Goal: Task Accomplishment & Management: Use online tool/utility

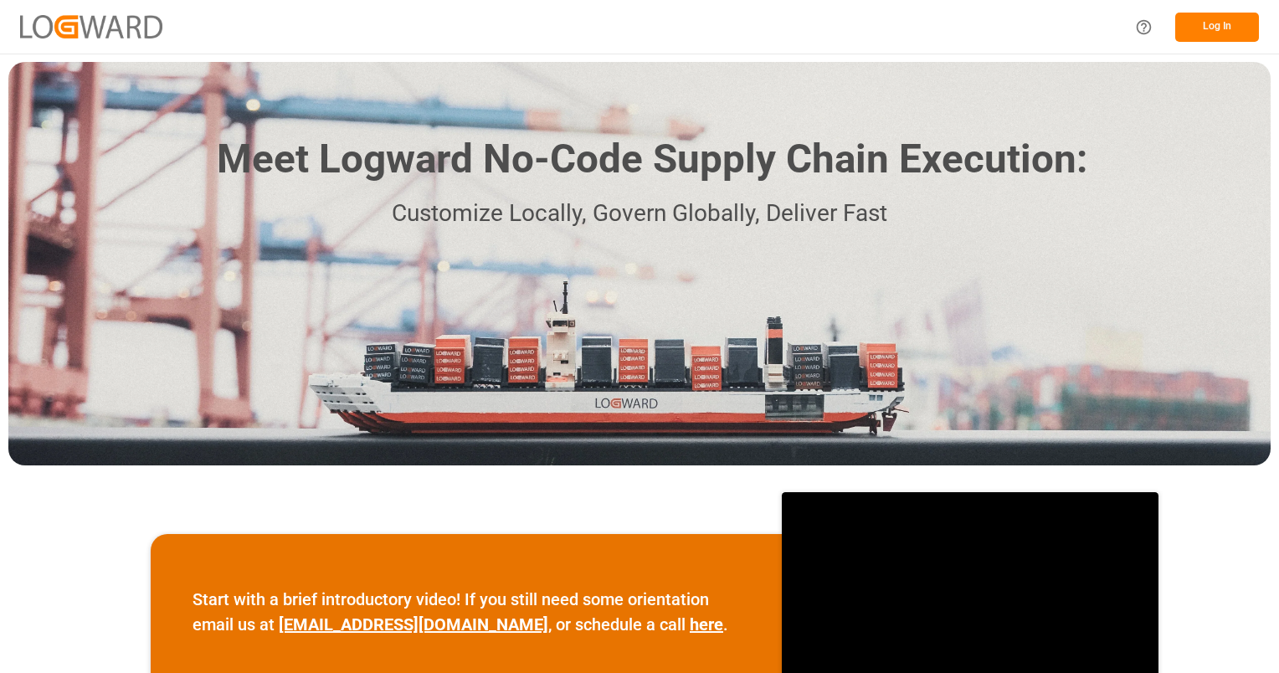
click at [1232, 23] on button "Log In" at bounding box center [1217, 27] width 84 height 29
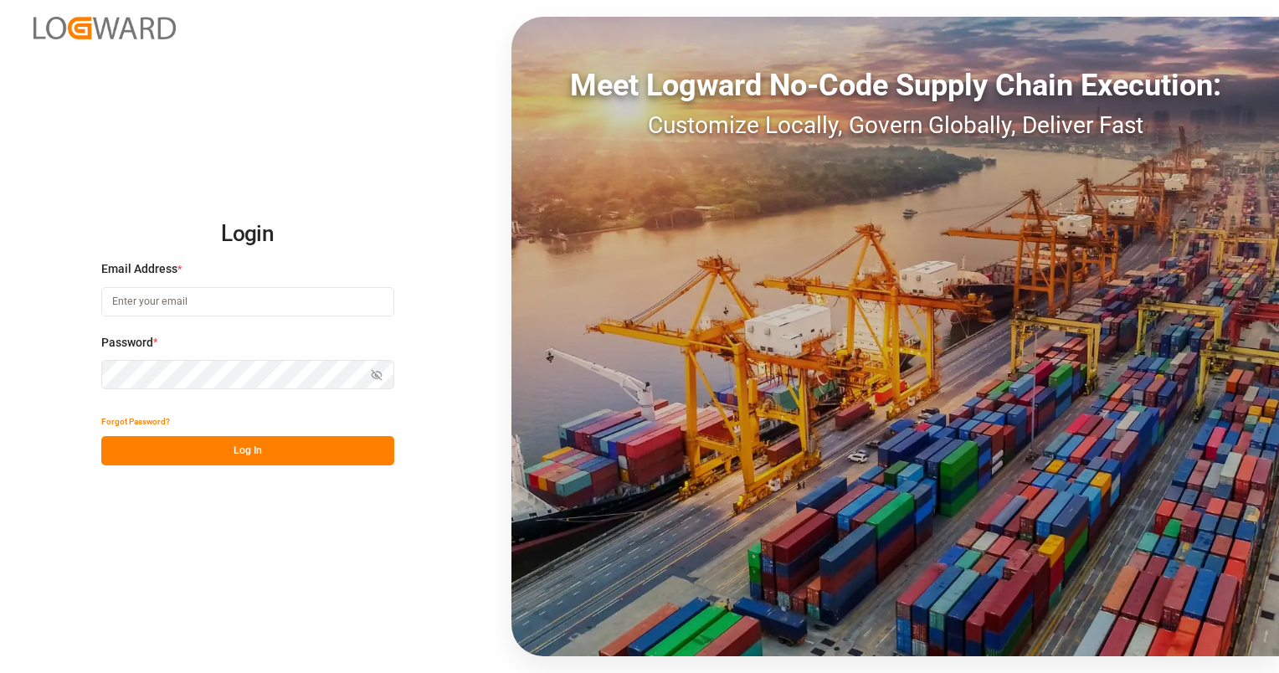
click at [265, 306] on input at bounding box center [247, 301] width 293 height 29
type input "frank.heller@dbschenker.com"
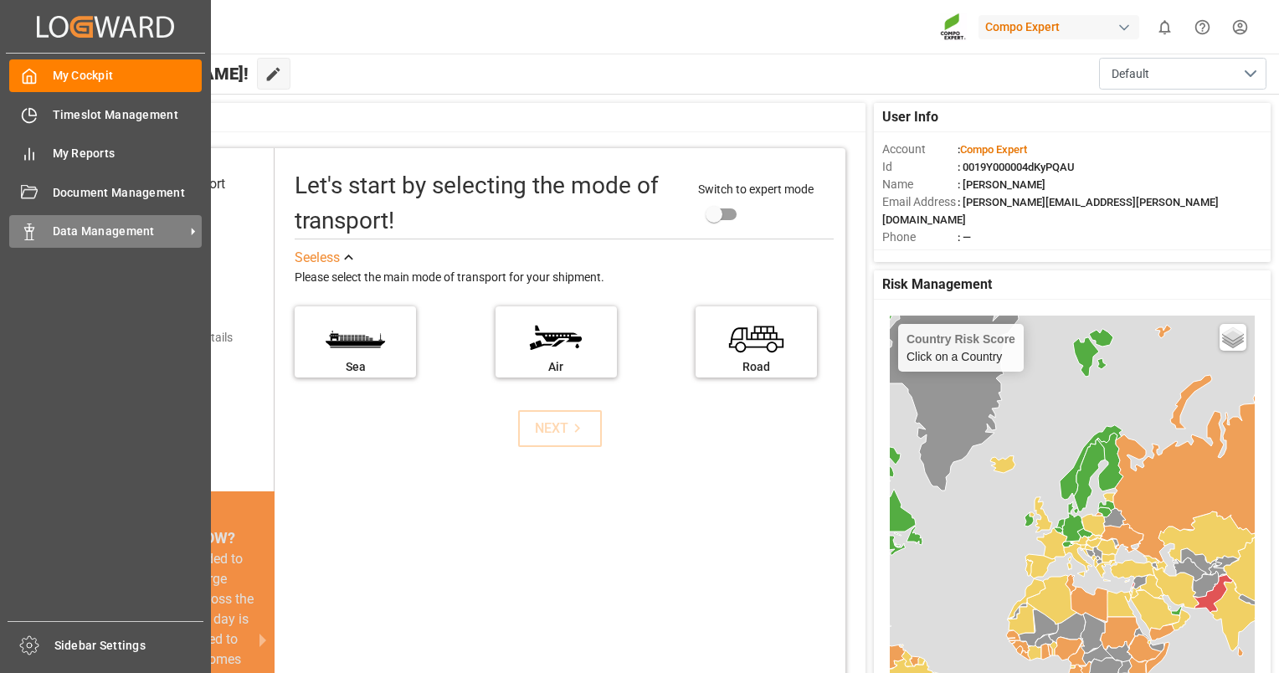
click at [30, 243] on div "Data Management Data Management" at bounding box center [105, 231] width 193 height 33
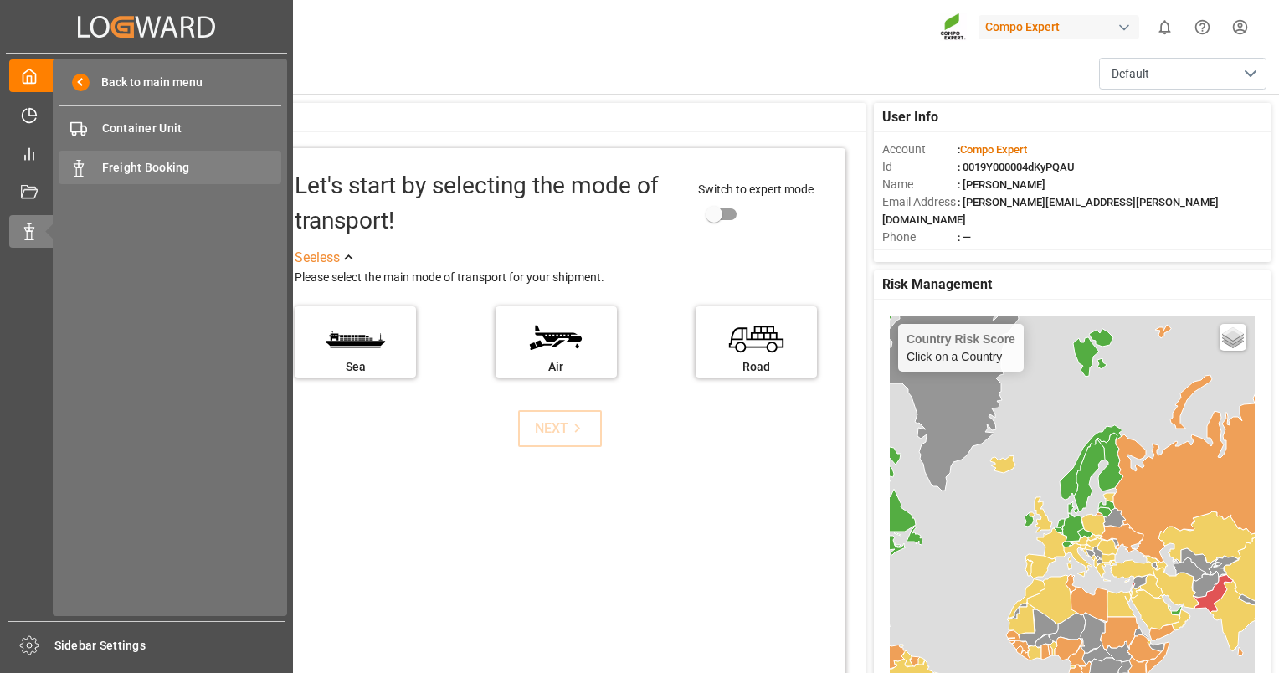
click at [138, 172] on span "Freight Booking" at bounding box center [192, 168] width 180 height 18
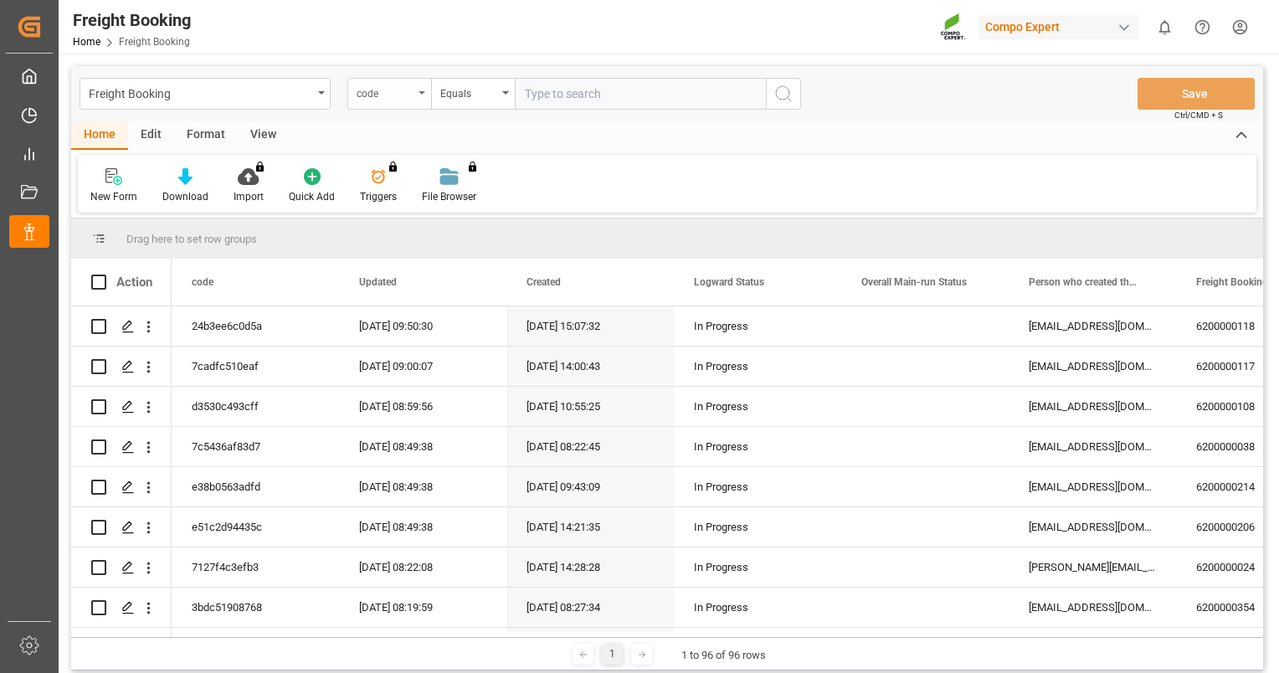
click at [420, 93] on icon "open menu" at bounding box center [422, 92] width 7 height 3
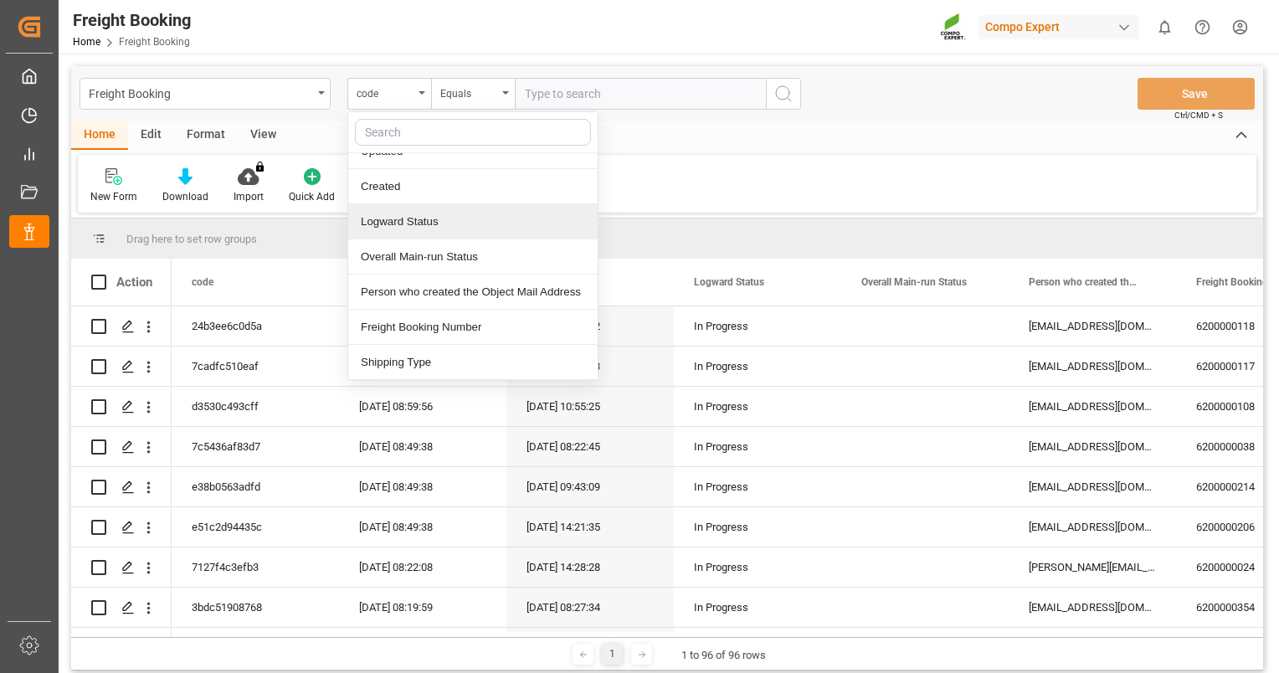
scroll to position [84, 0]
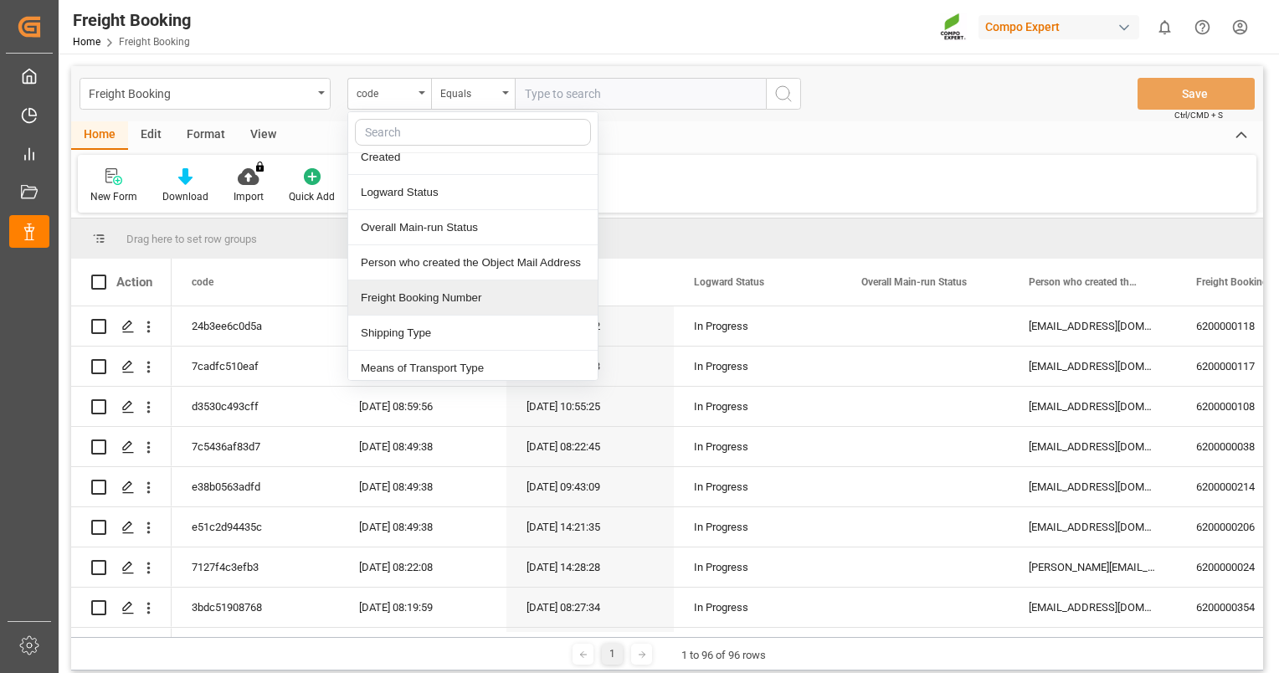
click at [415, 299] on div "Freight Booking Number" at bounding box center [472, 297] width 249 height 35
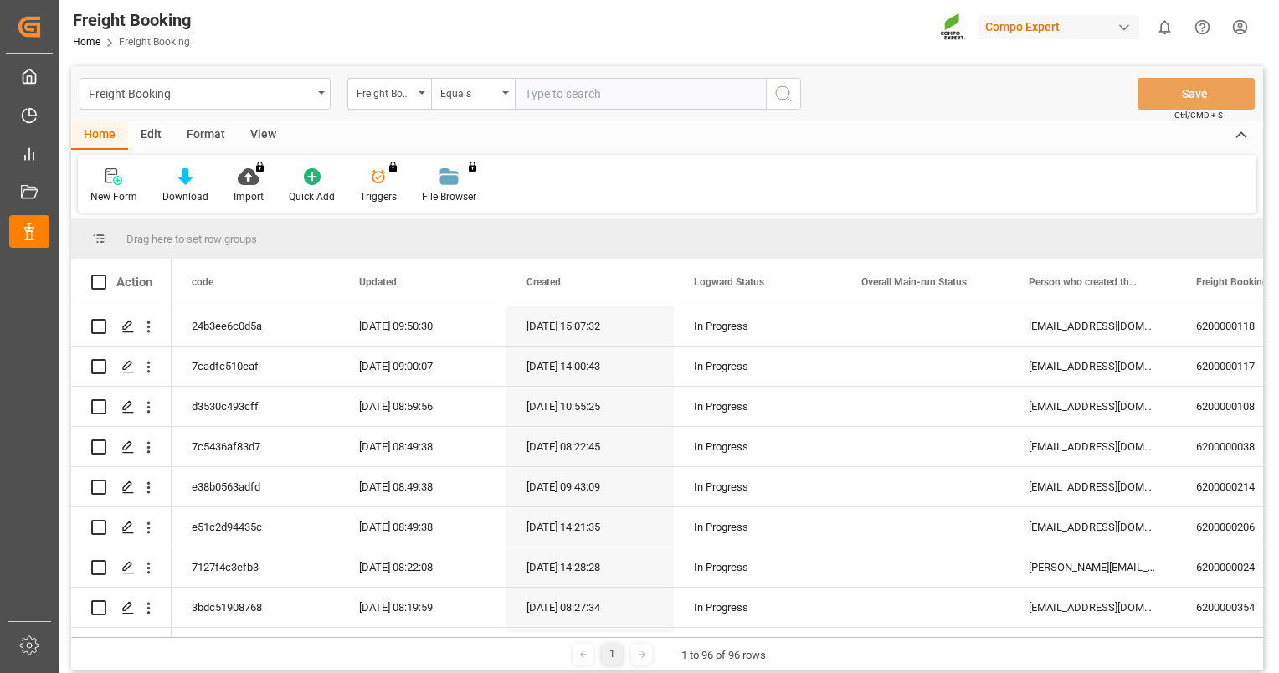
click at [643, 93] on input "text" at bounding box center [640, 94] width 251 height 32
type input "6200000107"
click at [783, 92] on icon "search button" at bounding box center [783, 94] width 20 height 20
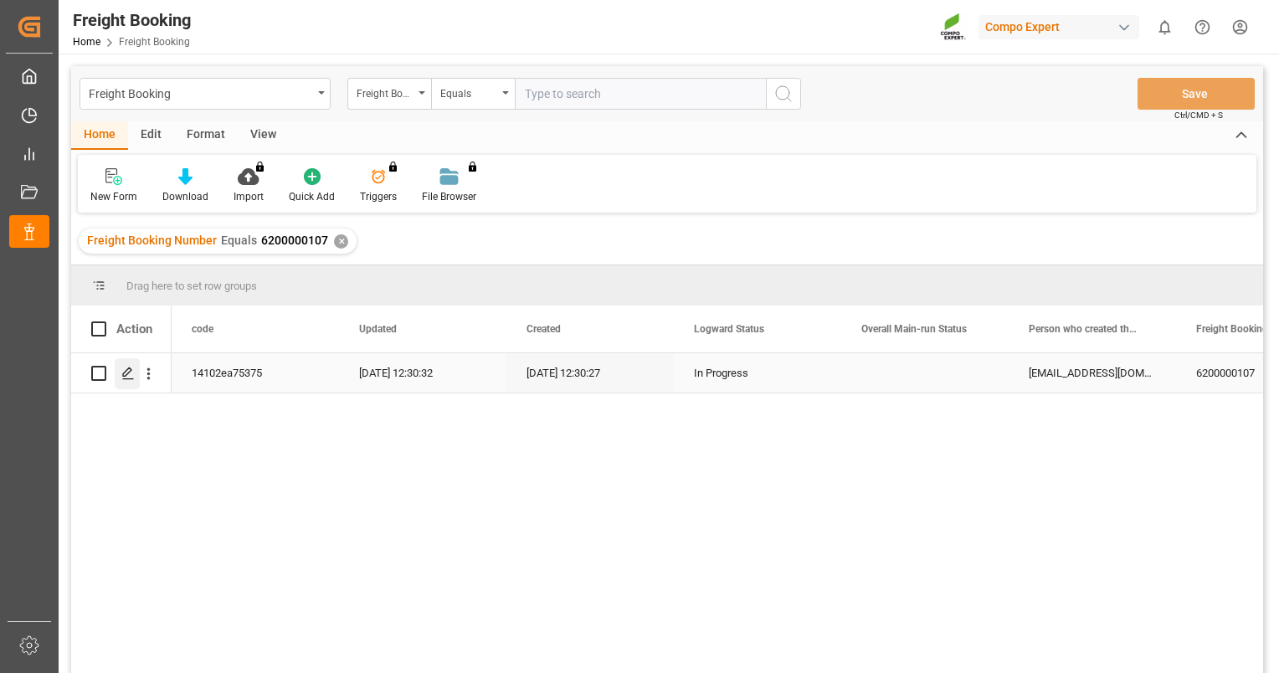
click at [121, 377] on div "Press SPACE to select this row." at bounding box center [127, 373] width 25 height 31
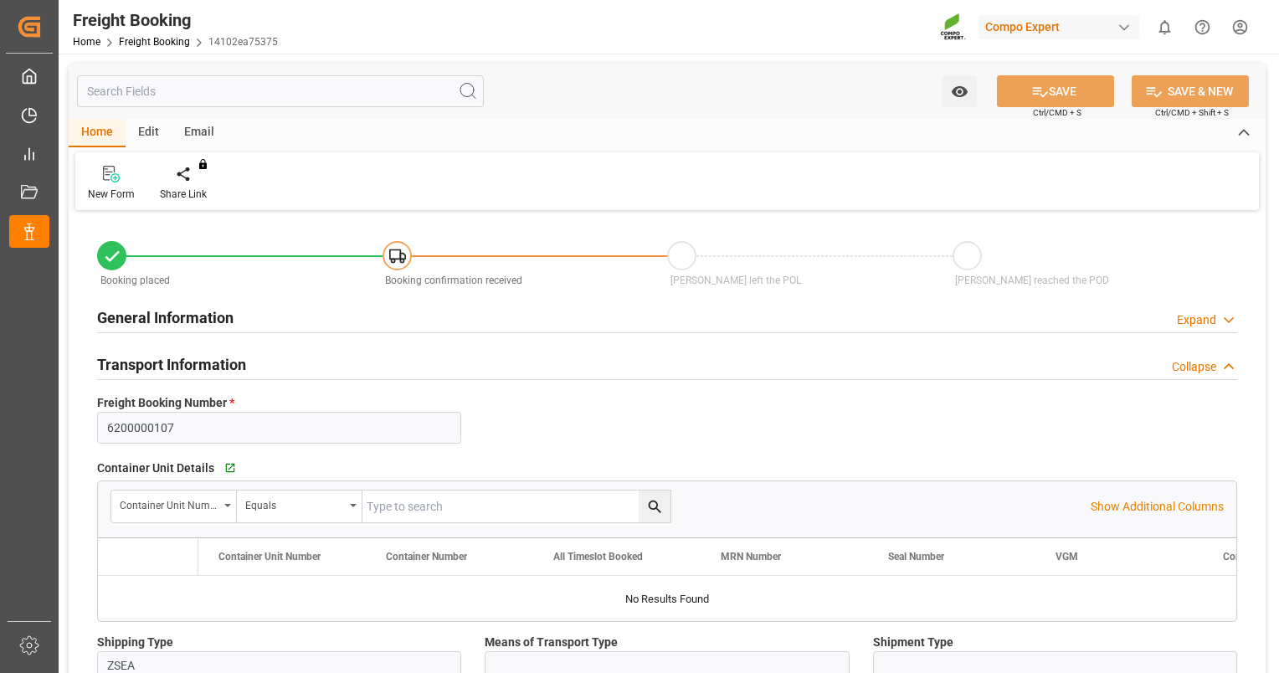
type input "VNVTG"
type input "0"
type input "318000"
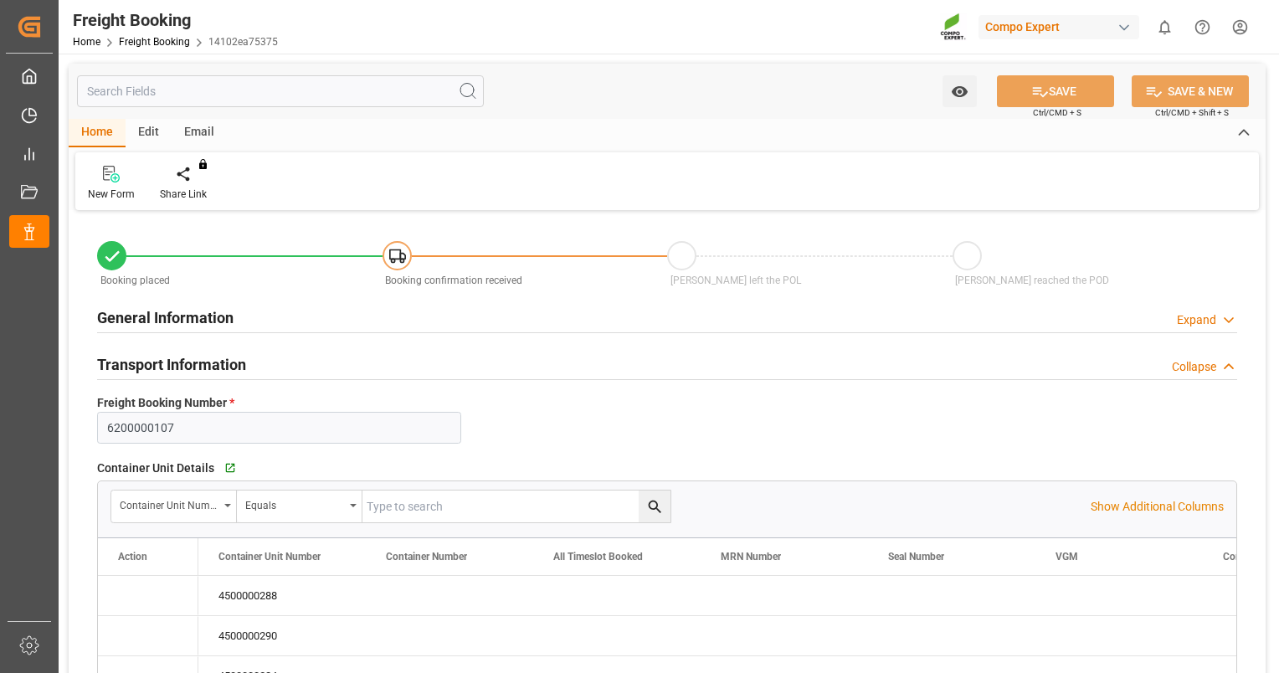
type input "29.08.2025 01:00"
type input "03.09.2025 12:30"
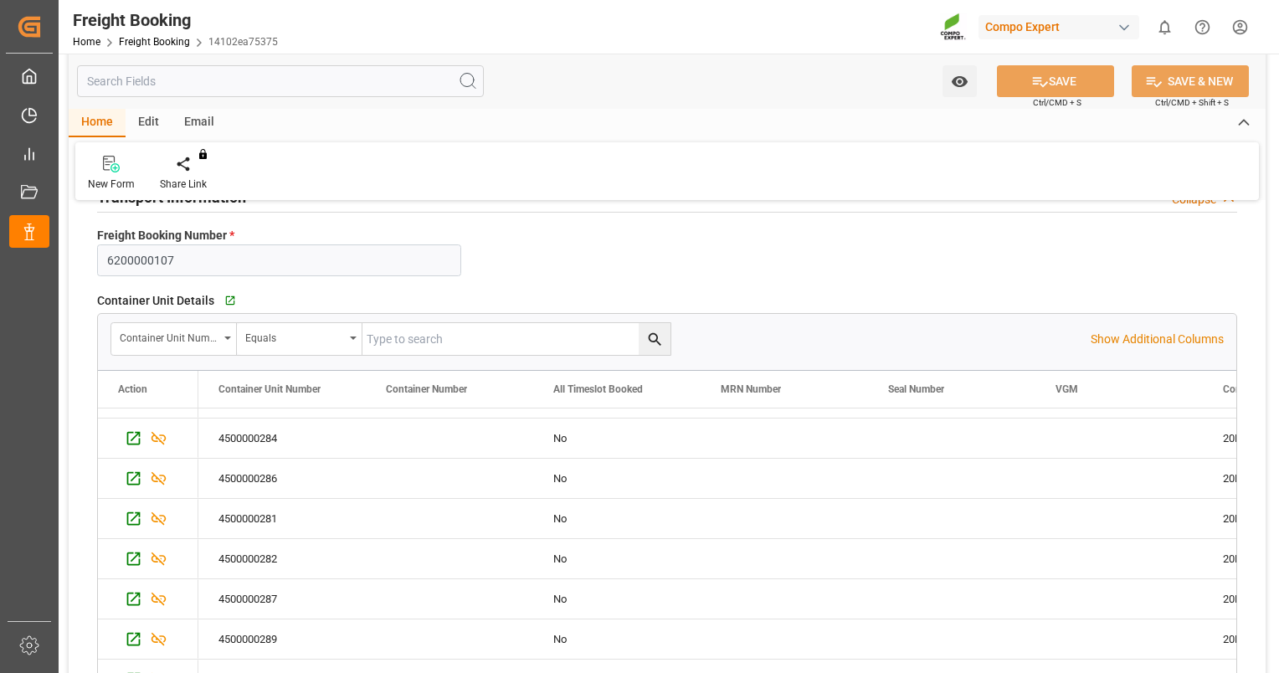
scroll to position [182, 0]
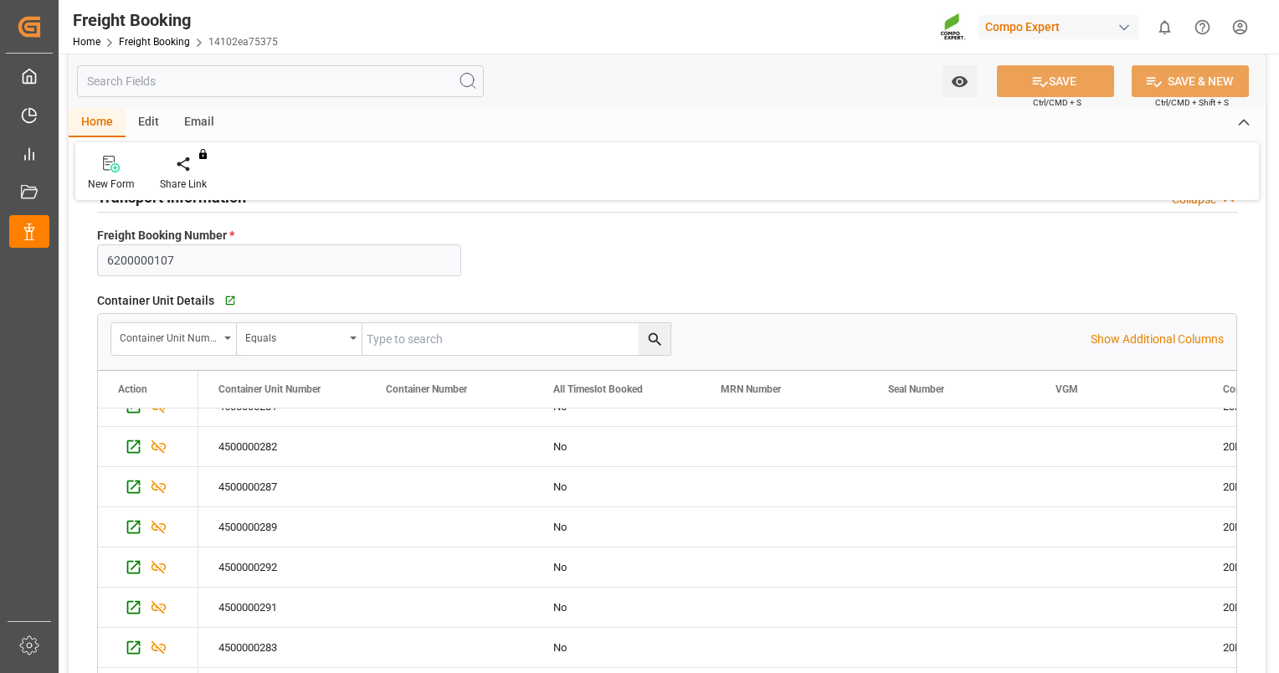
drag, startPoint x: 1239, startPoint y: 629, endPoint x: 1231, endPoint y: 573, distance: 57.4
click at [1232, 573] on div "Container Unit Details   Go to Container Unit Grid Container Unit Number Equals…" at bounding box center [666, 498] width 1163 height 432
click at [1237, 413] on div "Container Unit Details   Go to Container Unit Grid Container Unit Number Equals…" at bounding box center [666, 498] width 1163 height 432
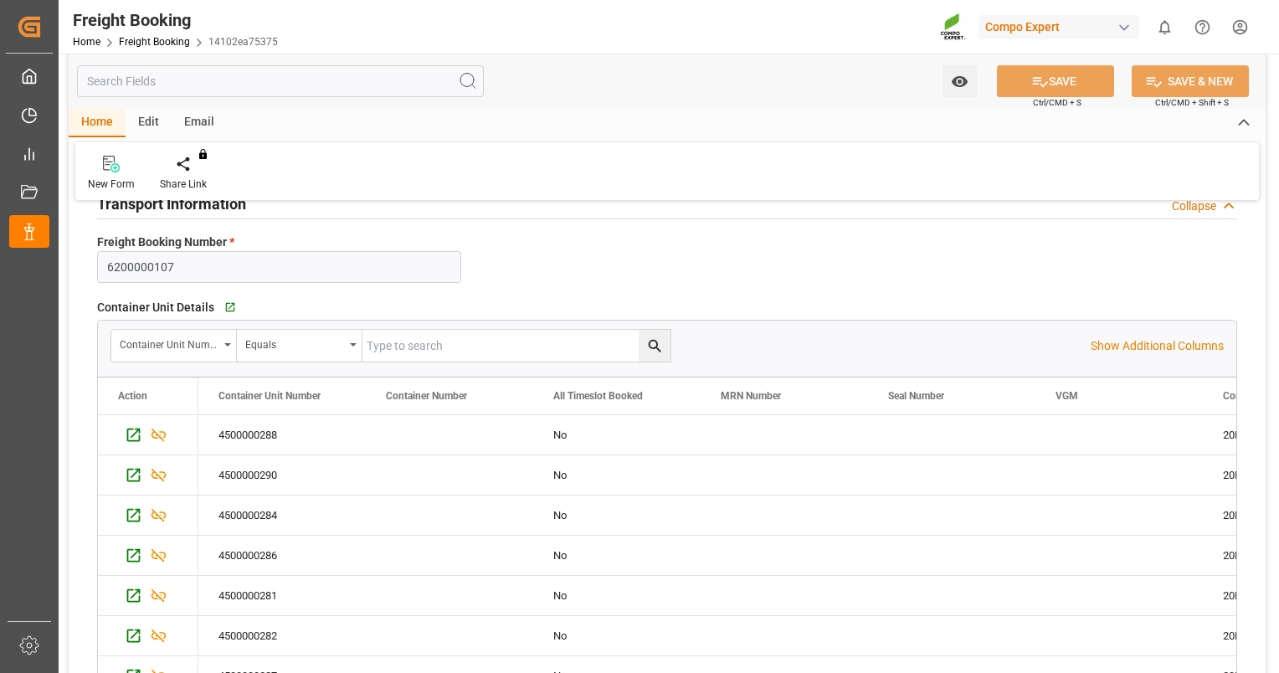
scroll to position [167, 0]
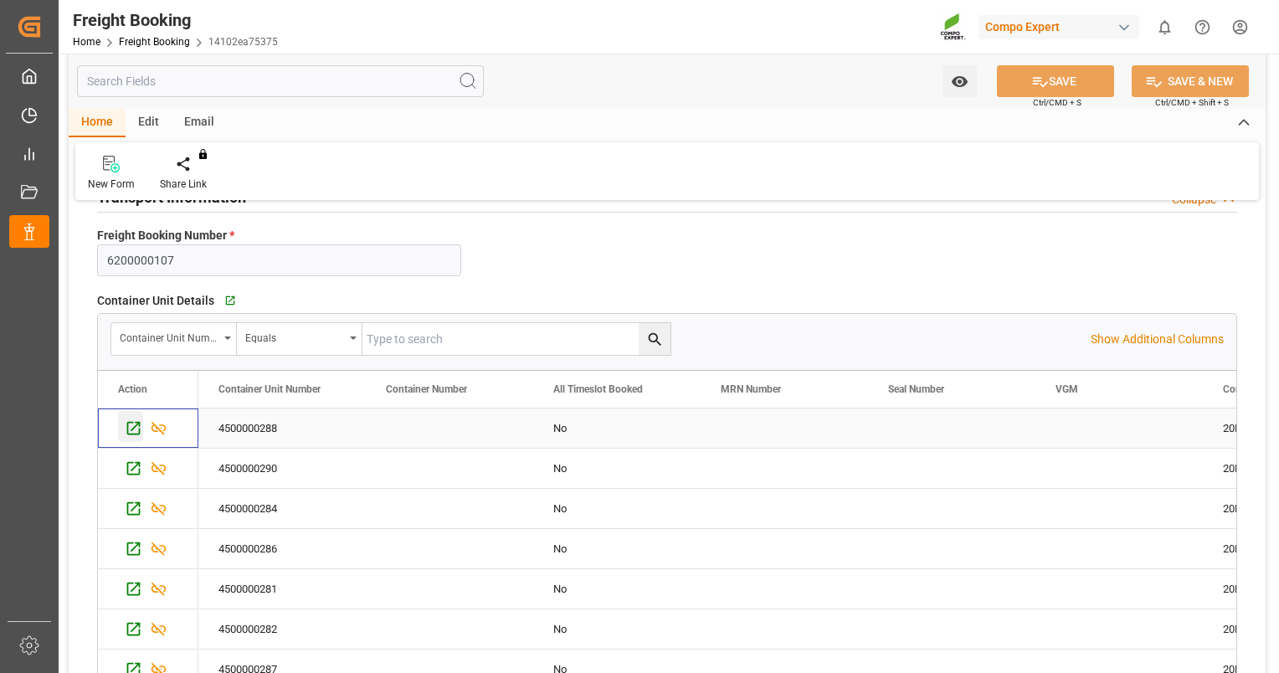
click at [125, 424] on icon "Press SPACE to select this row." at bounding box center [134, 428] width 18 height 18
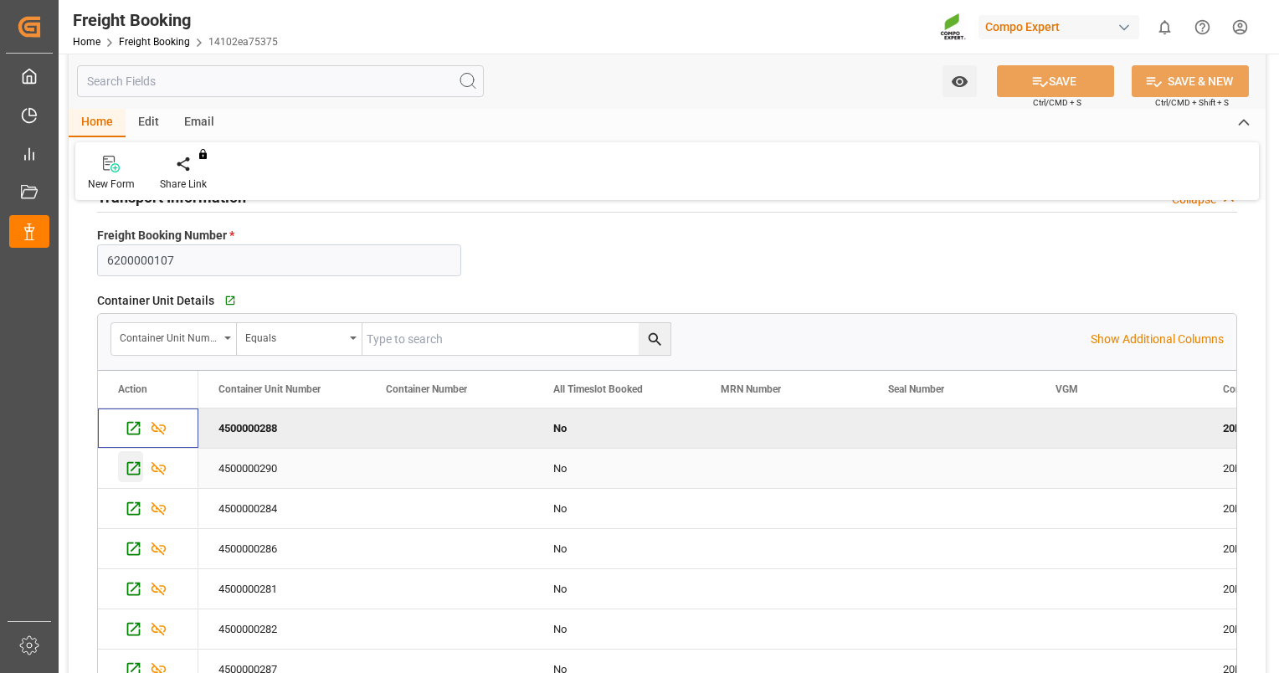
click at [133, 466] on icon "Press SPACE to select this row." at bounding box center [134, 469] width 18 height 18
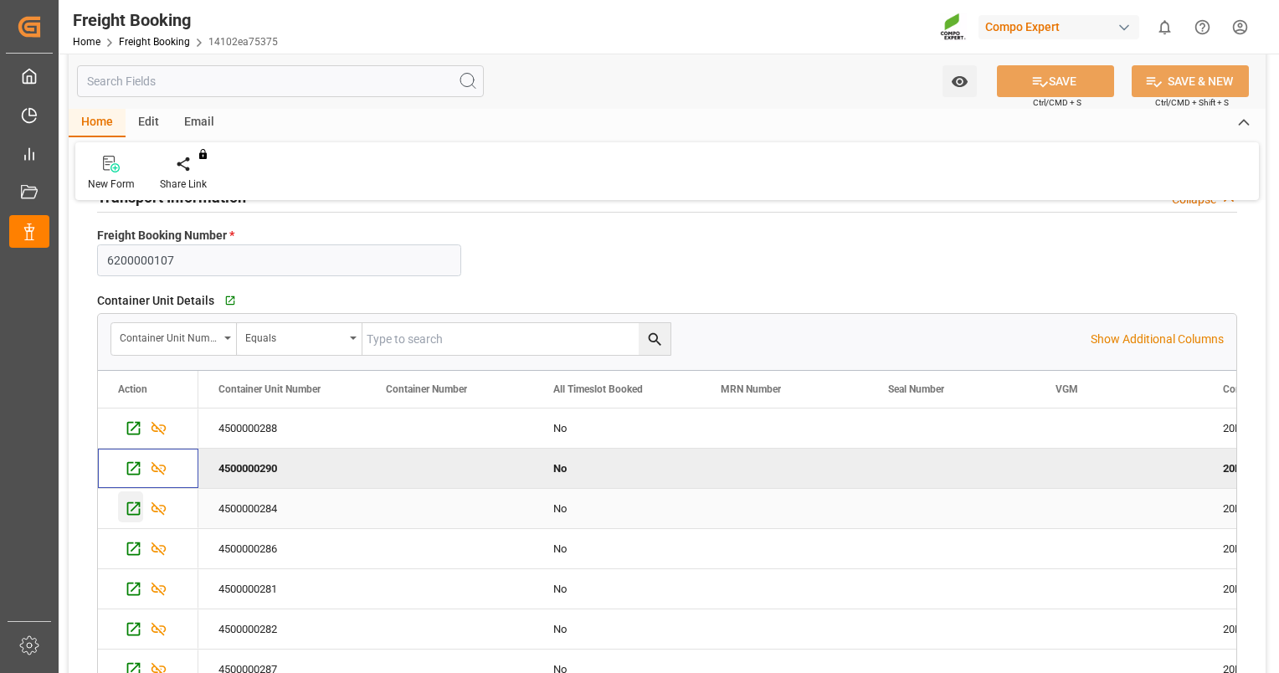
click at [131, 509] on icon "Press SPACE to select this row." at bounding box center [134, 509] width 18 height 18
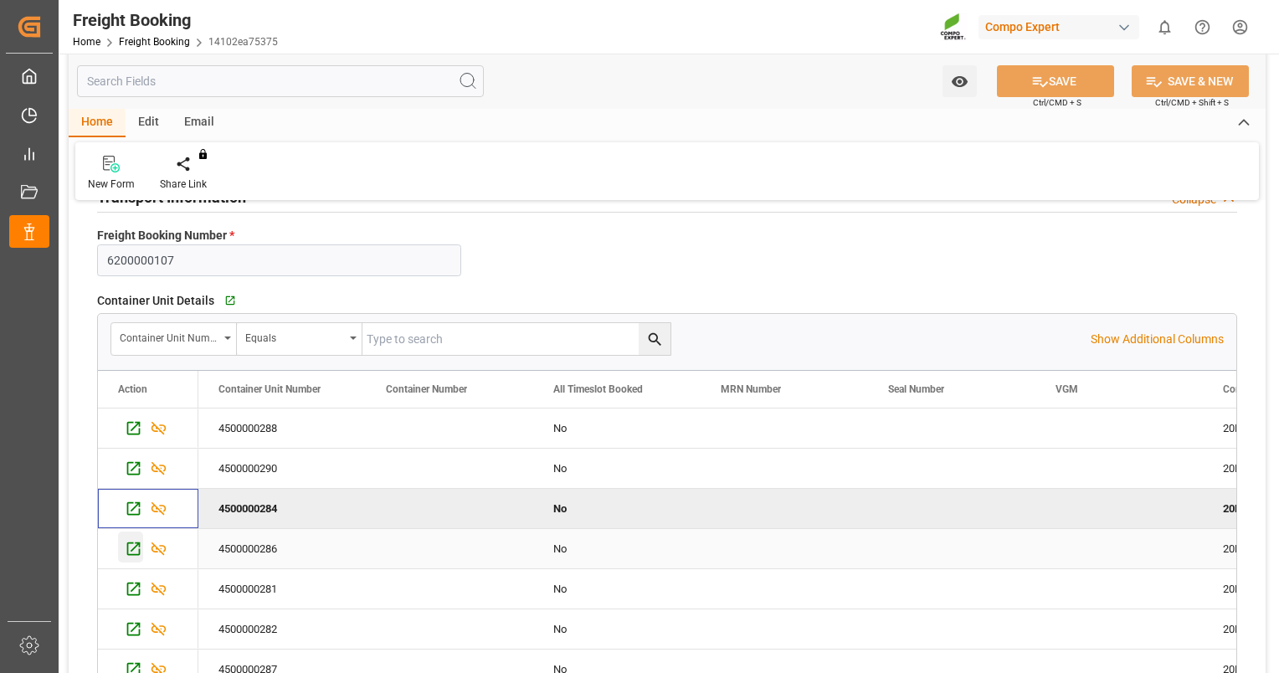
click at [134, 546] on icon "Press SPACE to select this row." at bounding box center [134, 549] width 18 height 18
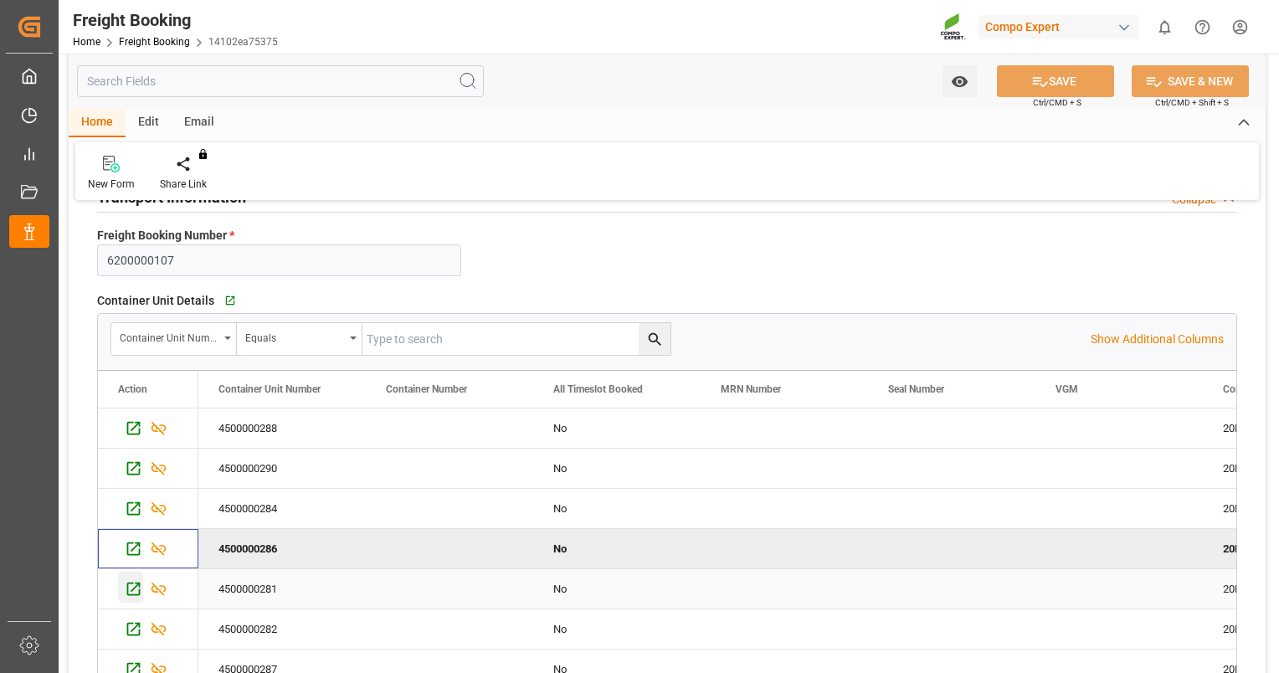
click at [137, 581] on icon "Press SPACE to select this row." at bounding box center [134, 589] width 18 height 18
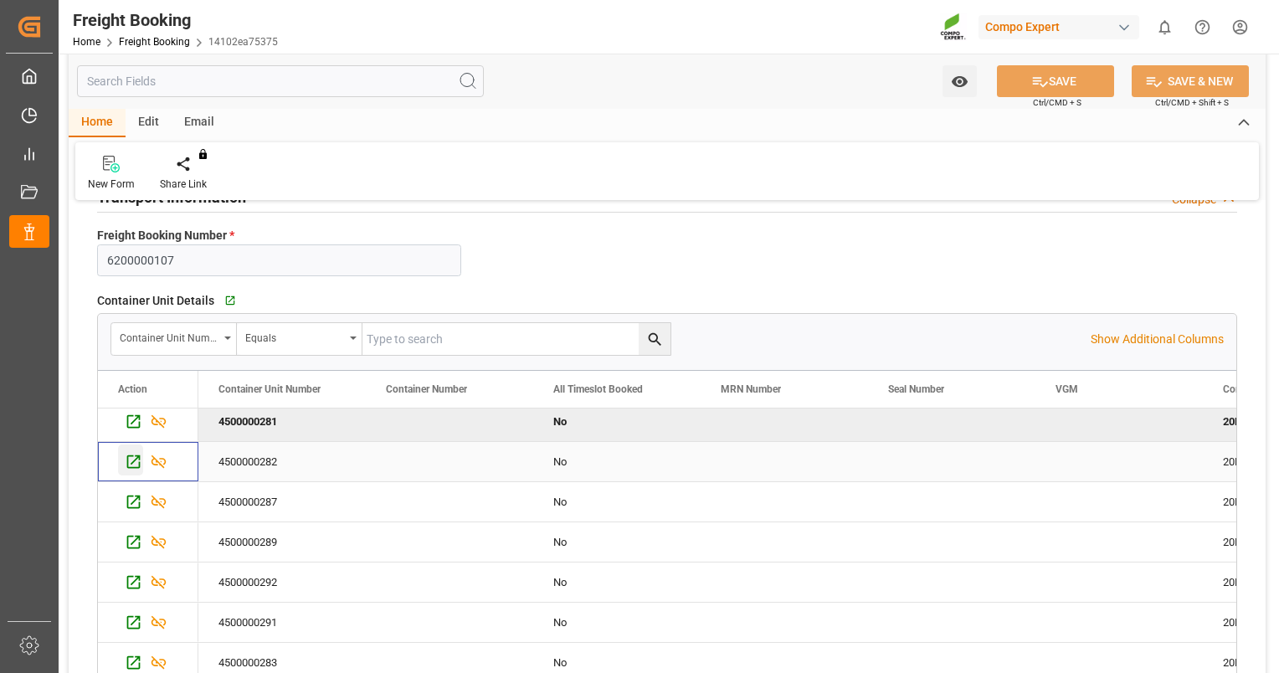
click at [138, 457] on icon "Press SPACE to select this row." at bounding box center [133, 461] width 13 height 13
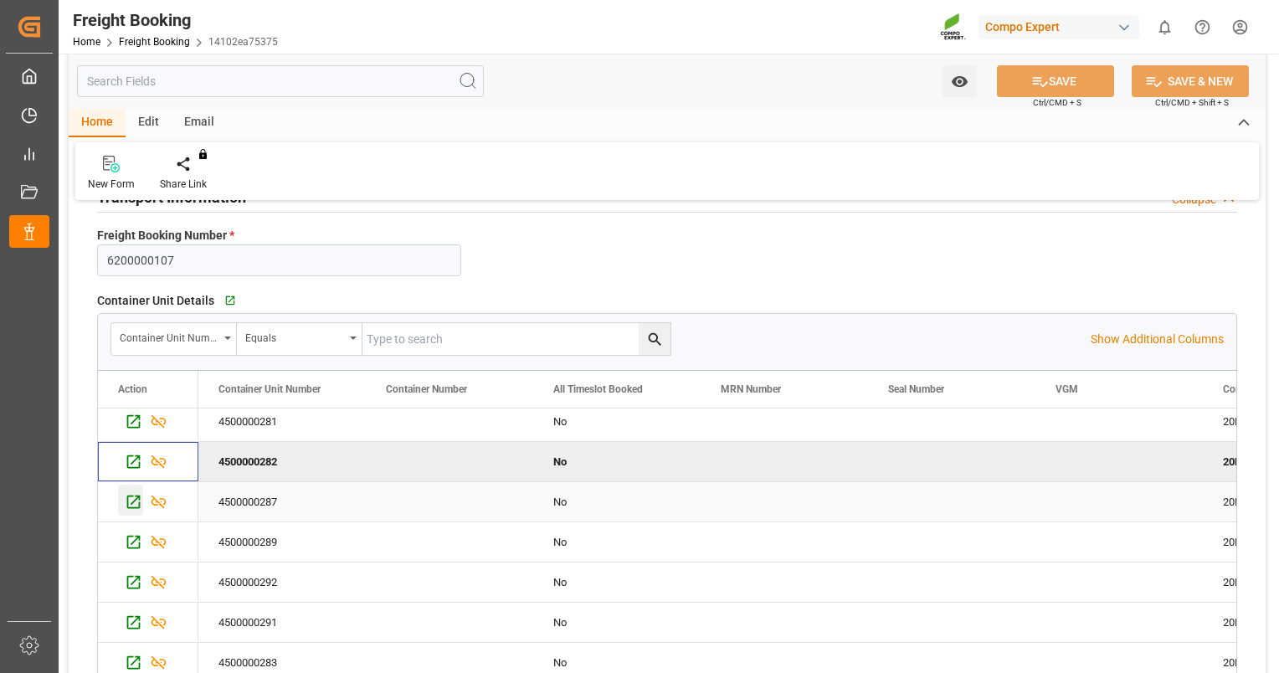
click at [134, 499] on icon "Press SPACE to select this row." at bounding box center [133, 502] width 13 height 13
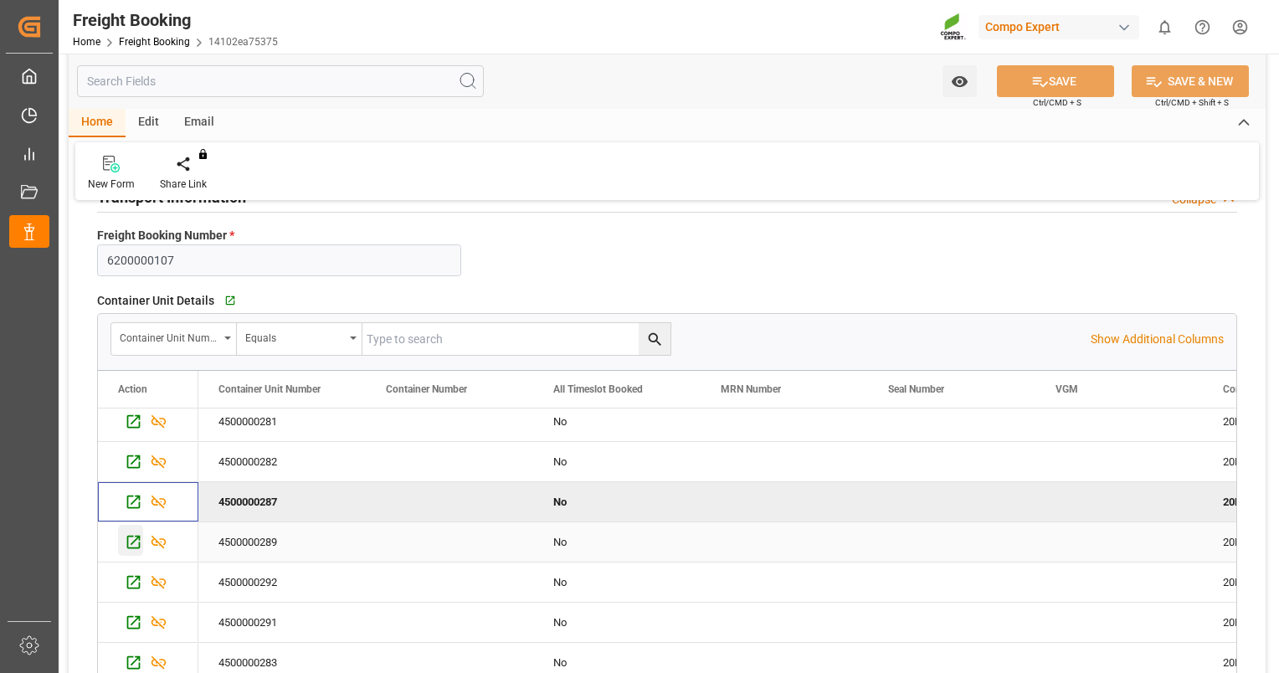
click at [136, 542] on icon "Press SPACE to select this row." at bounding box center [134, 542] width 18 height 18
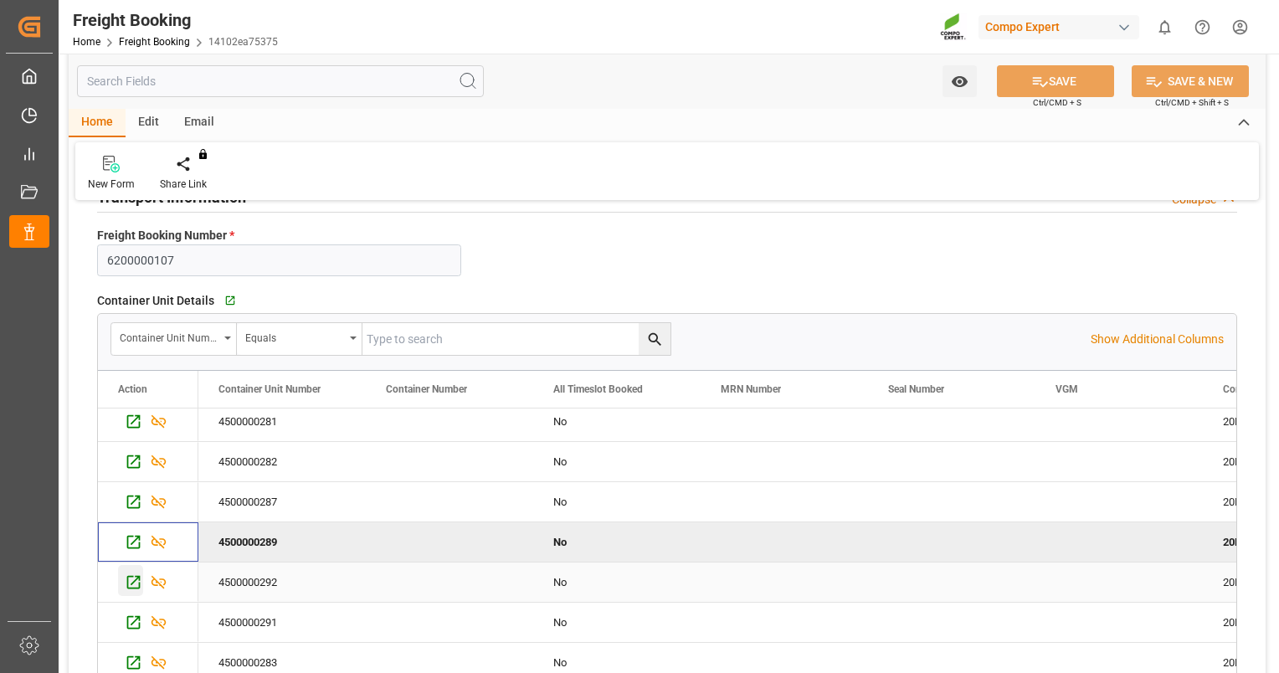
click at [134, 579] on icon "Press SPACE to select this row." at bounding box center [134, 582] width 18 height 18
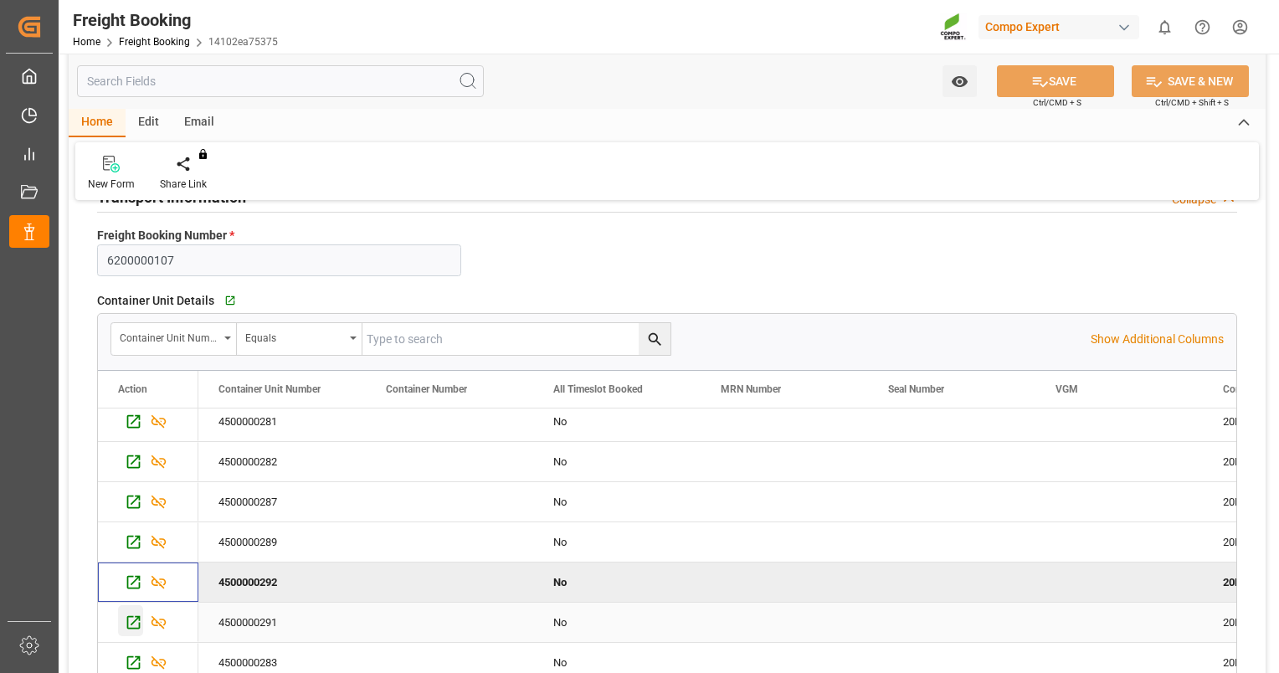
click at [136, 619] on icon "Press SPACE to select this row." at bounding box center [134, 623] width 18 height 18
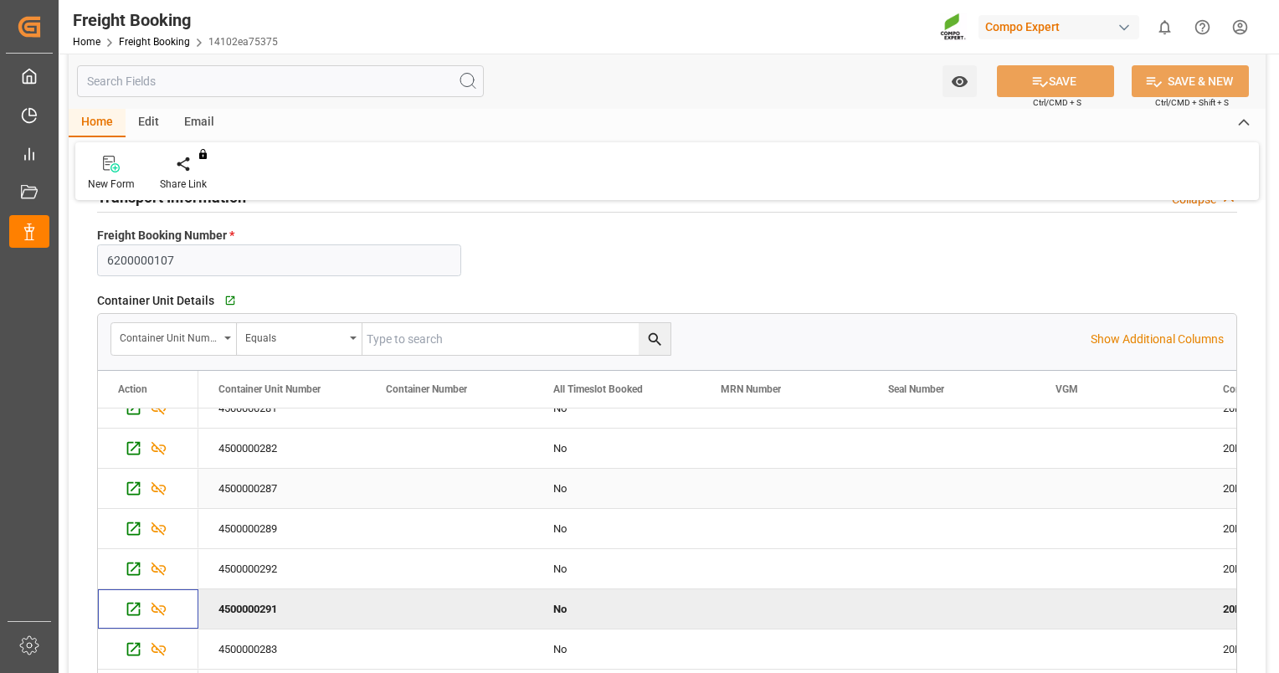
scroll to position [182, 0]
click at [136, 646] on icon "Press SPACE to select this row." at bounding box center [134, 648] width 18 height 18
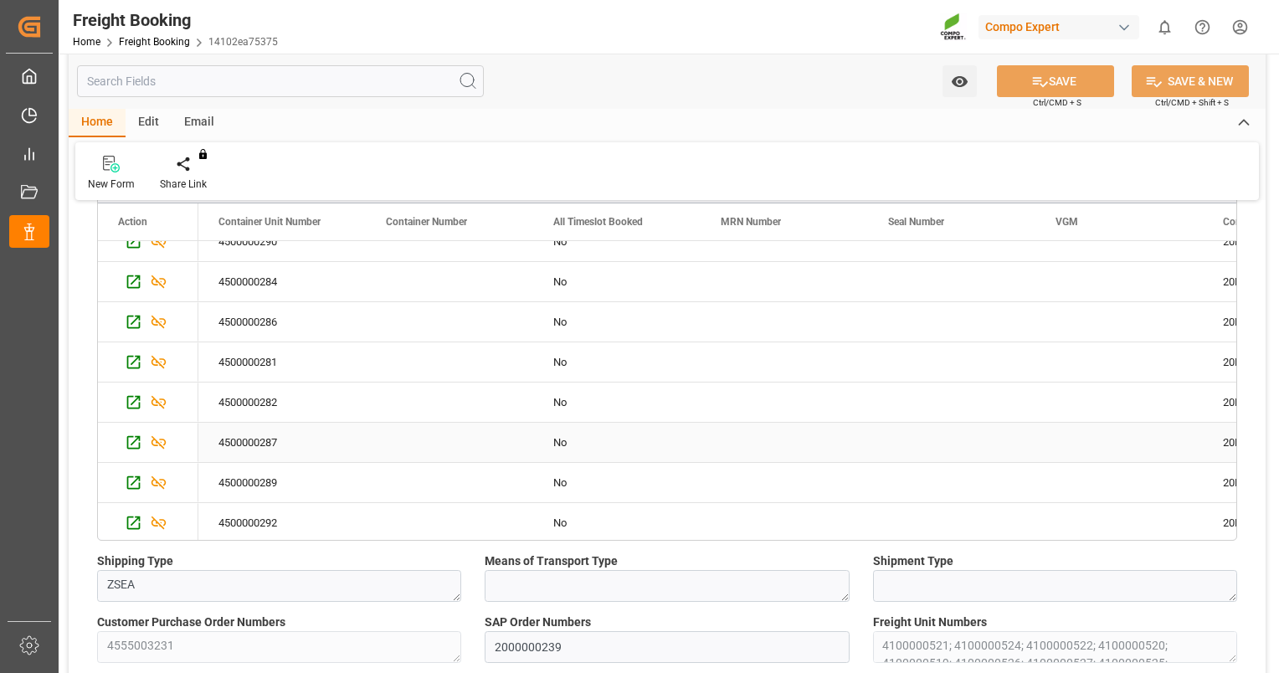
scroll to position [84, 0]
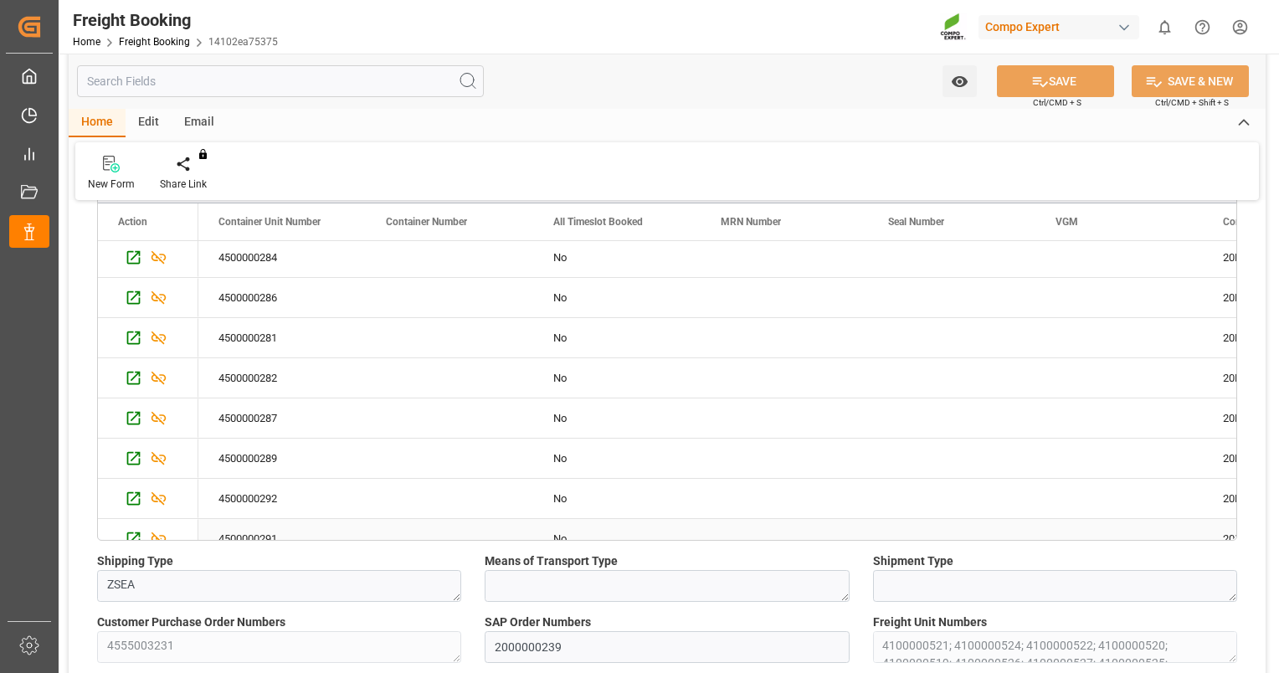
click at [415, 529] on div "Press SPACE to select this row." at bounding box center [449, 538] width 167 height 39
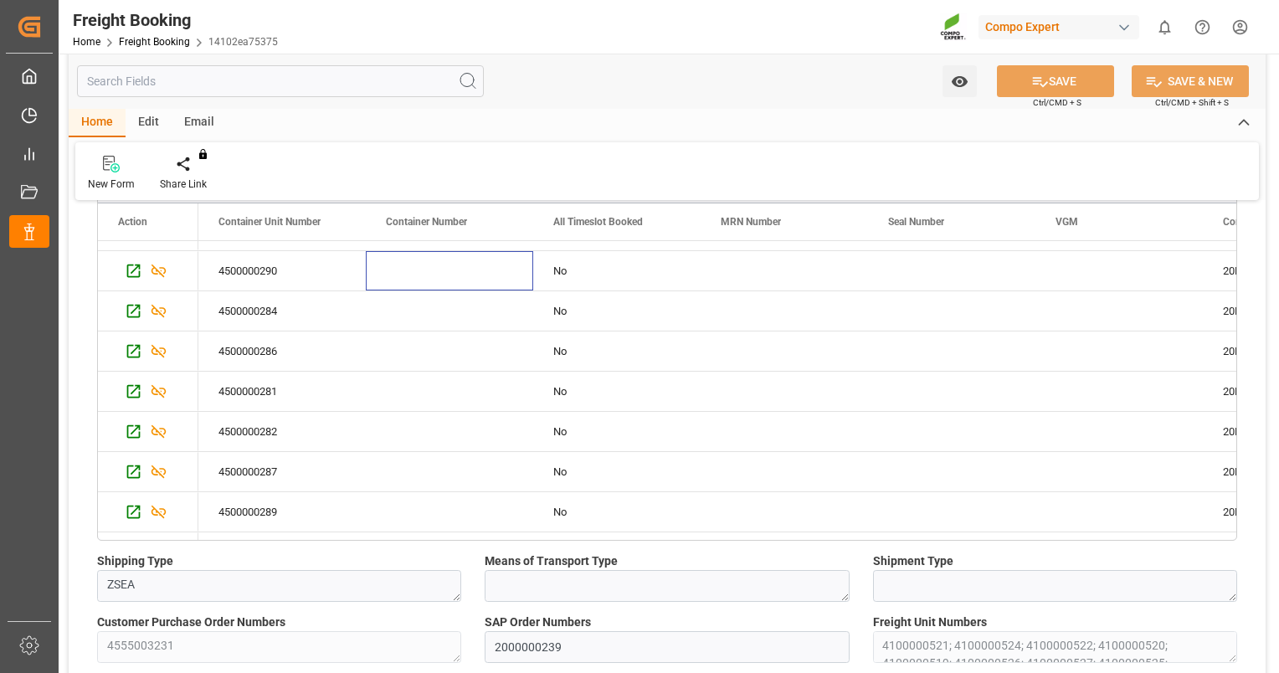
scroll to position [0, 0]
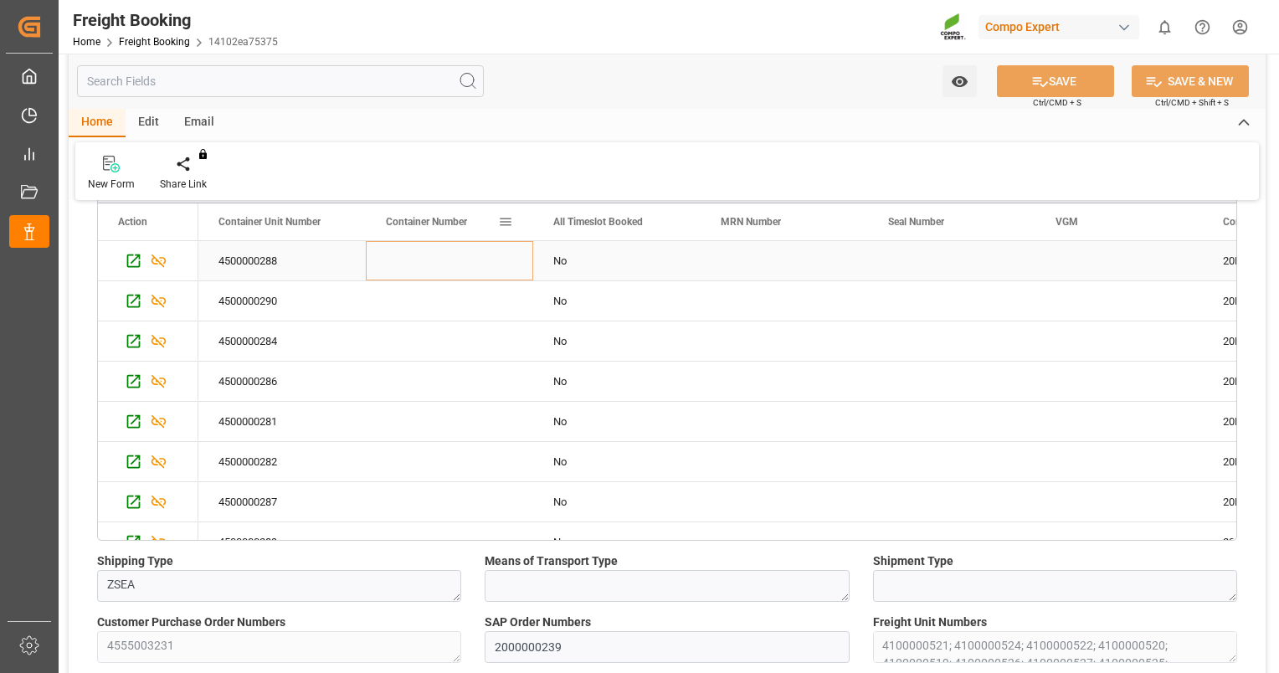
click at [436, 256] on div "Press SPACE to select this row." at bounding box center [449, 260] width 167 height 39
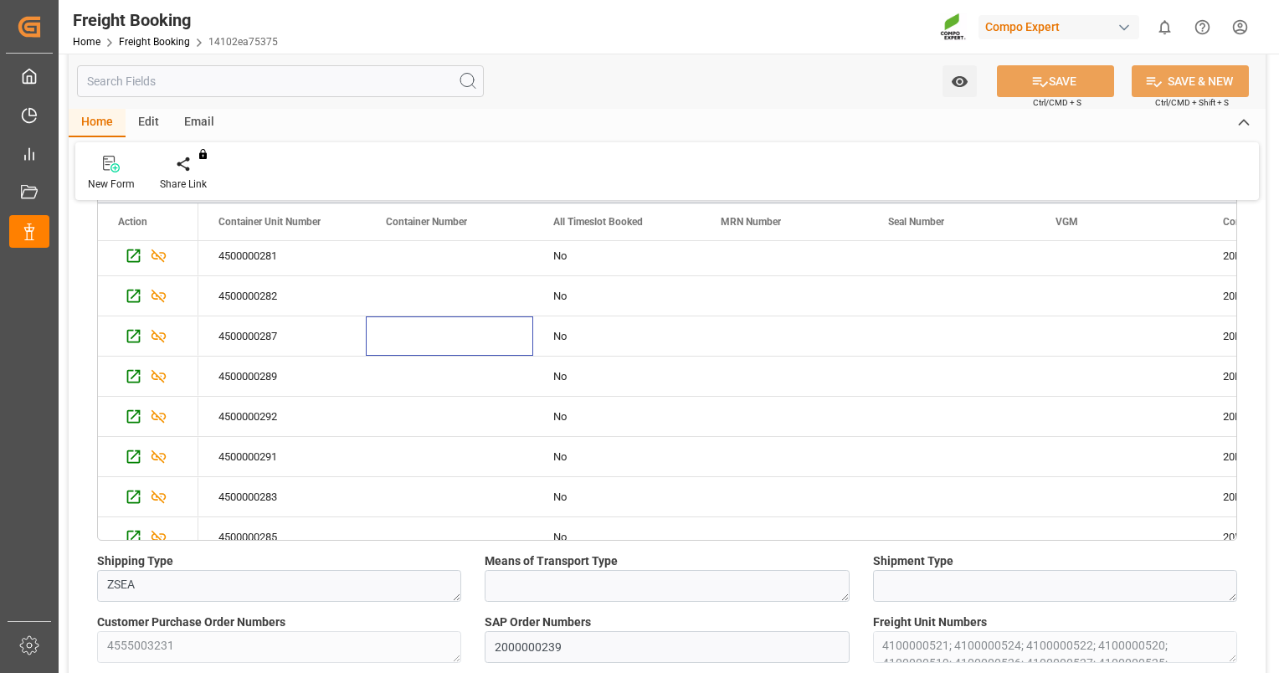
scroll to position [182, 0]
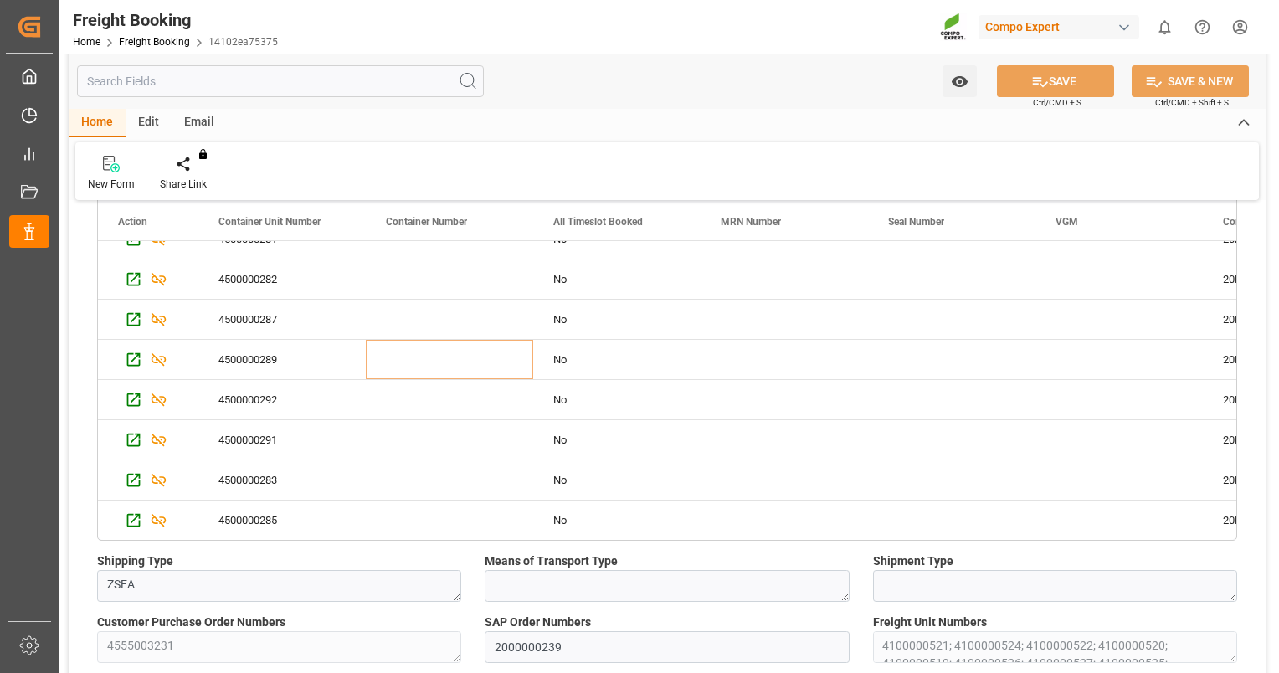
click at [1237, 433] on div "Container Unit Details   Go to Container Unit Grid Container Unit Number Equals…" at bounding box center [666, 331] width 1163 height 432
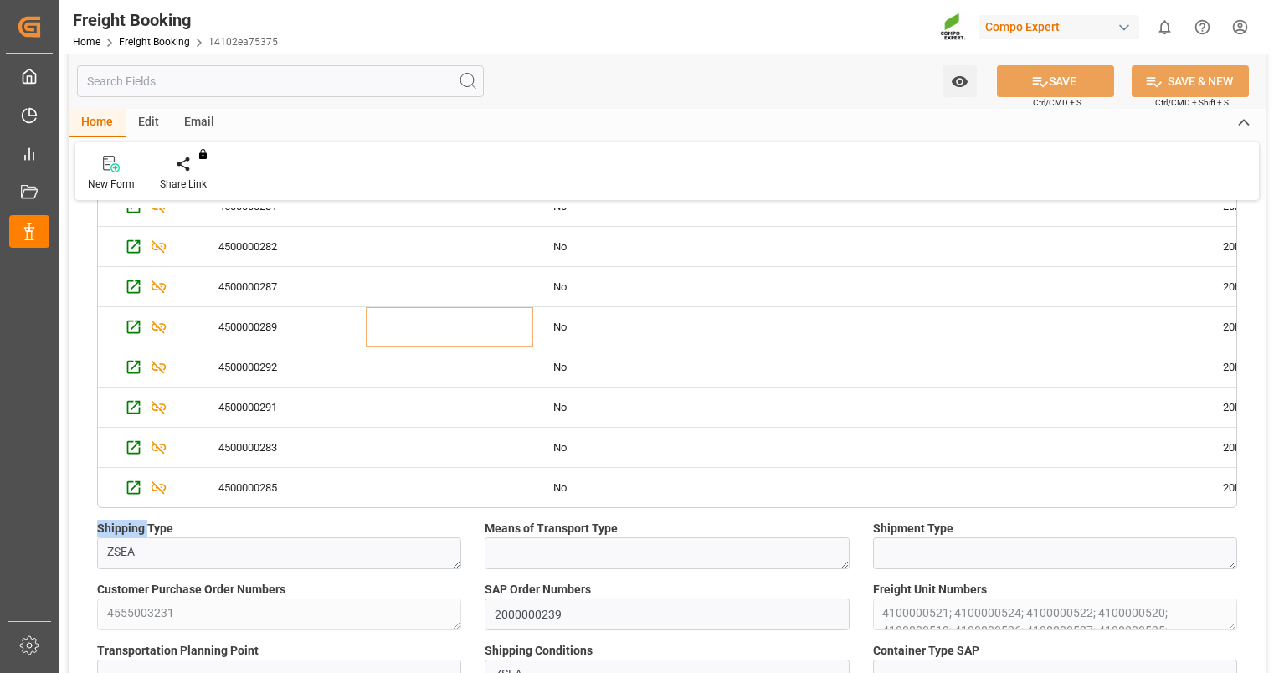
click at [1237, 433] on div "Container Unit Details   Go to Container Unit Grid Container Unit Number Equals…" at bounding box center [666, 298] width 1163 height 432
click at [1237, 433] on div "Container Unit Details   Go to Container Unit Grid Container Unit Number Equals…" at bounding box center [666, 297] width 1163 height 432
drag, startPoint x: 1237, startPoint y: 433, endPoint x: 679, endPoint y: 349, distance: 564.5
click at [700, 349] on div "4500000292 No 20BULK SP_EWM" at bounding box center [867, 367] width 1339 height 40
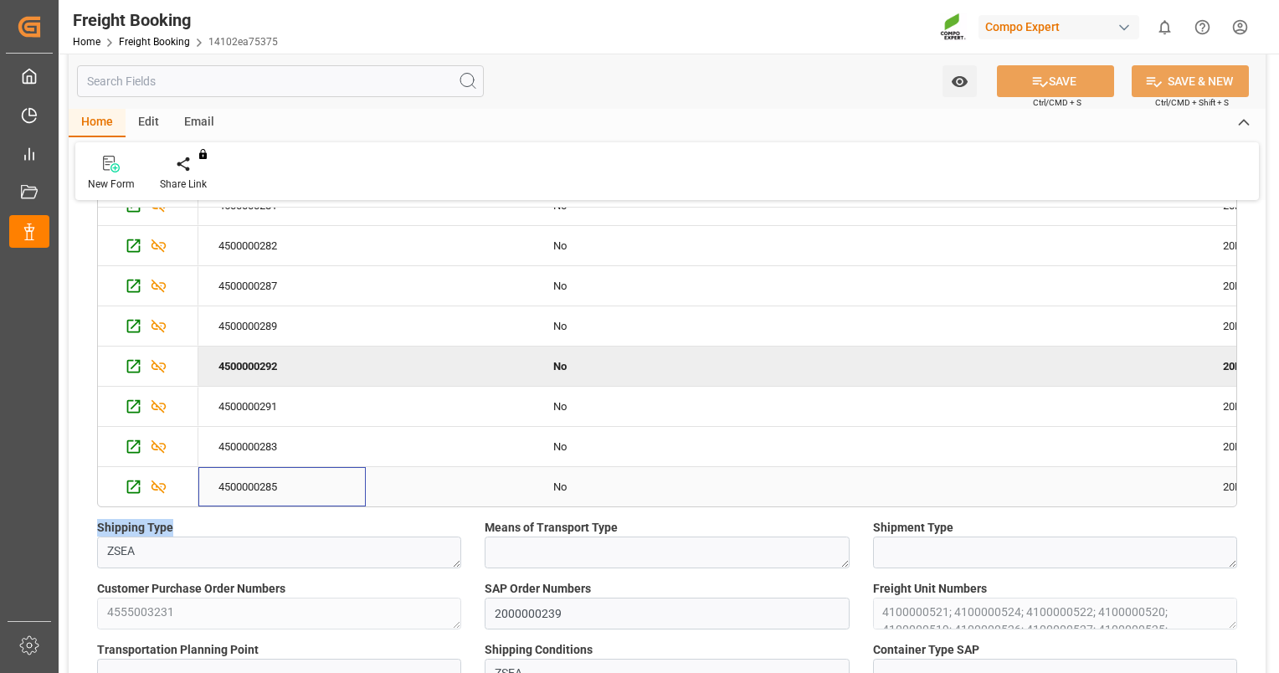
click at [269, 481] on div "4500000285" at bounding box center [281, 486] width 167 height 39
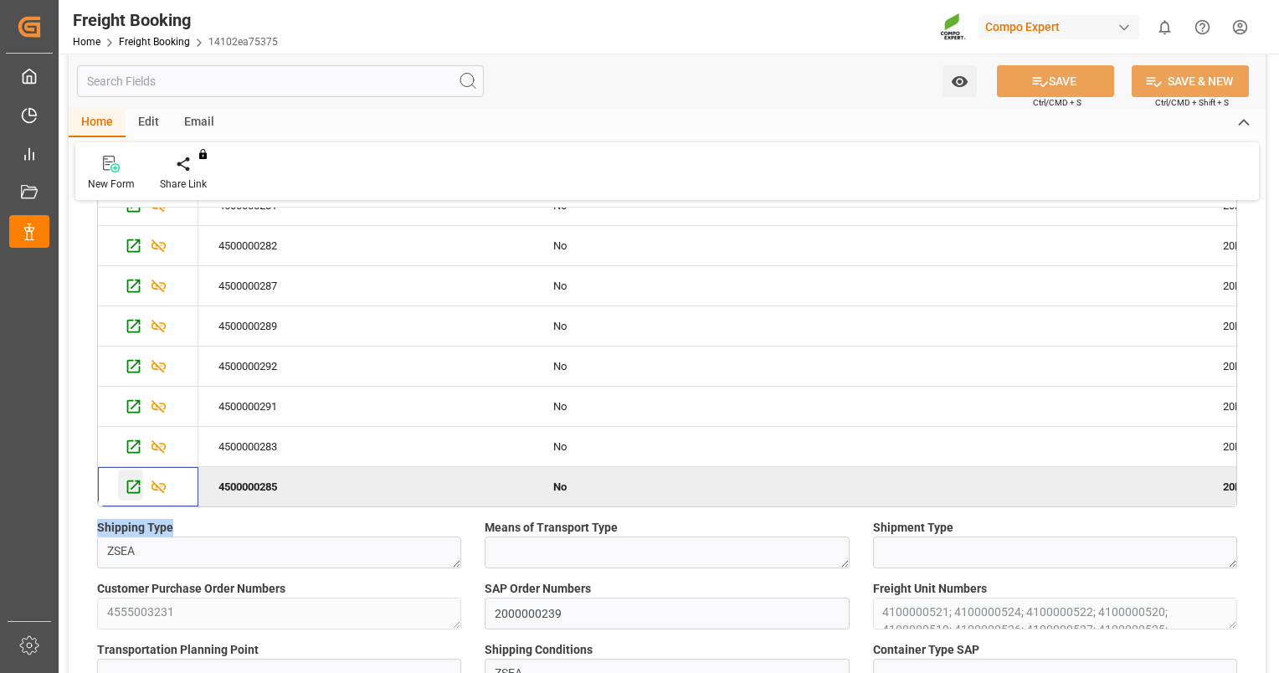
click at [136, 481] on icon "Press SPACE to deselect this row." at bounding box center [134, 487] width 18 height 18
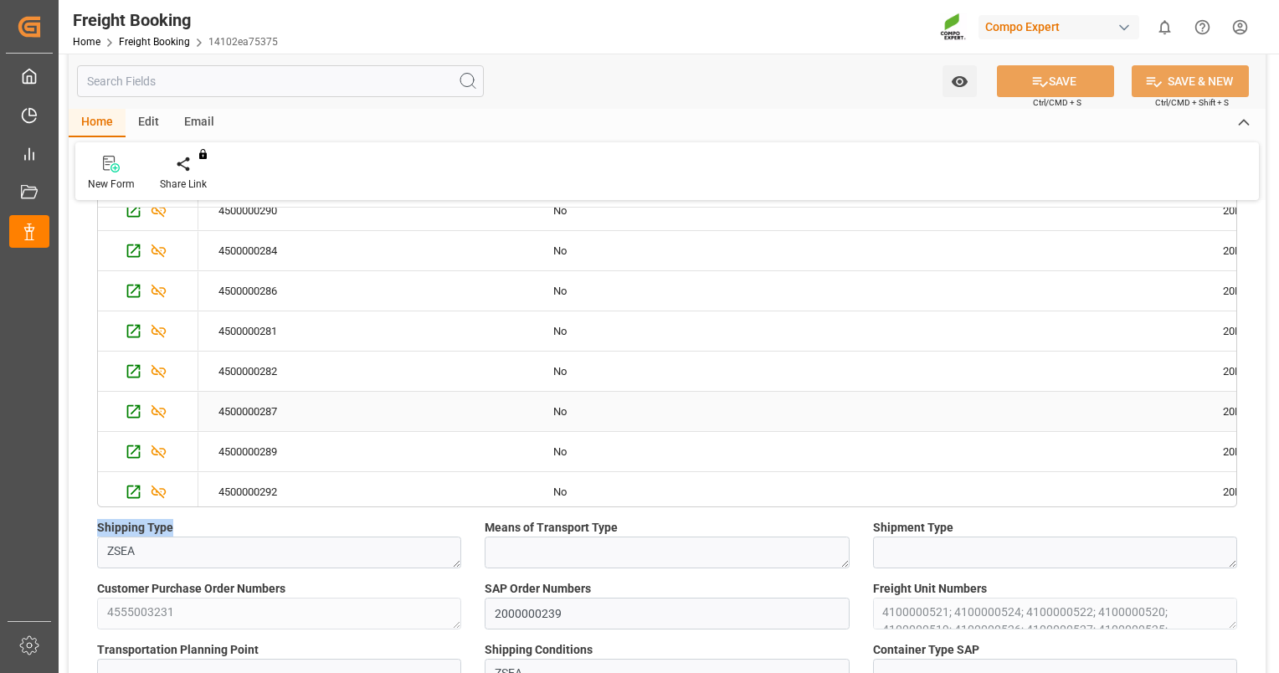
scroll to position [167, 0]
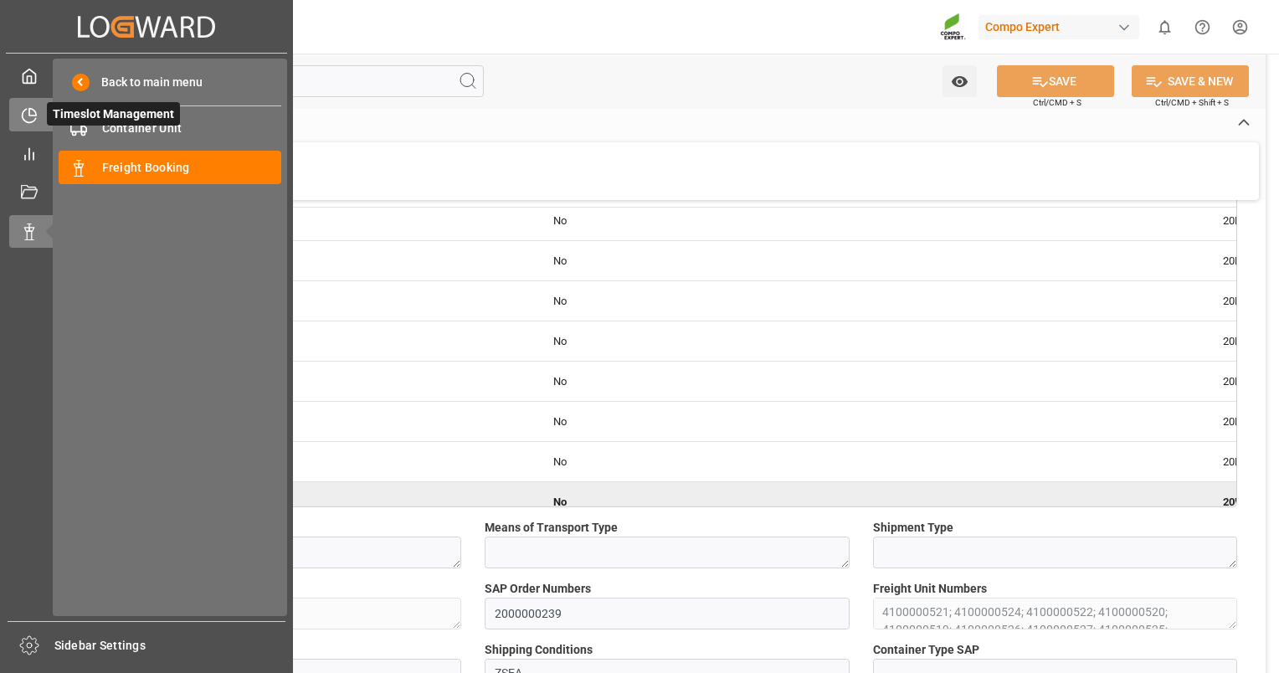
click at [38, 110] on div "Timeslot Management Timeslot Management" at bounding box center [146, 114] width 275 height 33
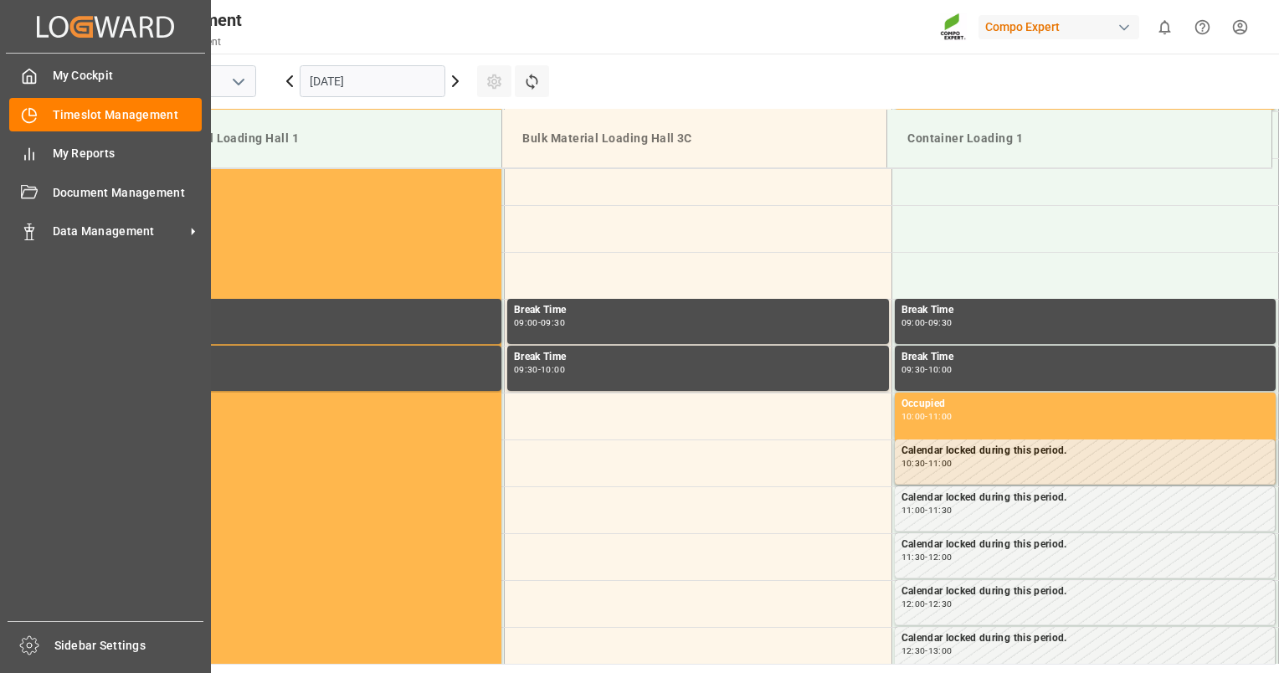
scroll to position [833, 0]
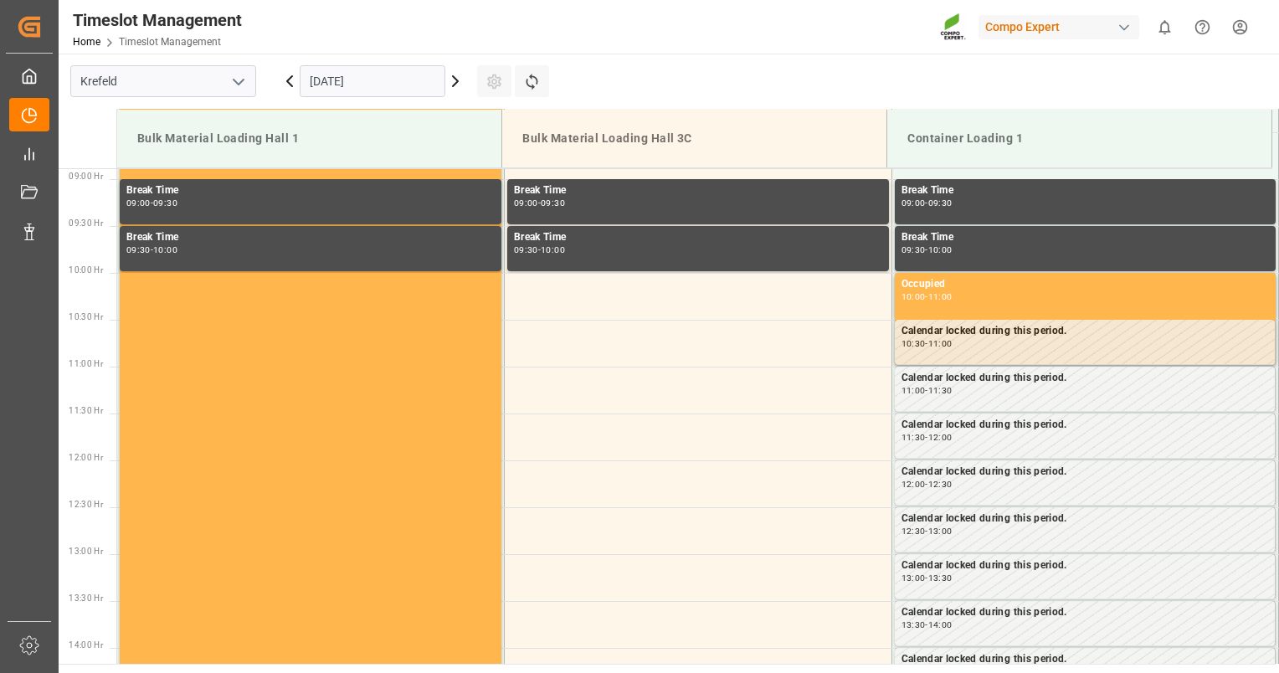
click at [374, 82] on input "[DATE]" at bounding box center [373, 81] width 146 height 32
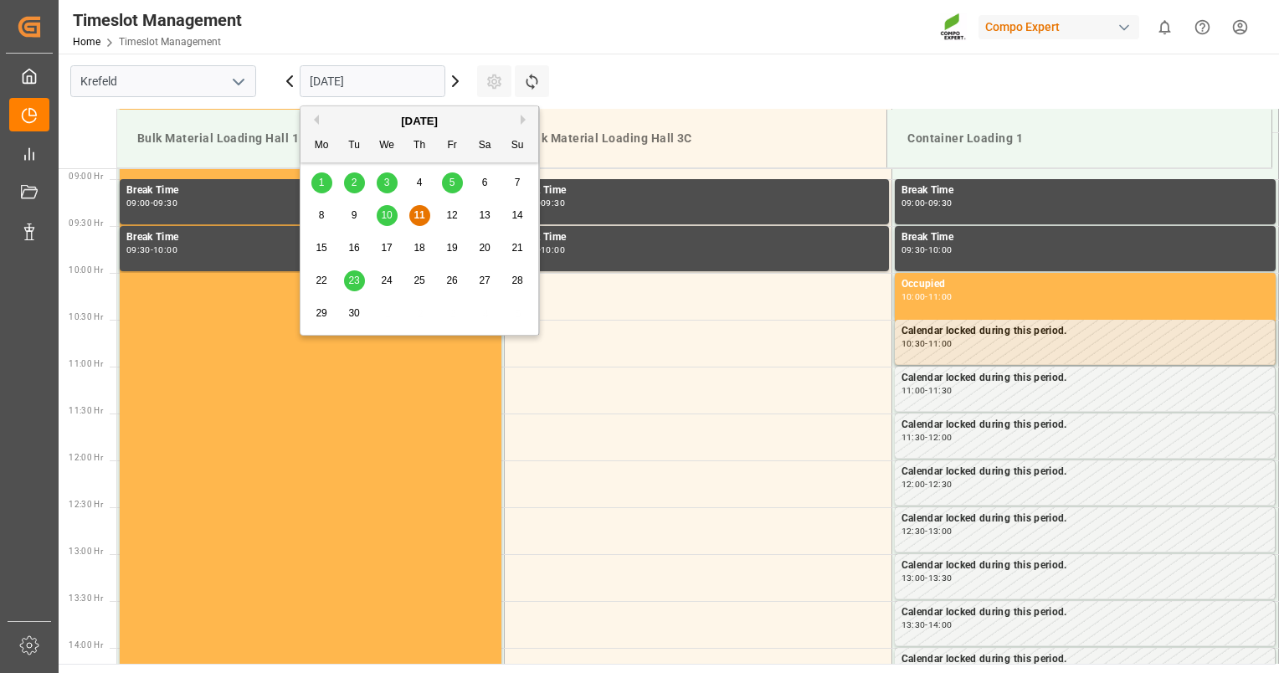
click at [348, 276] on span "23" at bounding box center [353, 281] width 11 height 12
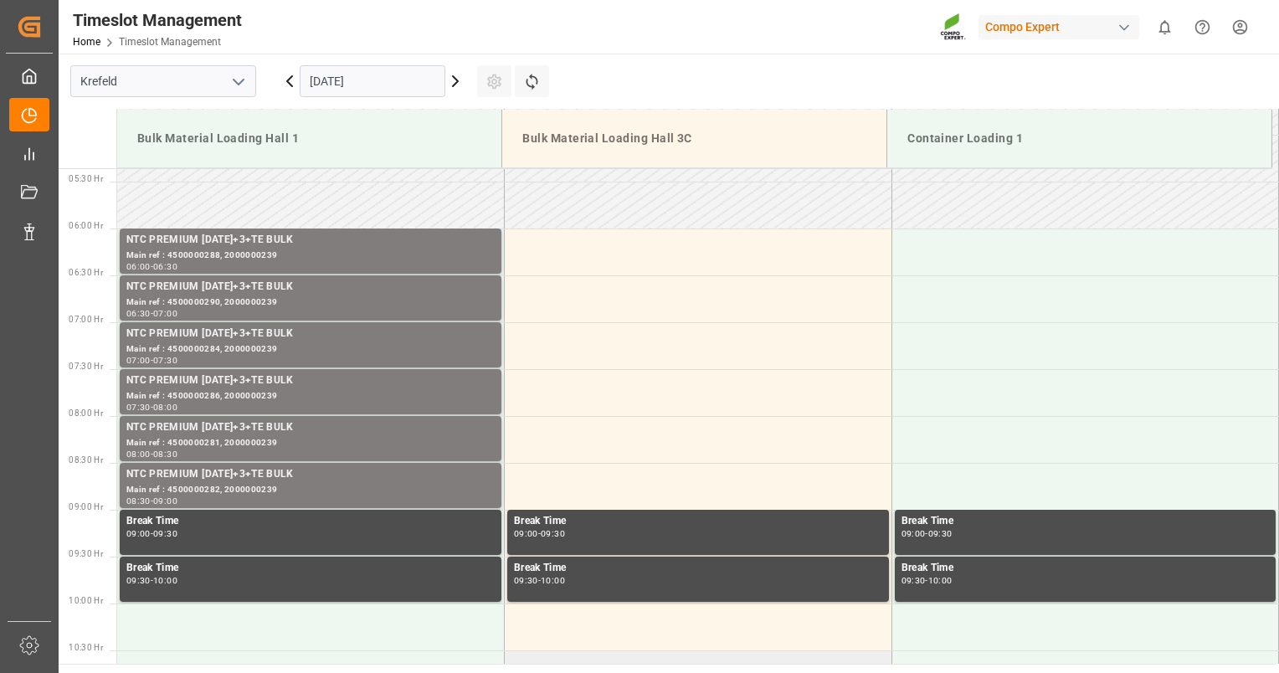
scroll to position [498, 0]
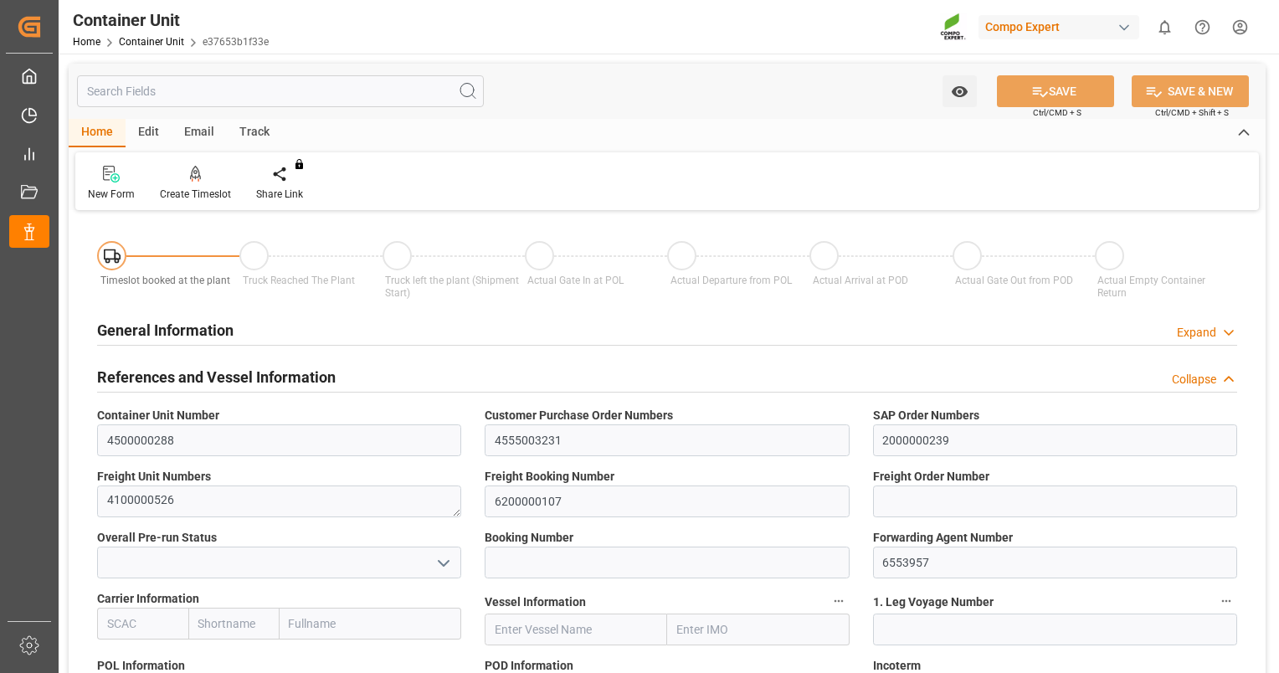
type input "VNVTG"
type input "0"
type input "26500"
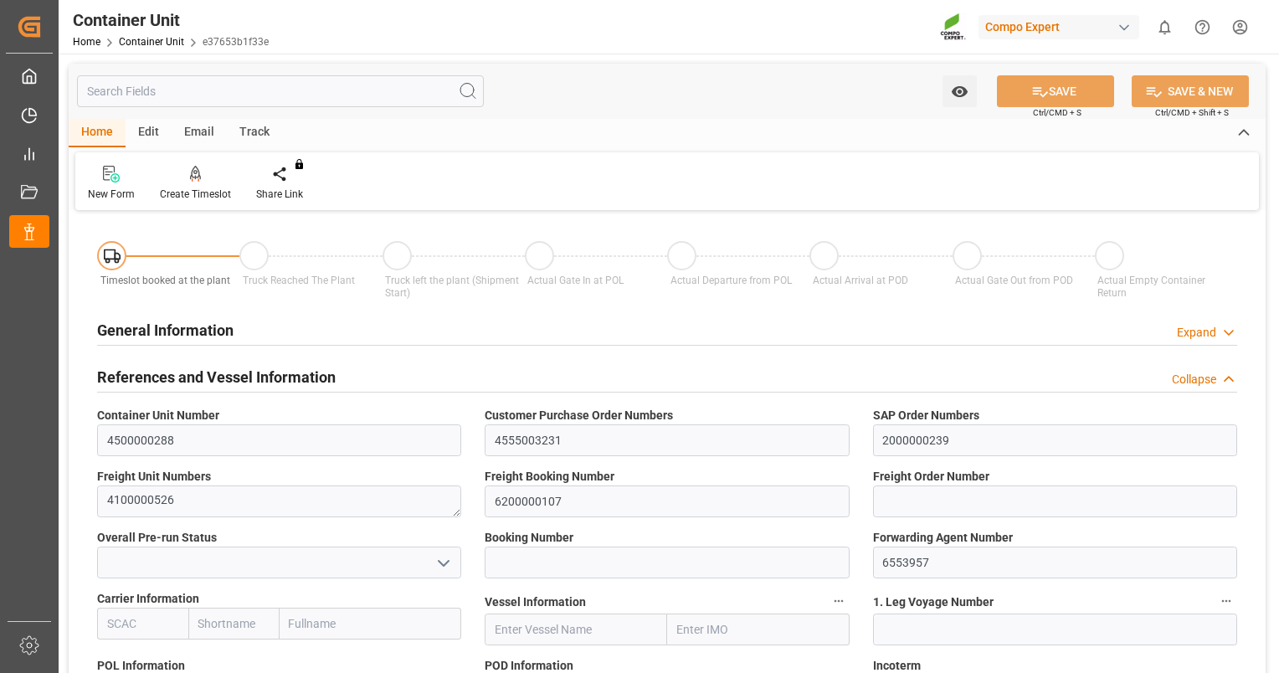
type input "[DATE]"
click at [215, 172] on div at bounding box center [195, 174] width 71 height 18
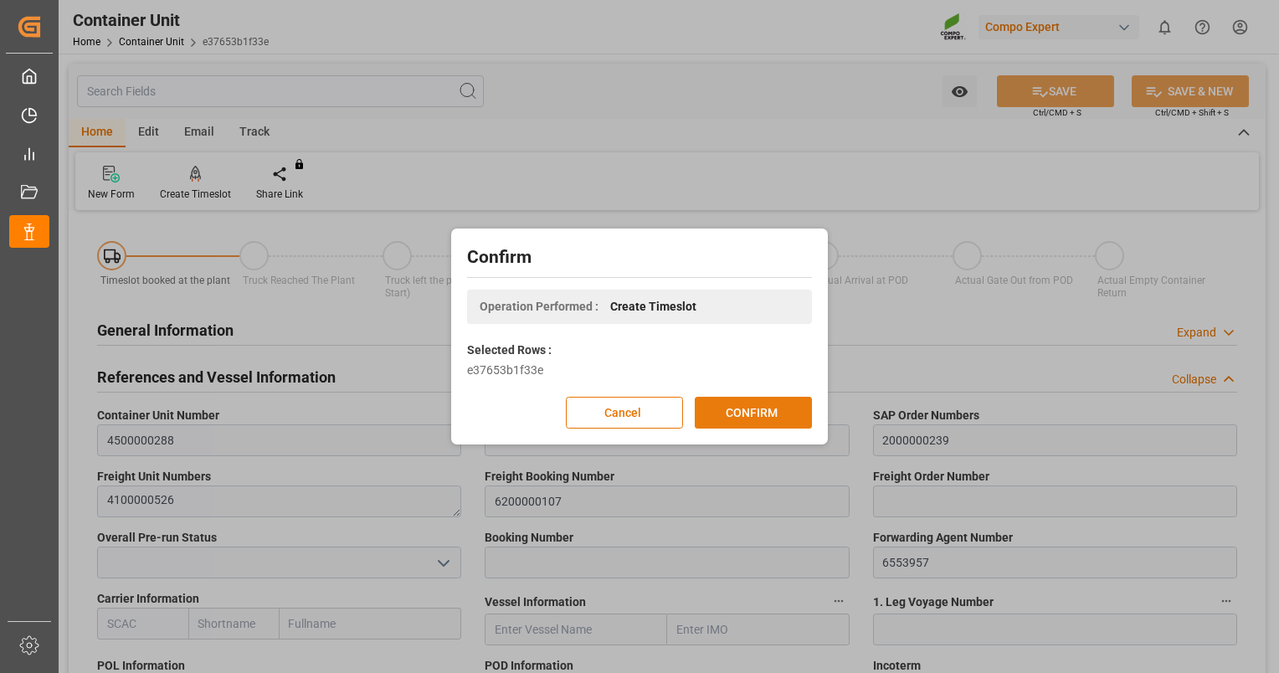
click at [752, 416] on button "CONFIRM" at bounding box center [753, 413] width 117 height 32
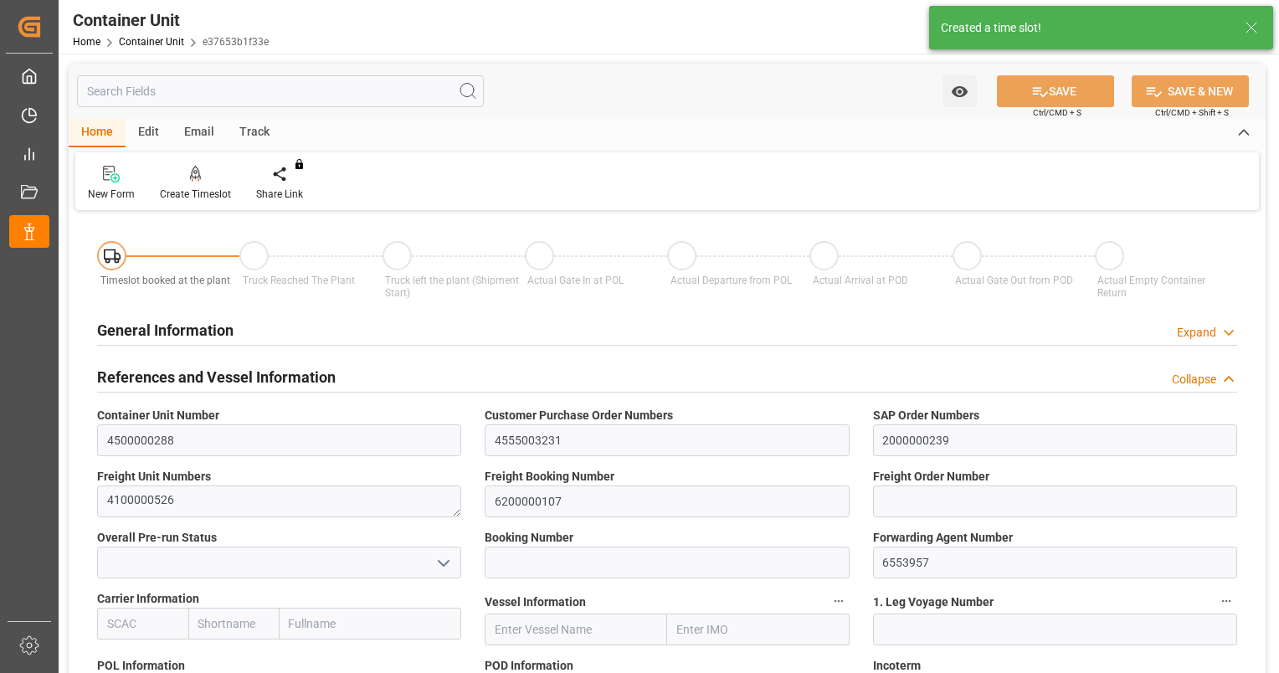
type input "VNVTG"
type input "0"
type input "26500"
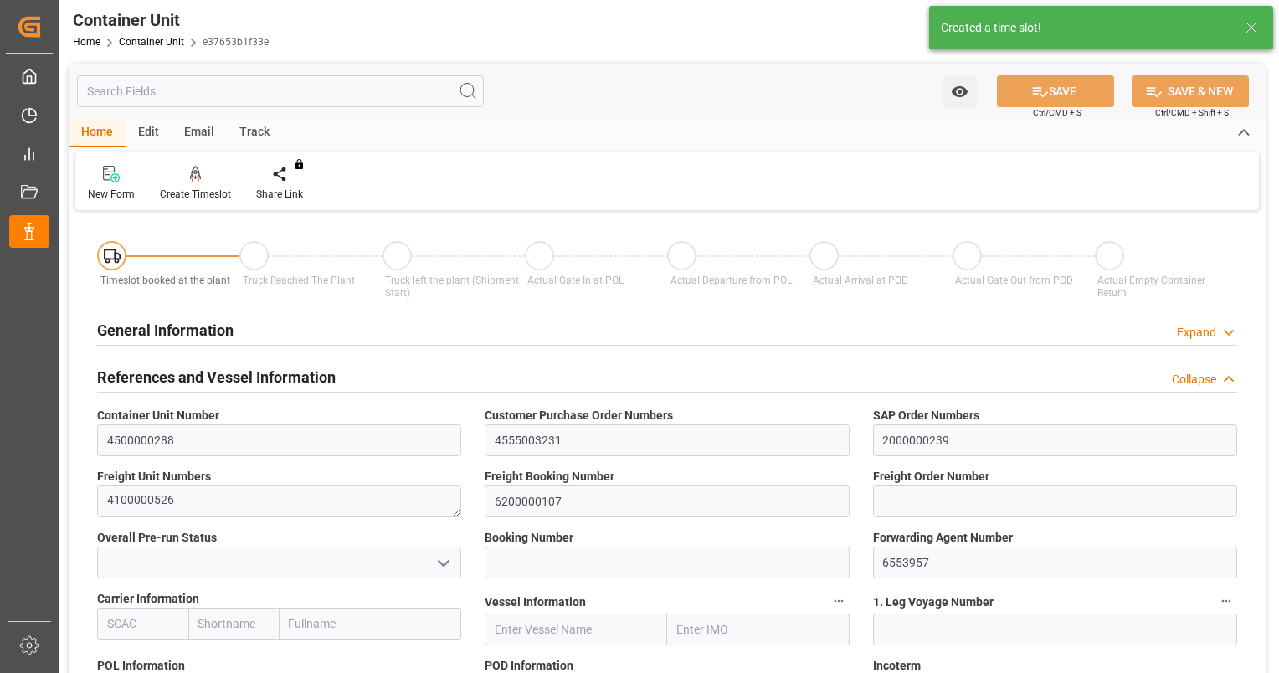
type input "29.08.2025"
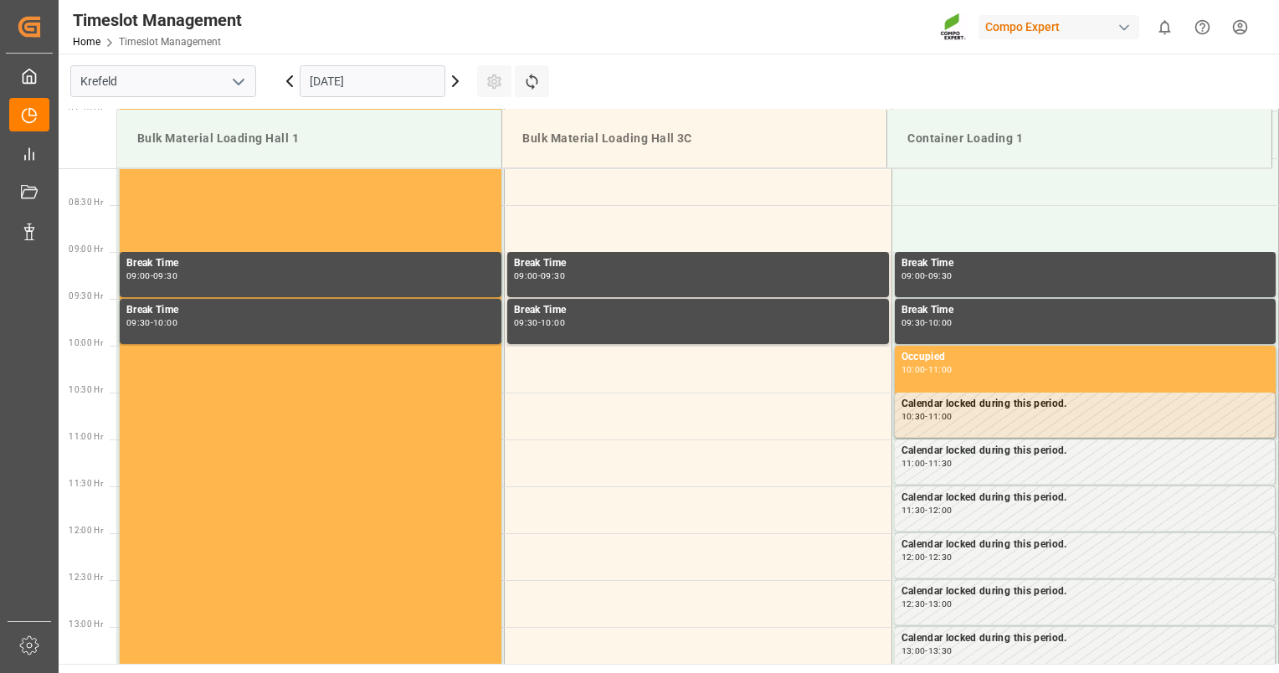
scroll to position [833, 0]
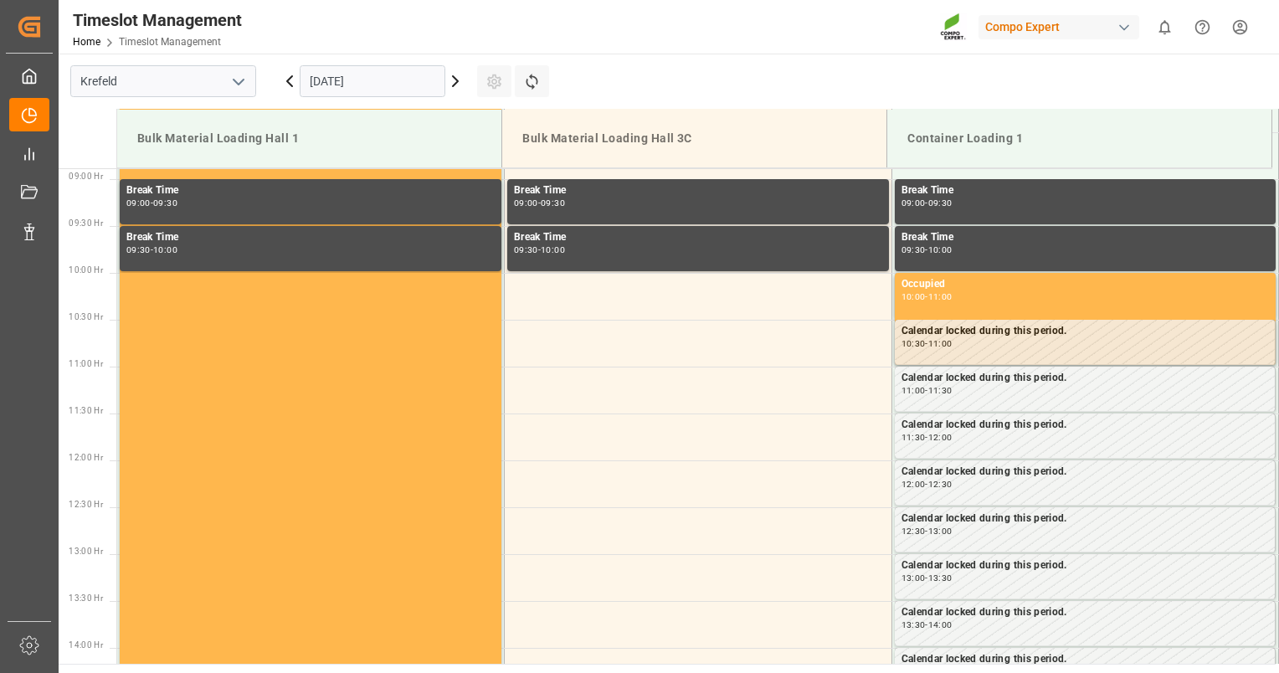
click at [433, 76] on input "[DATE]" at bounding box center [373, 81] width 146 height 32
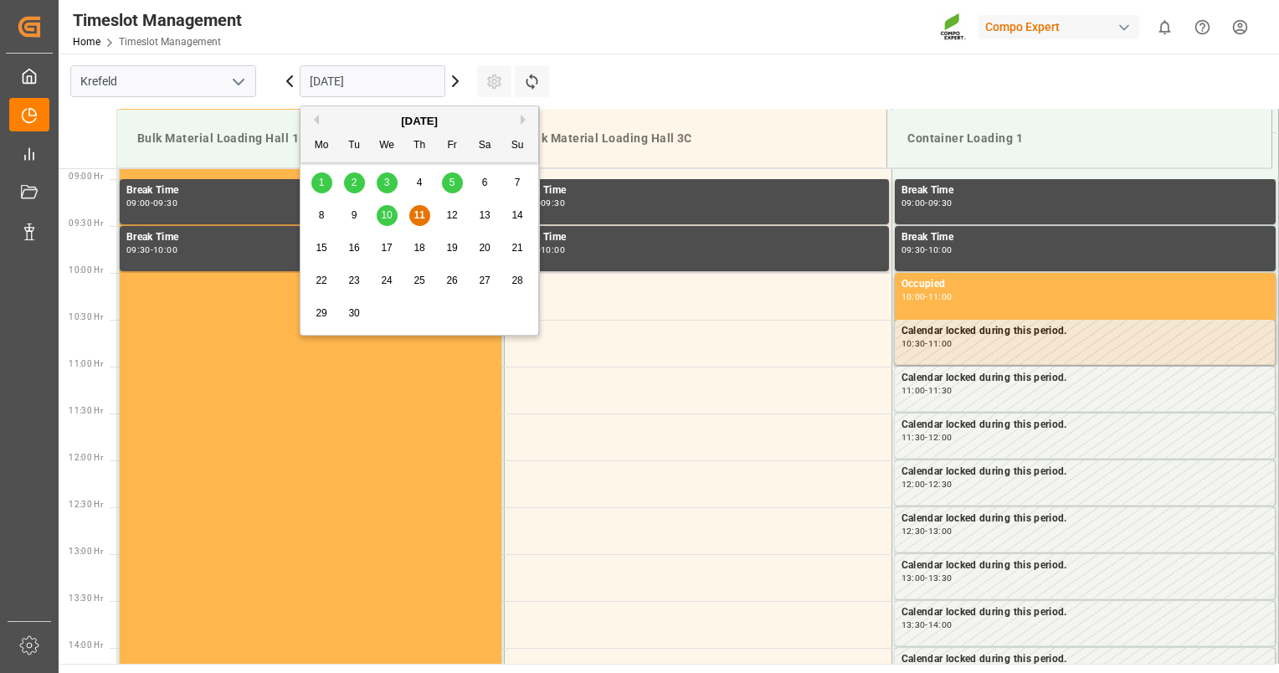
click at [357, 278] on span "23" at bounding box center [353, 281] width 11 height 12
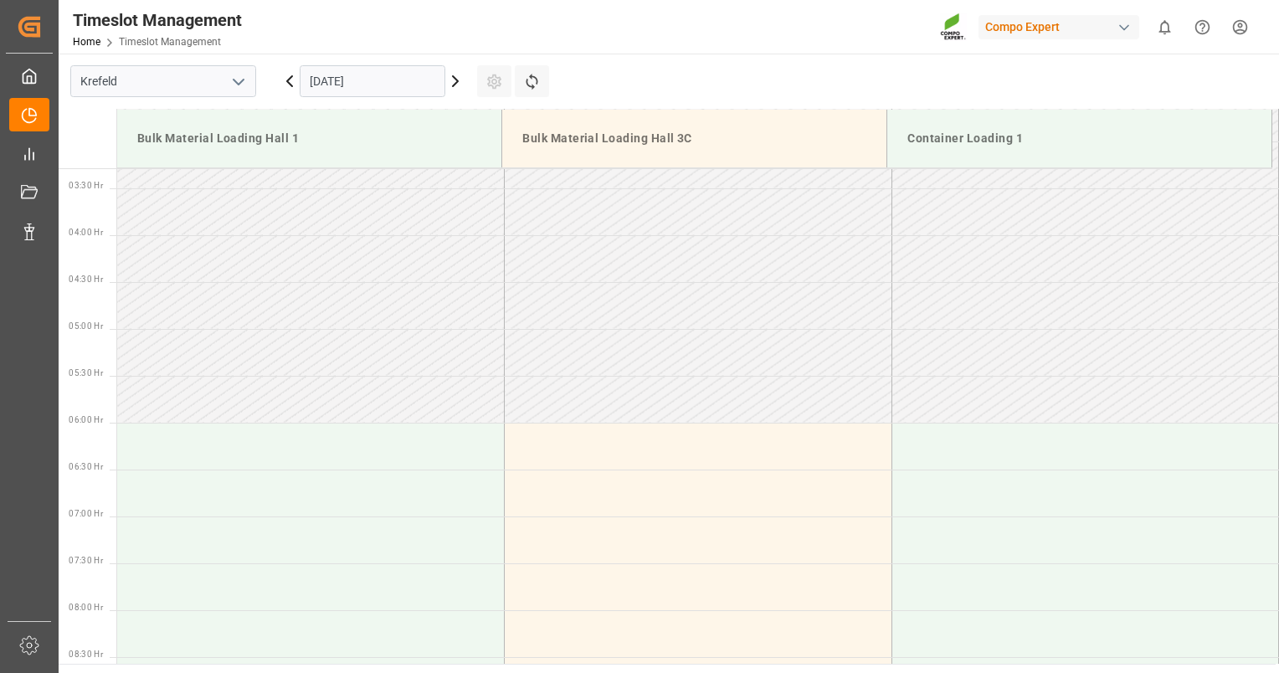
scroll to position [331, 0]
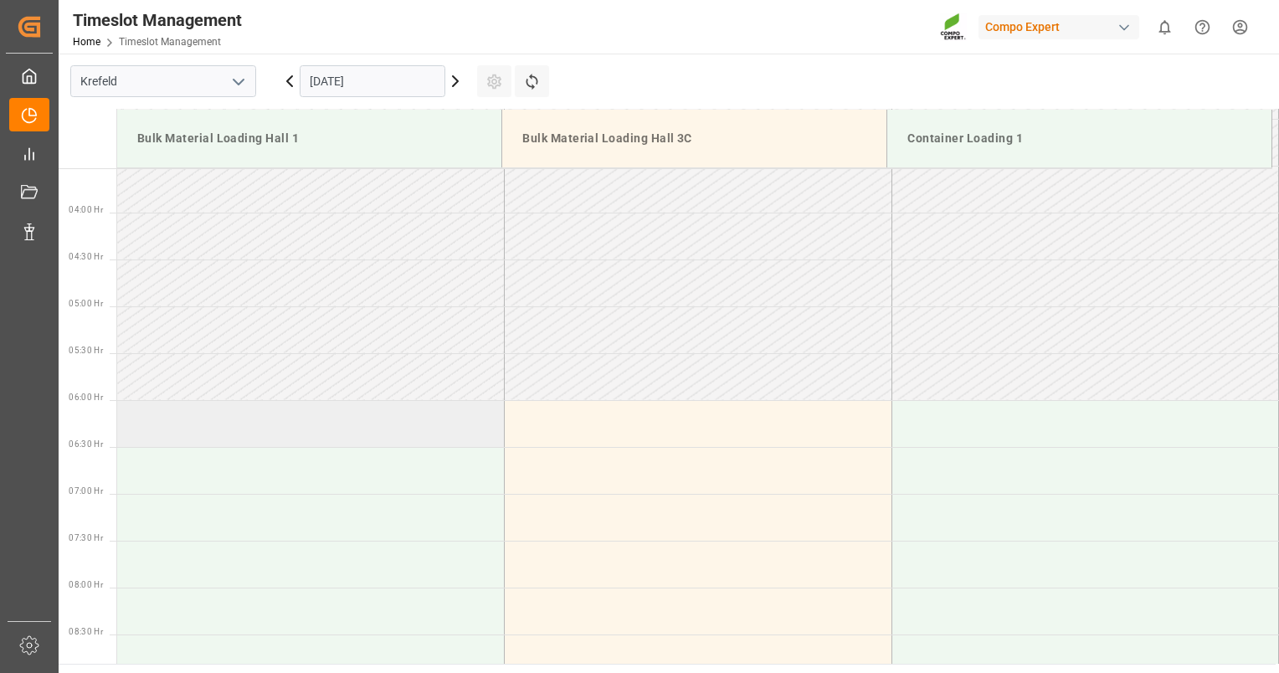
click at [366, 432] on td at bounding box center [311, 423] width 388 height 47
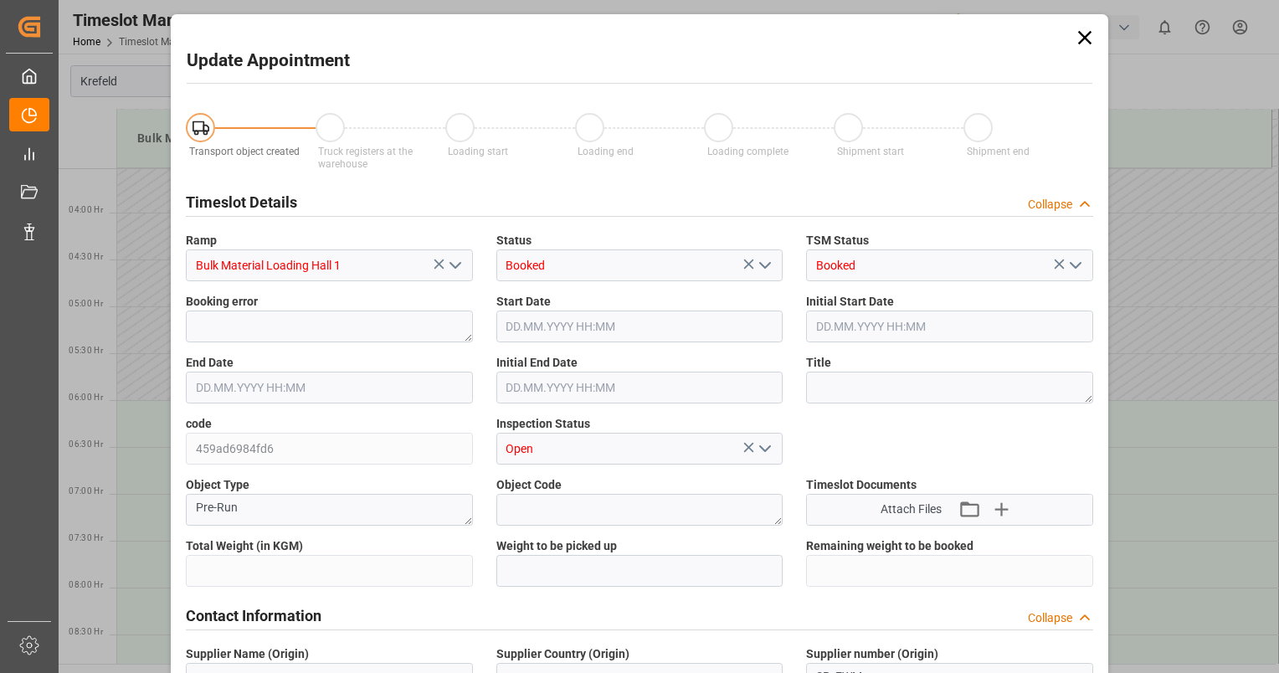
type input "26500"
type input "0"
type input "23.09.2025 06:00"
type input "23.09.2025 06:30"
type input "11.09.2025 08:10"
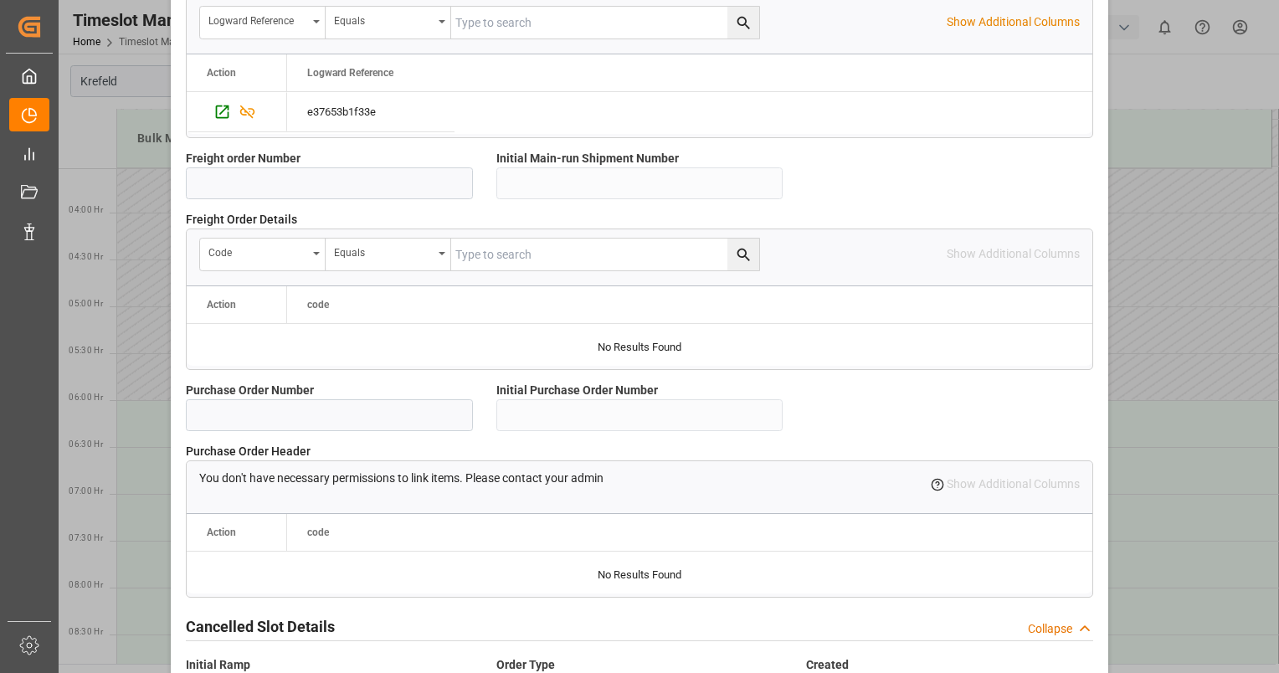
scroll to position [1533, 0]
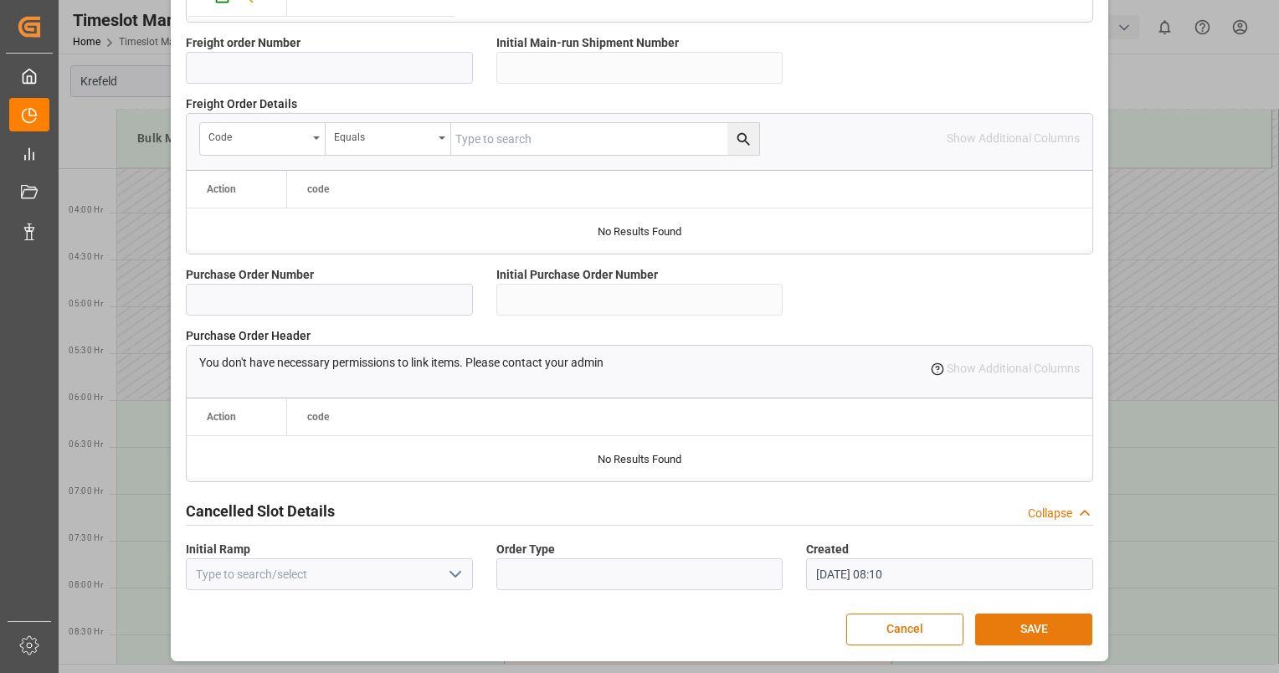
click at [1055, 624] on button "SAVE" at bounding box center [1033, 630] width 117 height 32
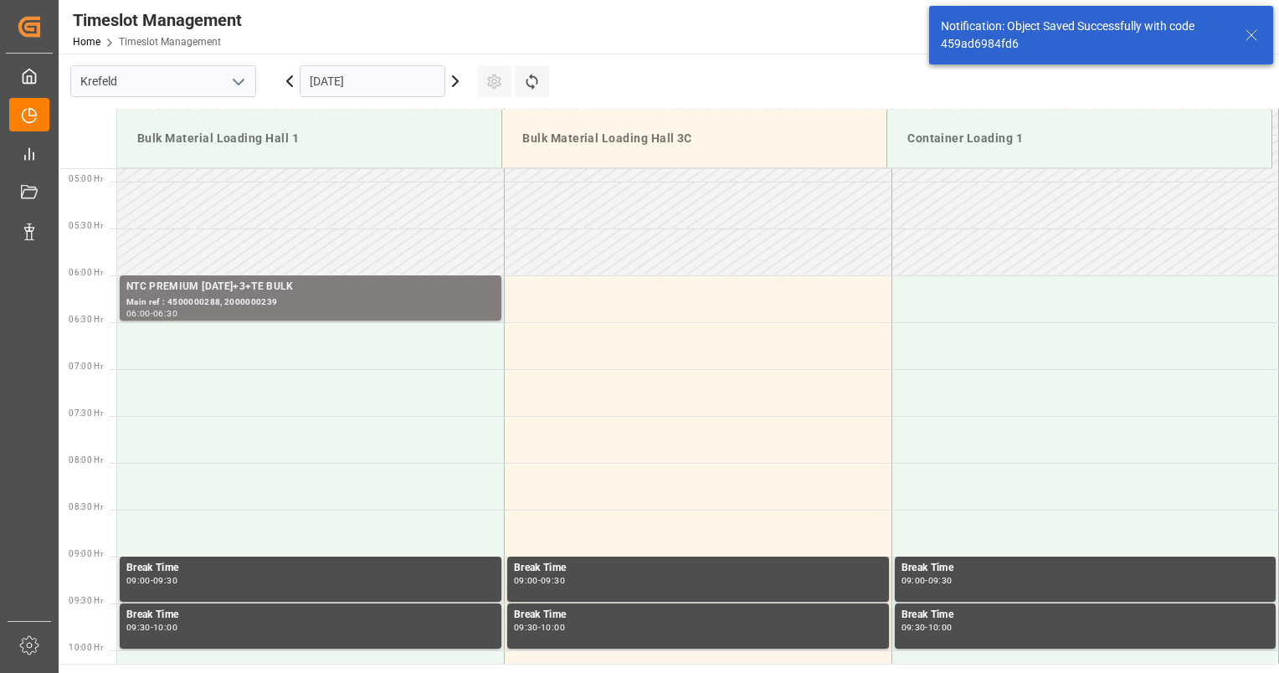
scroll to position [458, 0]
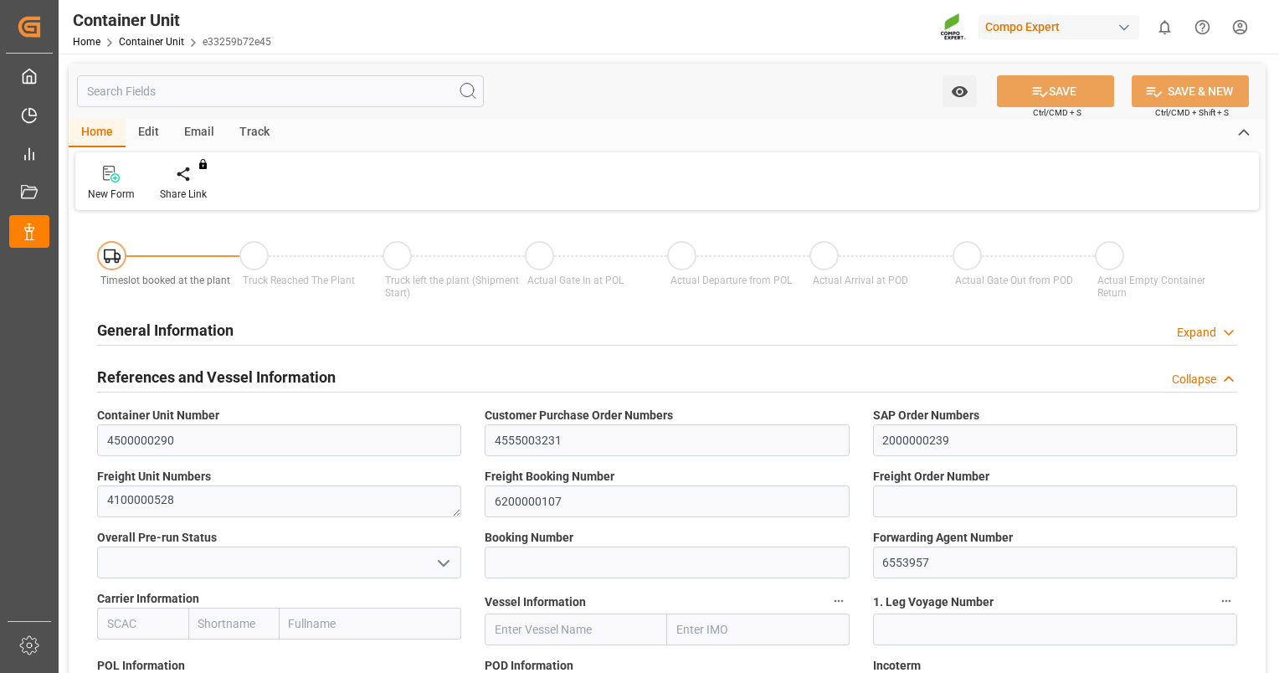
type input "VNVTG"
type input "0"
type input "26500"
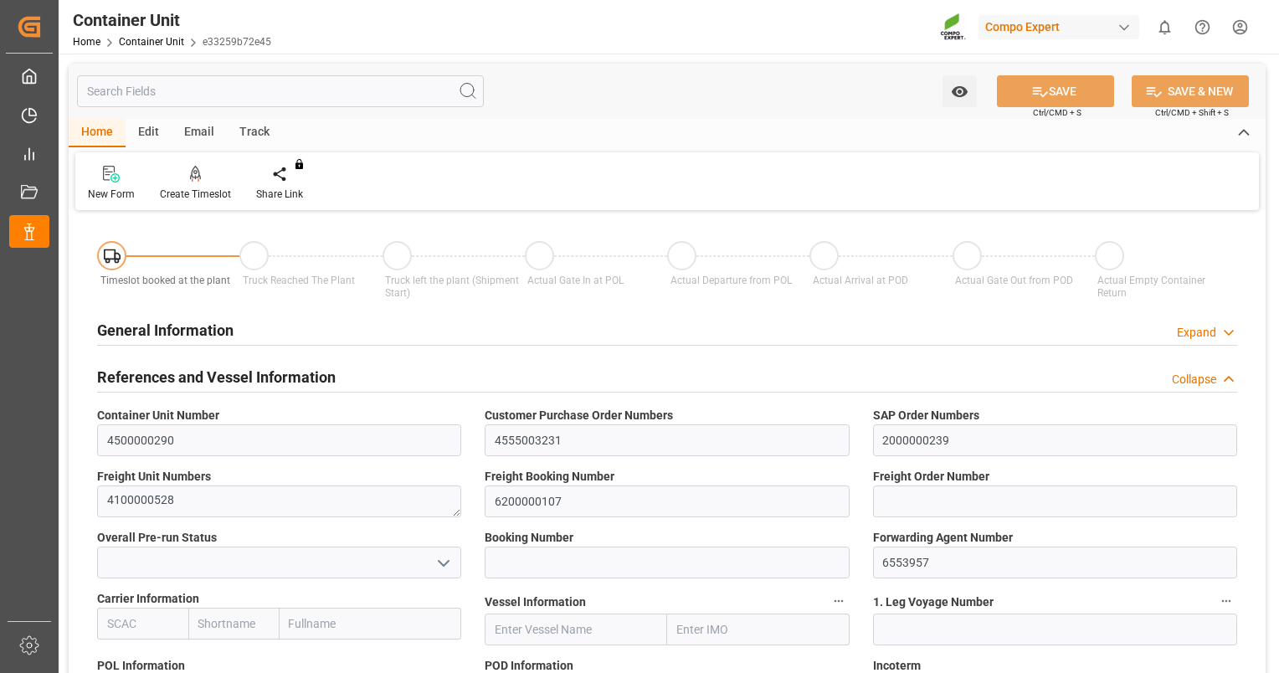
type input "[DATE]"
click at [188, 190] on div "Create Timeslot" at bounding box center [195, 194] width 71 height 15
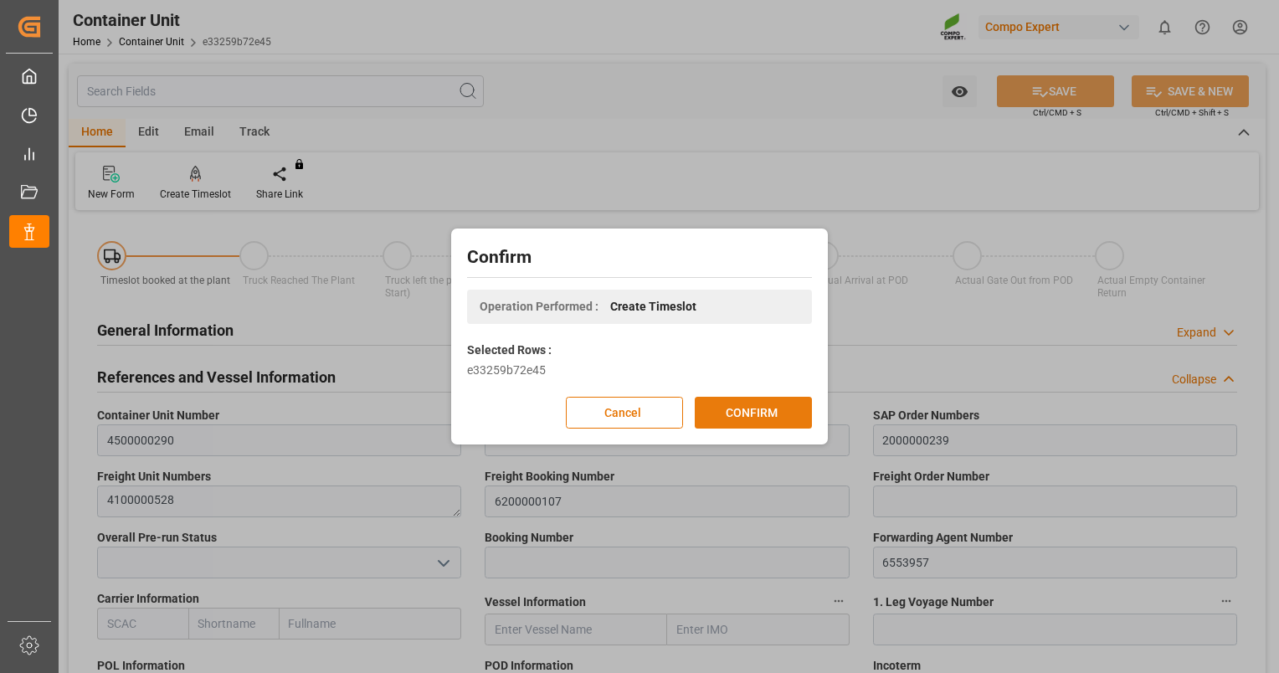
click at [757, 418] on button "CONFIRM" at bounding box center [753, 413] width 117 height 32
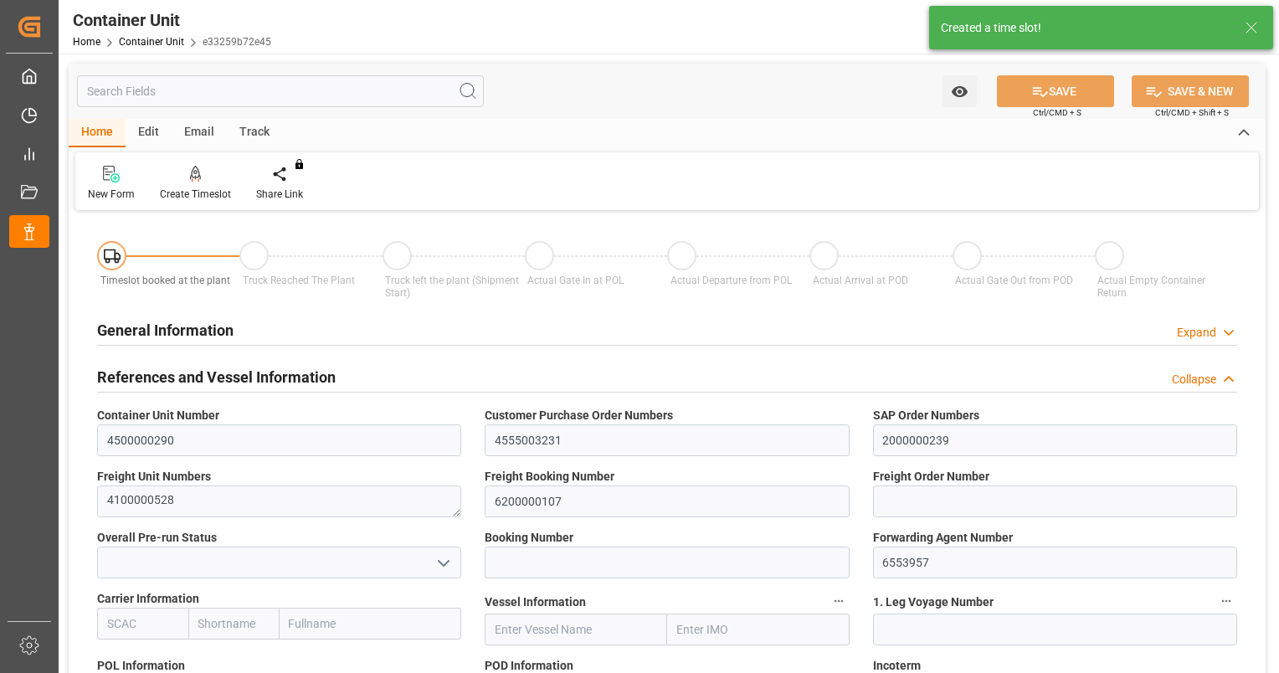
type input "VNVTG"
type input "0"
type input "26500"
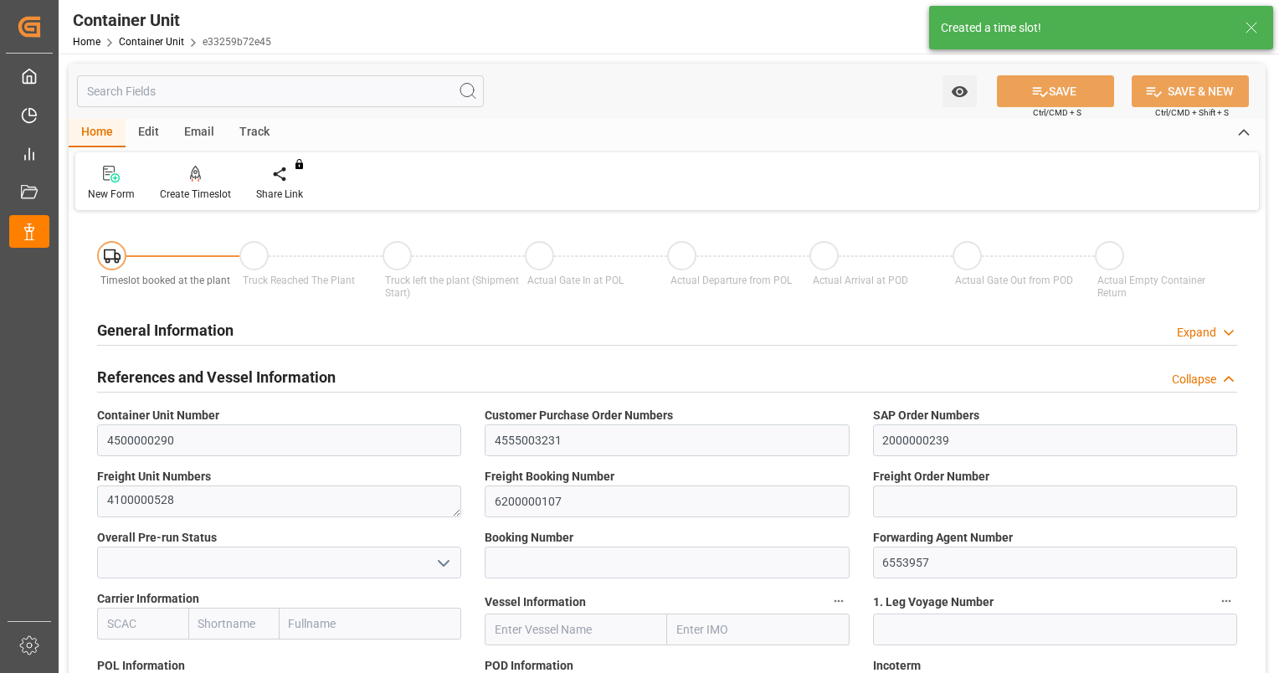
type input "29.08.2025"
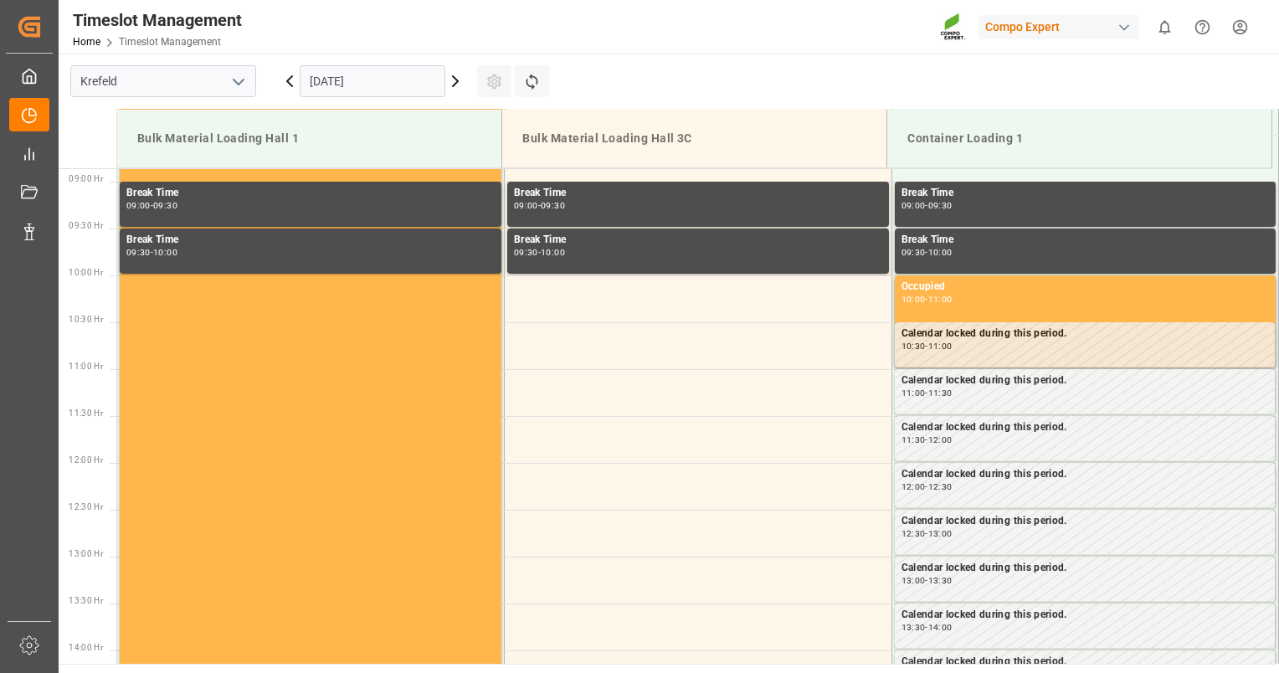
scroll to position [833, 0]
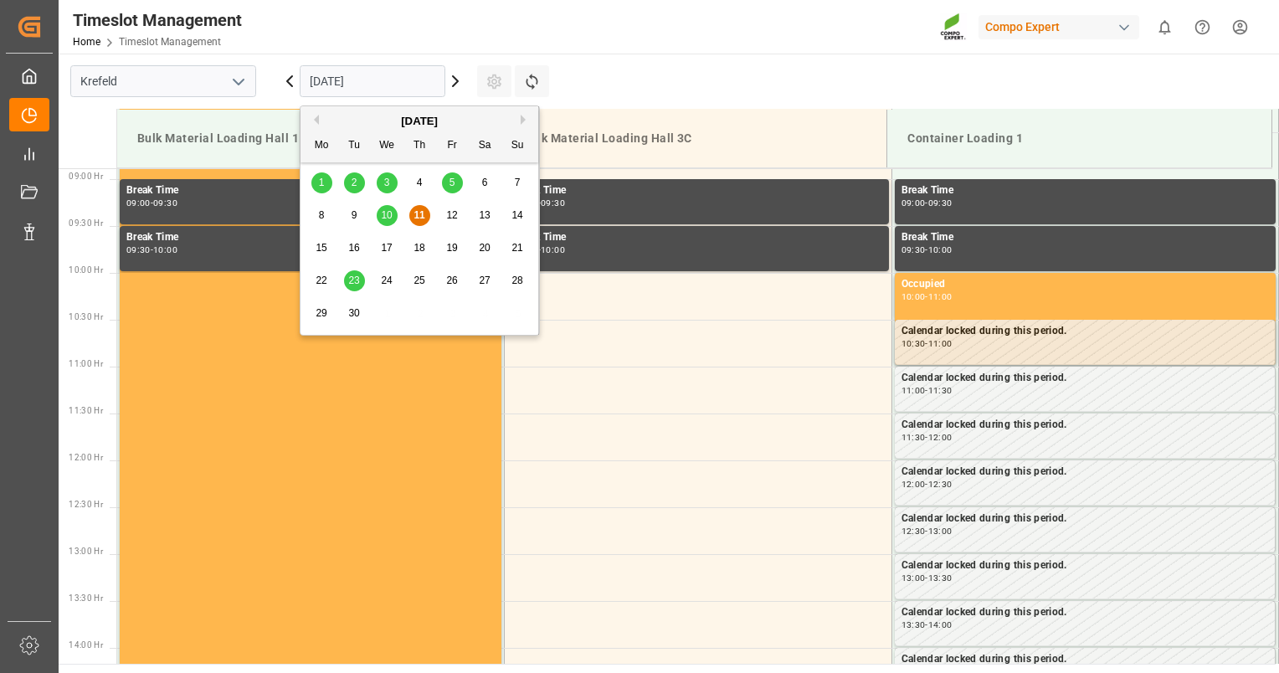
click at [383, 73] on input "11.09.2025" at bounding box center [373, 81] width 146 height 32
click at [355, 280] on span "23" at bounding box center [353, 281] width 11 height 12
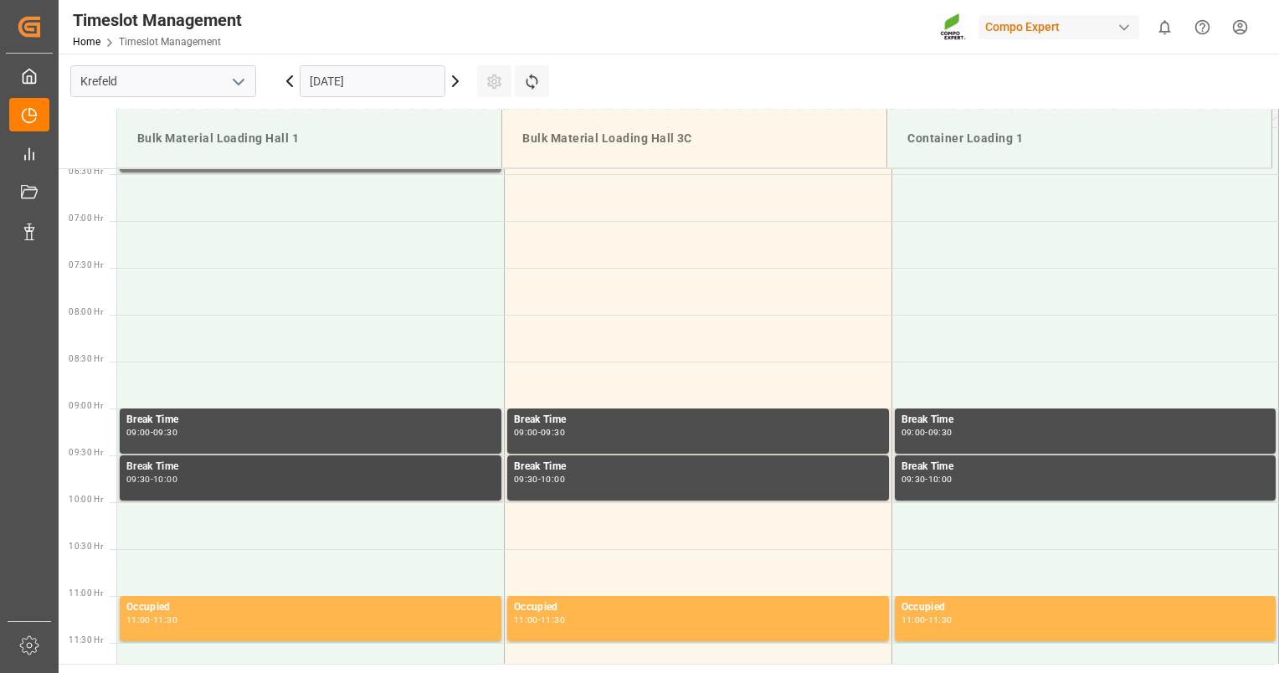
scroll to position [498, 0]
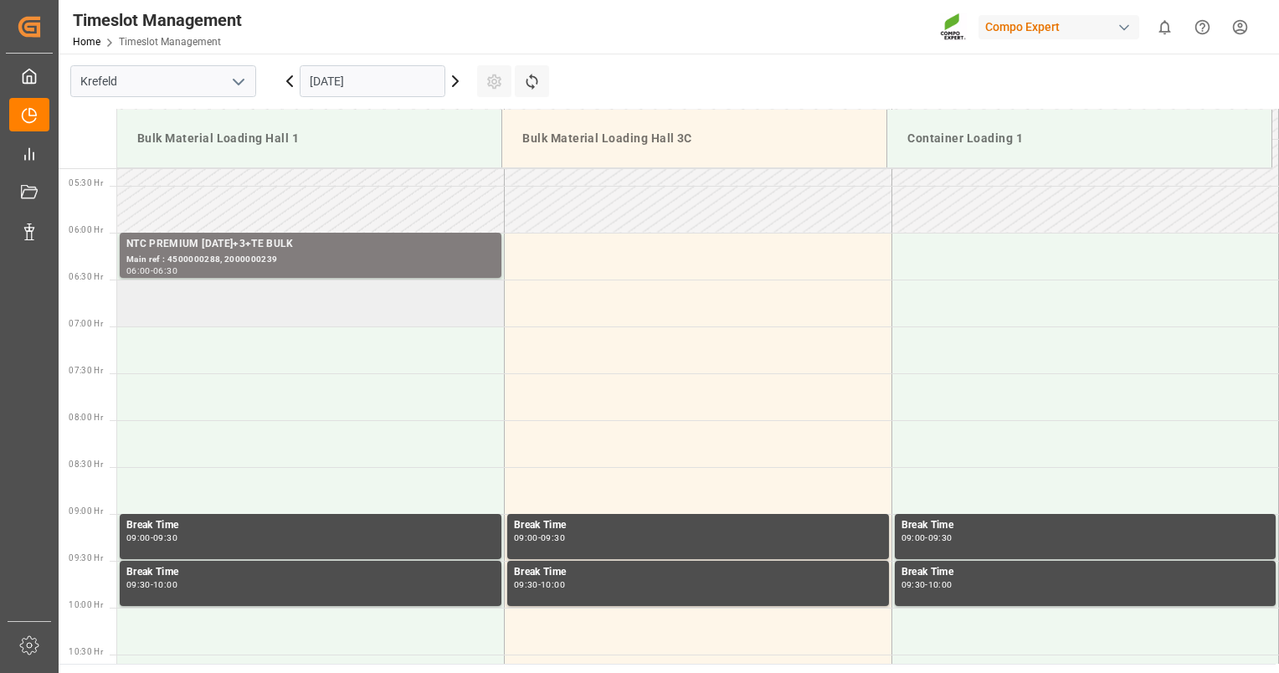
click at [311, 294] on td at bounding box center [311, 303] width 388 height 47
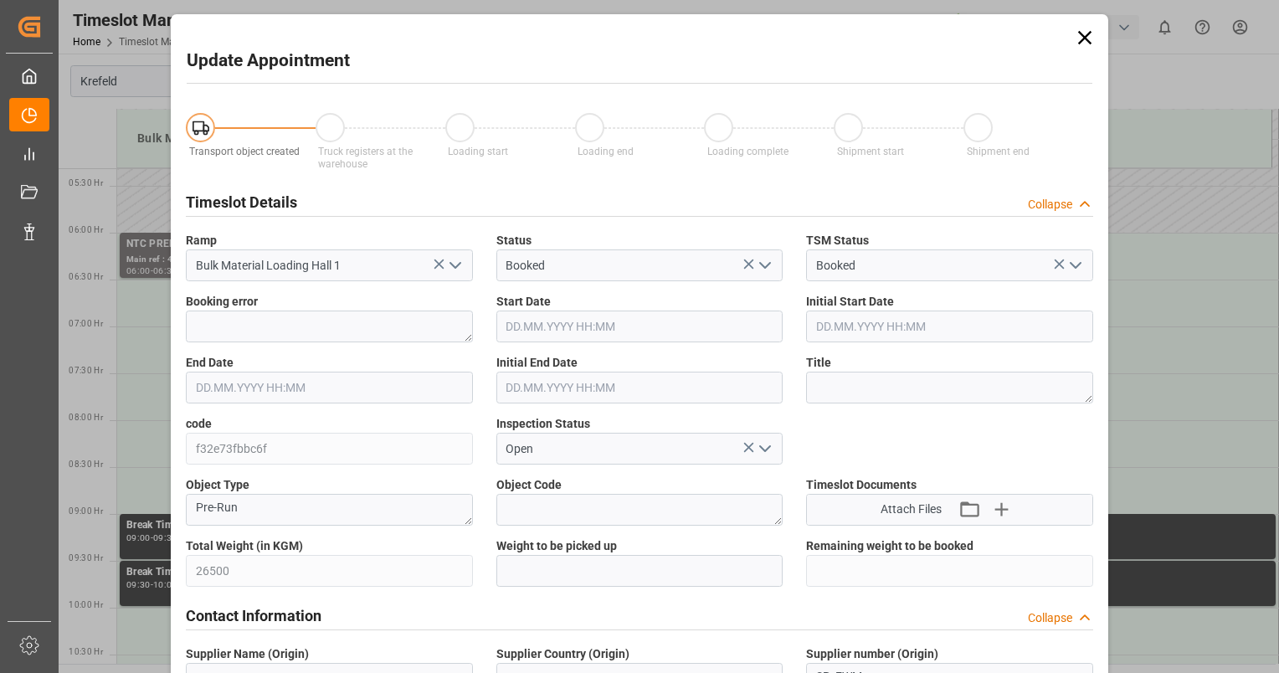
type input "23.09.2025 06:30"
type input "23.09.2025 07:00"
type input "11.09.2025 08:11"
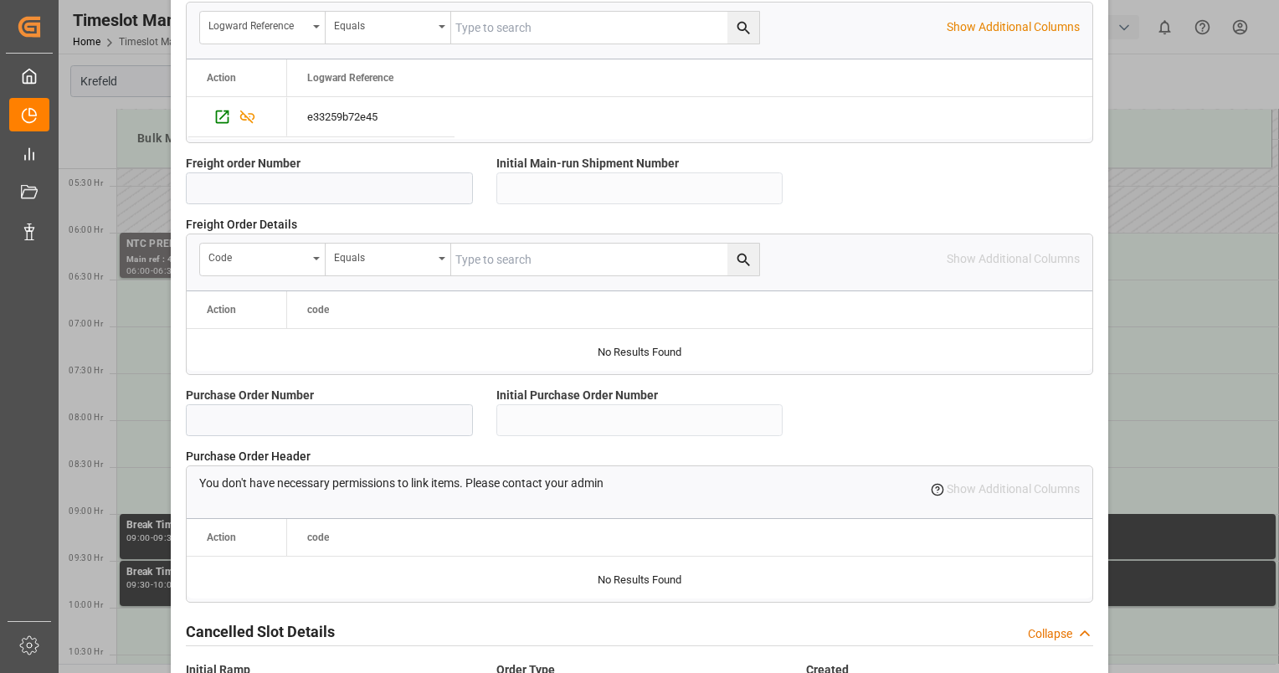
scroll to position [1533, 0]
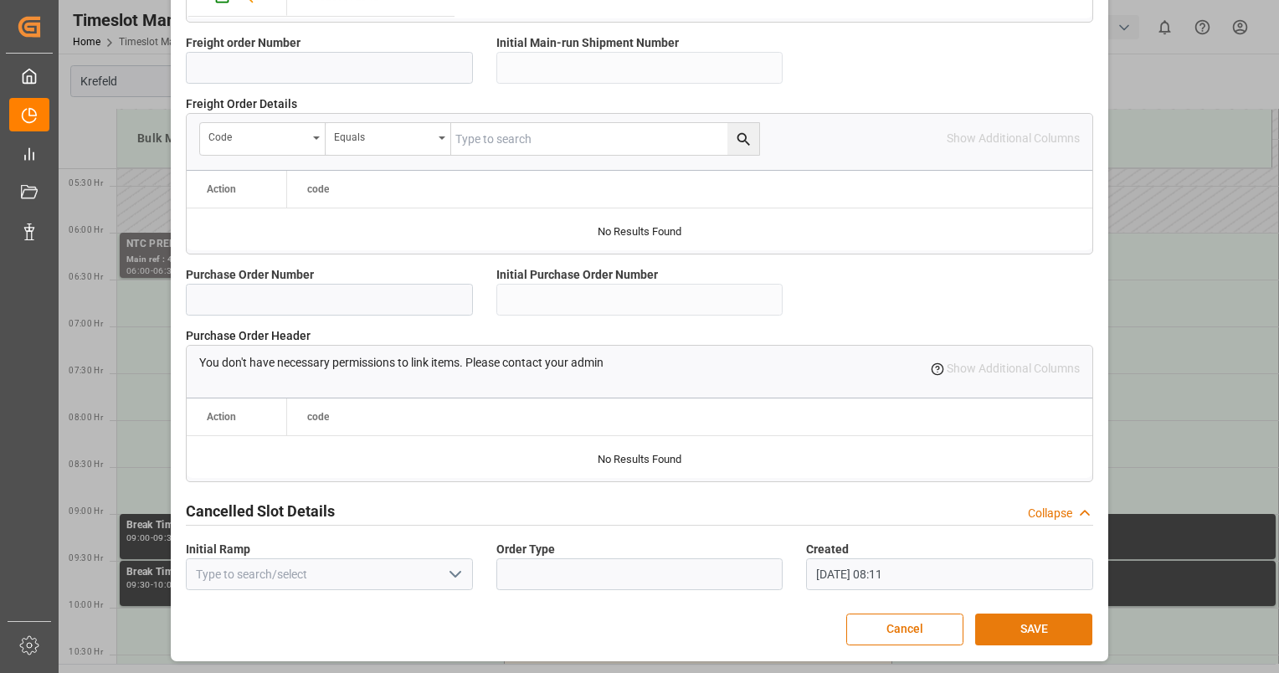
drag, startPoint x: 1005, startPoint y: 631, endPoint x: 1004, endPoint y: 622, distance: 9.2
click at [1004, 624] on button "SAVE" at bounding box center [1033, 630] width 117 height 32
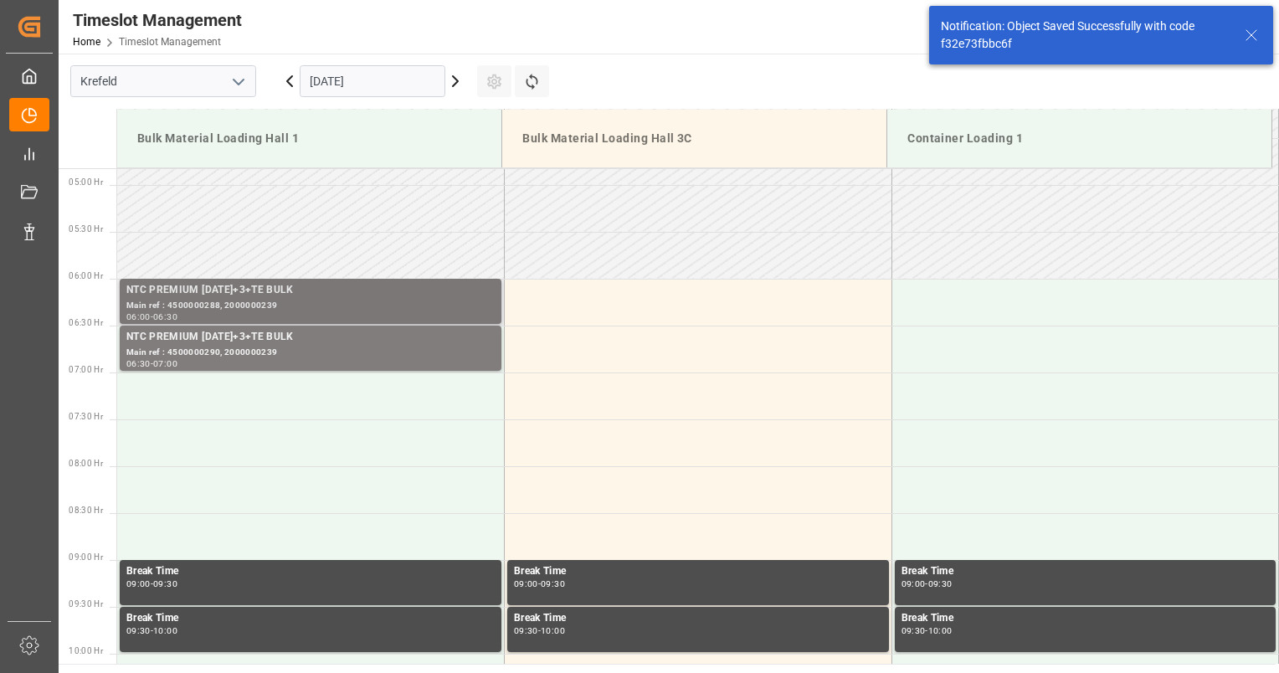
scroll to position [458, 0]
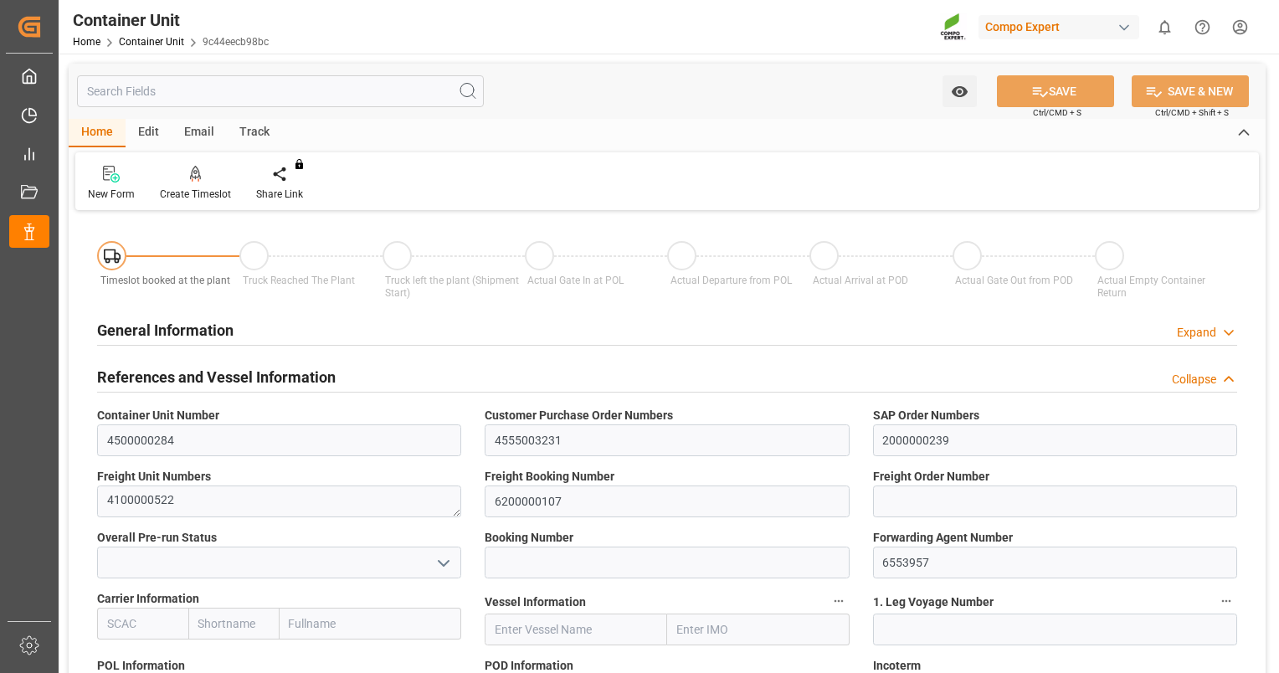
type input "VNVTG"
type input "0"
type input "26500"
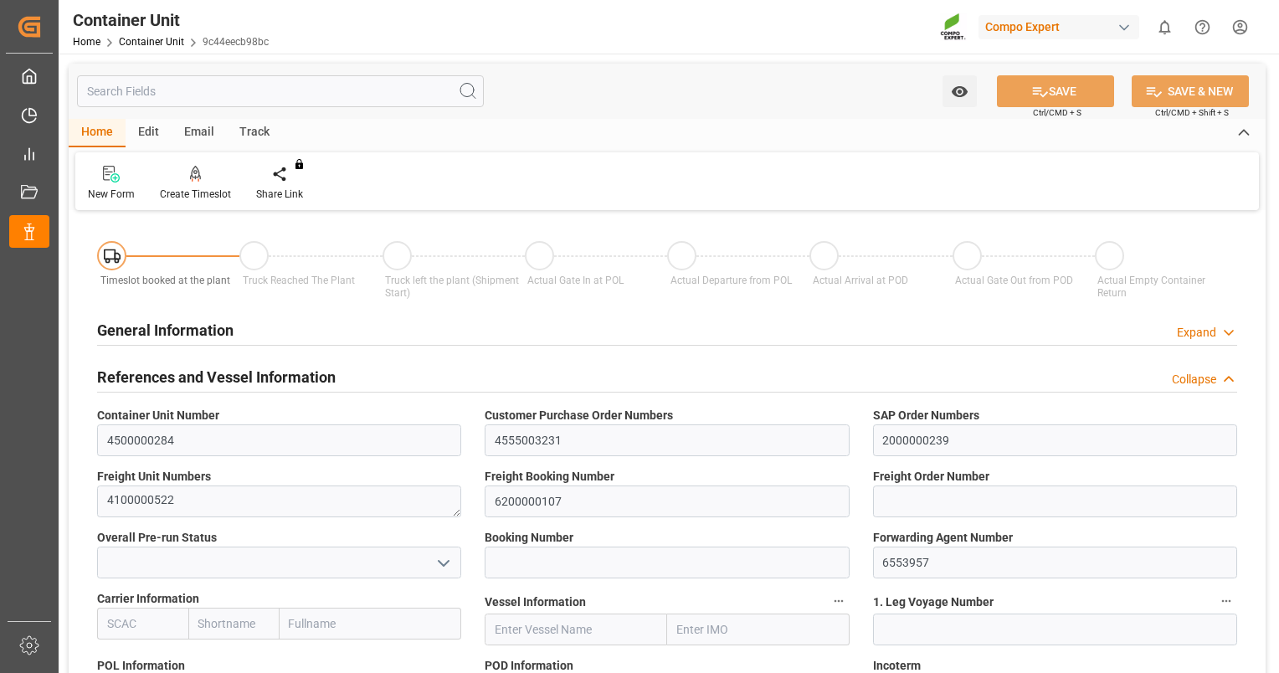
type input "[DATE]"
click at [200, 174] on div at bounding box center [195, 174] width 71 height 18
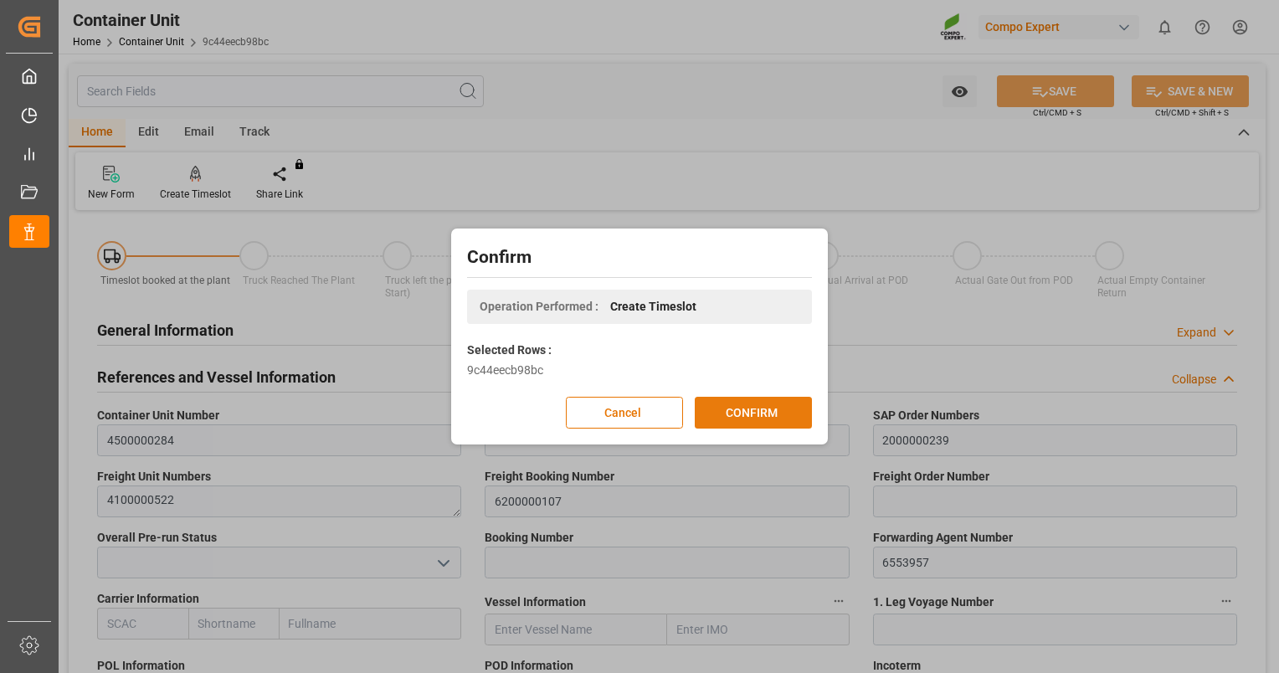
click at [758, 404] on button "CONFIRM" at bounding box center [753, 413] width 117 height 32
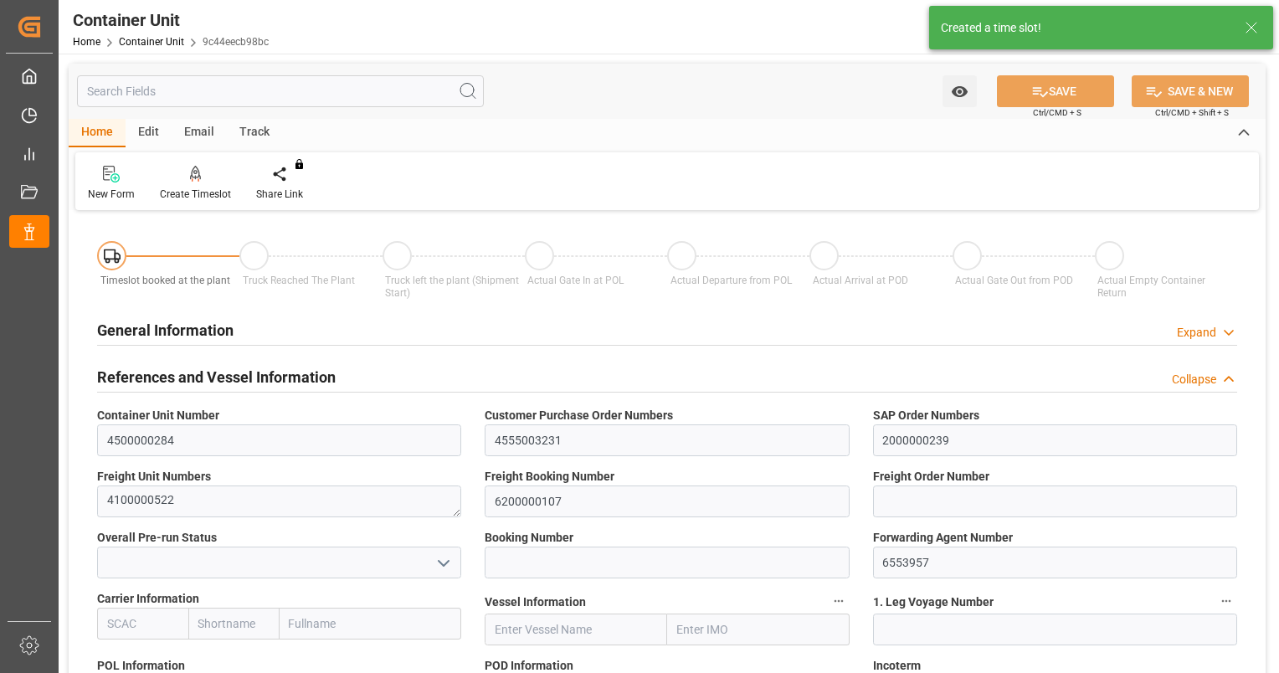
type input "VNVTG"
type input "0"
type input "26500"
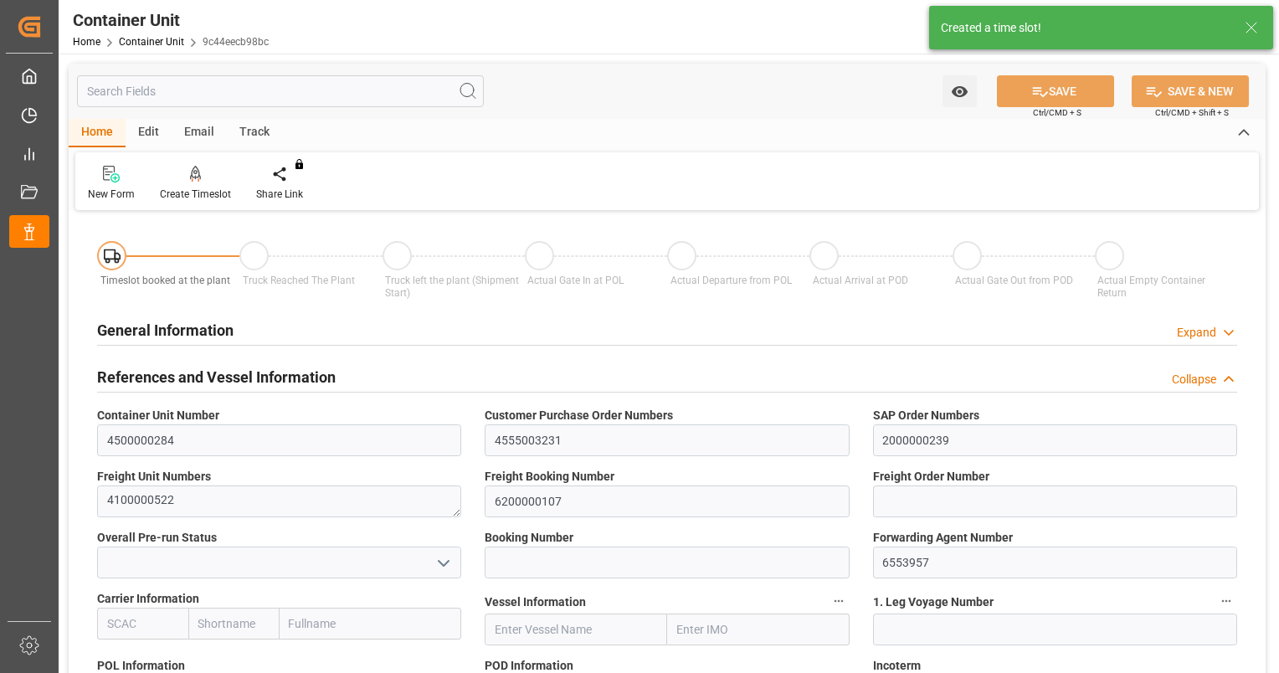
type input "[DATE]"
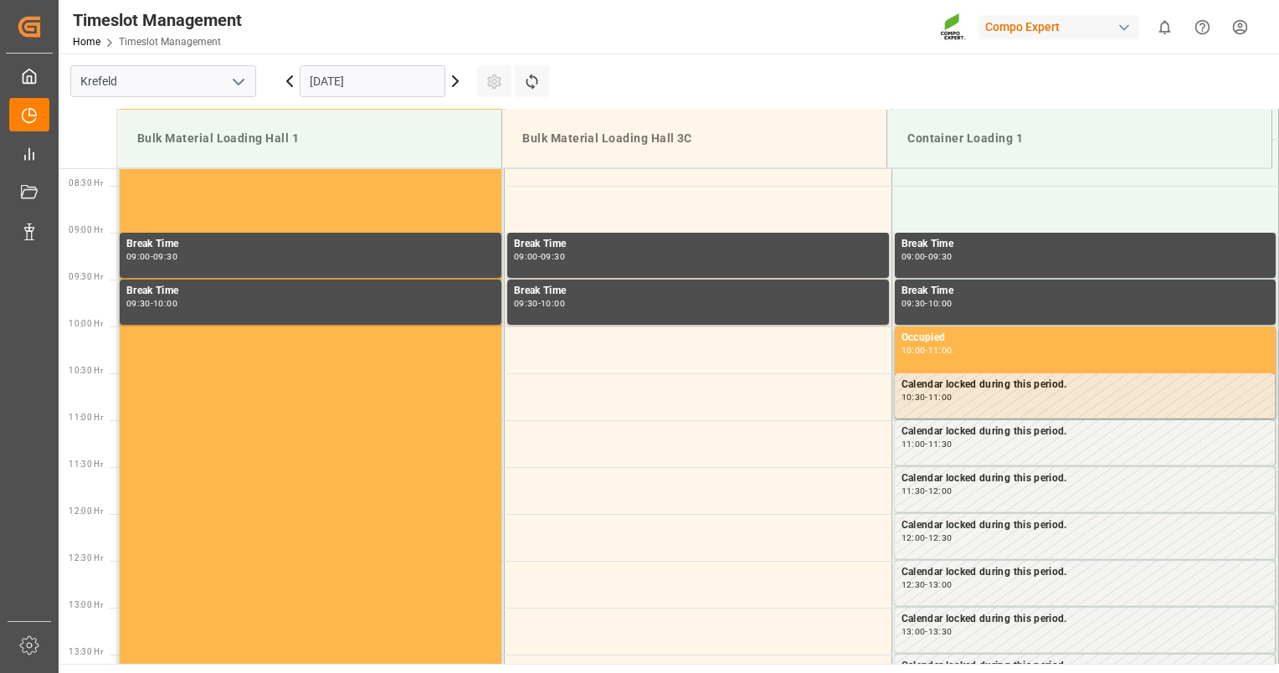
scroll to position [833, 0]
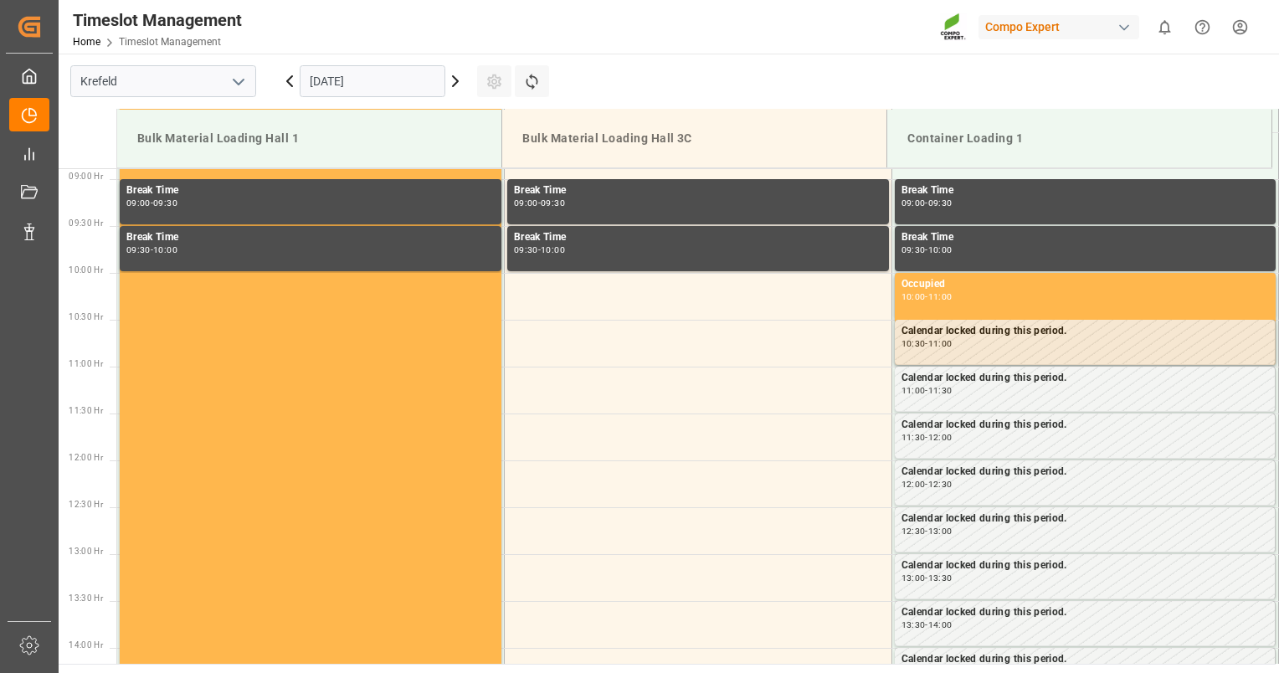
click at [408, 75] on input "11.09.2025" at bounding box center [373, 81] width 146 height 32
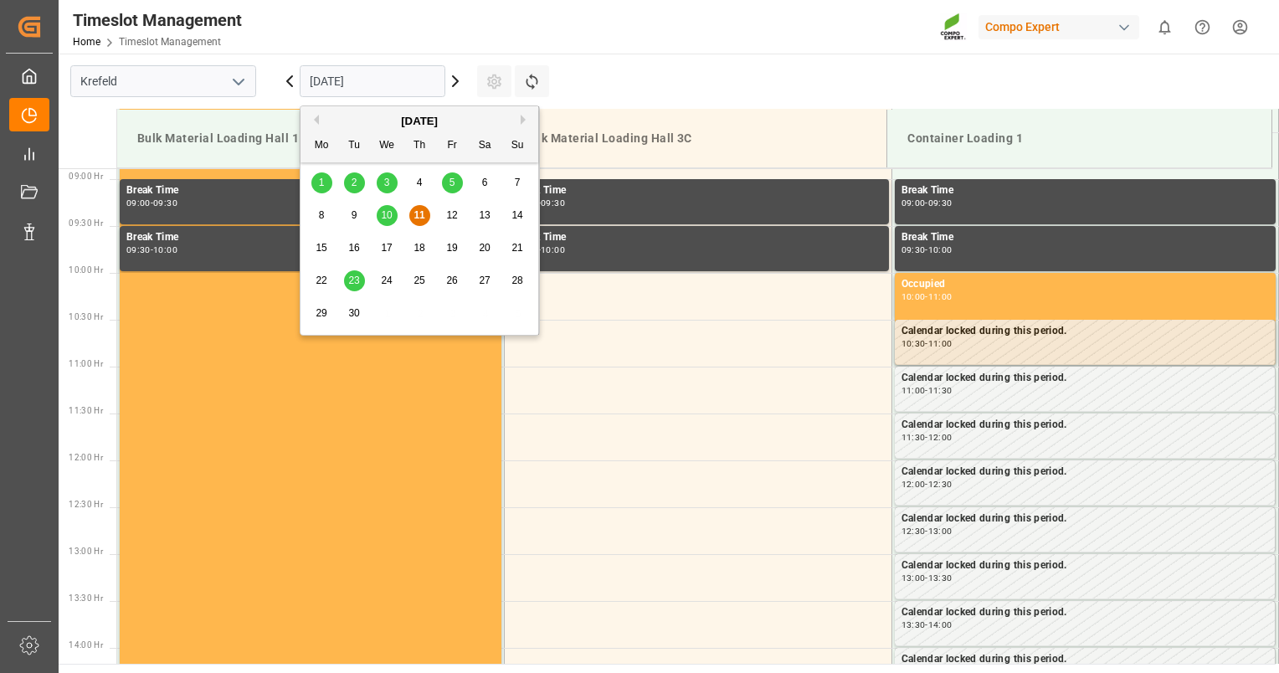
click at [358, 280] on div "23" at bounding box center [354, 281] width 21 height 20
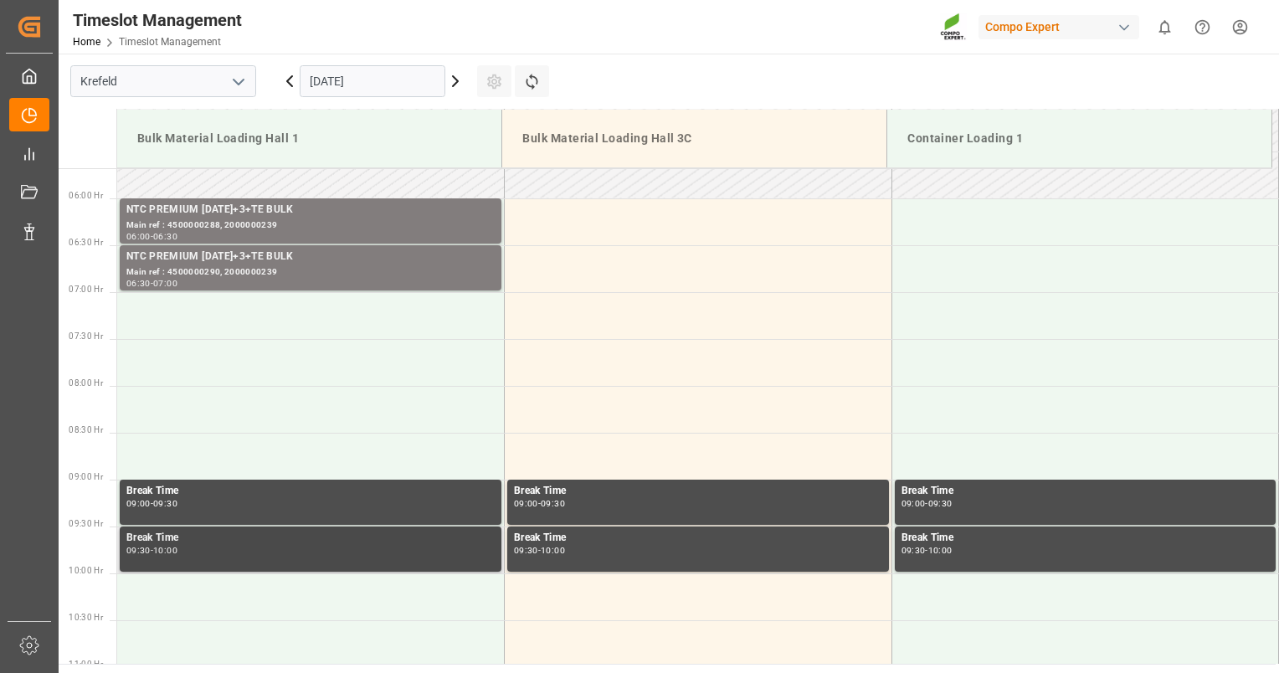
scroll to position [498, 0]
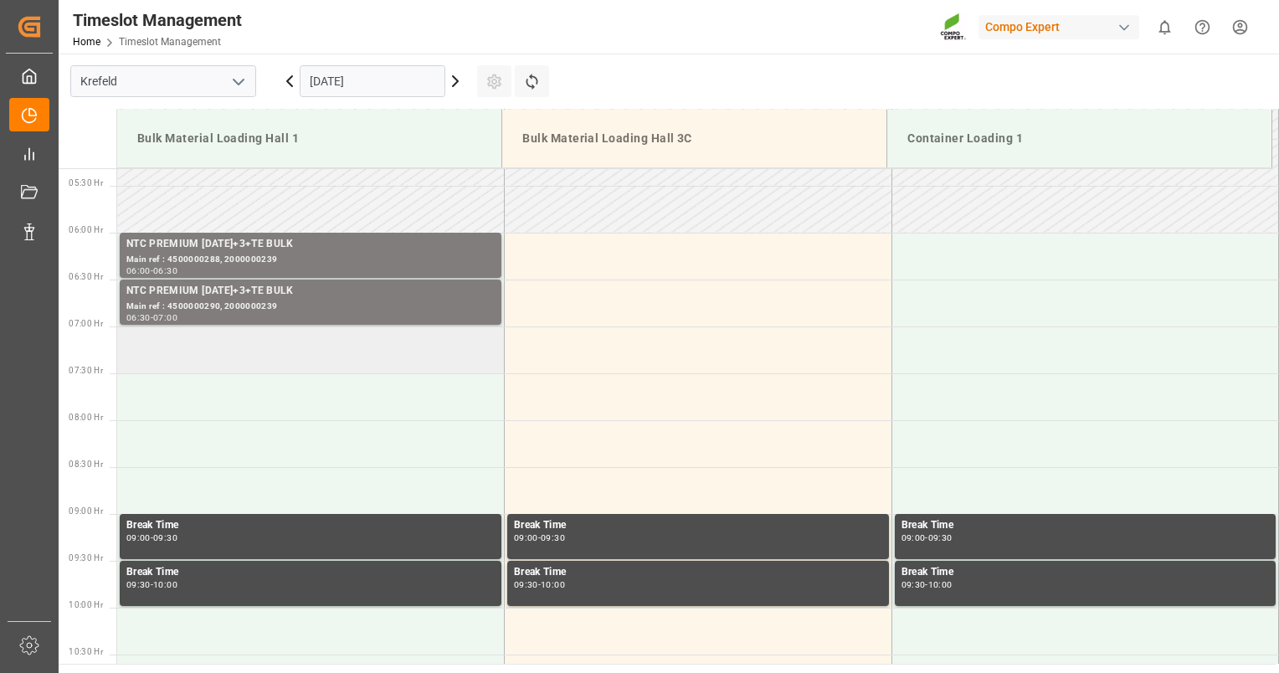
click at [310, 346] on td at bounding box center [311, 349] width 388 height 47
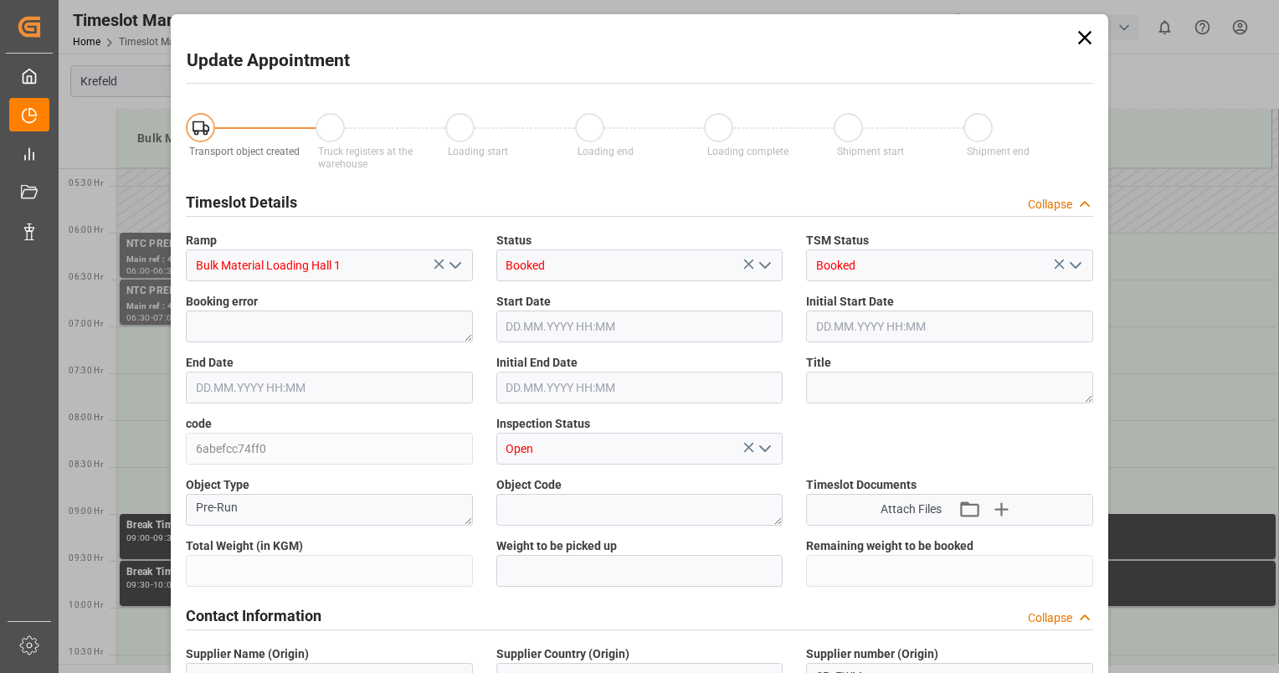
type input "26500"
type input "0"
type input "23.09.2025 07:00"
type input "23.09.2025 07:30"
type input "11.09.2025 08:12"
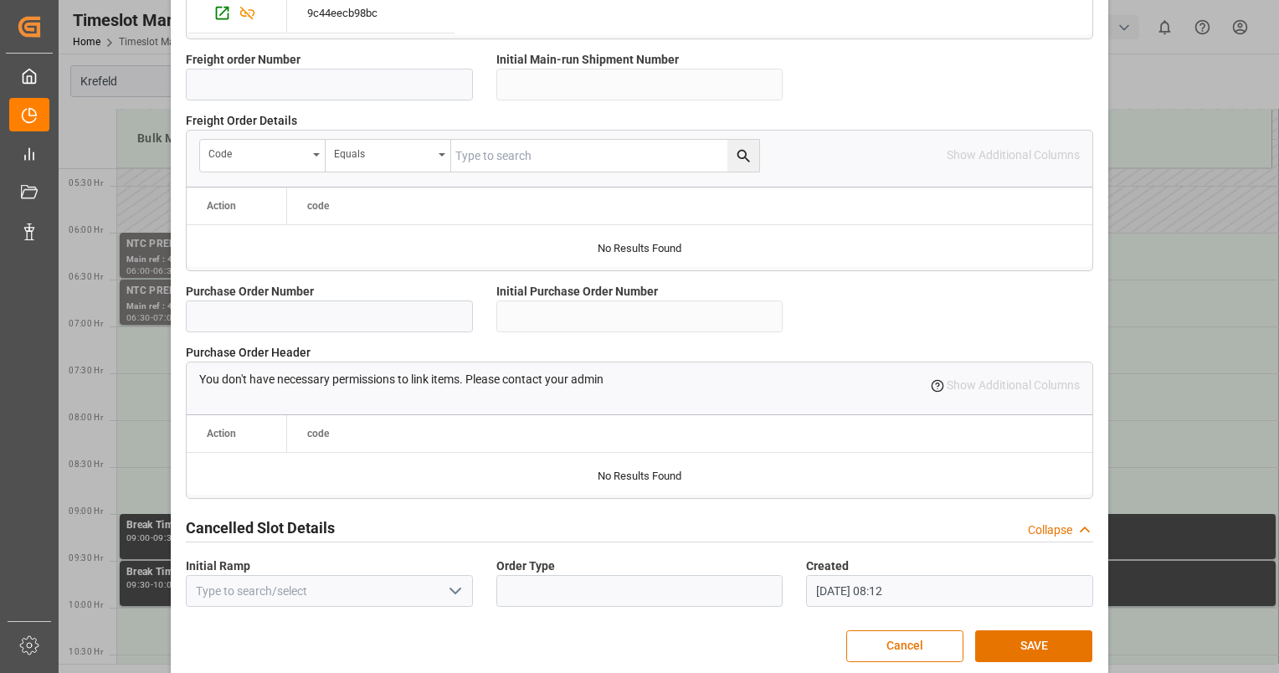
scroll to position [1533, 0]
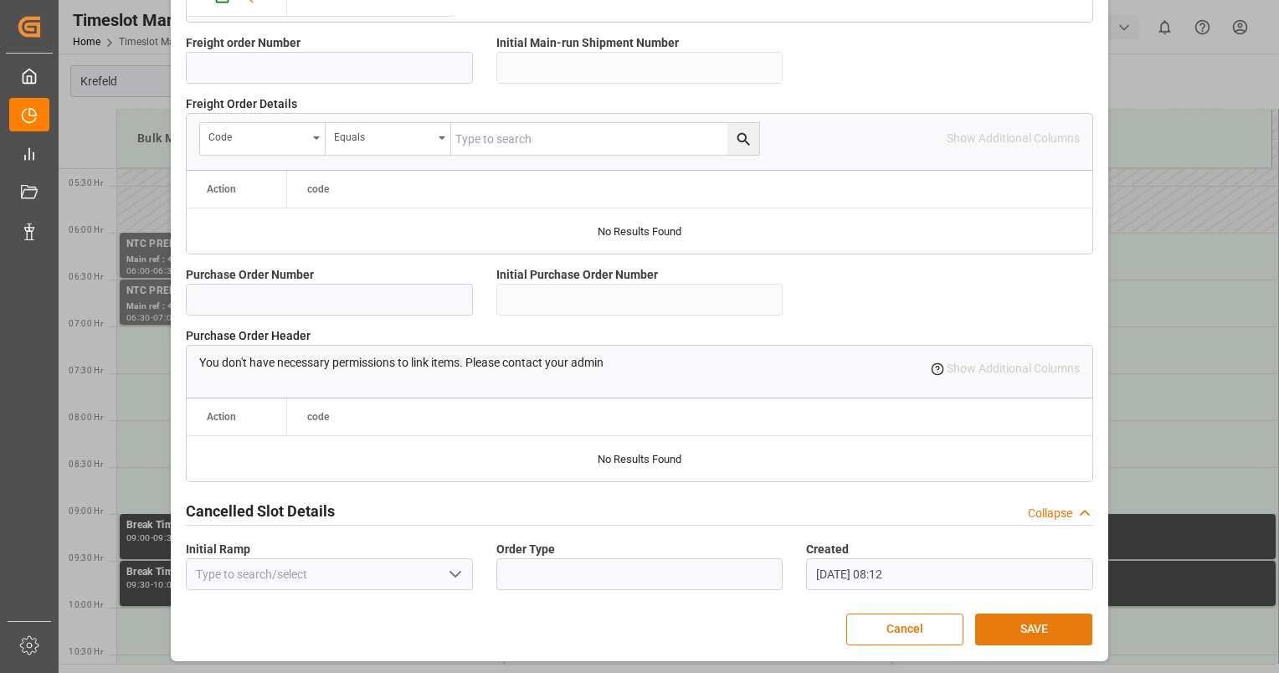
click at [1018, 639] on button "SAVE" at bounding box center [1033, 630] width 117 height 32
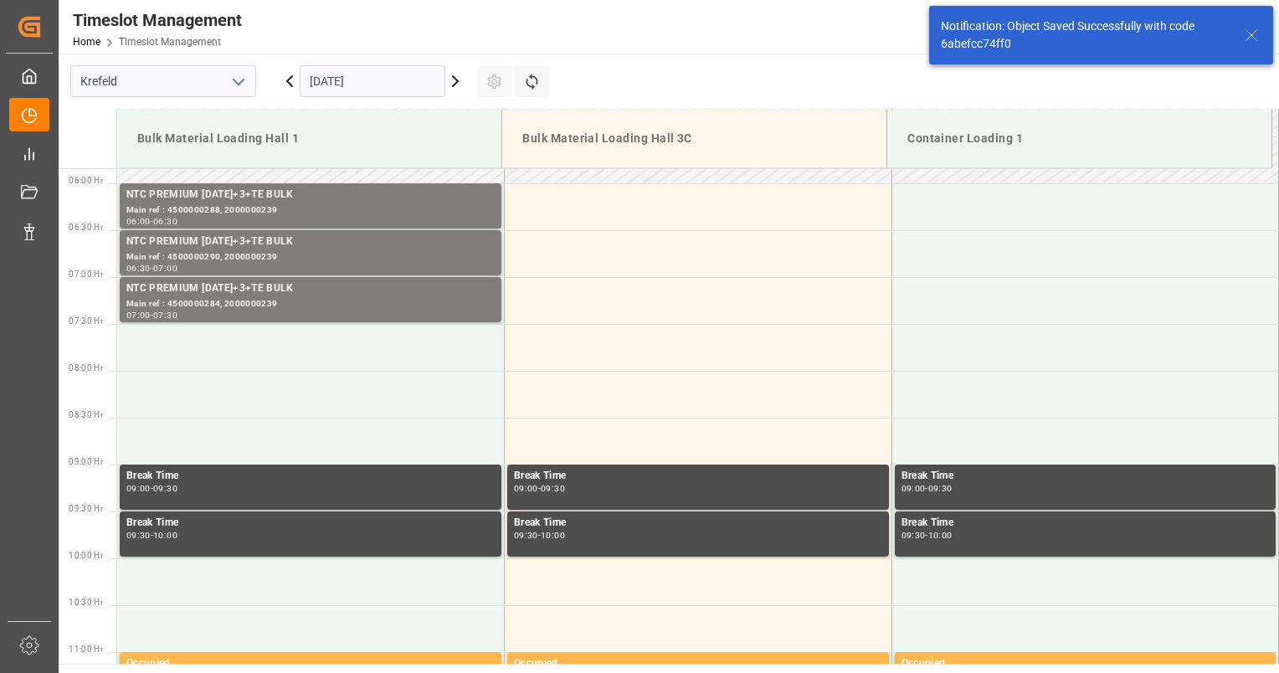
scroll to position [552, 0]
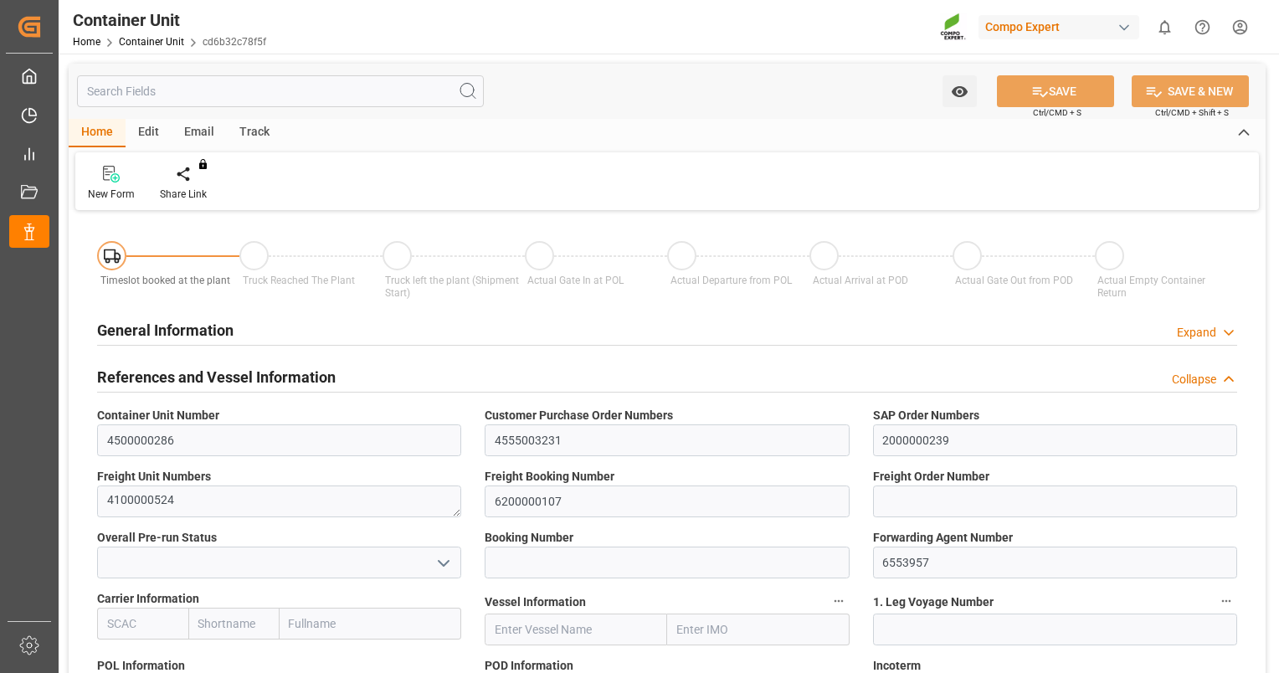
type input "VNVTG"
type input "0"
type input "26500"
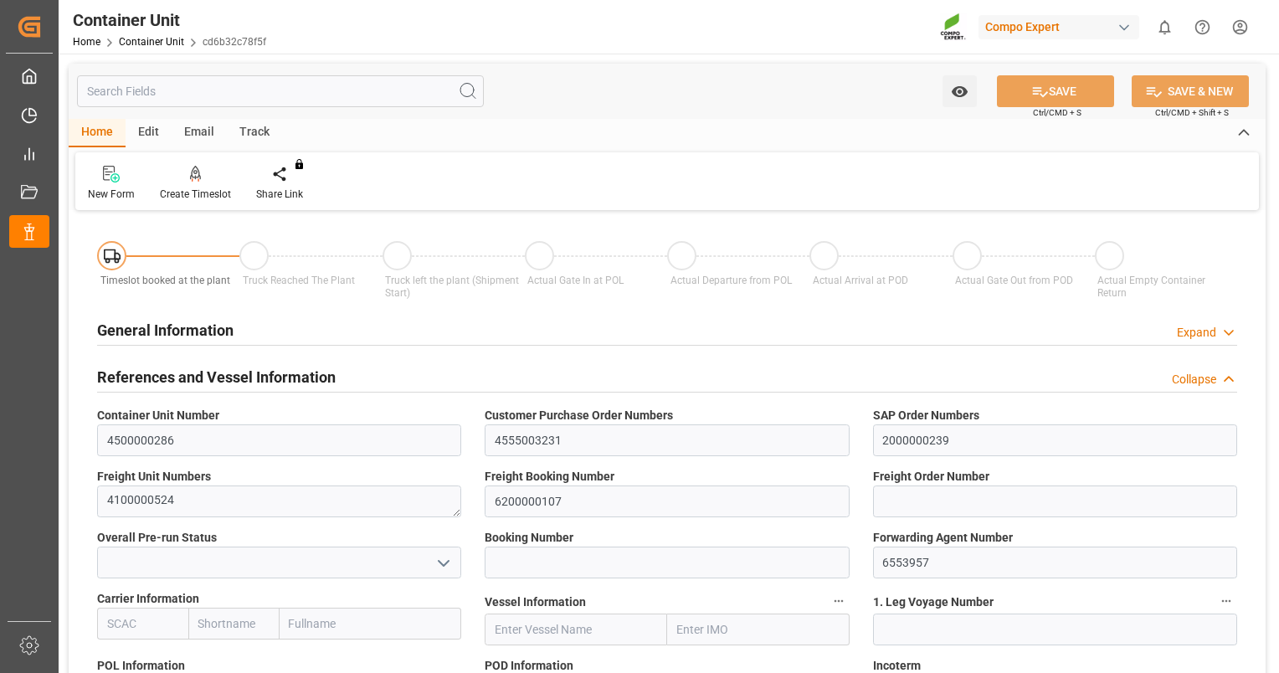
type input "[DATE]"
click at [187, 177] on div at bounding box center [195, 174] width 71 height 18
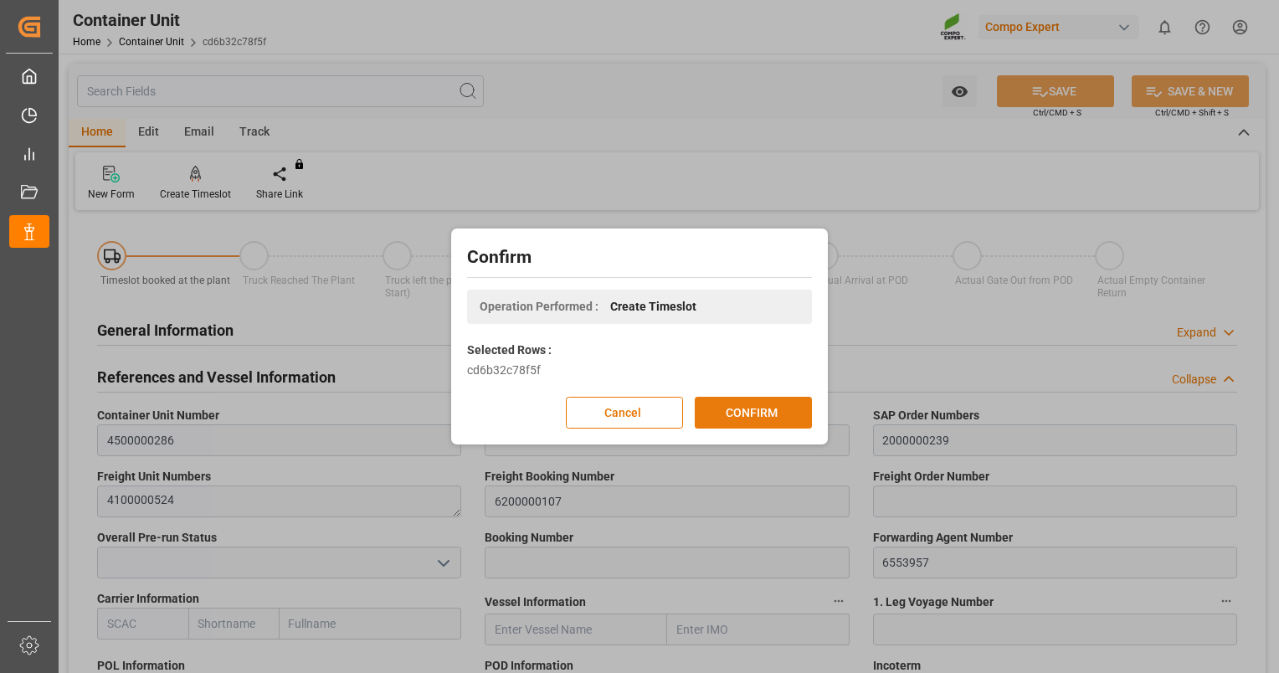
click at [737, 405] on button "CONFIRM" at bounding box center [753, 413] width 117 height 32
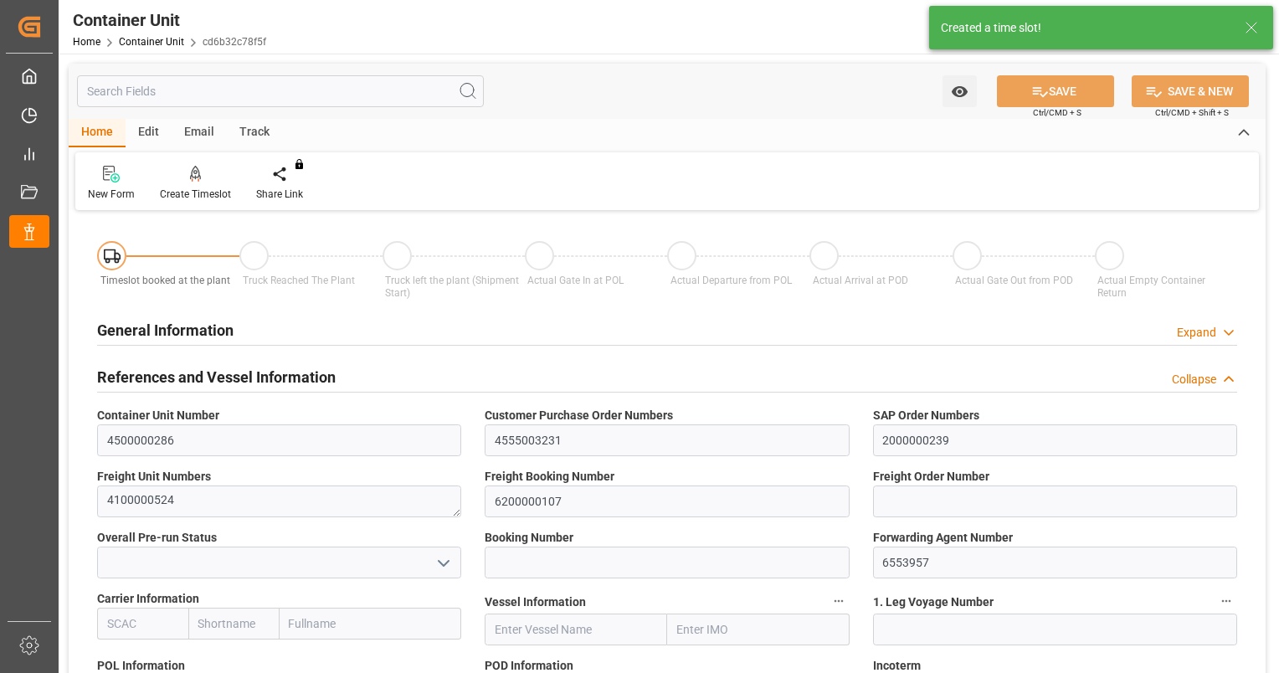
type input "VNVTG"
type input "0"
type input "26500"
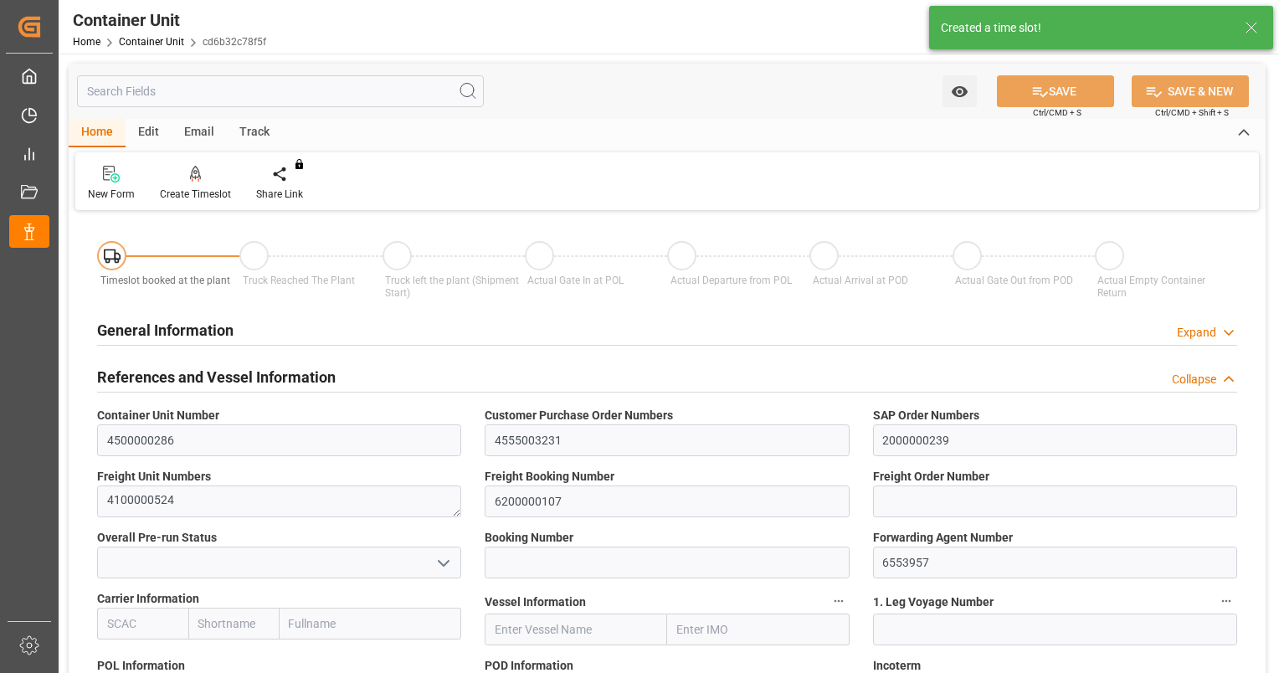
type input "[DATE]"
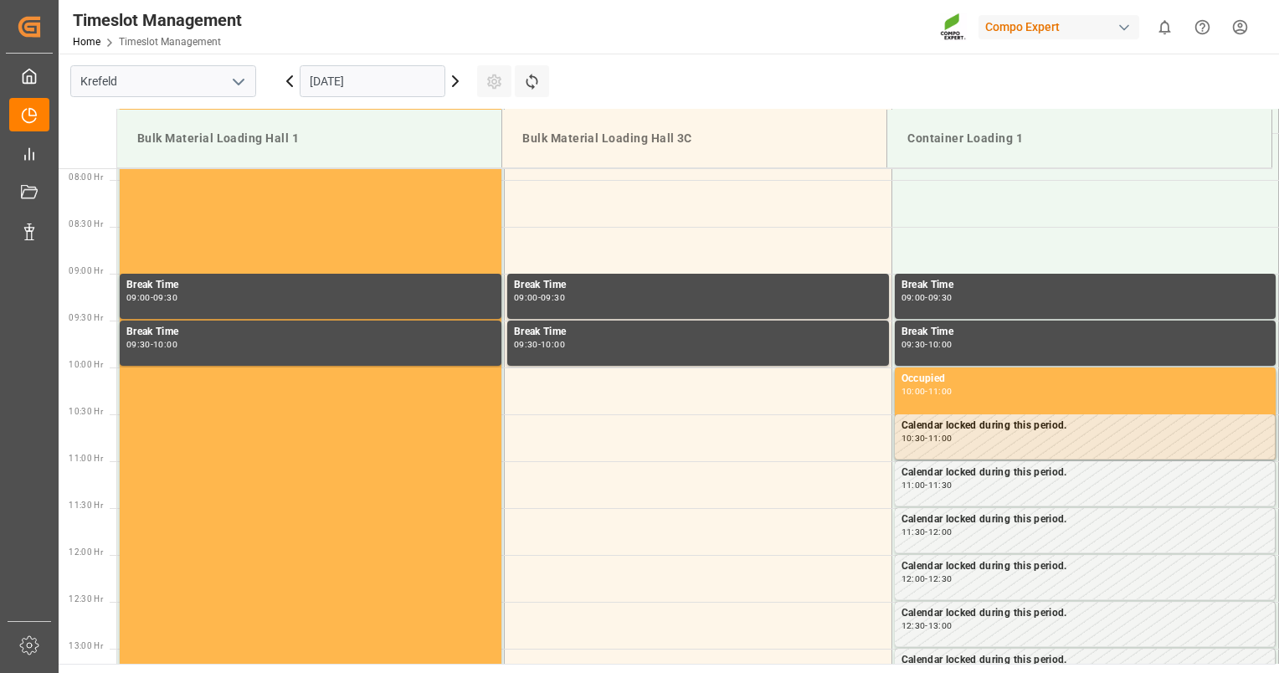
scroll to position [833, 0]
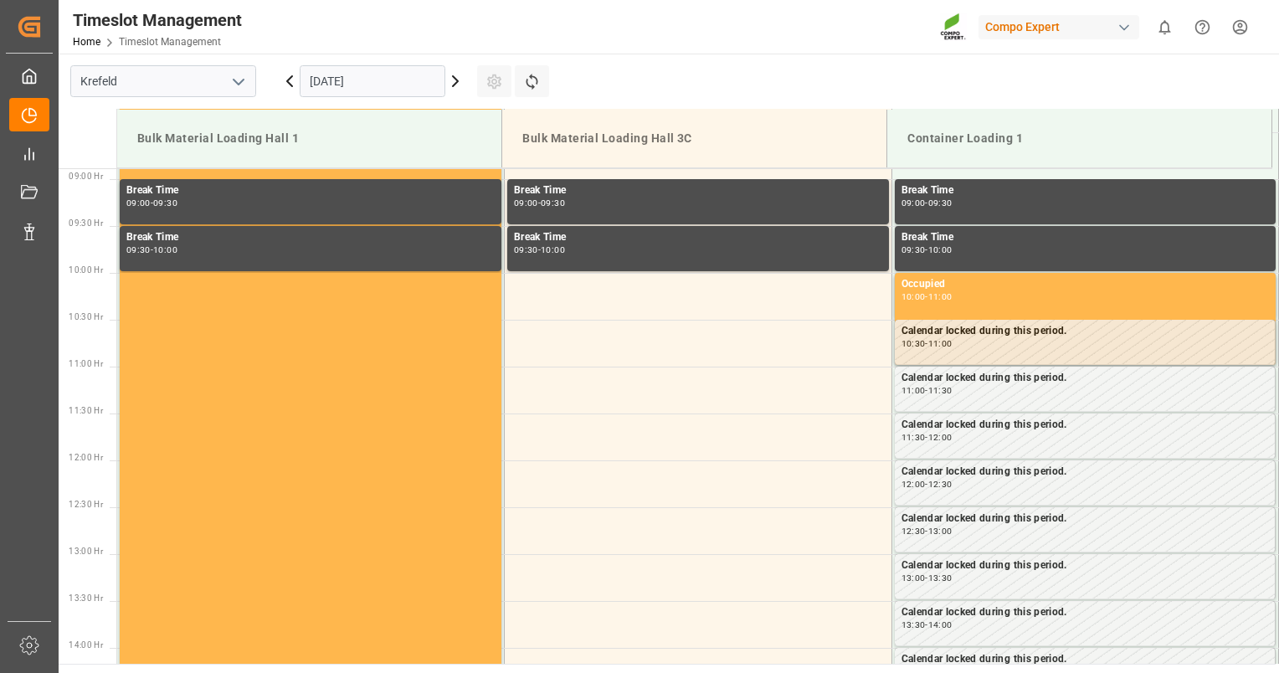
click at [408, 74] on input "[DATE]" at bounding box center [373, 81] width 146 height 32
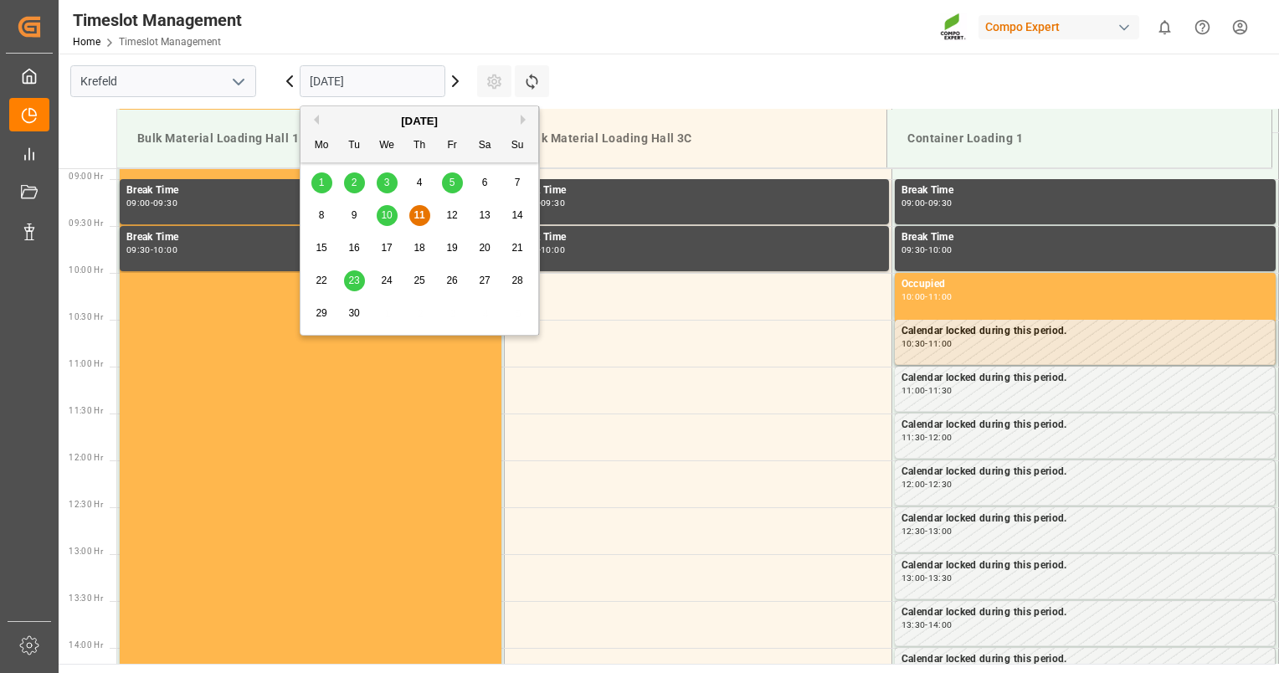
click at [356, 277] on span "23" at bounding box center [353, 281] width 11 height 12
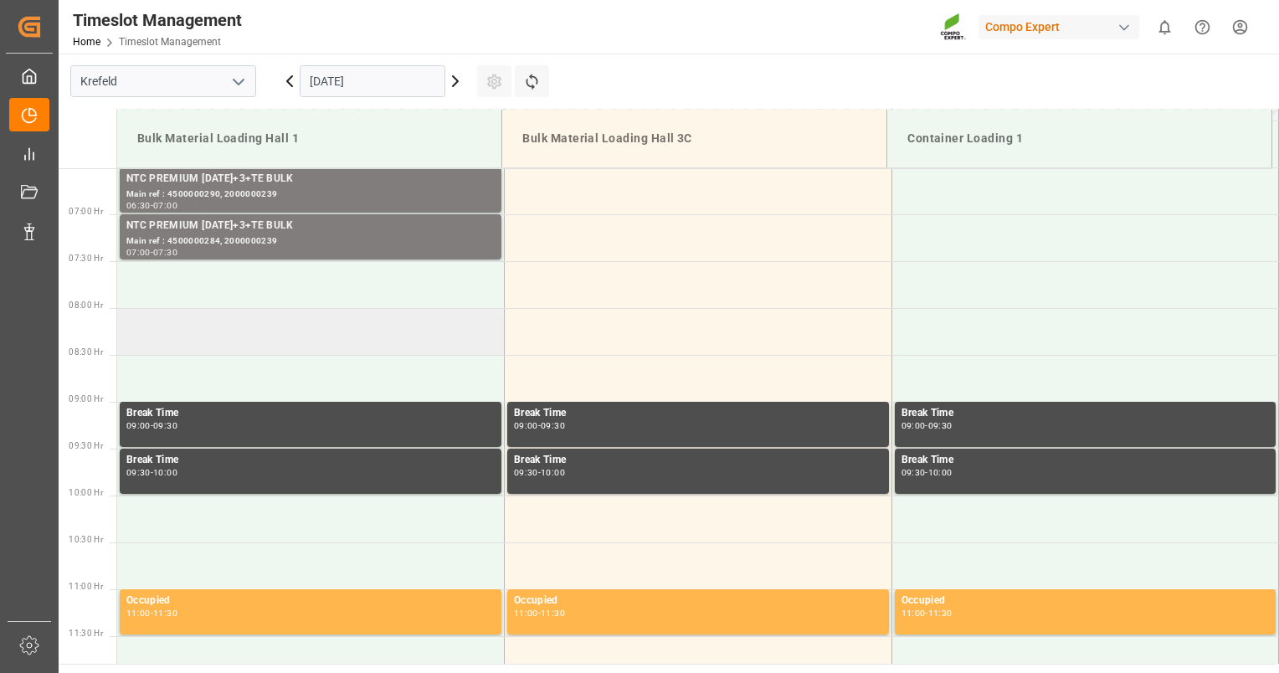
scroll to position [582, 0]
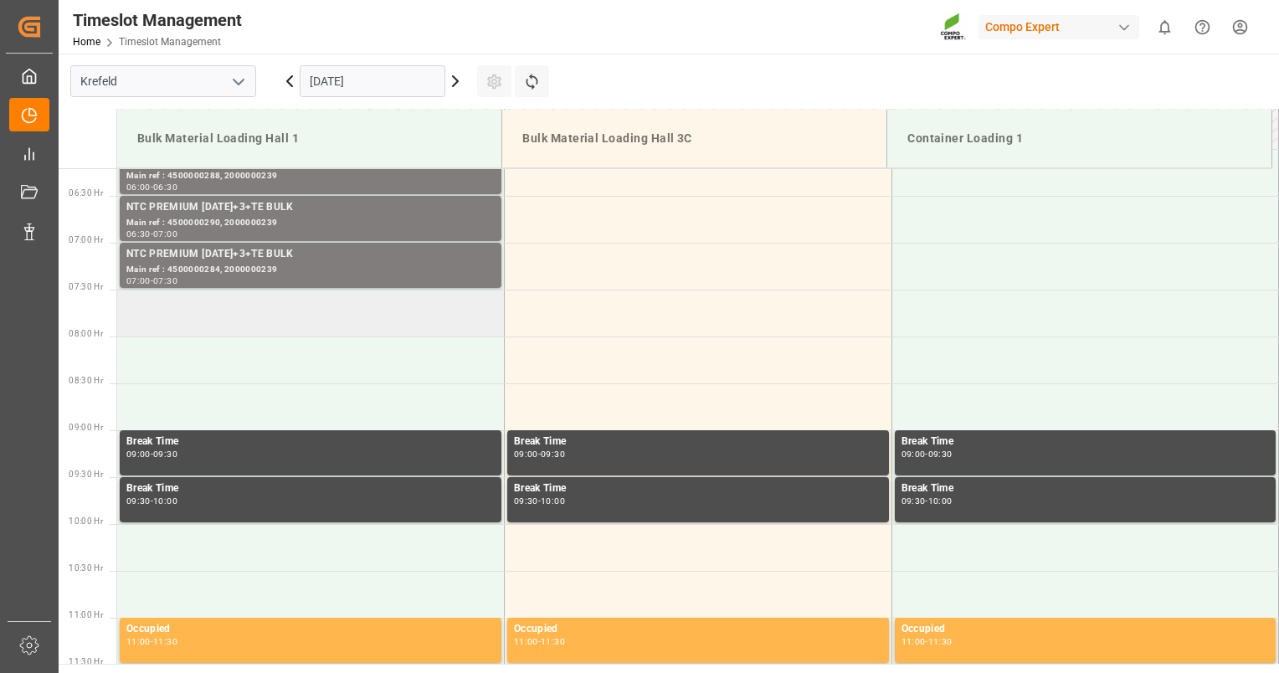
click at [274, 322] on td at bounding box center [311, 313] width 388 height 47
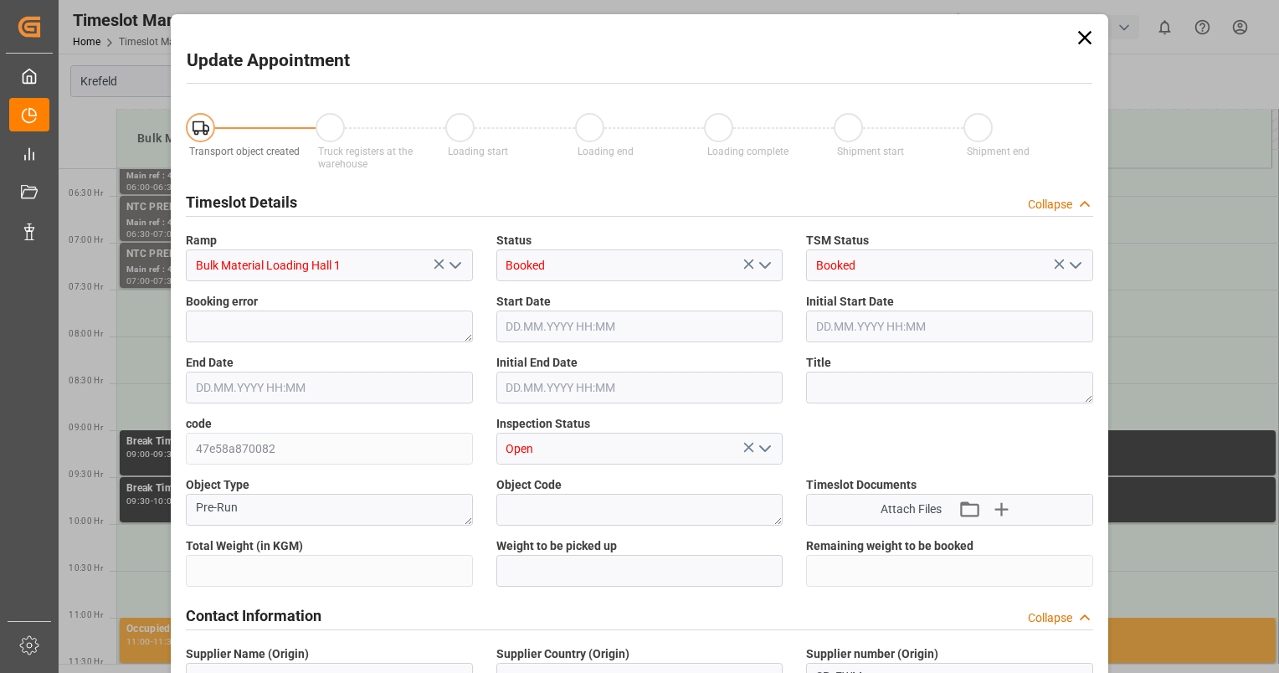
type input "26500"
type input "0"
type input "[DATE] 07:30"
type input "[DATE] 08:00"
type input "[DATE] 08:12"
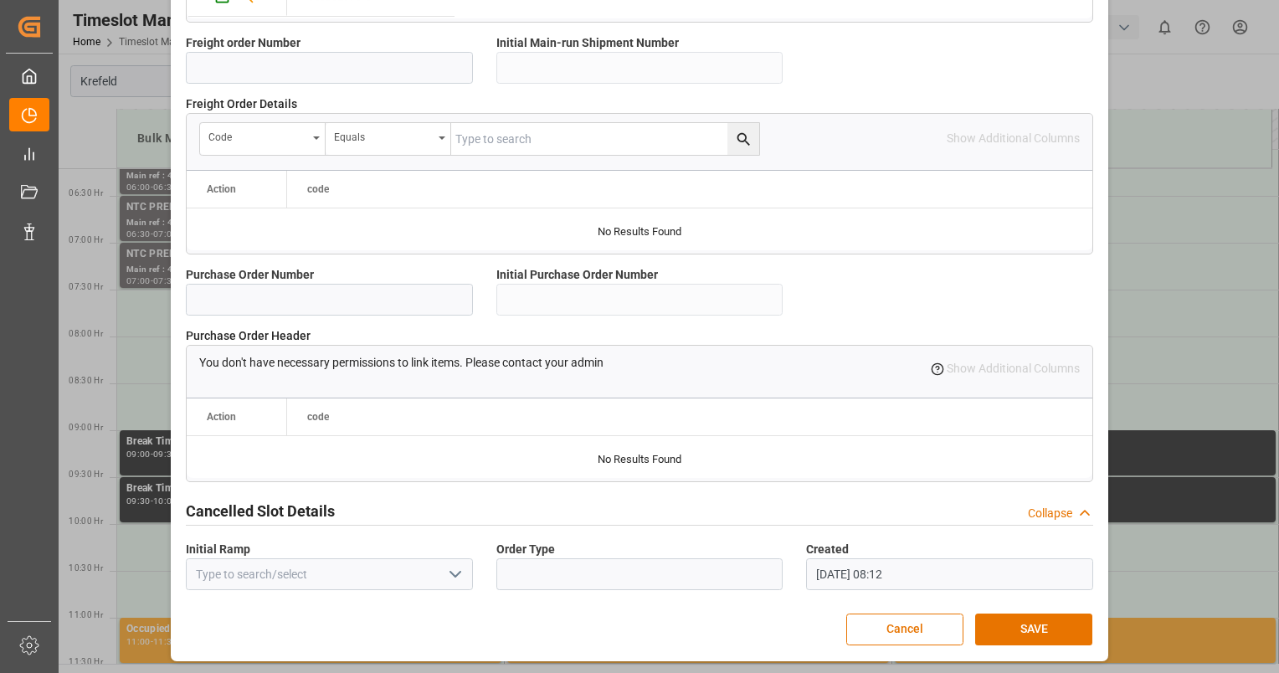
scroll to position [1533, 0]
click at [1049, 634] on button "SAVE" at bounding box center [1033, 630] width 117 height 32
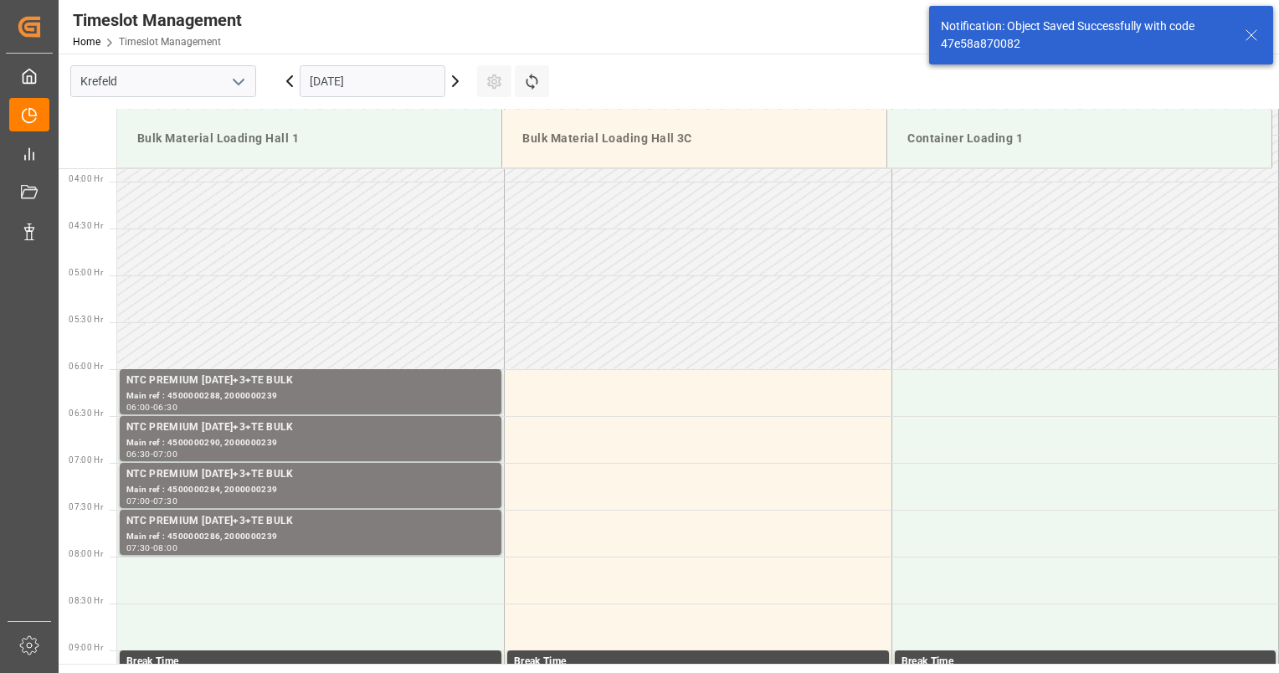
scroll to position [552, 0]
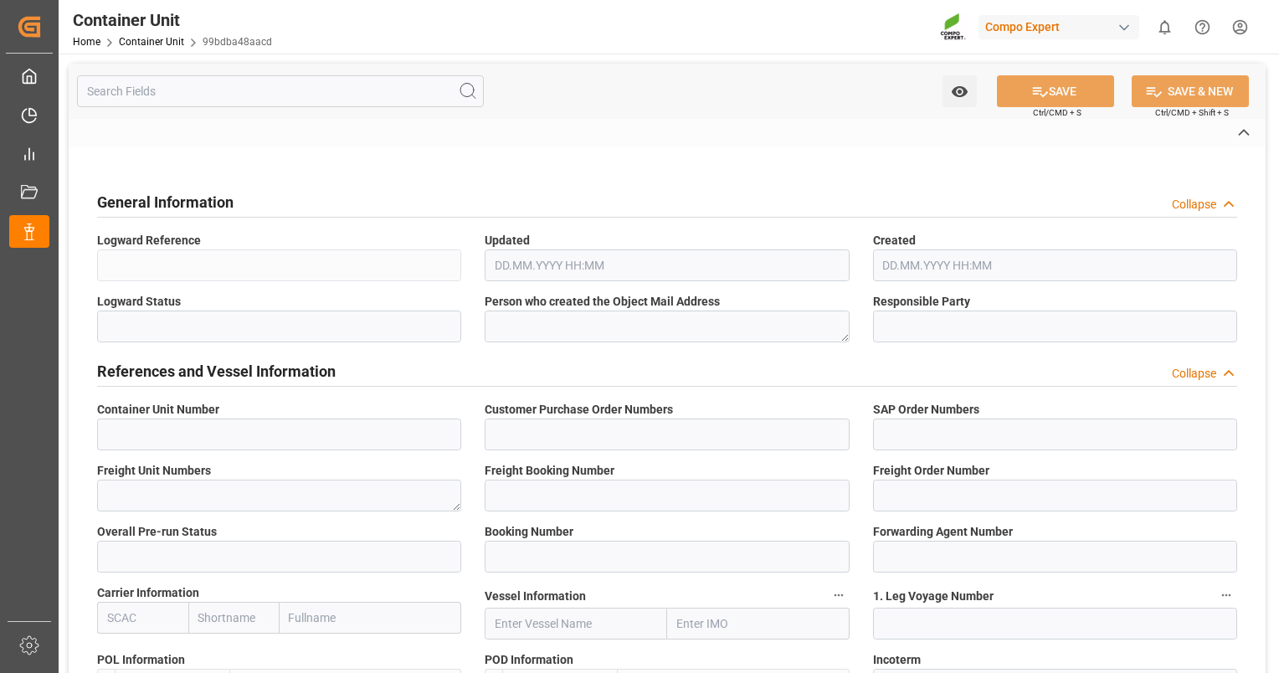
type input "4500000281"
type input "4555003231"
type input "2000000239"
type textarea "4100000519"
type input "6200000107"
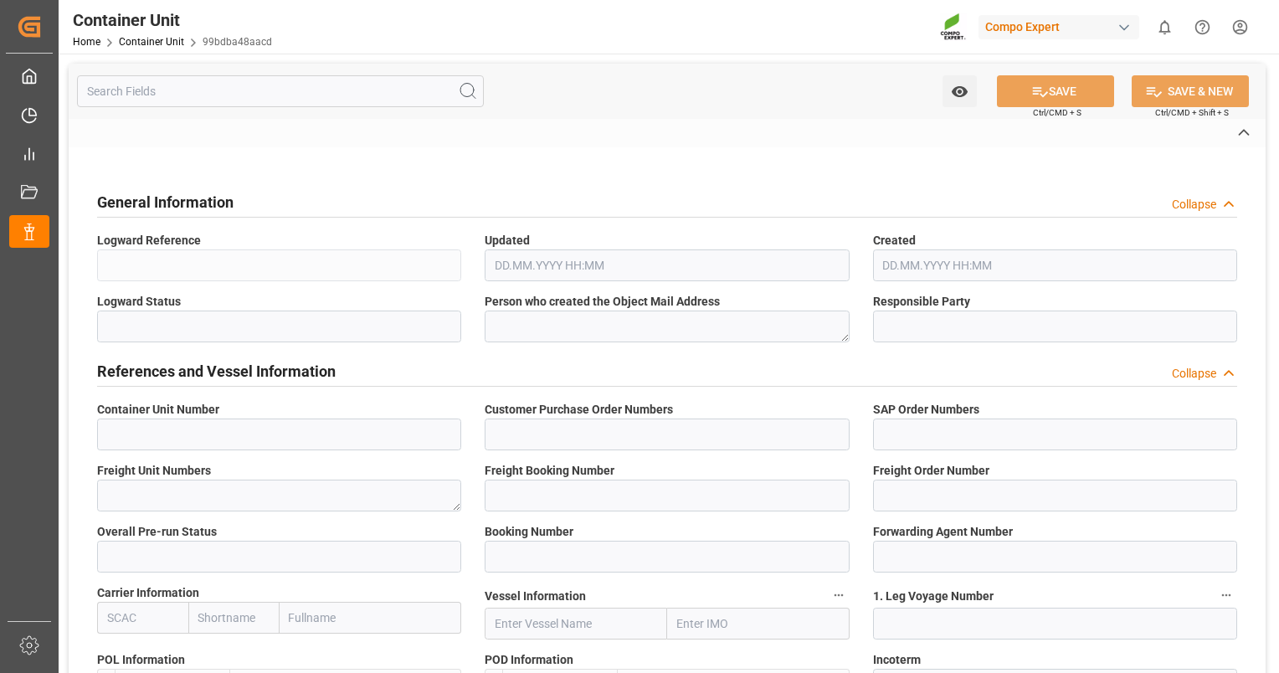
type input "6553957"
type textarea "CIF"
type input "No"
type input "20BULK"
type input "2"
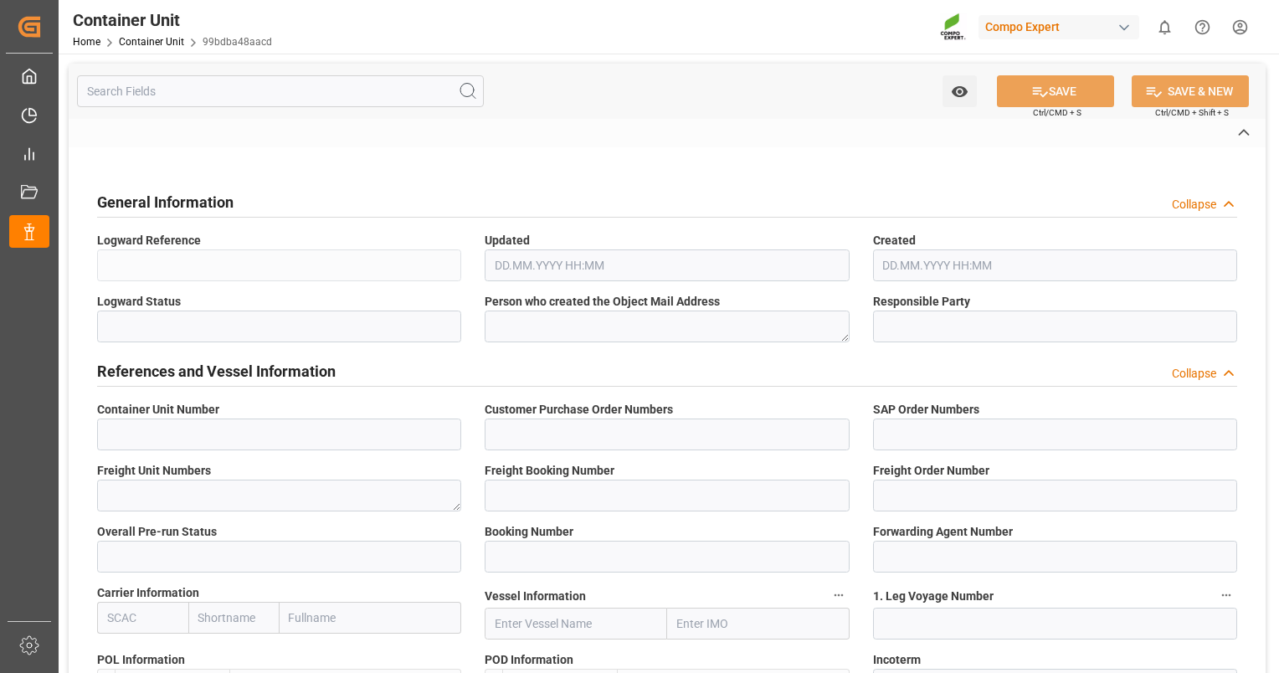
type textarea "ZSEA"
type textarea "700000"
type input "Viet Nam"
type input "EUR"
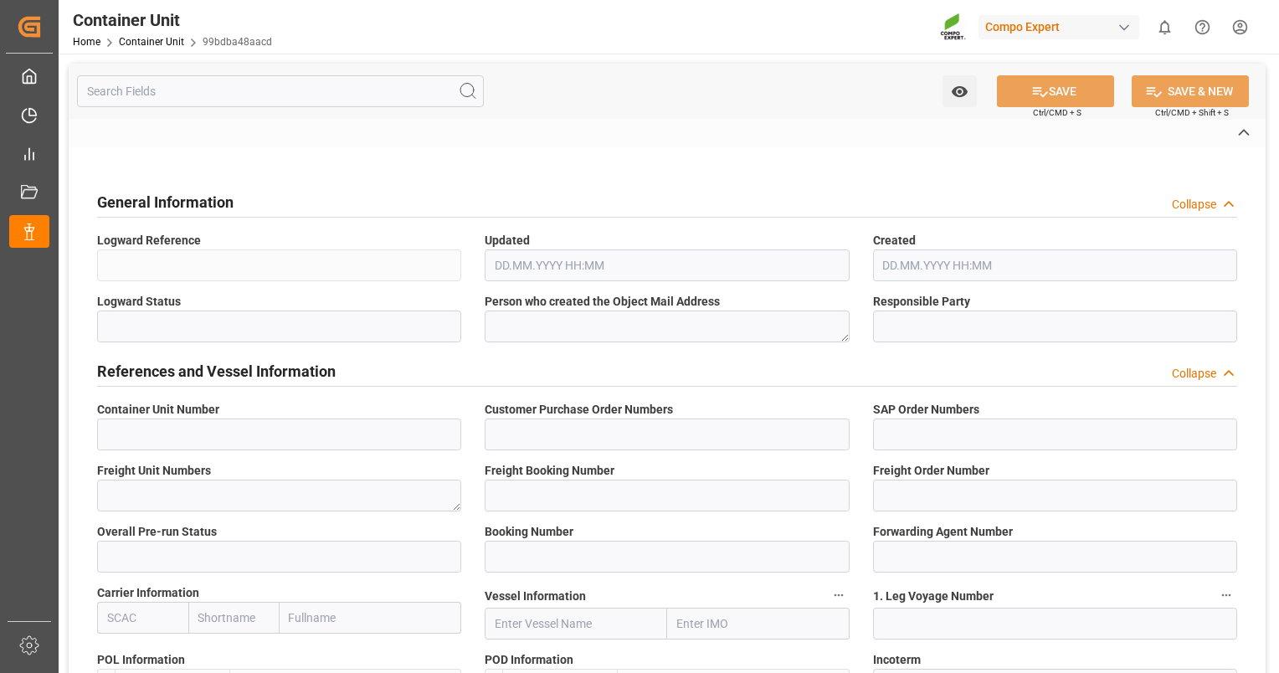
type textarea "NTC PREMIUM [DATE]+3+TE BULK"
type textarea "2566502000"
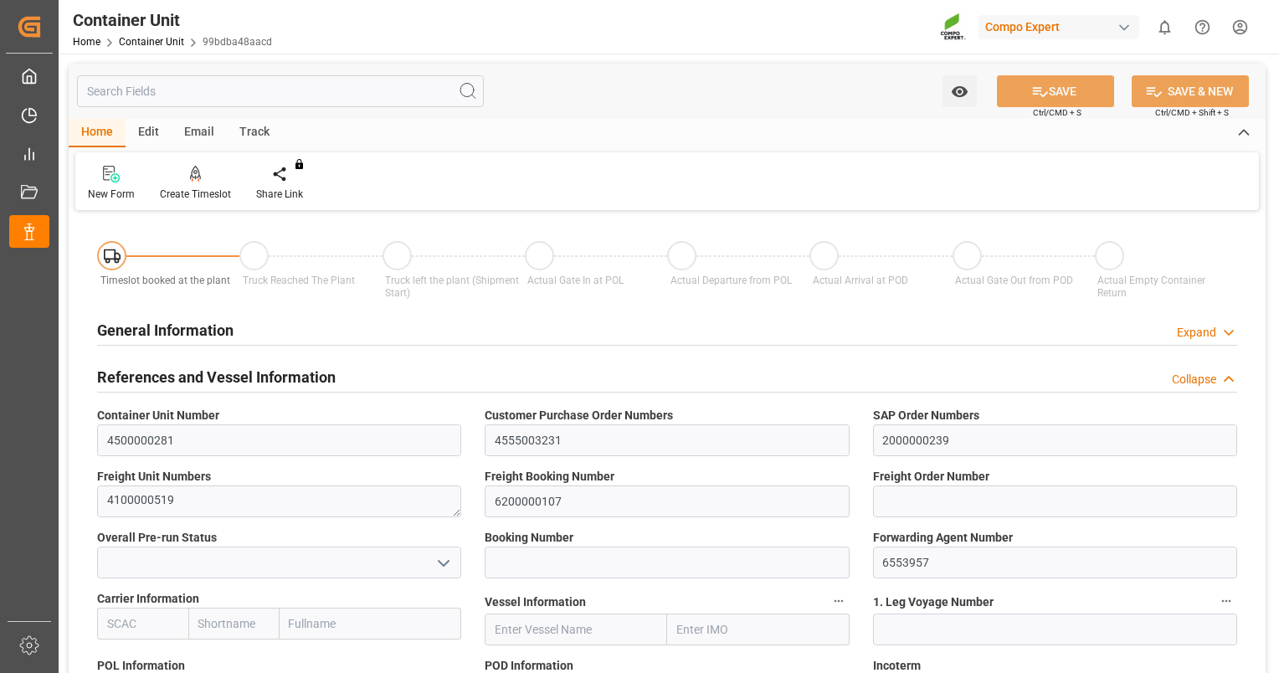
type input "VNVTG"
type input "0"
type input "26500"
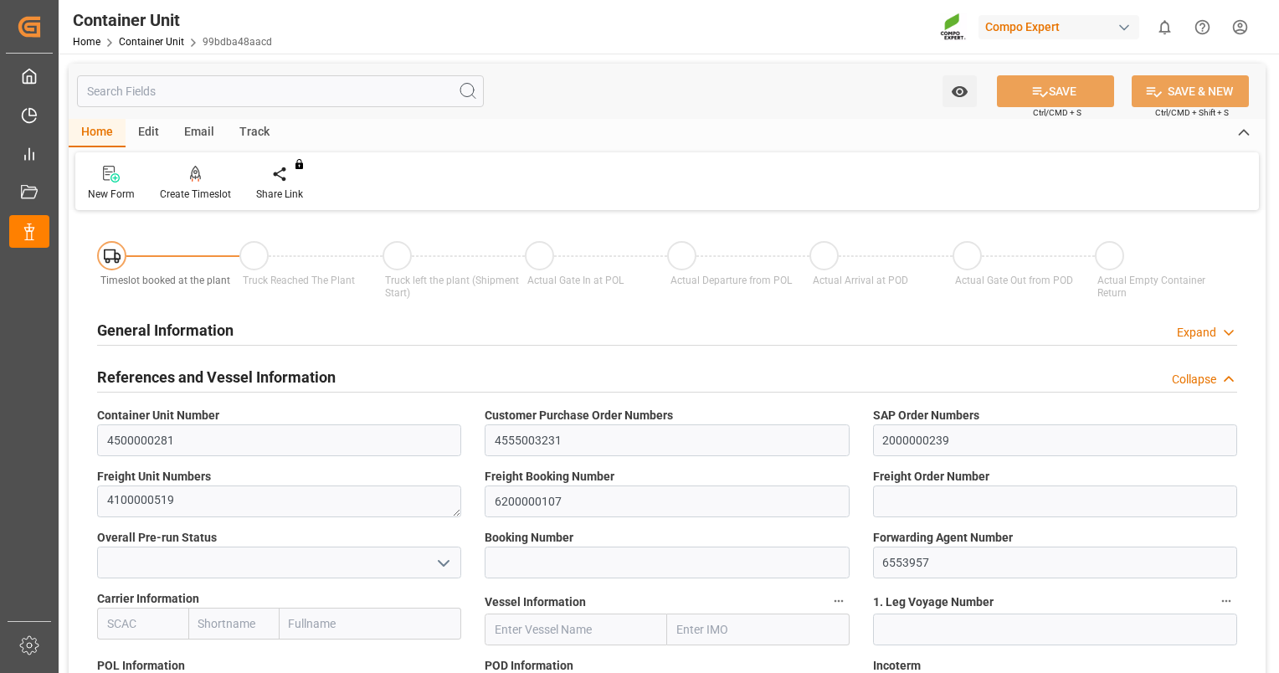
type input "[DATE]"
click at [204, 181] on div at bounding box center [195, 174] width 71 height 18
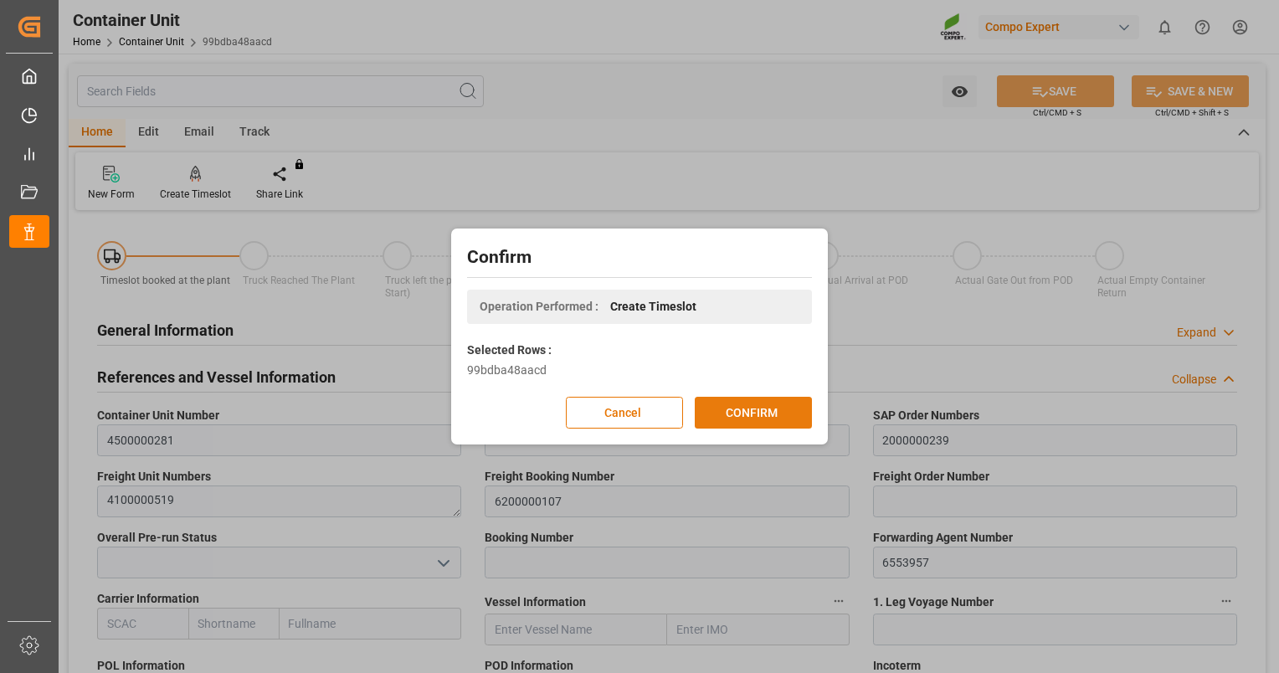
click at [772, 417] on button "CONFIRM" at bounding box center [753, 413] width 117 height 32
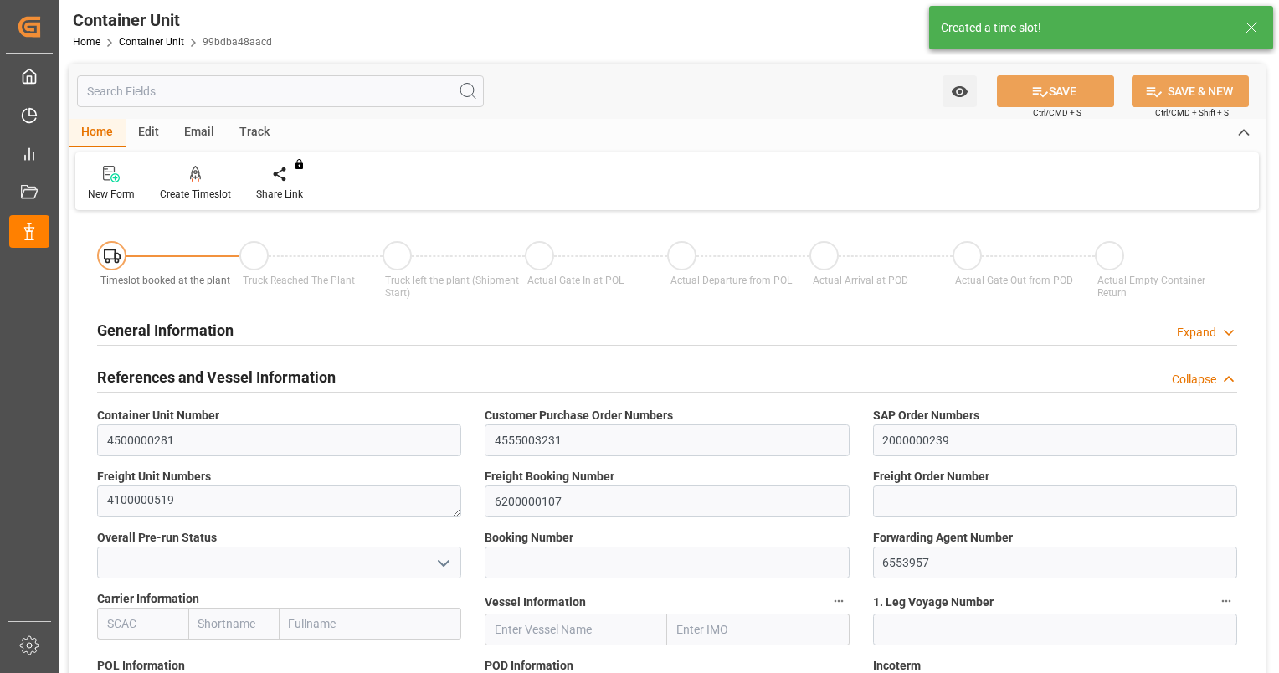
type input "VNVTG"
type input "0"
type input "26500"
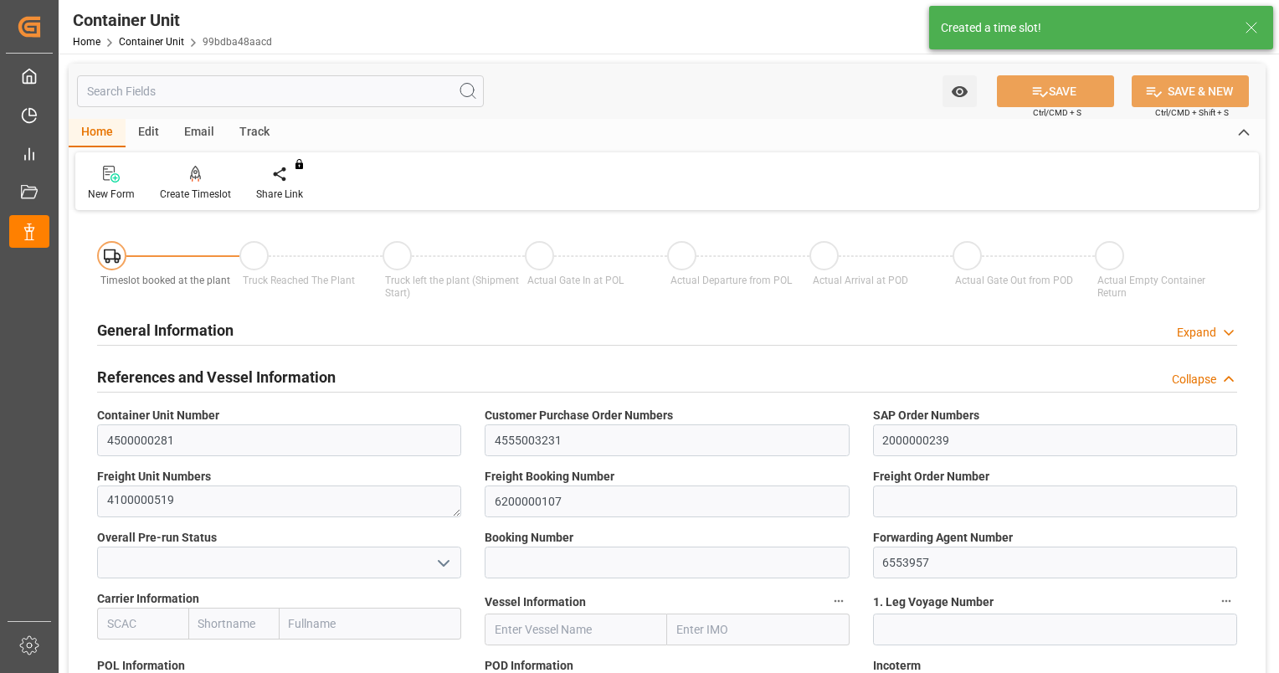
type input "[DATE]"
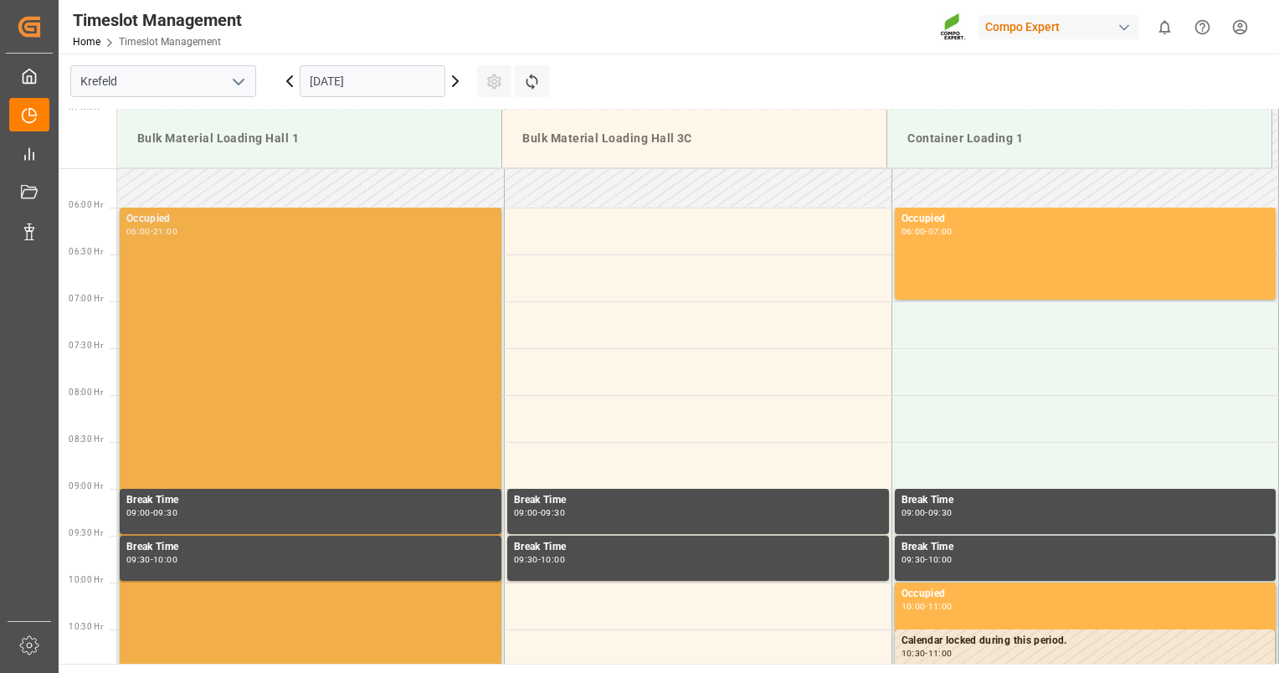
scroll to position [498, 0]
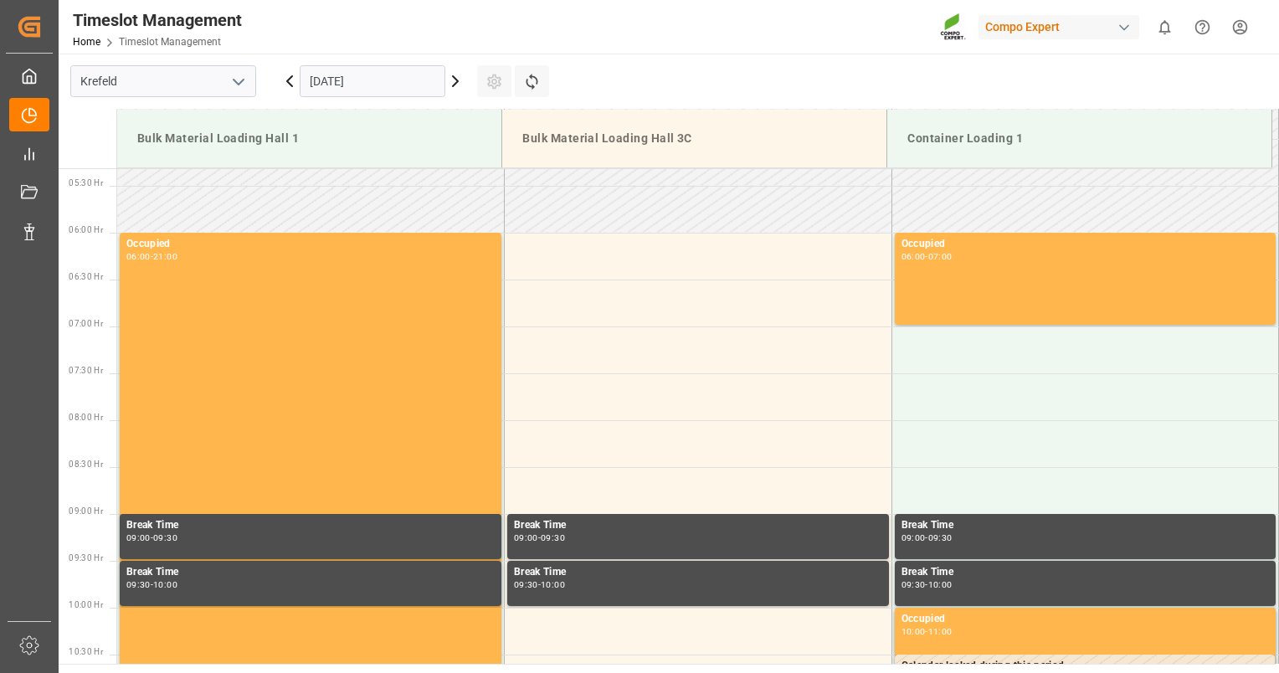
click at [360, 82] on input "[DATE]" at bounding box center [373, 81] width 146 height 32
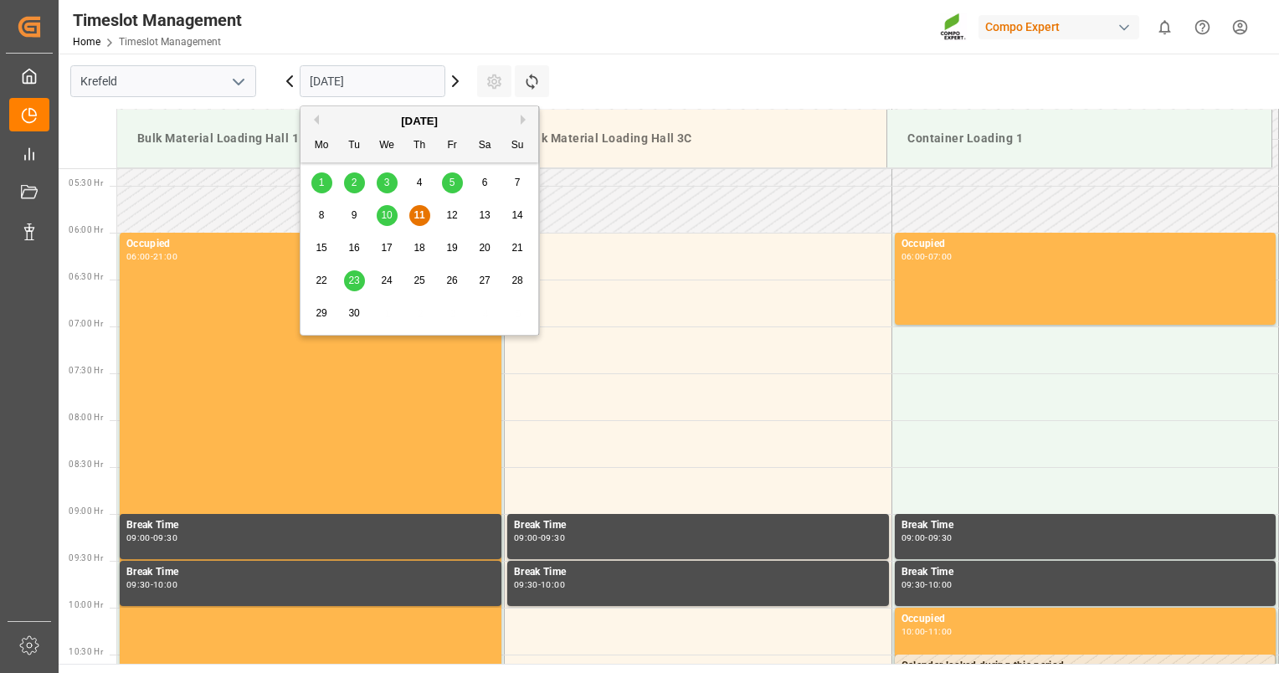
click at [357, 278] on span "23" at bounding box center [353, 281] width 11 height 12
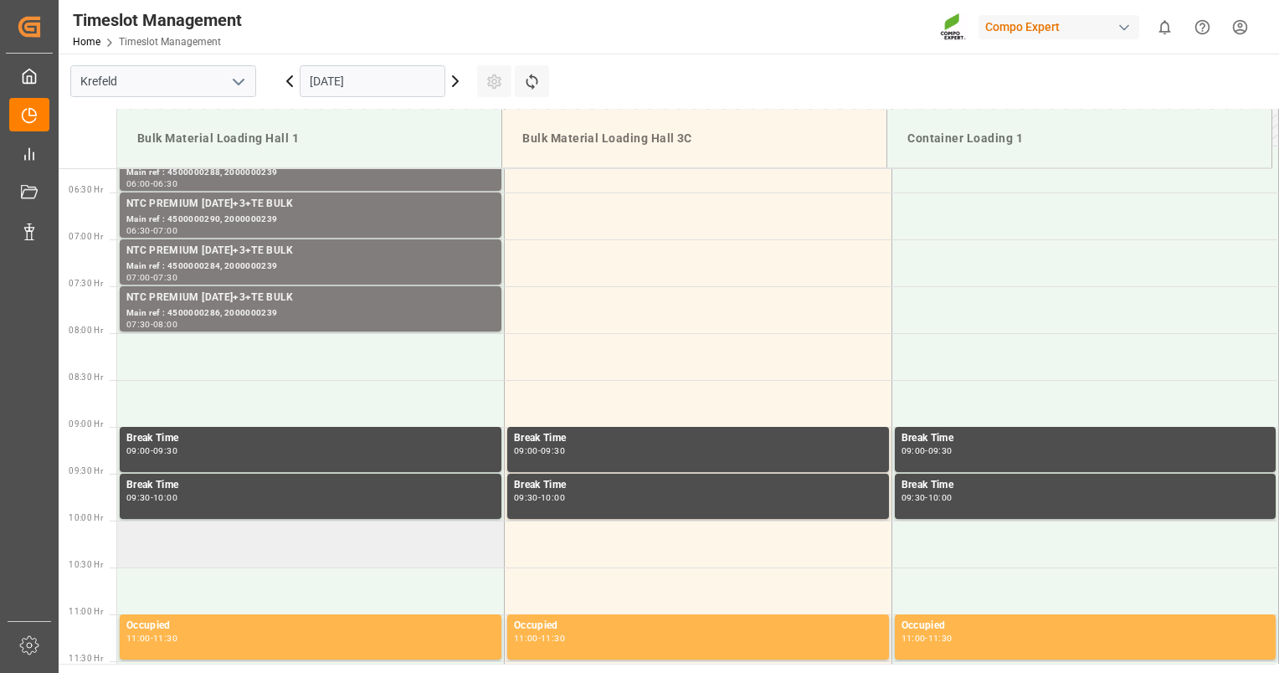
scroll to position [582, 0]
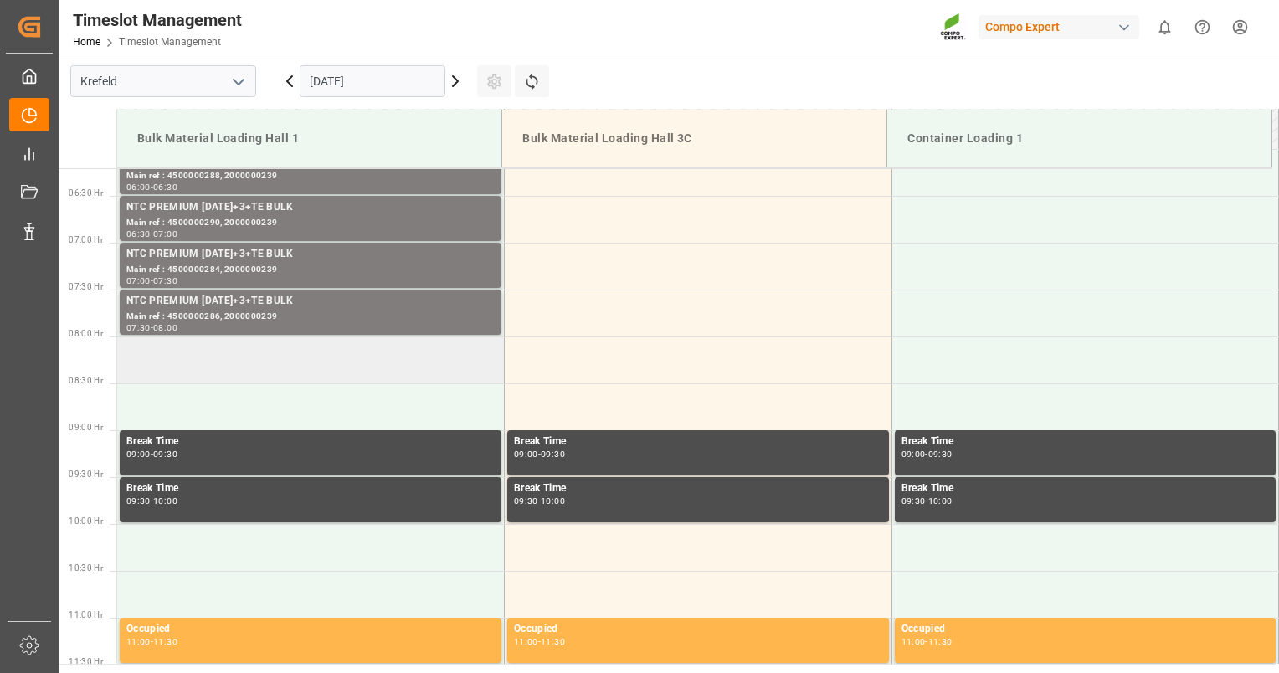
click at [270, 350] on td at bounding box center [311, 359] width 388 height 47
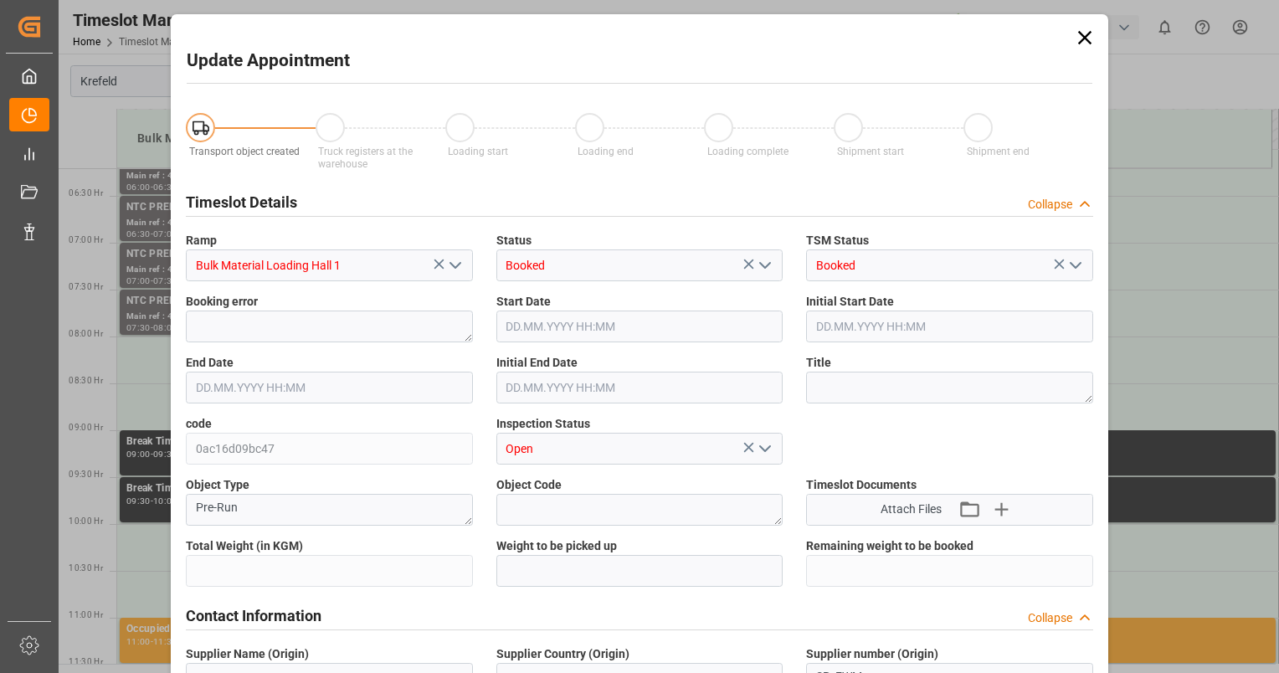
type input "26500"
type input "0"
type input "23.09.2025 08:00"
type input "23.09.2025 08:30"
type input "11.09.2025 08:13"
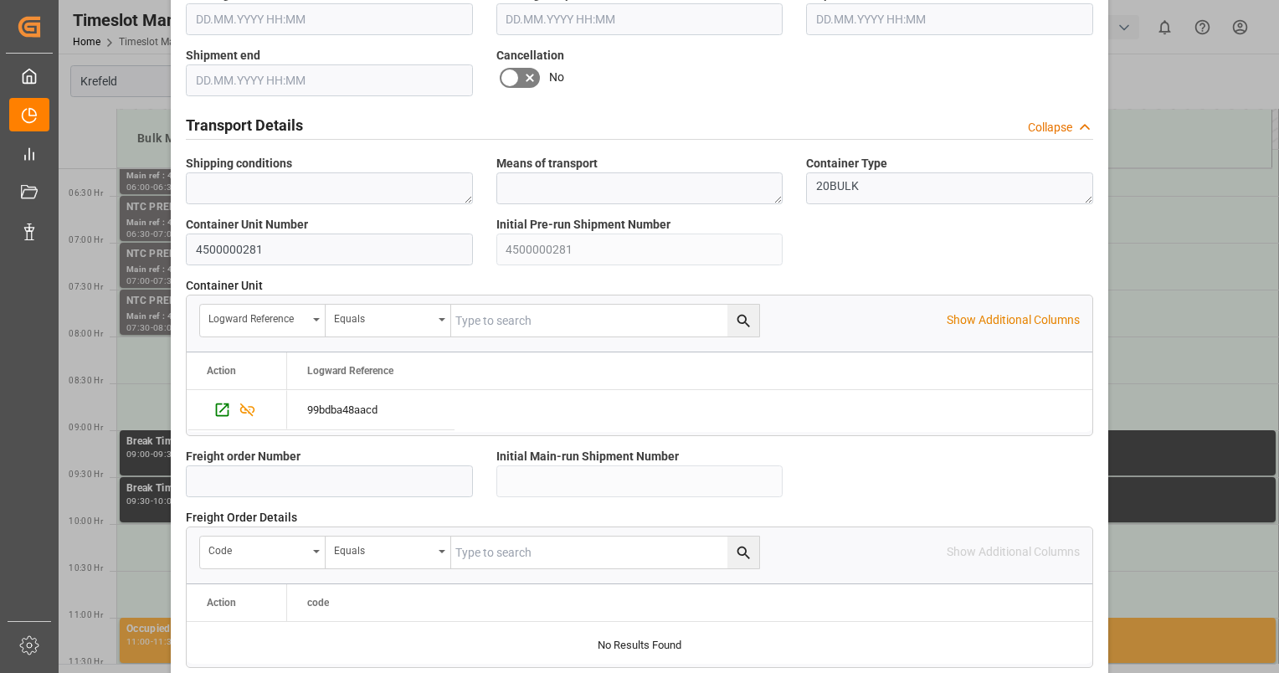
scroll to position [1507, 0]
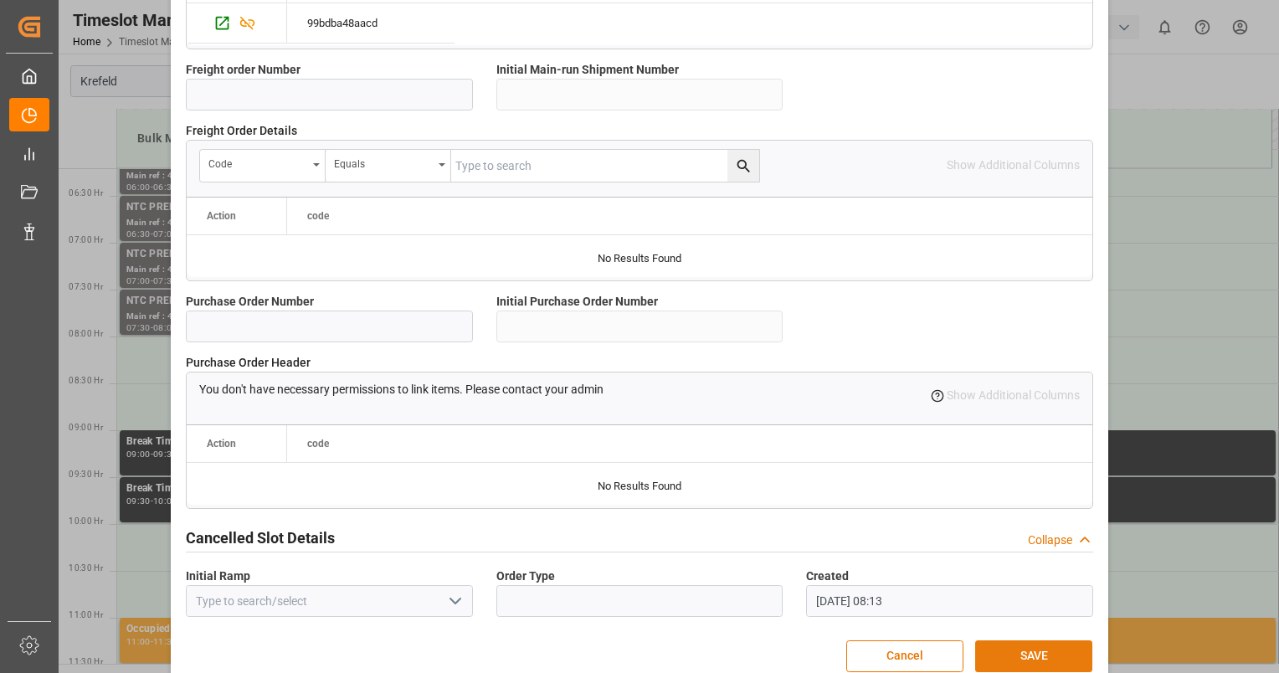
click at [1025, 650] on button "SAVE" at bounding box center [1033, 656] width 117 height 32
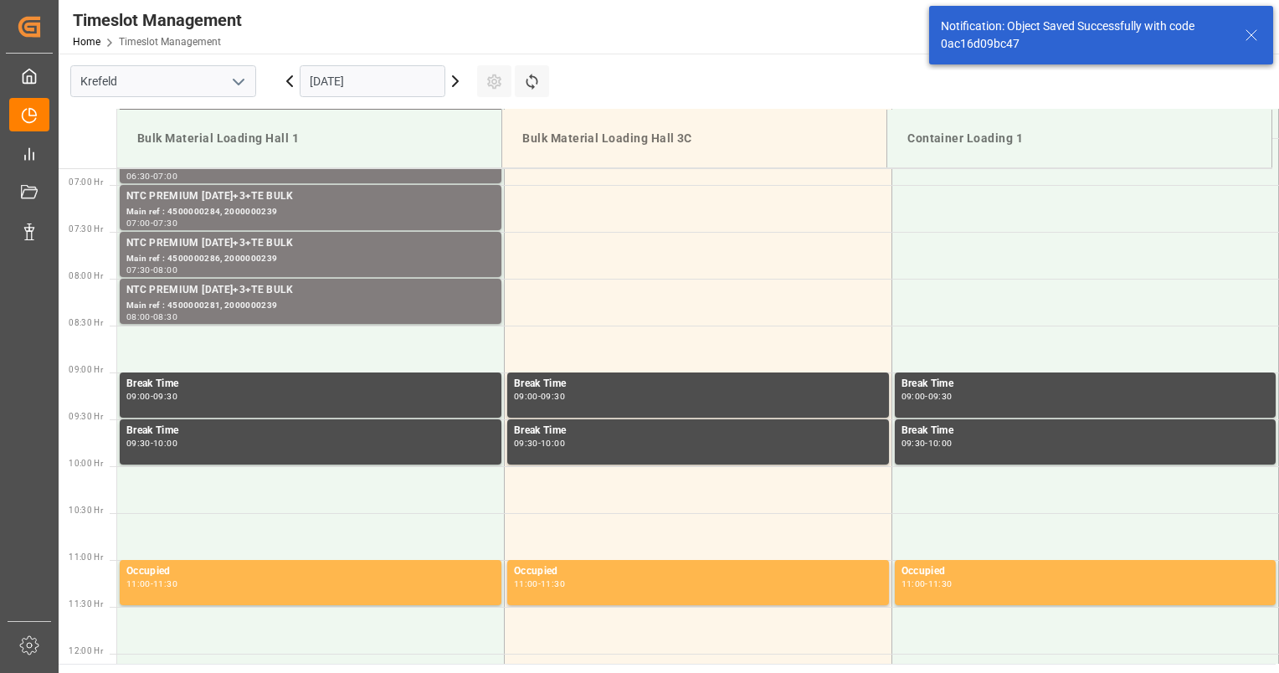
scroll to position [645, 0]
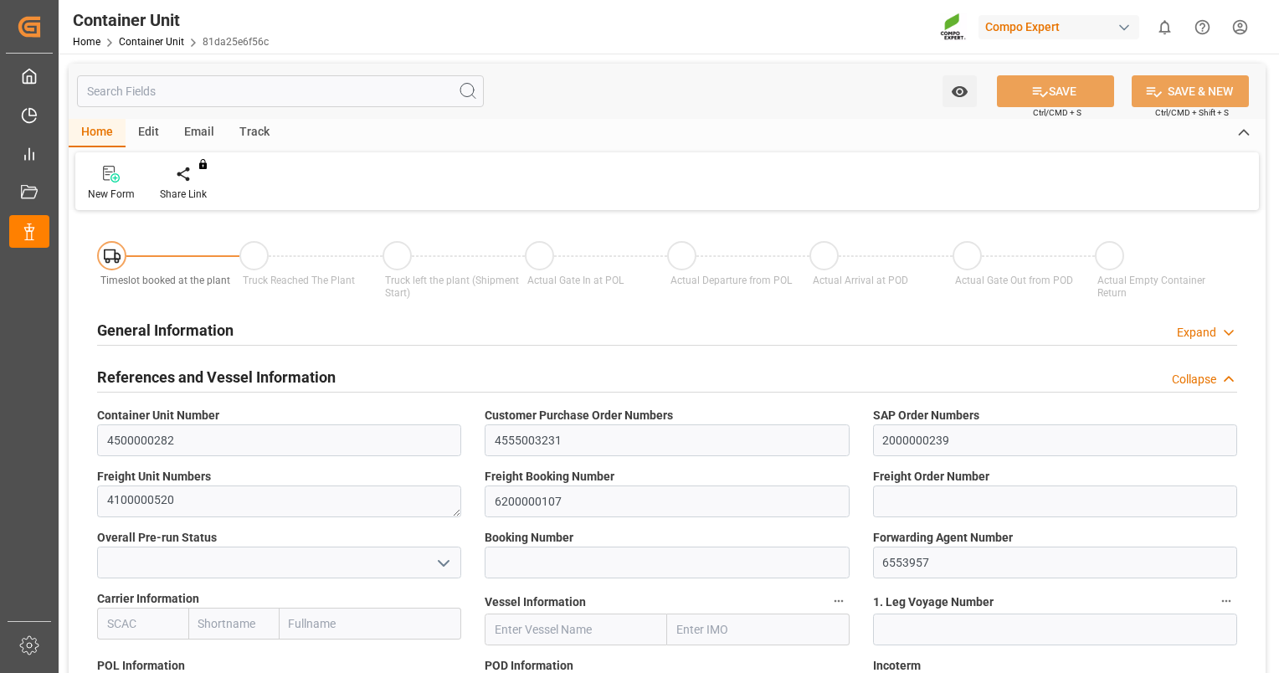
type input "VNVTG"
type input "0"
type input "26500"
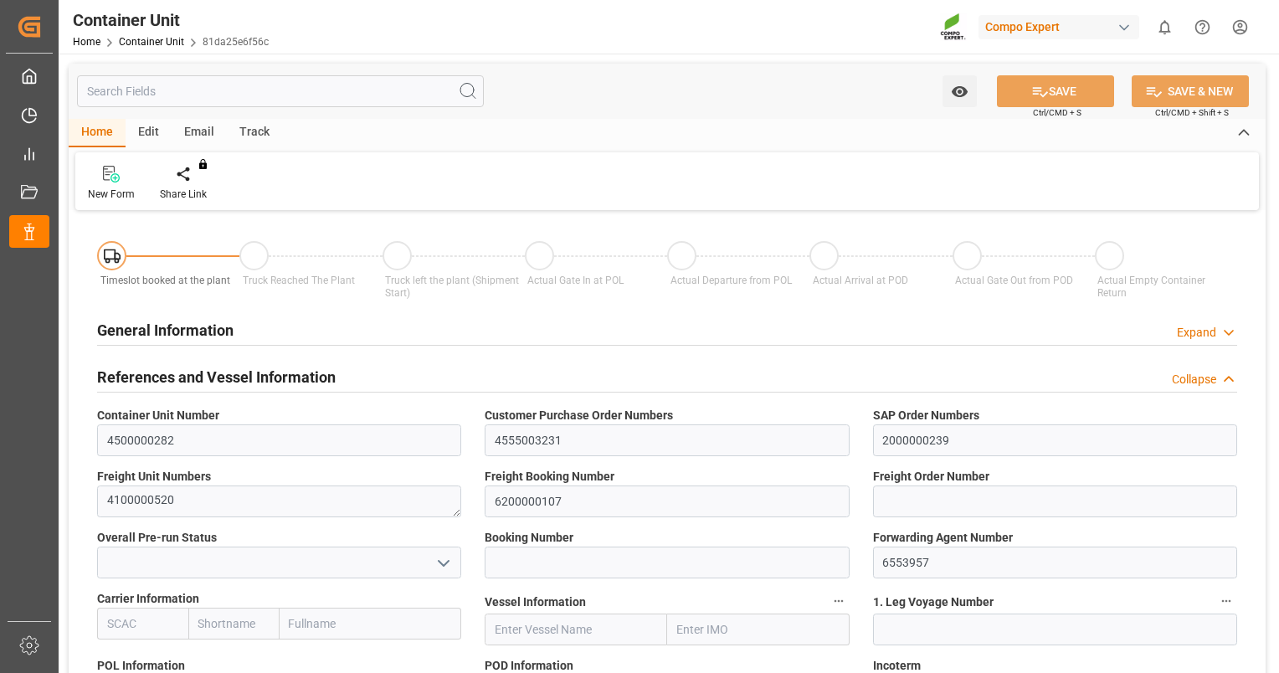
type input "29.08.2025"
click at [182, 172] on div at bounding box center [195, 174] width 71 height 18
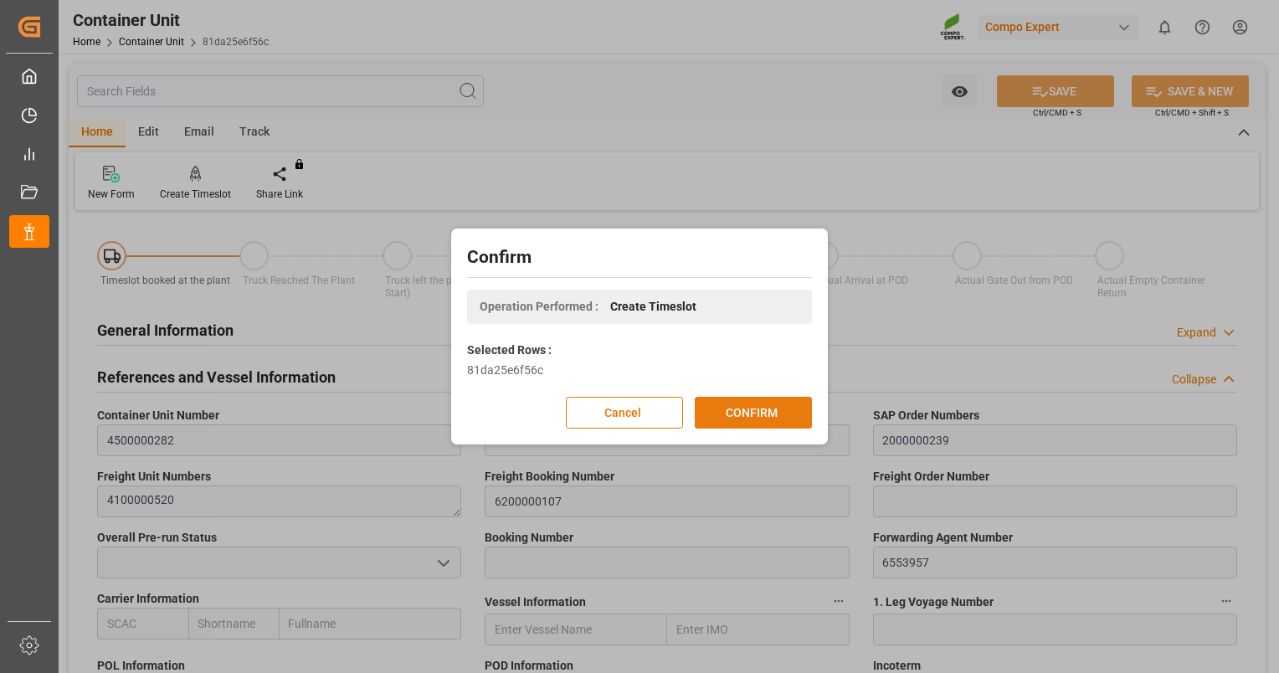
click at [794, 413] on button "CONFIRM" at bounding box center [753, 413] width 117 height 32
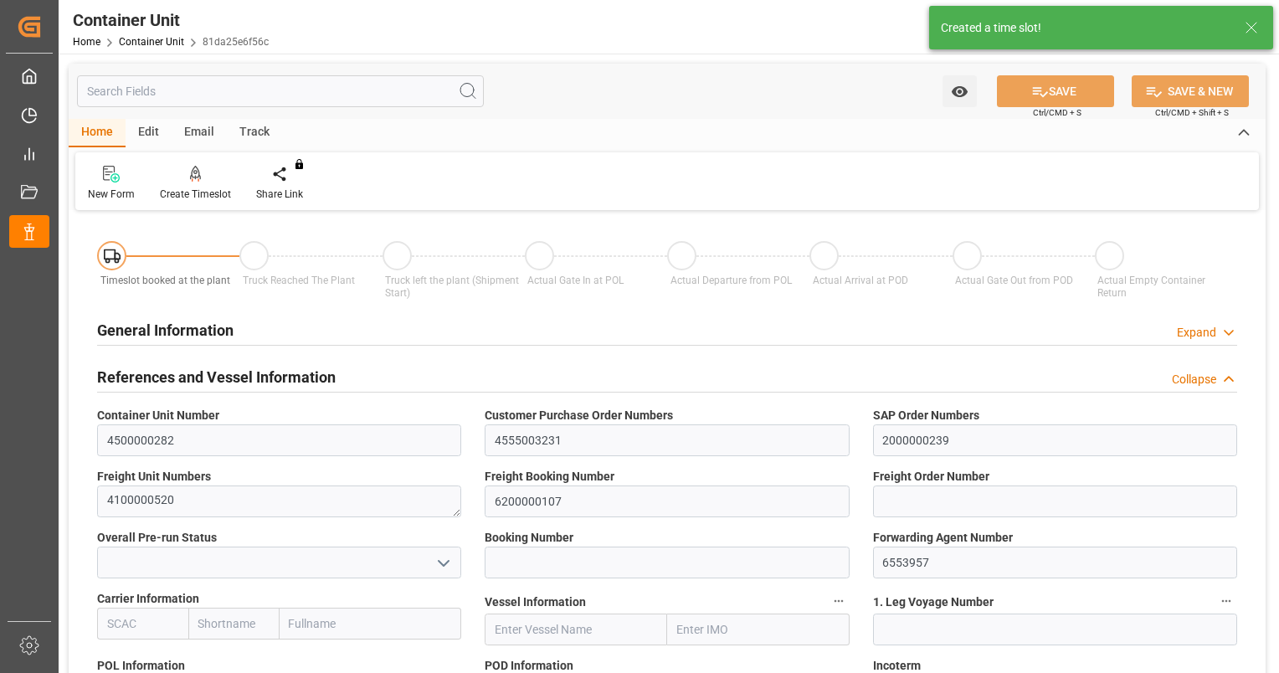
type input "VNVTG"
type input "0"
type input "26500"
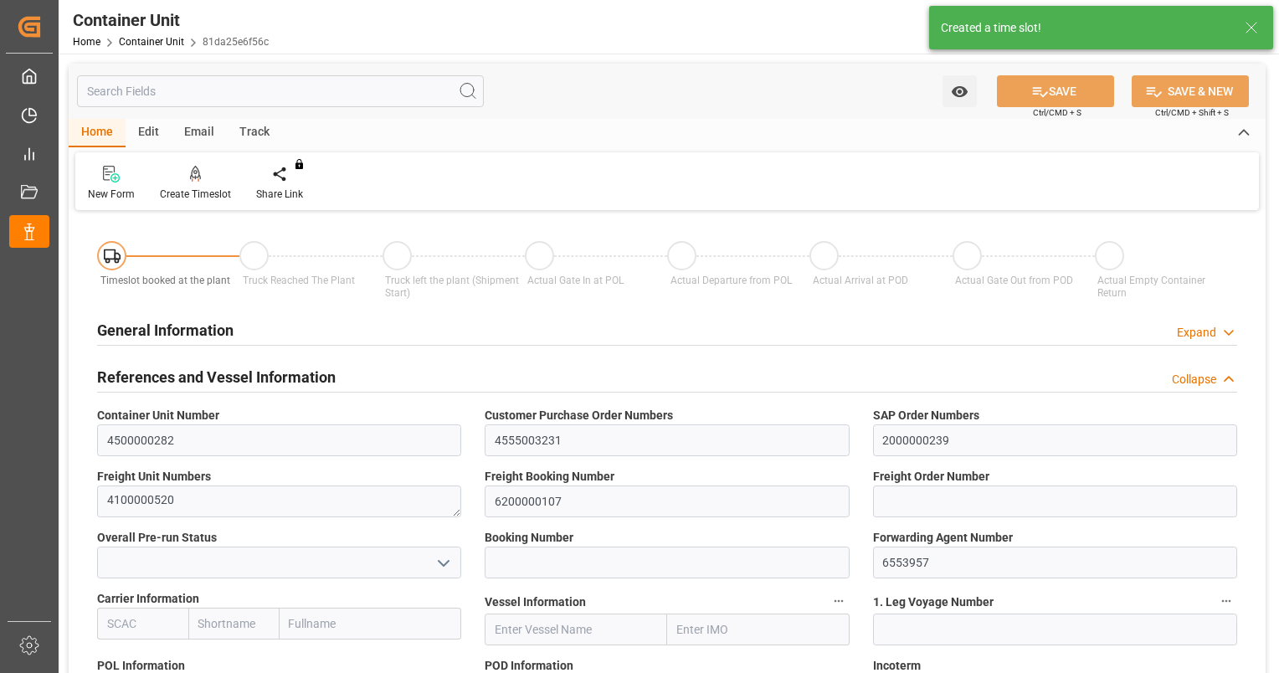
type input "29.08.2025"
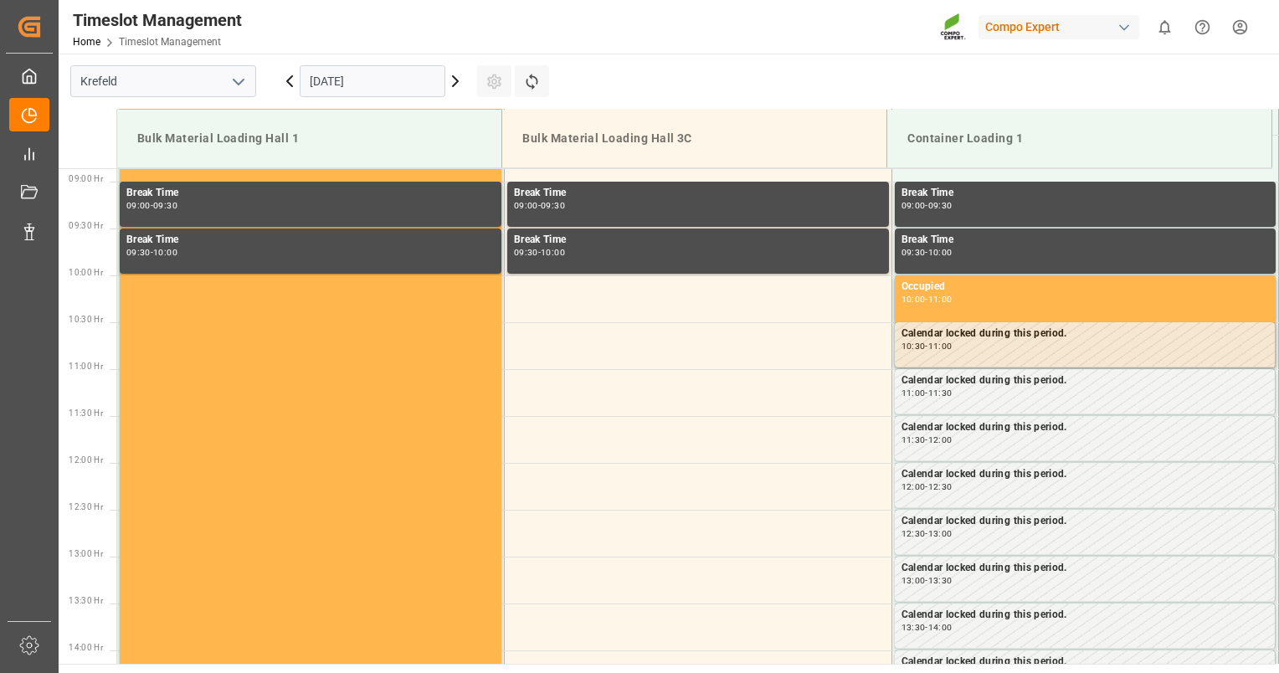
scroll to position [833, 0]
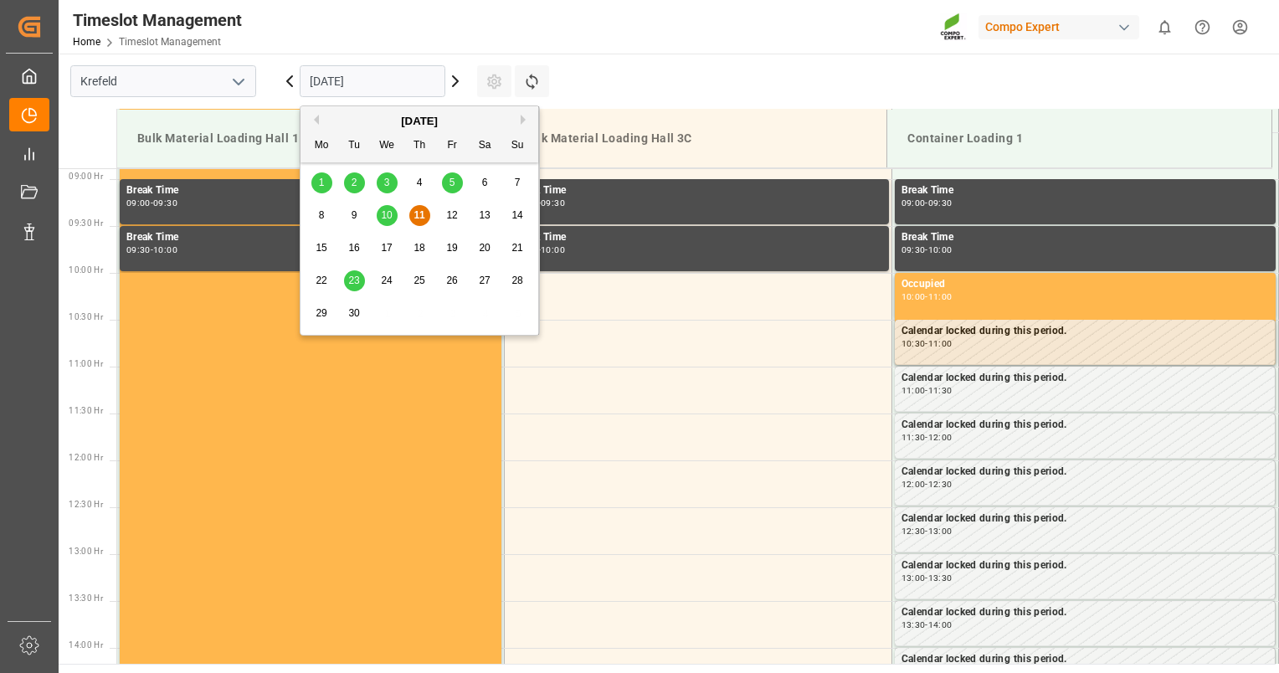
click at [379, 85] on input "[DATE]" at bounding box center [373, 81] width 146 height 32
click at [356, 277] on span "23" at bounding box center [353, 281] width 11 height 12
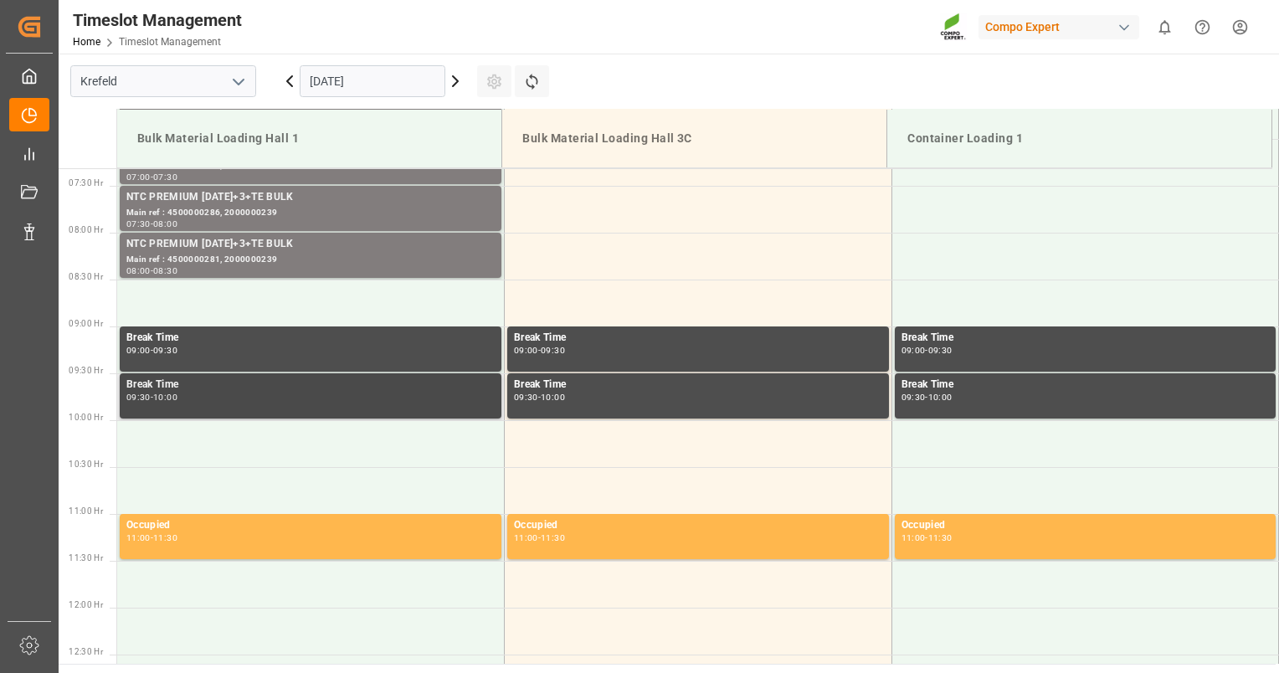
scroll to position [665, 0]
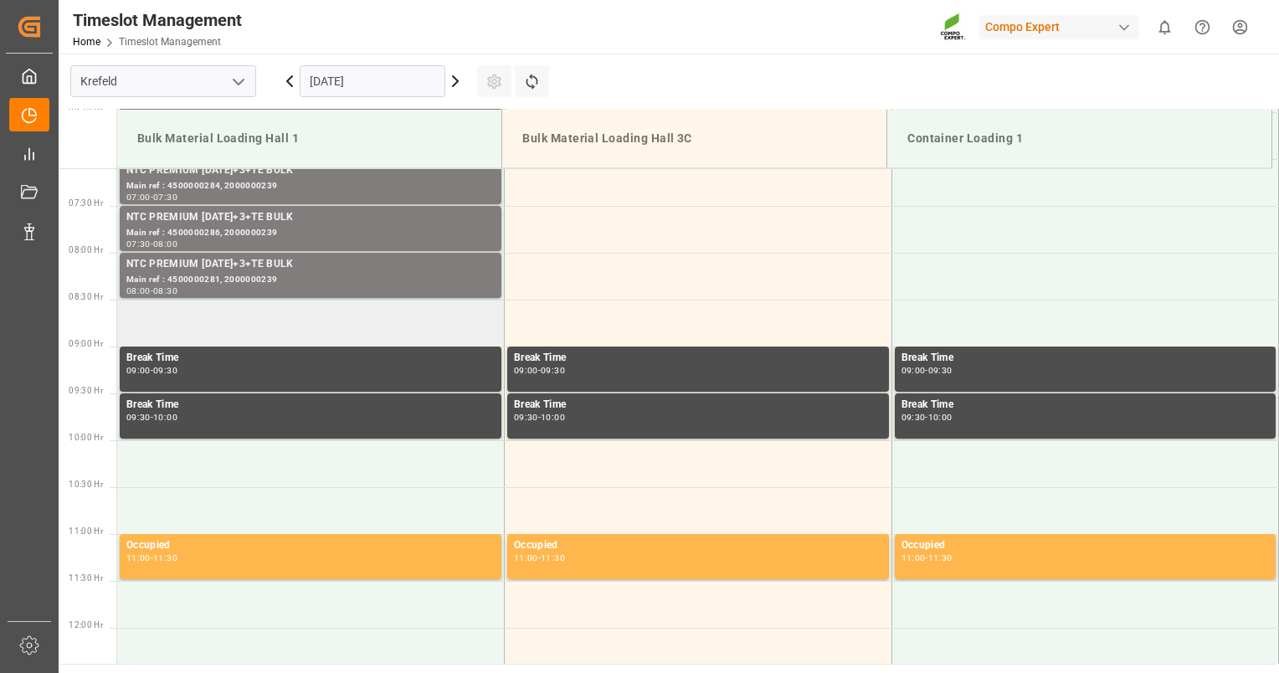
click at [336, 314] on td at bounding box center [311, 323] width 388 height 47
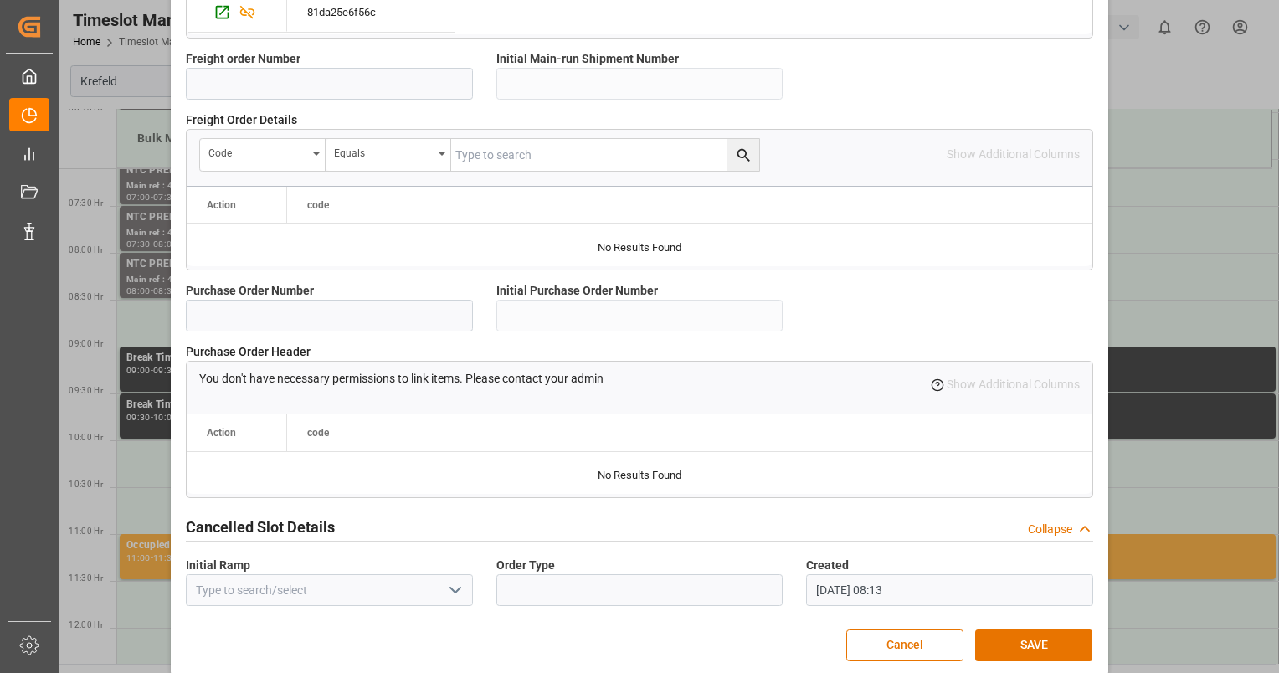
scroll to position [1533, 0]
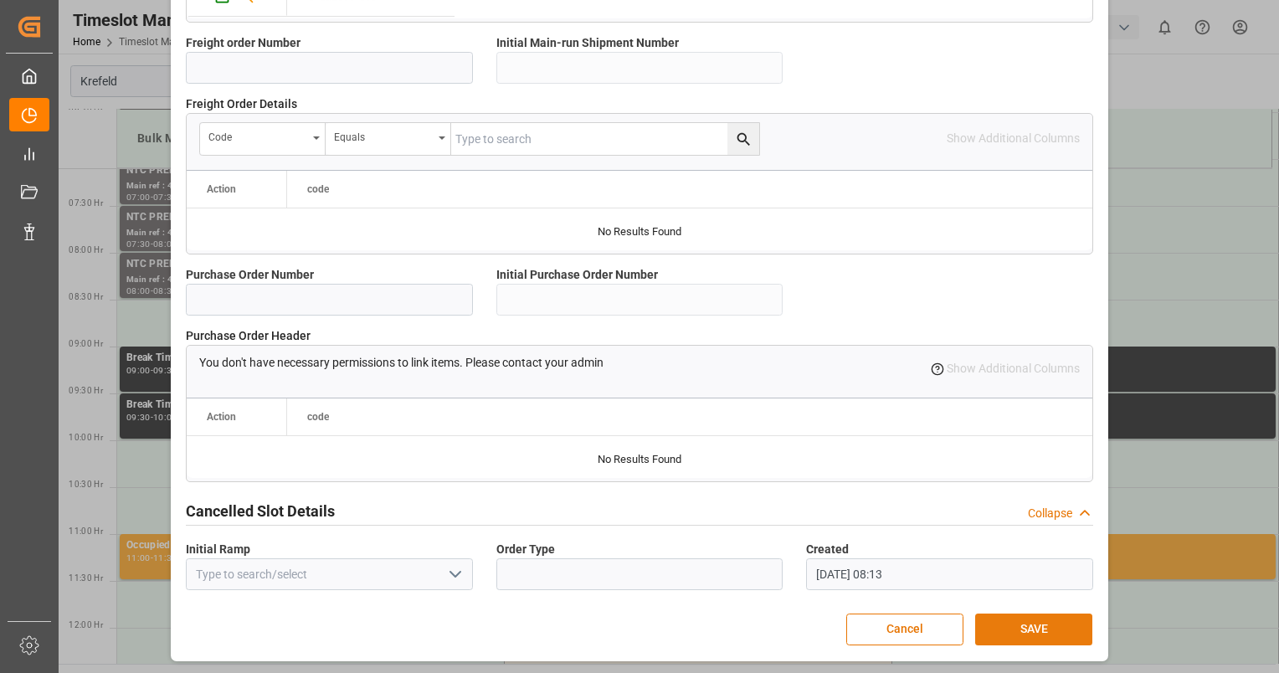
click at [1045, 623] on button "SAVE" at bounding box center [1033, 630] width 117 height 32
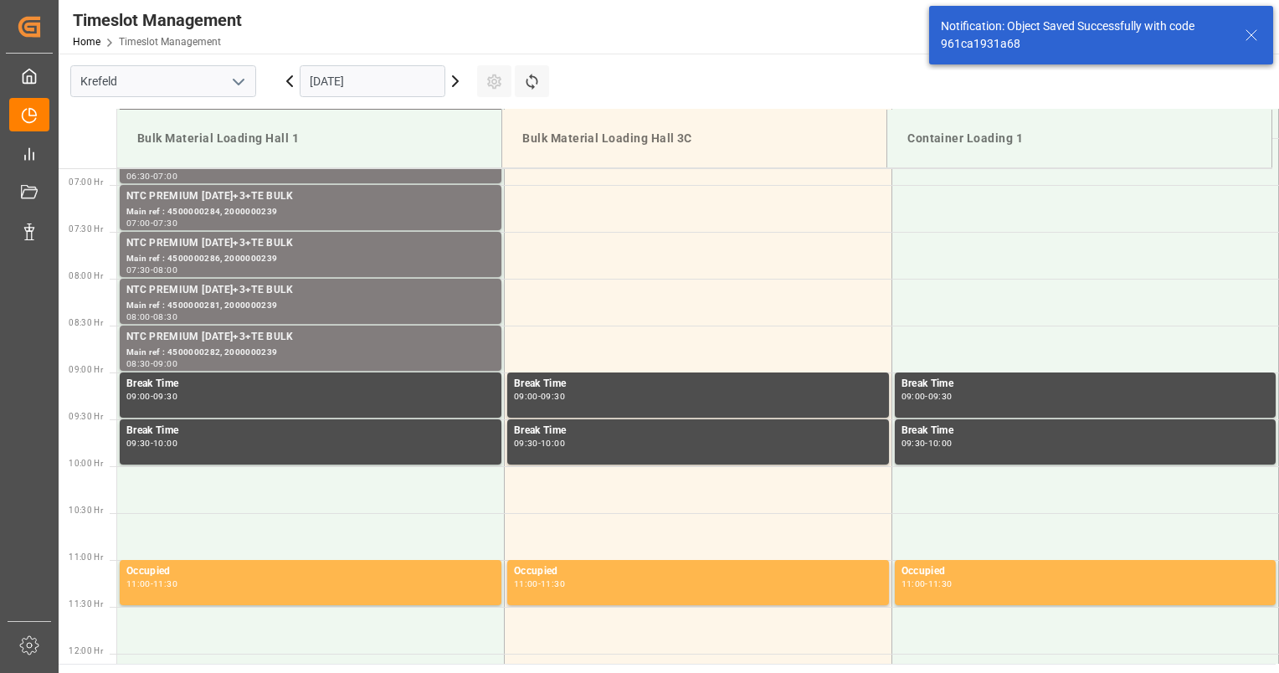
scroll to position [645, 0]
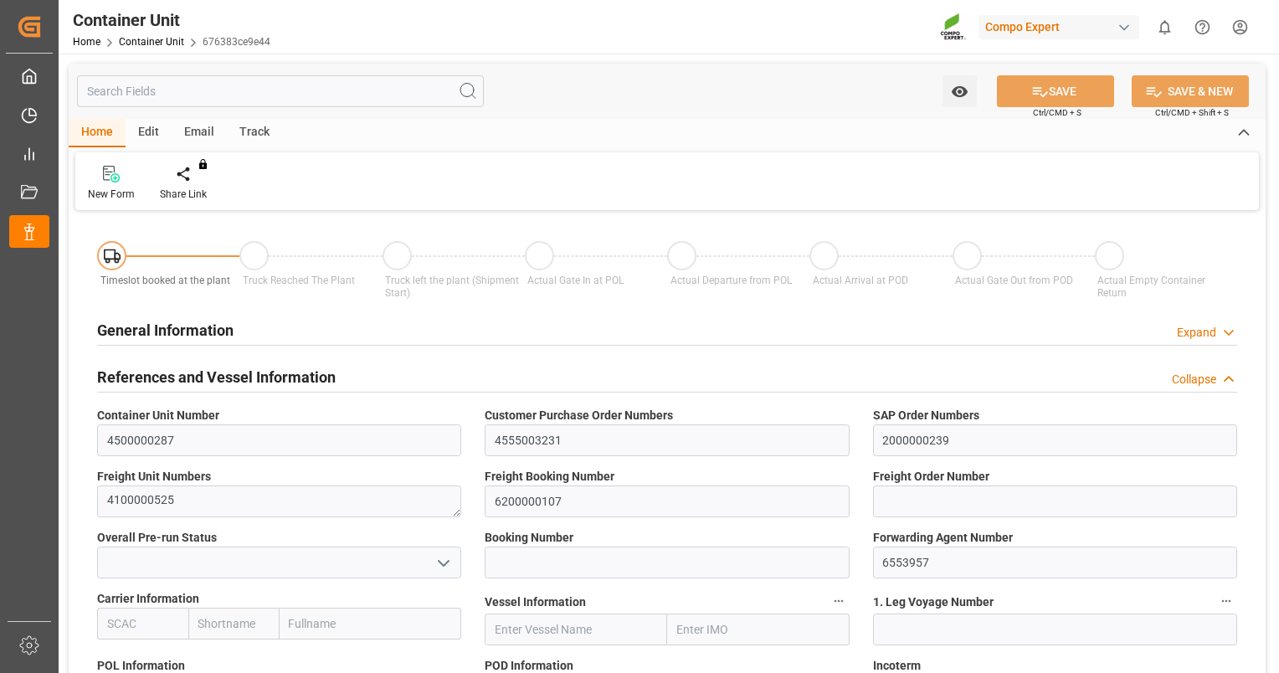
type input "VNVTG"
type input "0"
type input "26500"
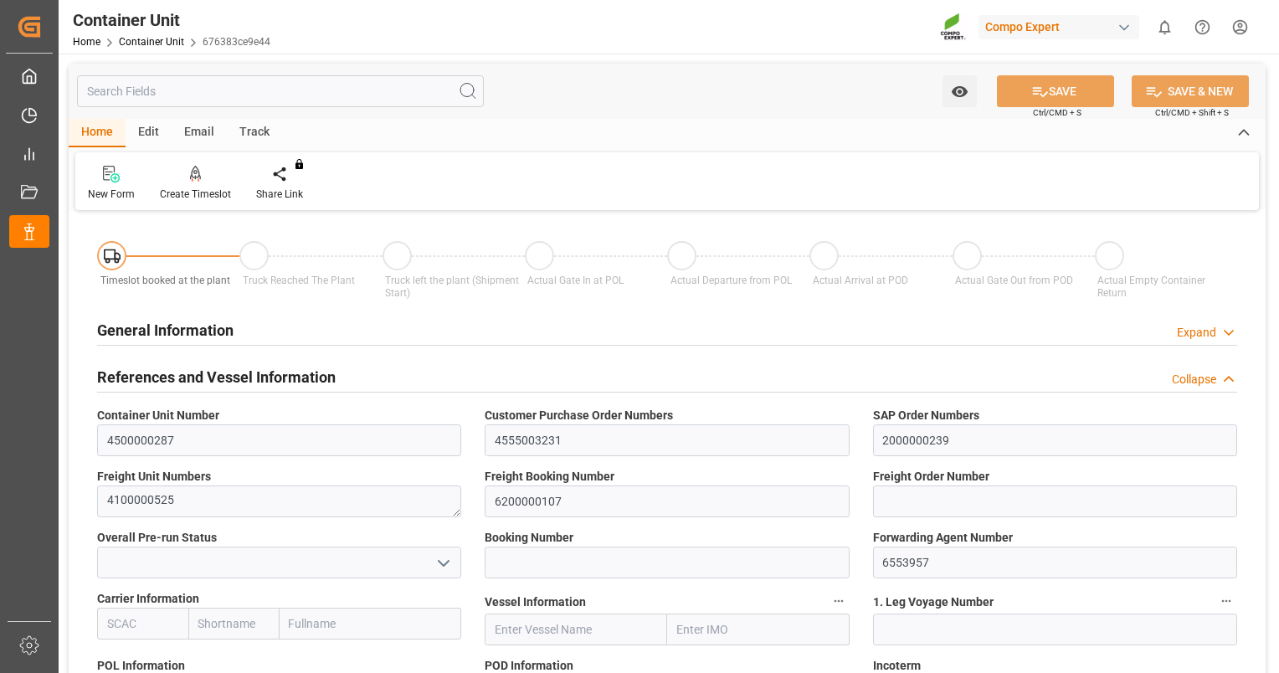
type input "[DATE]"
click at [215, 187] on div "Create Timeslot" at bounding box center [195, 183] width 96 height 37
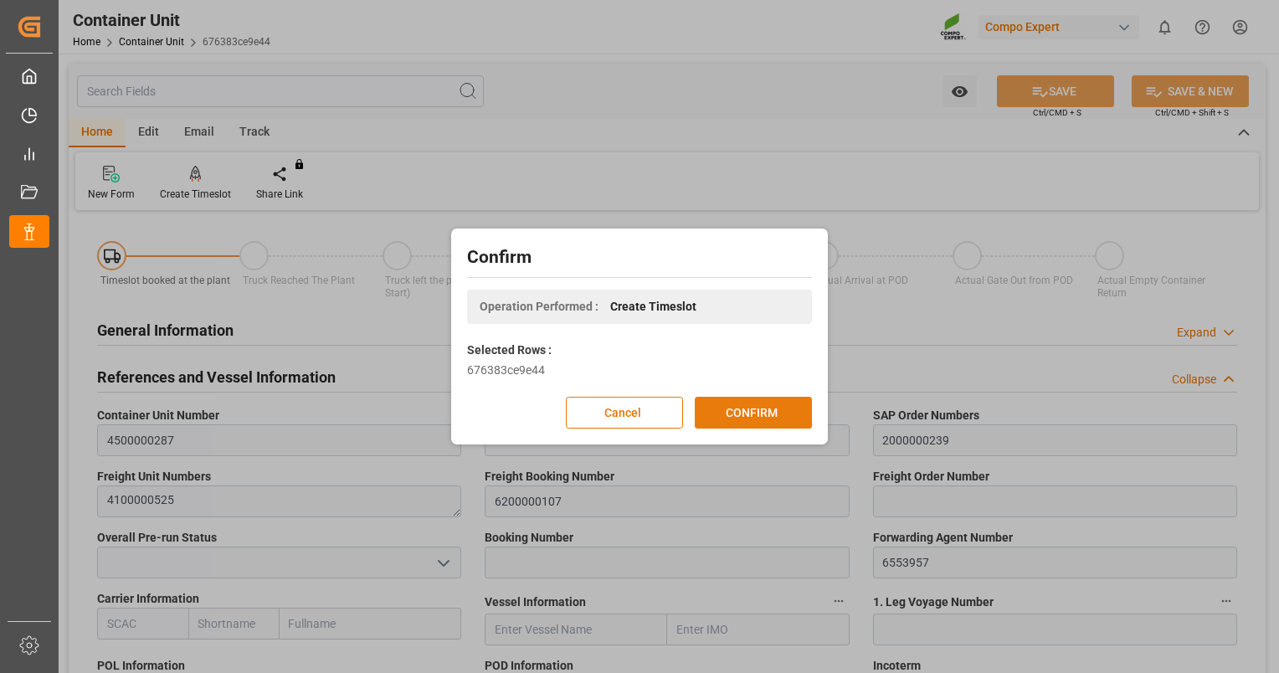
click at [751, 412] on button "CONFIRM" at bounding box center [753, 413] width 117 height 32
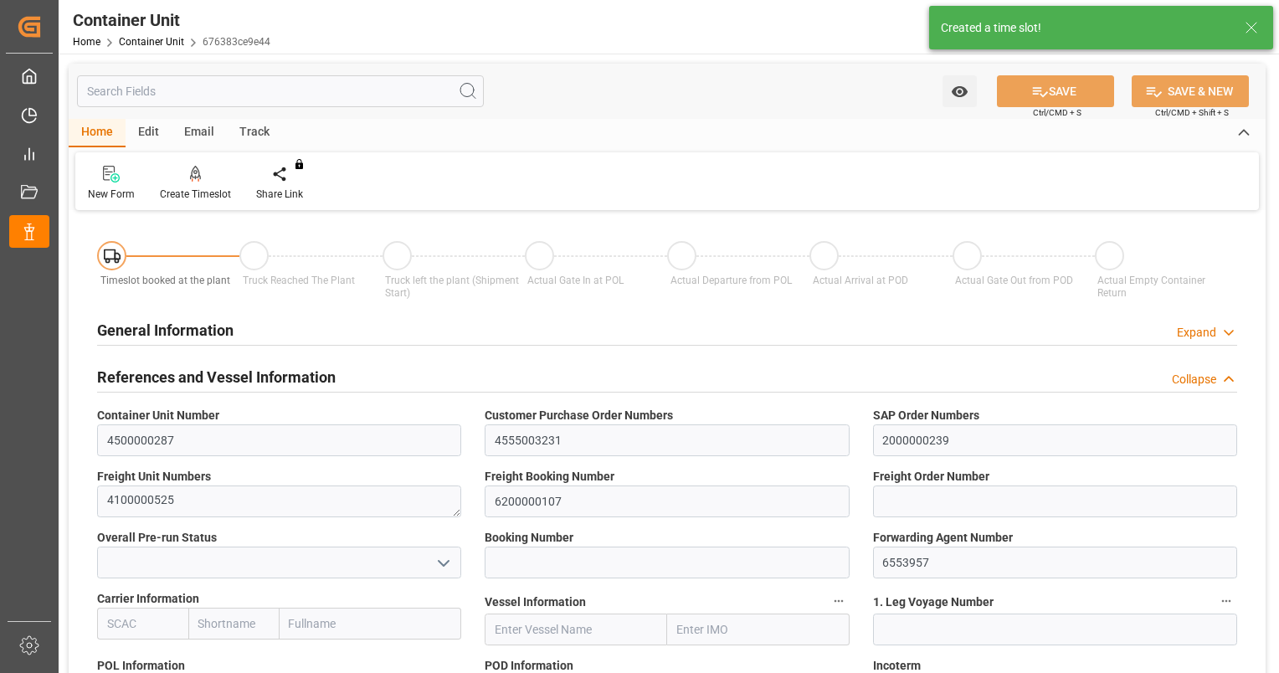
type input "VNVTG"
type input "0"
type input "26500"
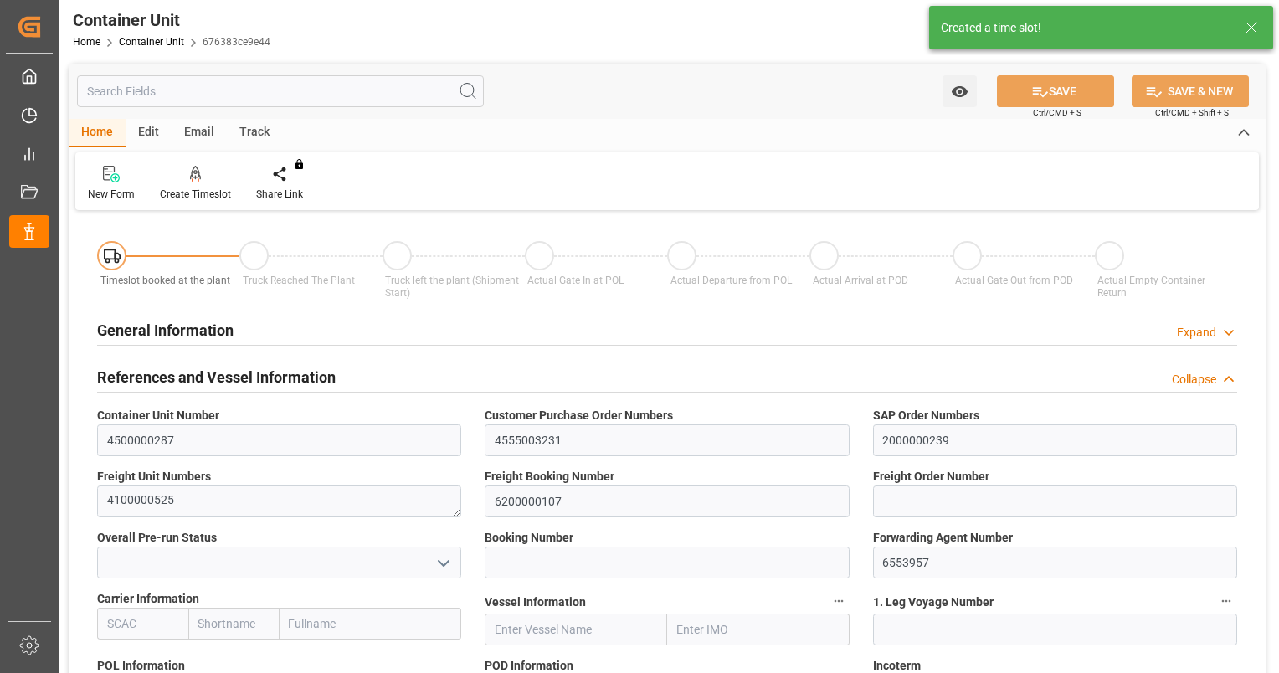
type input "[DATE]"
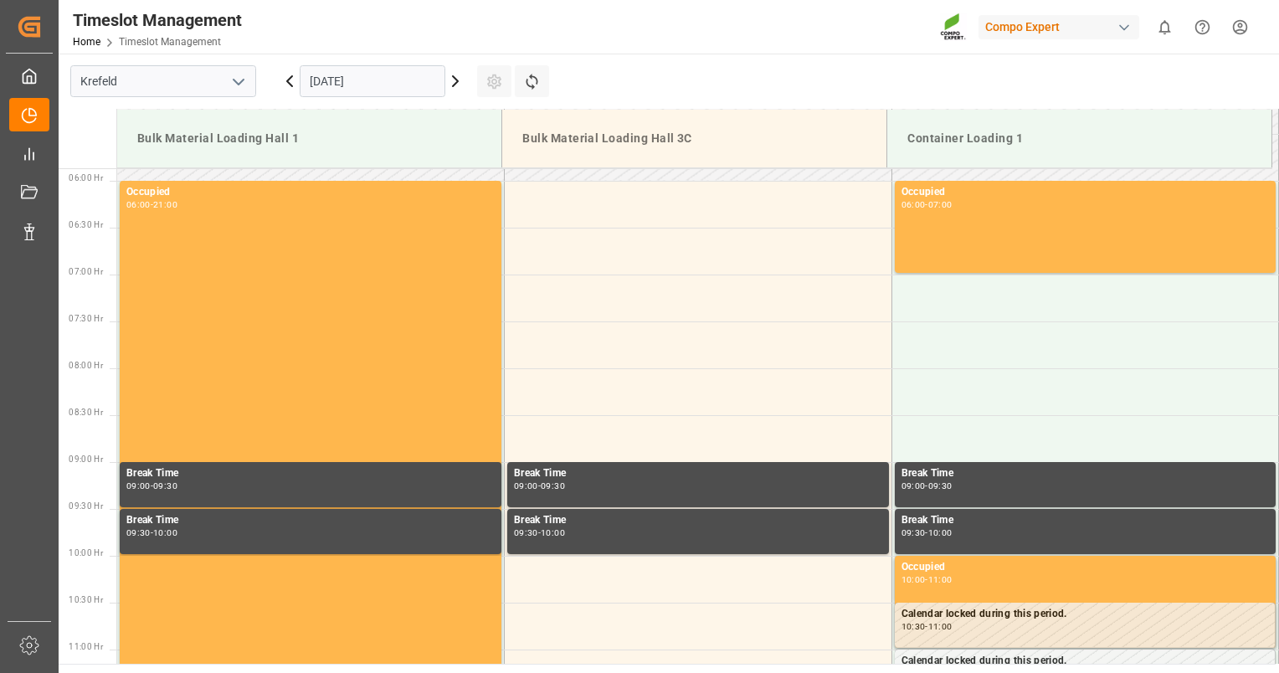
scroll to position [833, 0]
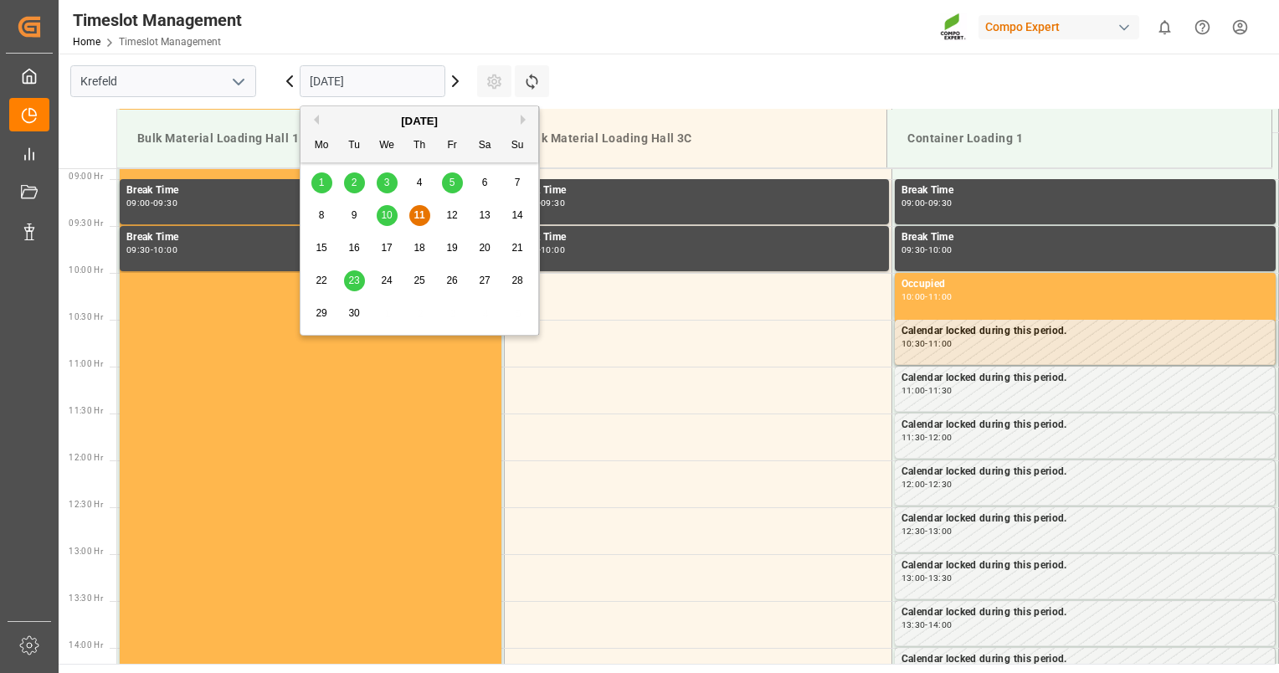
click at [395, 74] on input "11.09.2025" at bounding box center [373, 81] width 146 height 32
click at [357, 281] on span "23" at bounding box center [353, 281] width 11 height 12
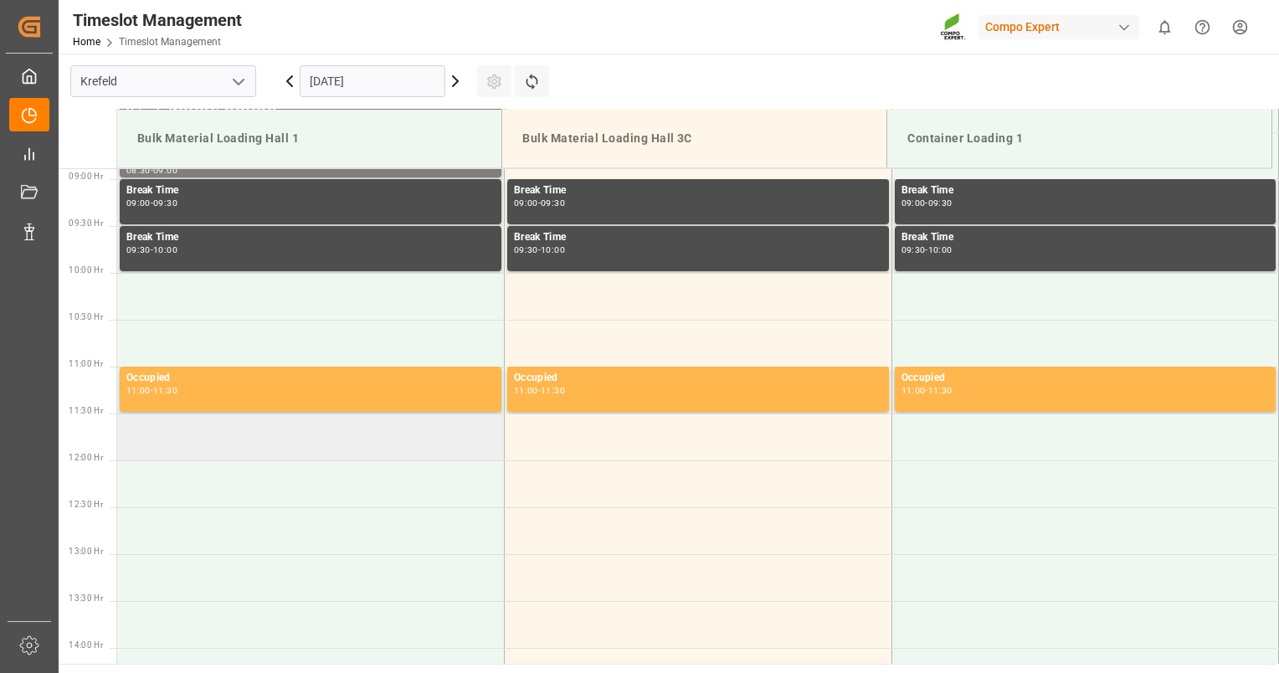
click at [195, 446] on td at bounding box center [311, 436] width 388 height 47
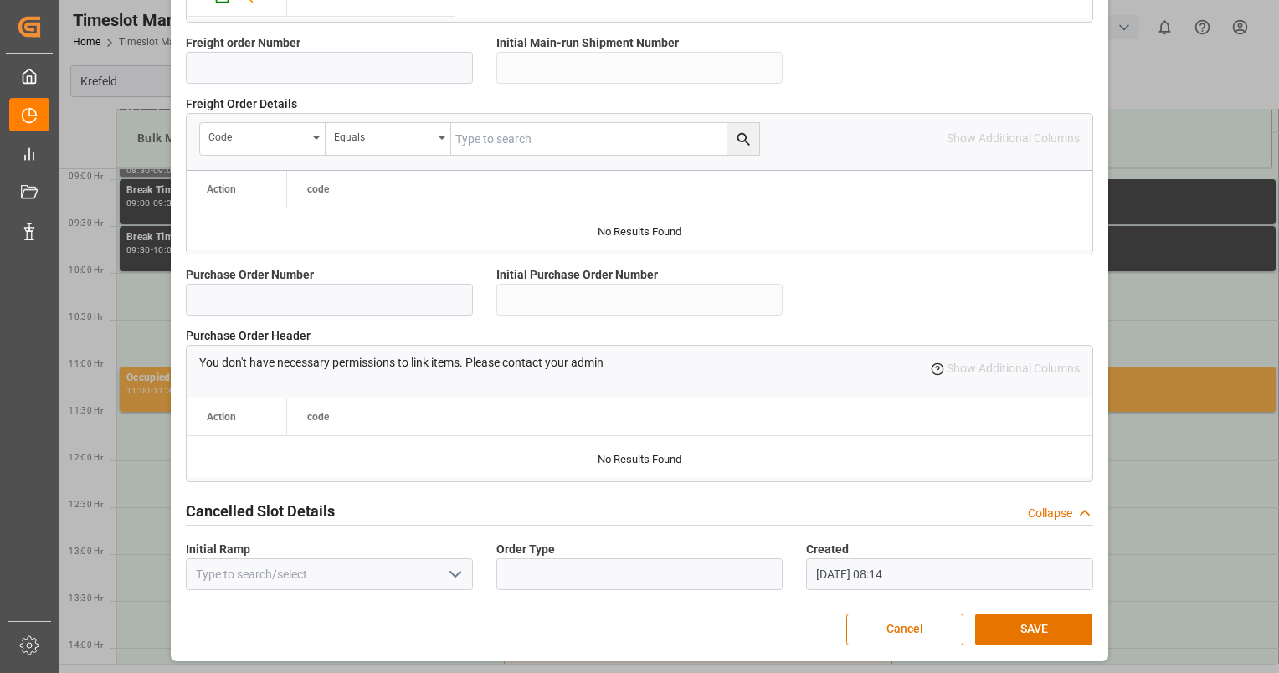
scroll to position [1533, 0]
click at [1041, 629] on button "SAVE" at bounding box center [1033, 630] width 117 height 32
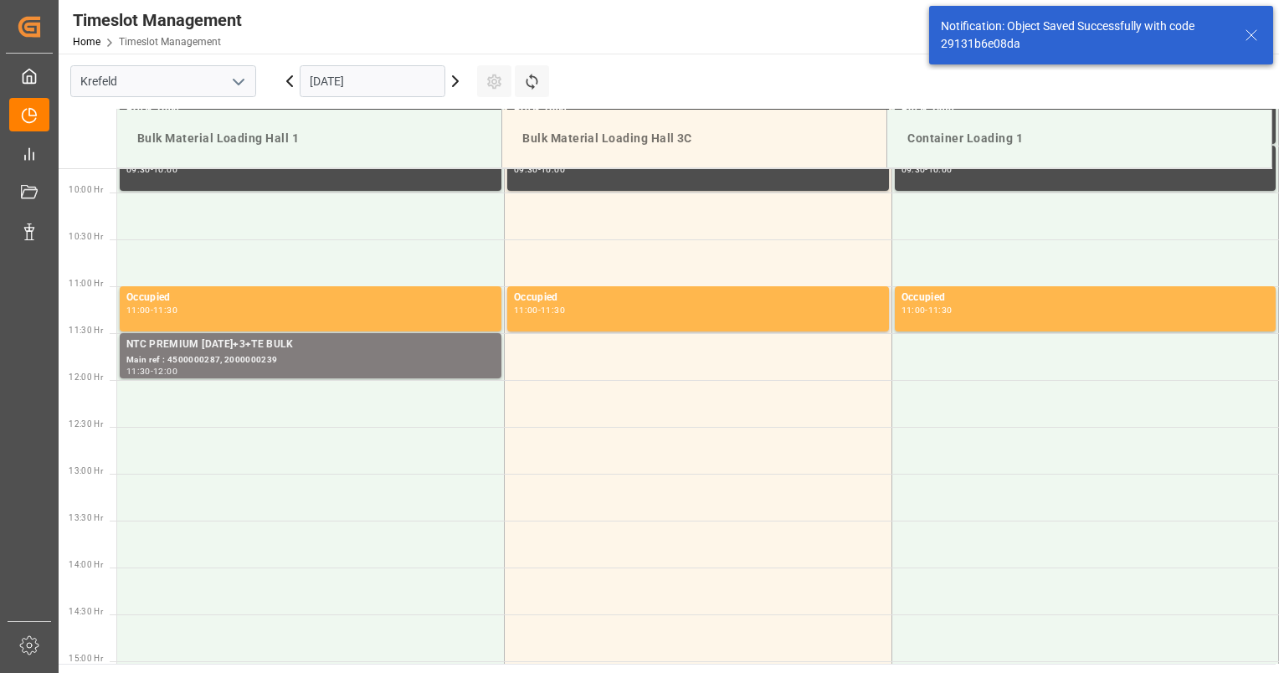
scroll to position [927, 0]
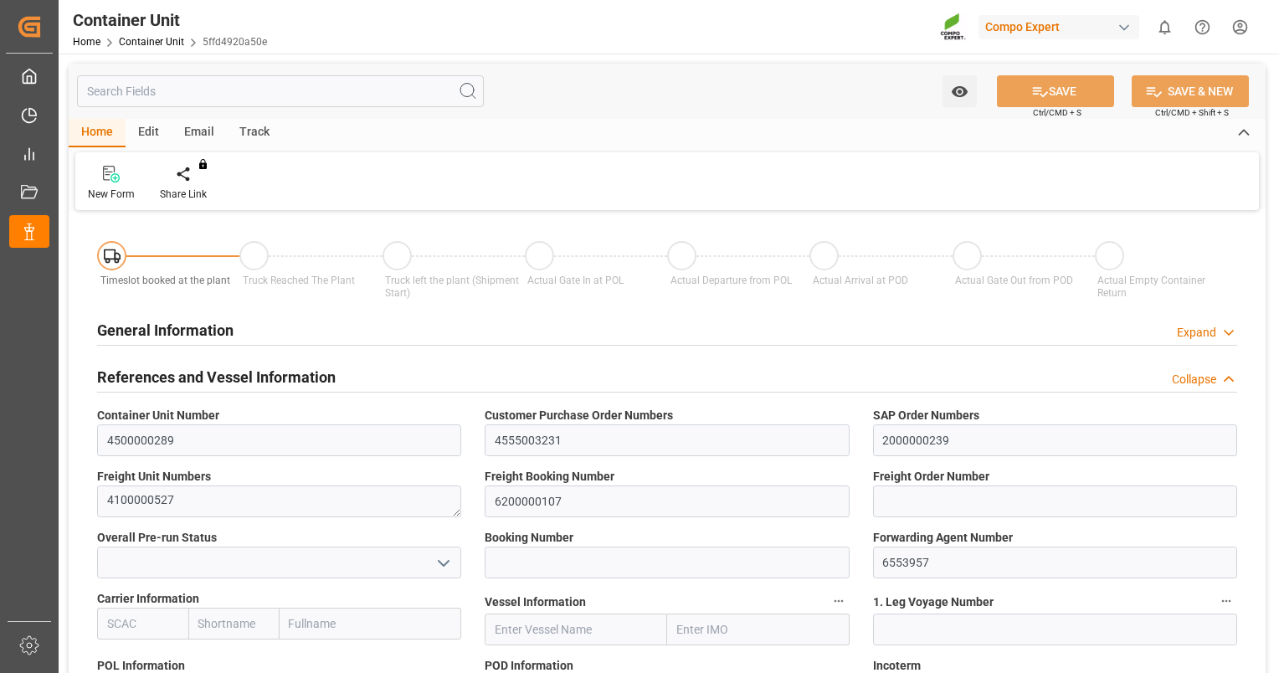
type input "VNVTG"
type input "0"
type input "26500"
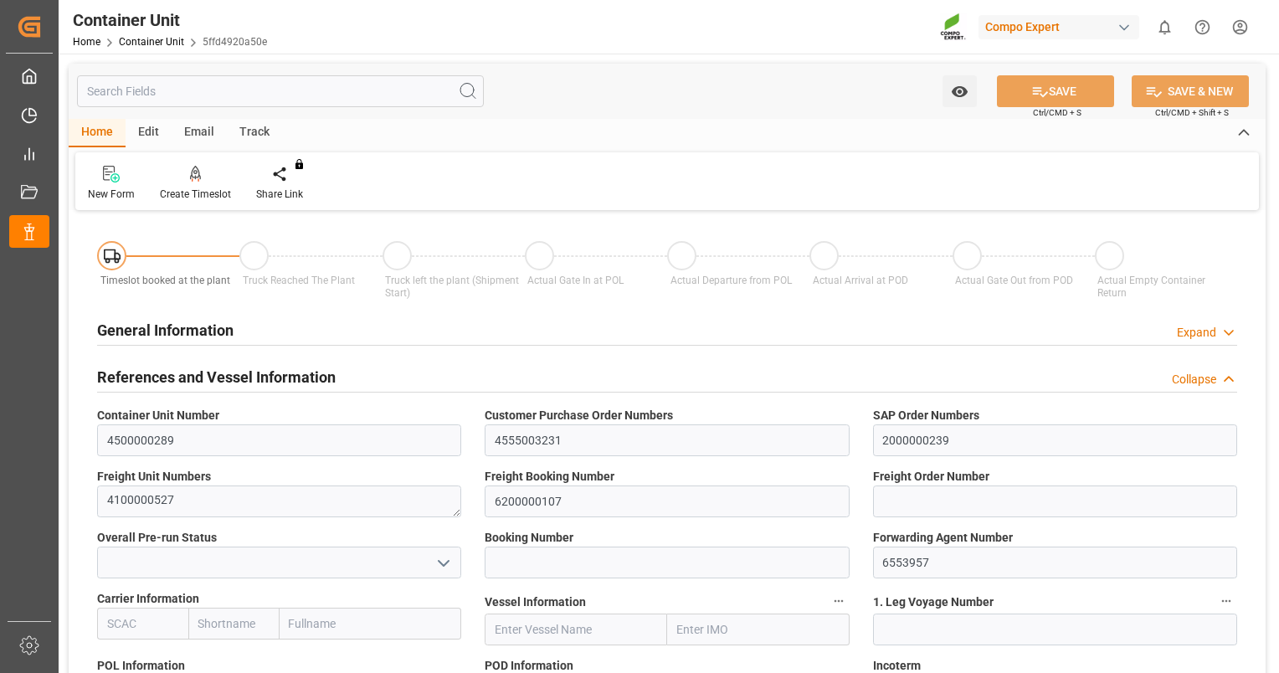
type input "[DATE]"
click at [208, 175] on div at bounding box center [195, 174] width 71 height 18
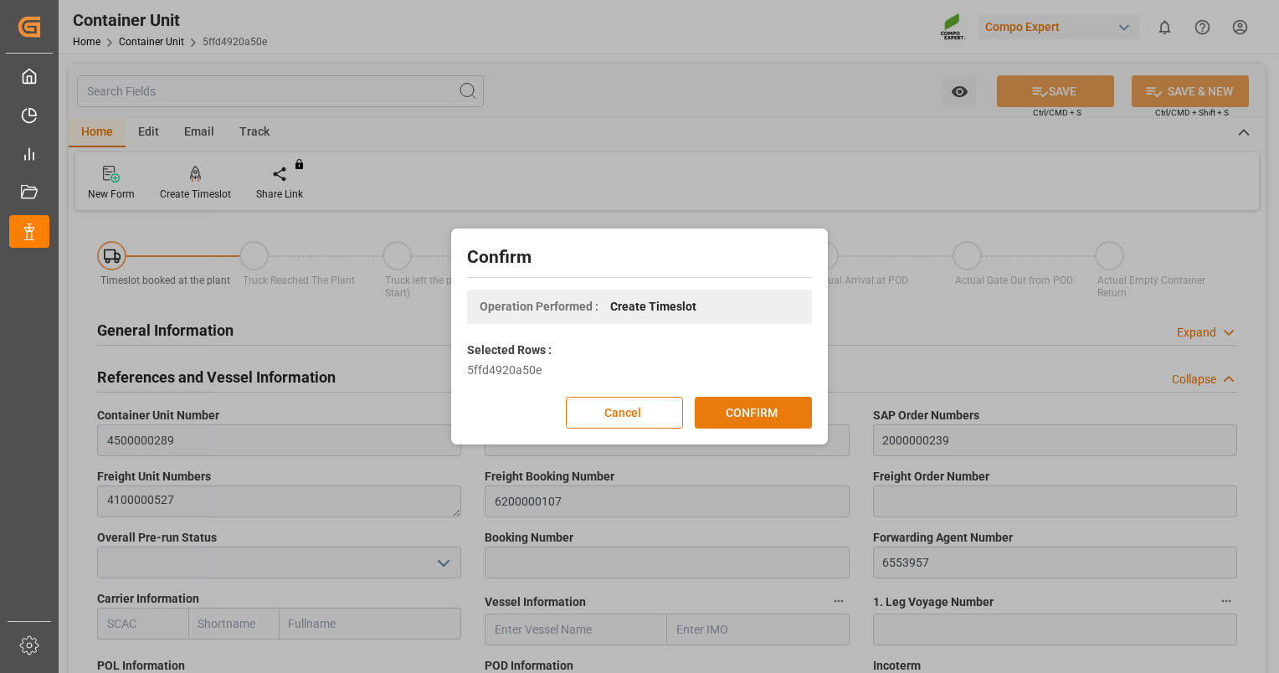
click at [791, 408] on button "CONFIRM" at bounding box center [753, 413] width 117 height 32
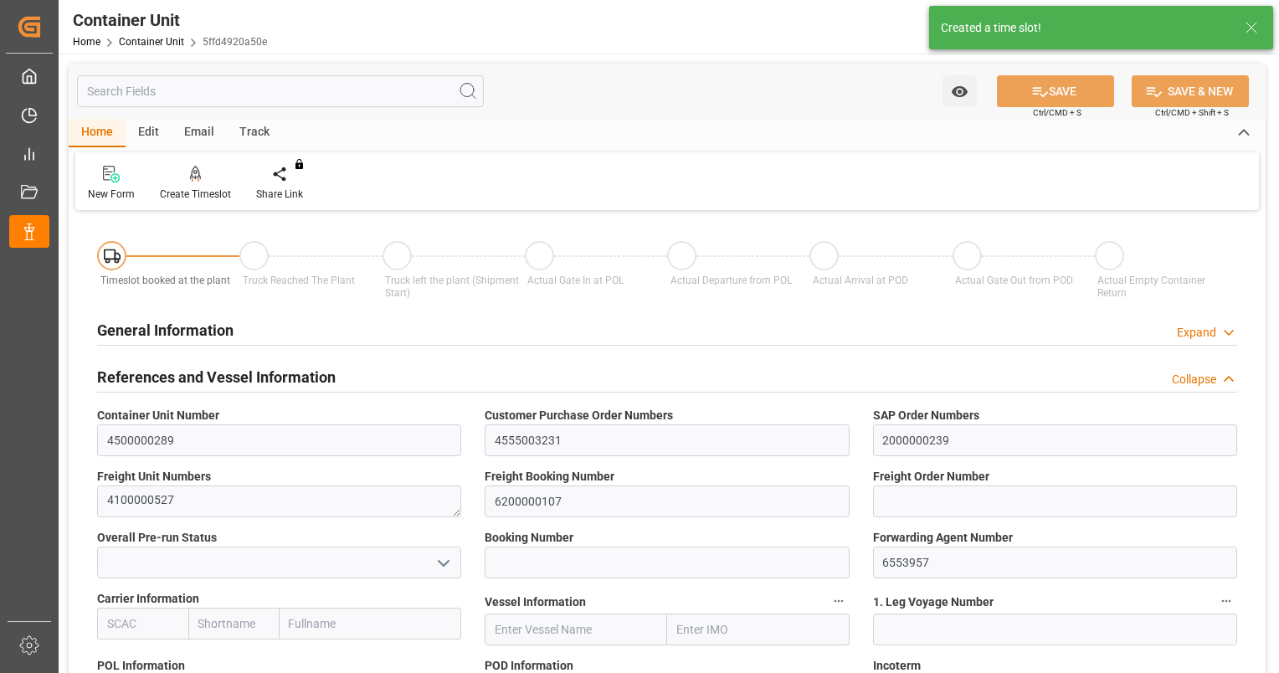
type input "VNVTG"
type input "0"
type input "26500"
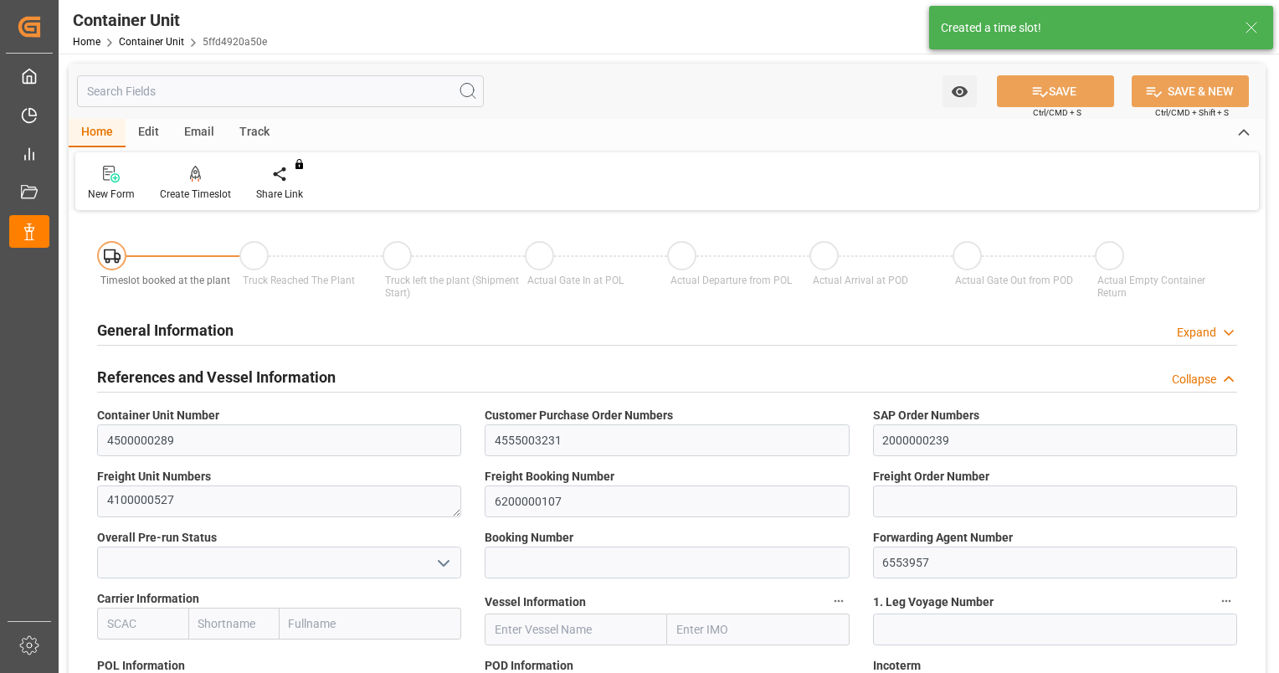
type input "29.08.2025"
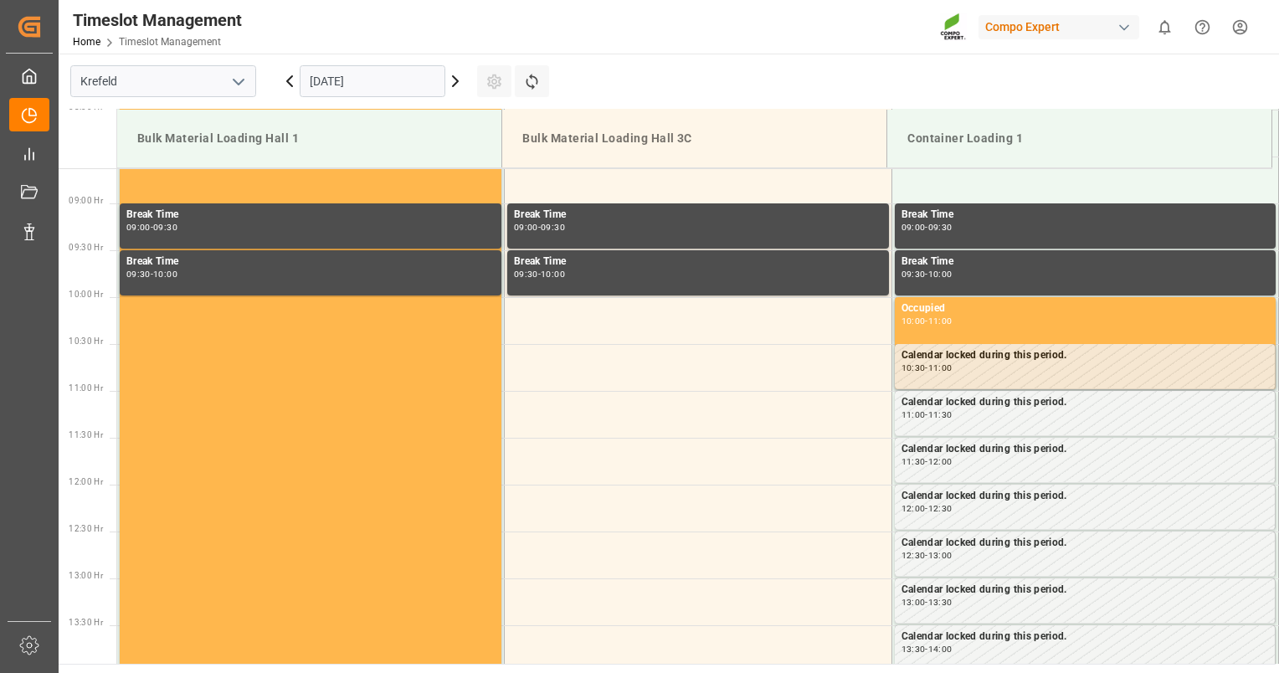
scroll to position [833, 0]
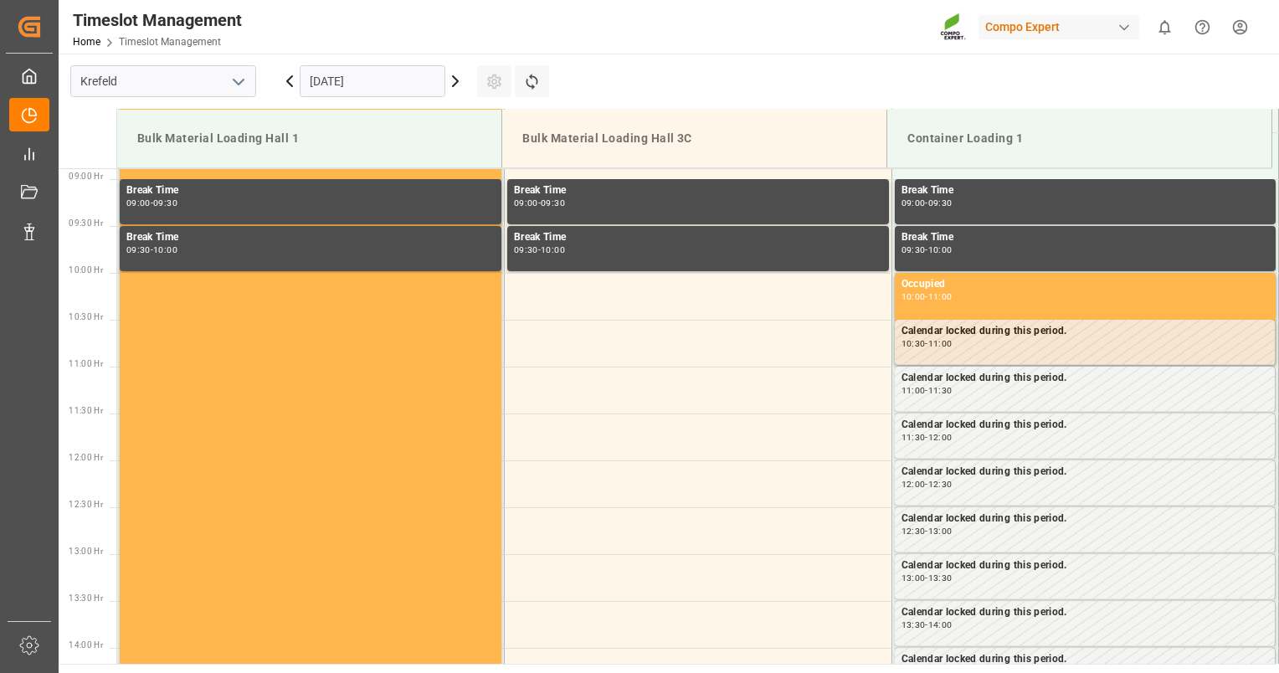
click at [393, 74] on input "[DATE]" at bounding box center [373, 81] width 146 height 32
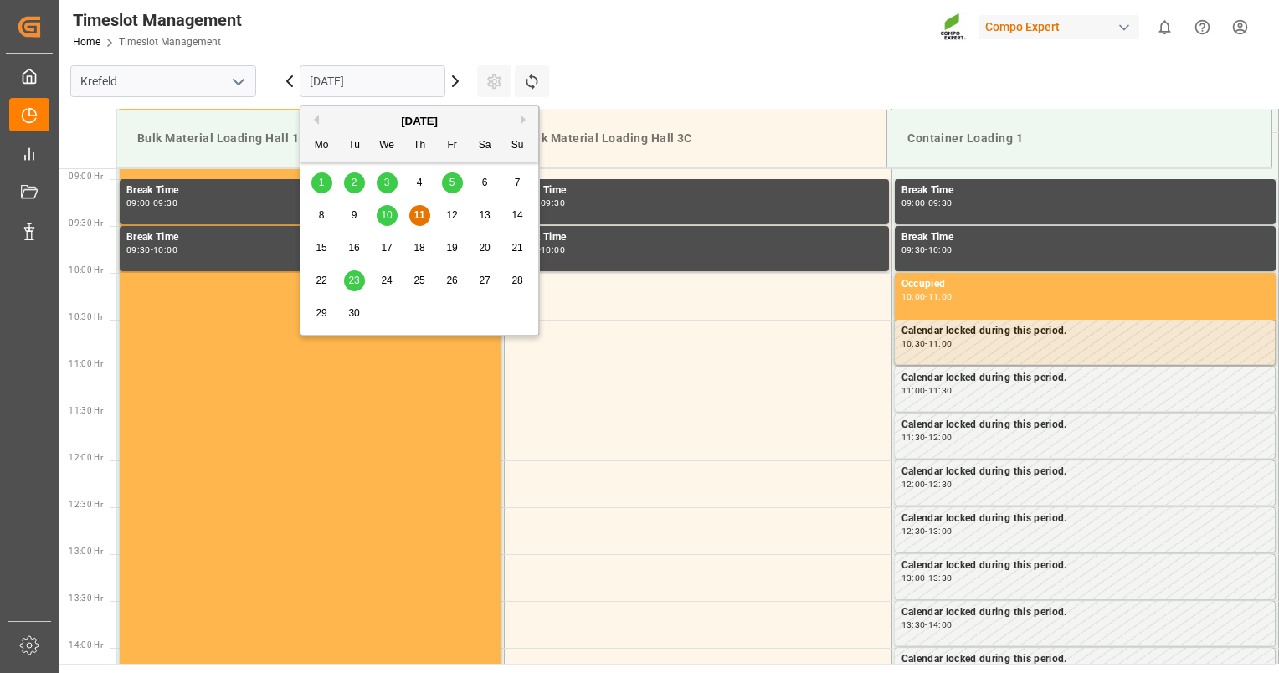
click at [349, 280] on span "23" at bounding box center [353, 281] width 11 height 12
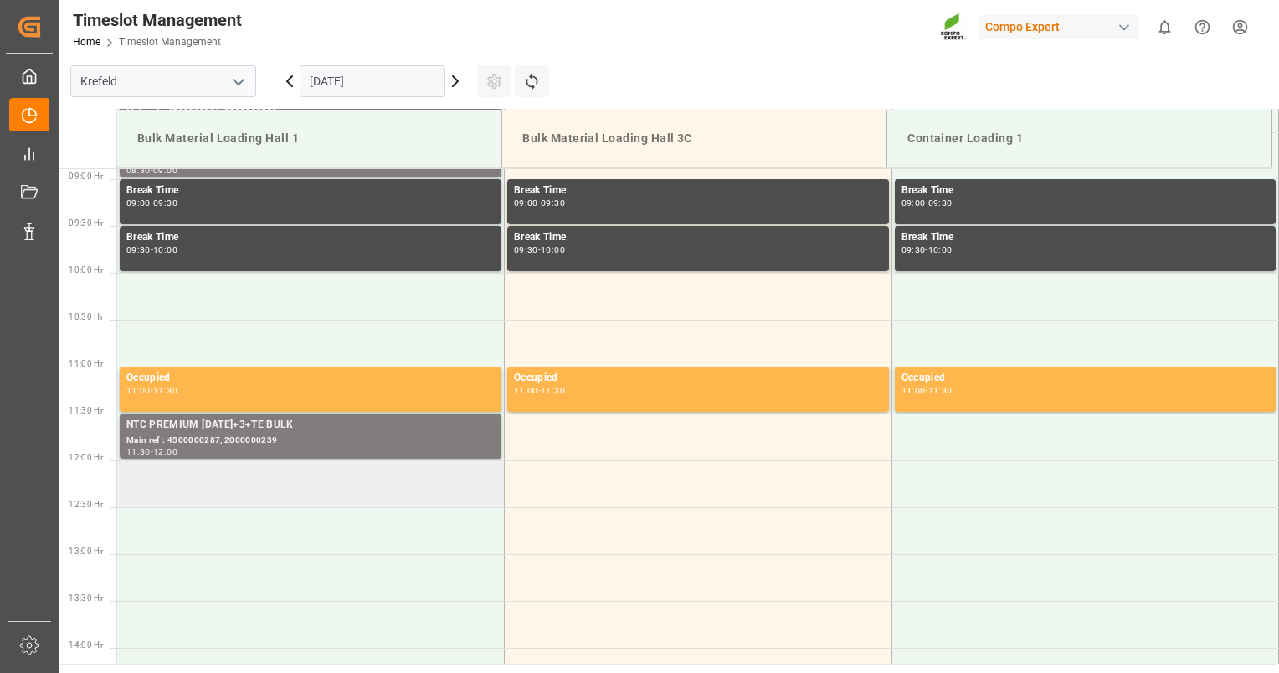
click at [268, 485] on td at bounding box center [311, 483] width 388 height 47
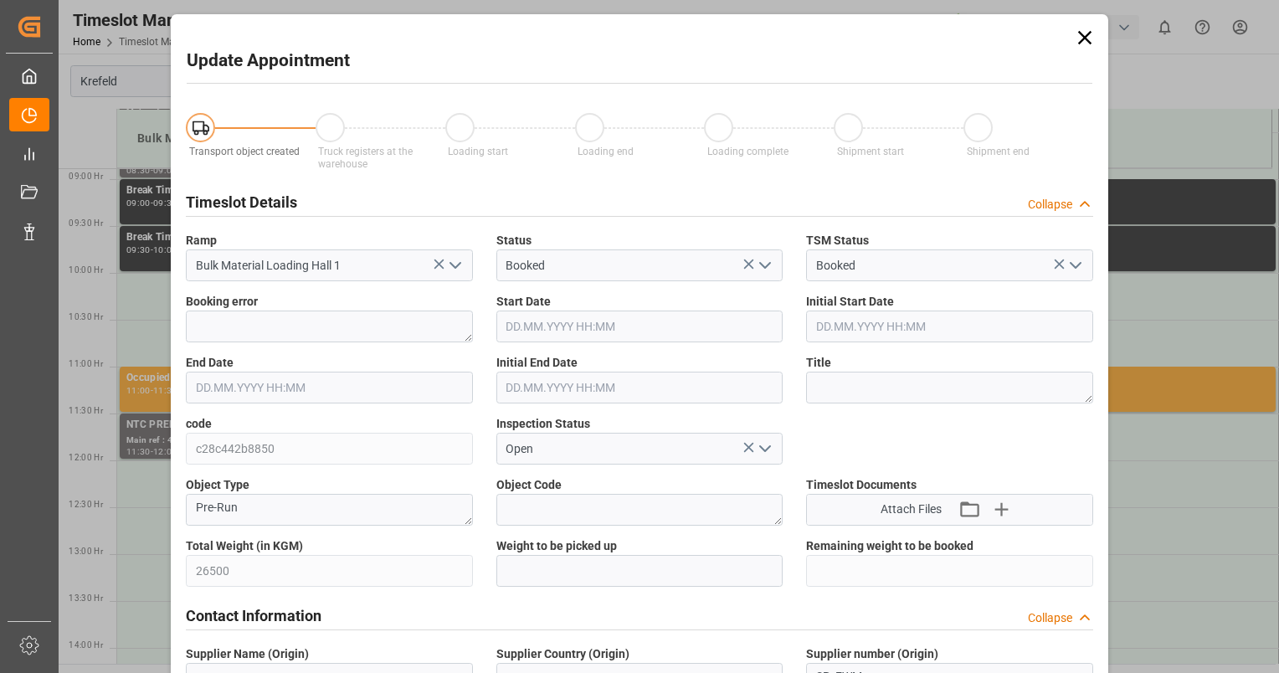
type input "[DATE] 12:00"
type input "[DATE] 12:30"
type input "[DATE] 08:14"
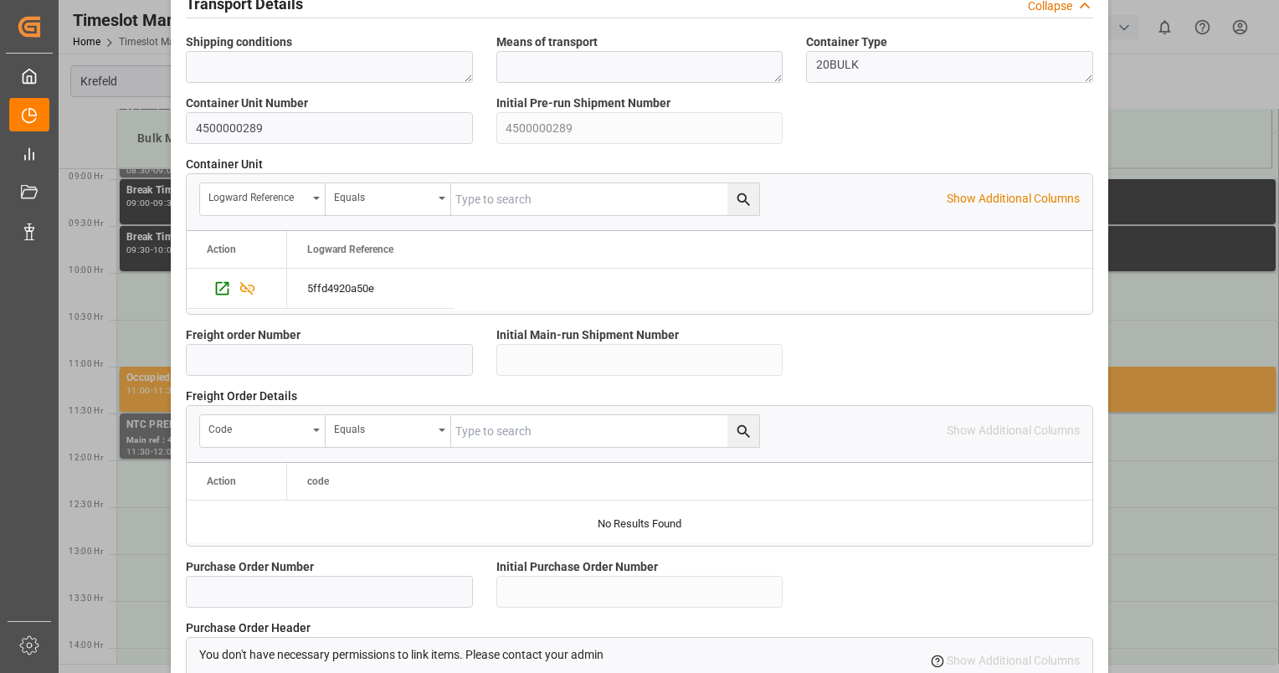
scroll to position [1533, 0]
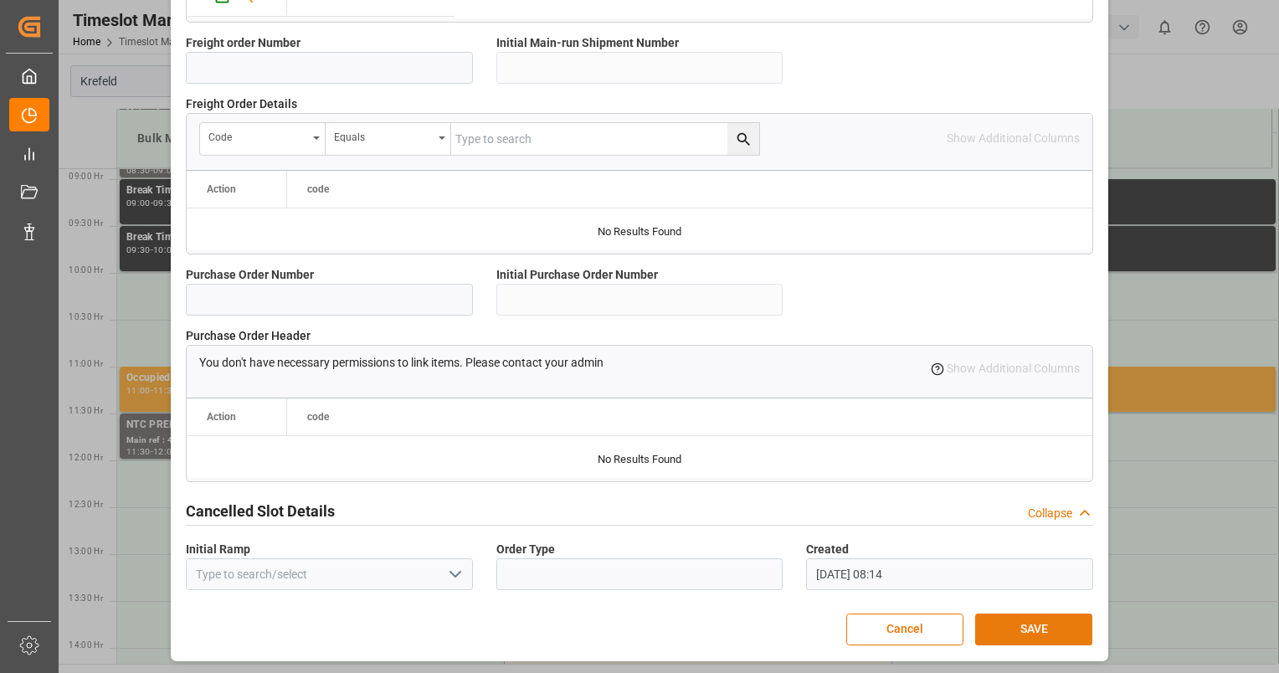
click at [1055, 624] on button "SAVE" at bounding box center [1033, 630] width 117 height 32
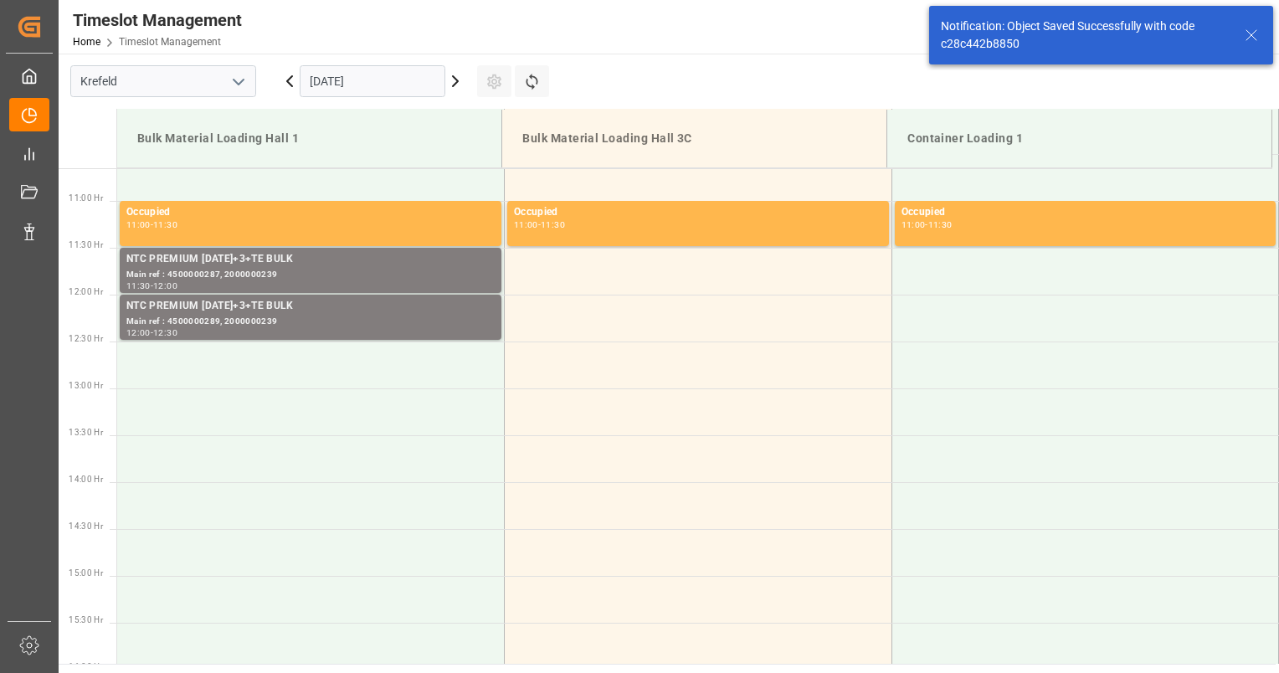
scroll to position [1020, 0]
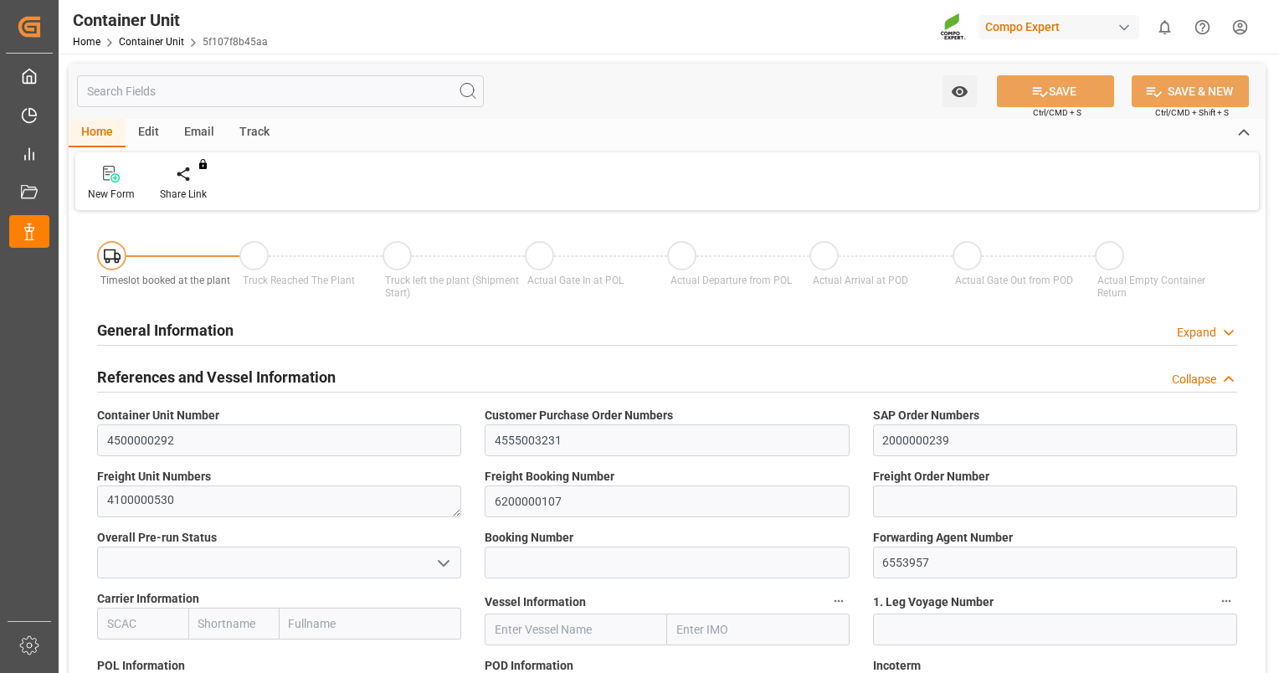
type input "VNVTG"
type input "0"
type input "26500"
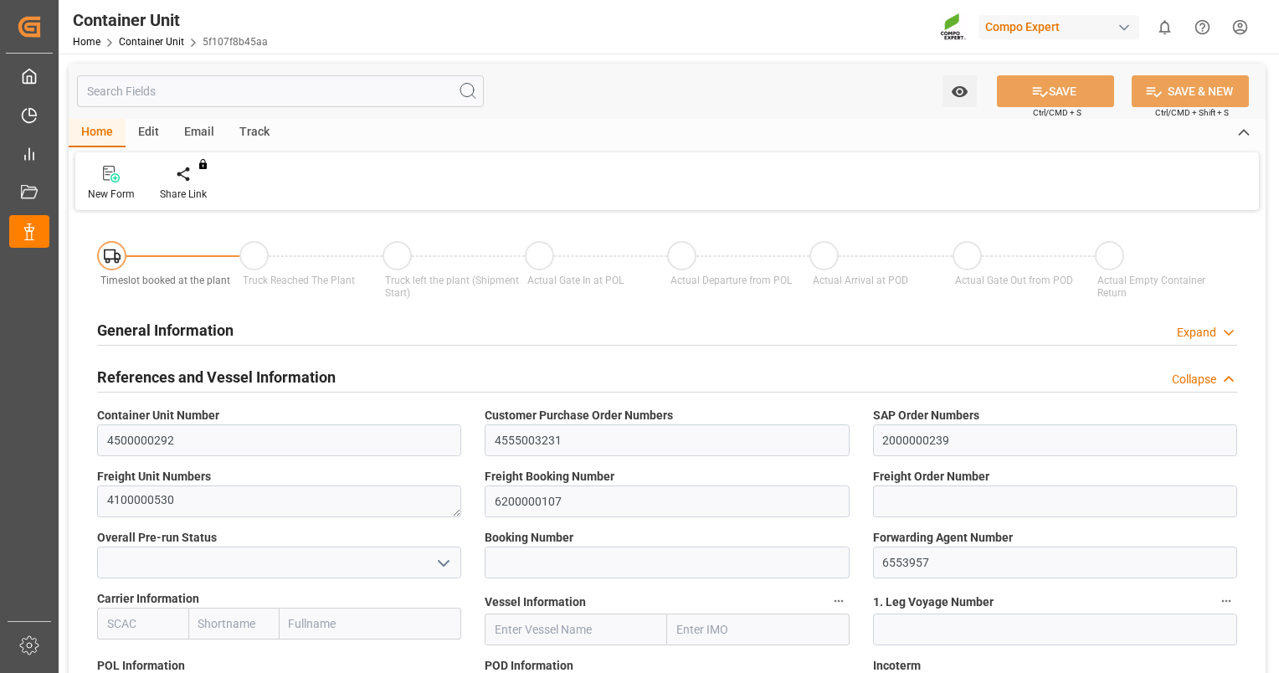
type input "[DATE]"
click at [192, 172] on icon at bounding box center [196, 174] width 12 height 17
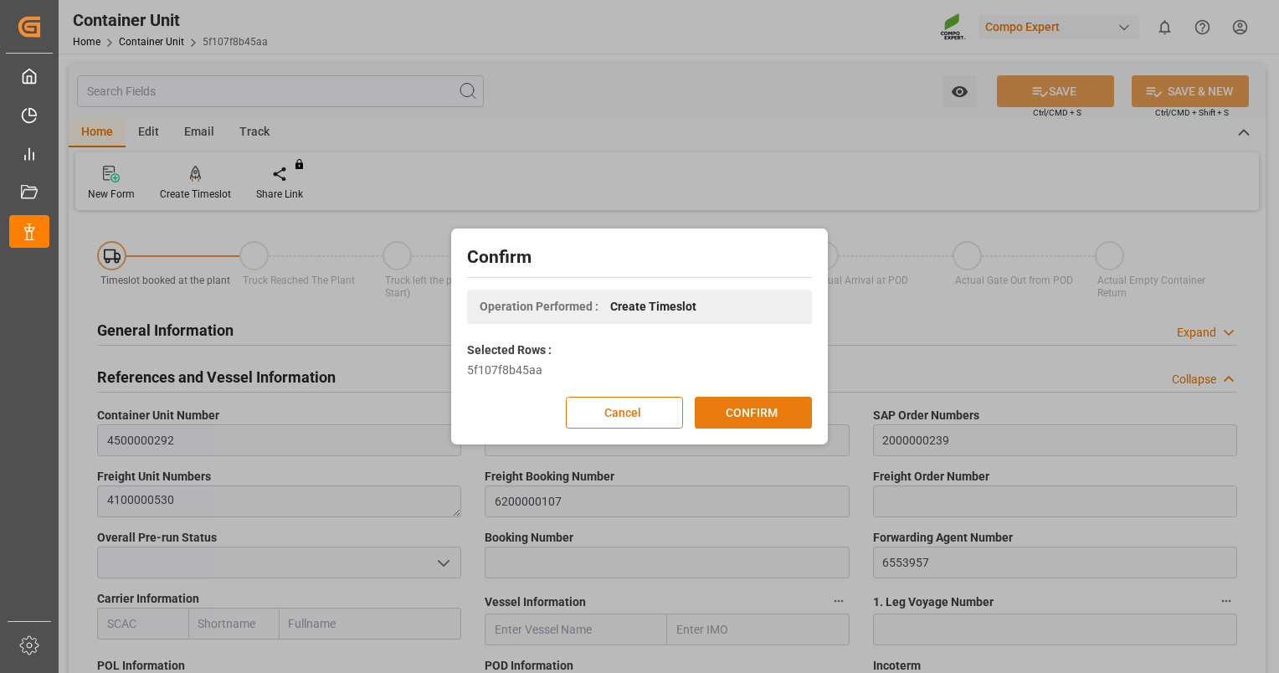
click at [706, 409] on button "CONFIRM" at bounding box center [753, 413] width 117 height 32
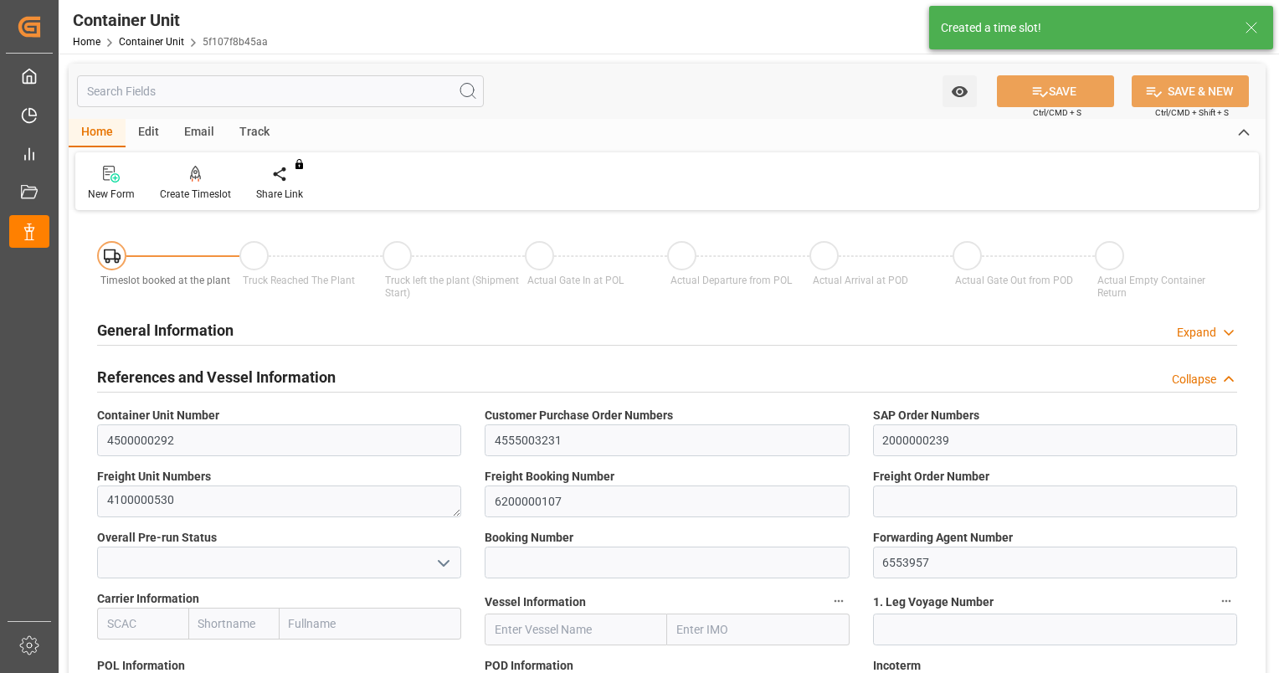
type input "VNVTG"
type input "0"
type input "26500"
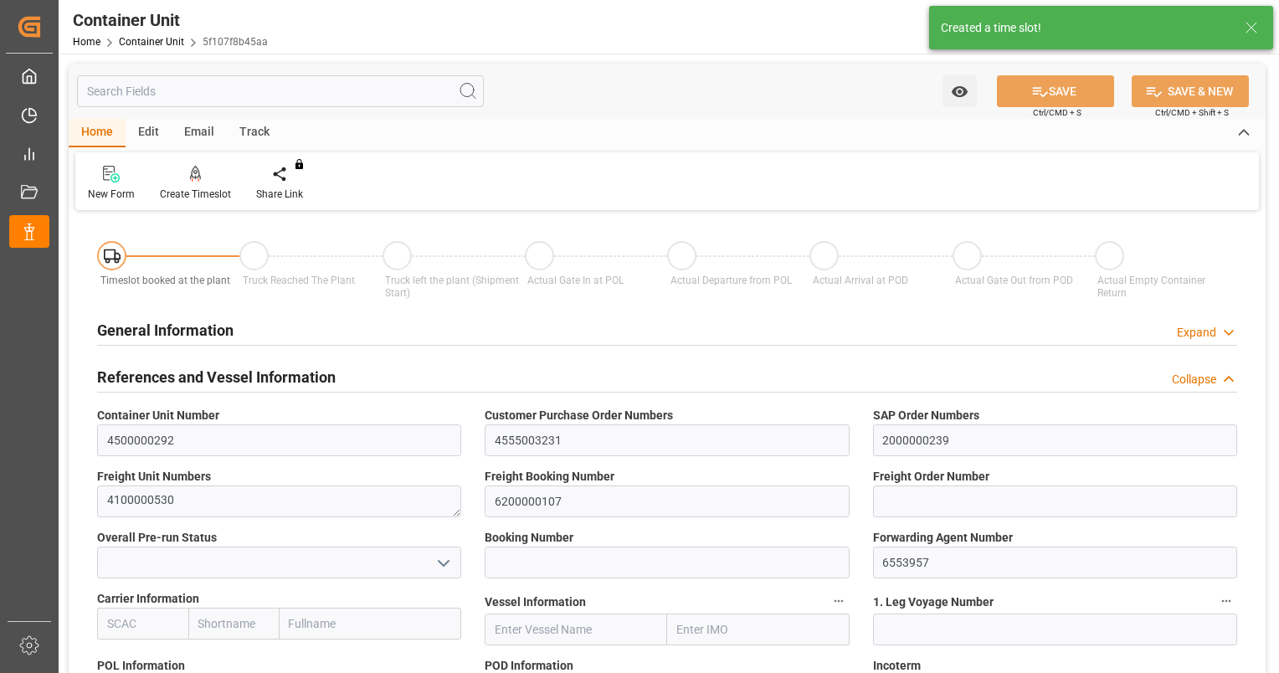
type input "[DATE]"
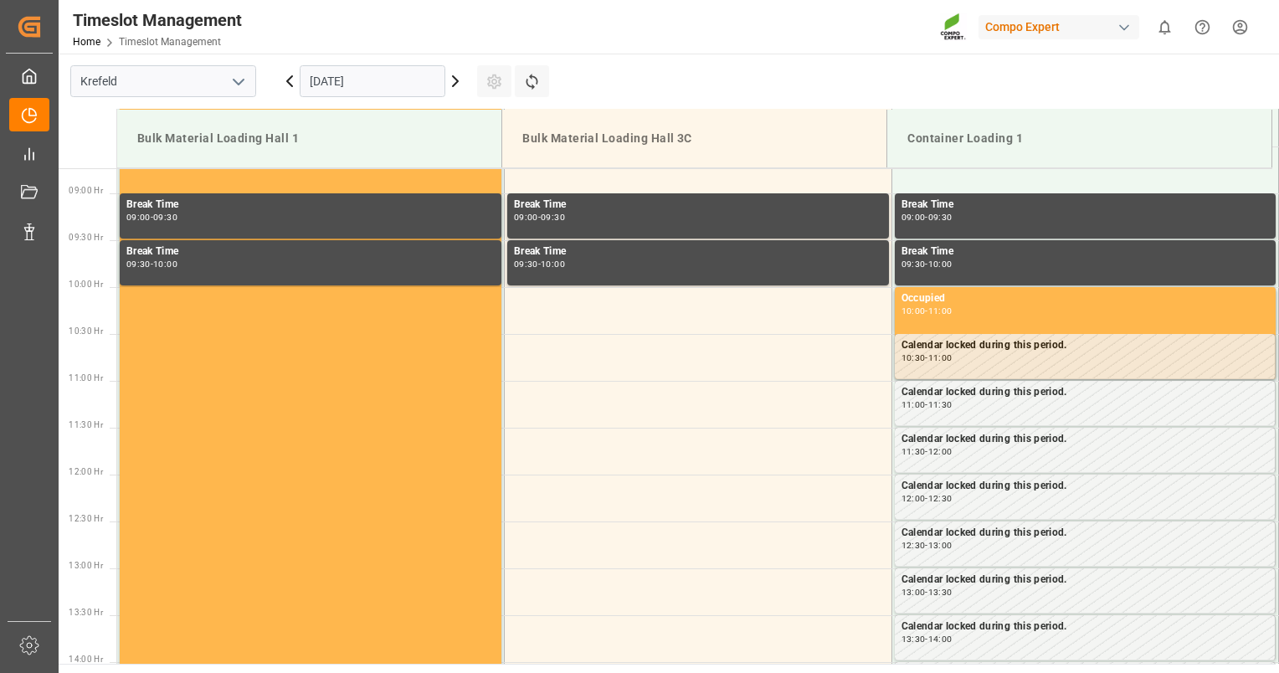
scroll to position [833, 0]
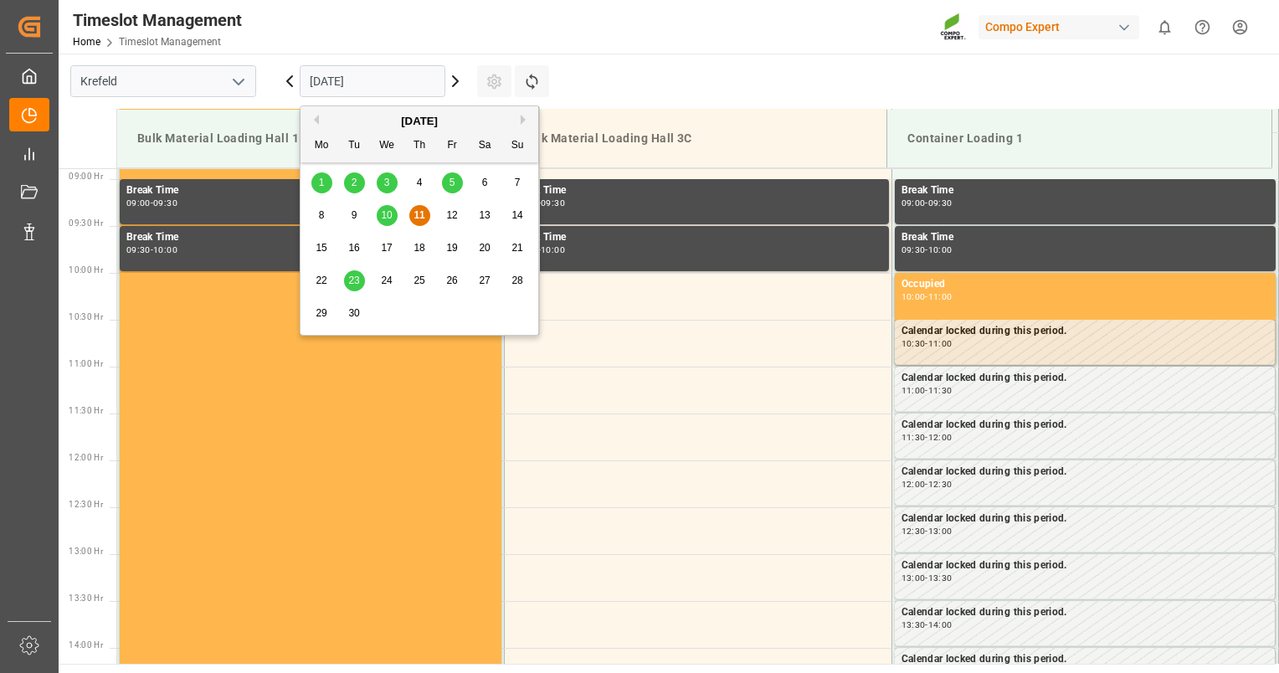
click at [435, 86] on input "[DATE]" at bounding box center [373, 81] width 146 height 32
click at [355, 285] on span "23" at bounding box center [353, 281] width 11 height 12
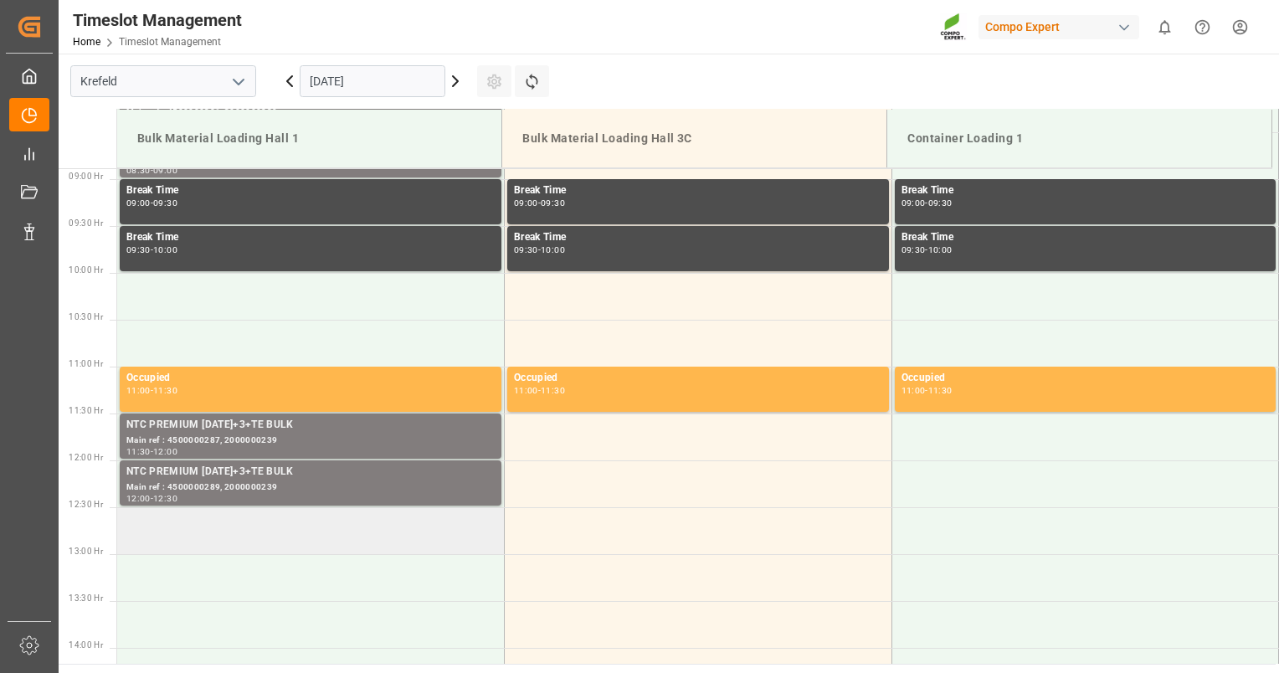
click at [261, 529] on td at bounding box center [311, 530] width 388 height 47
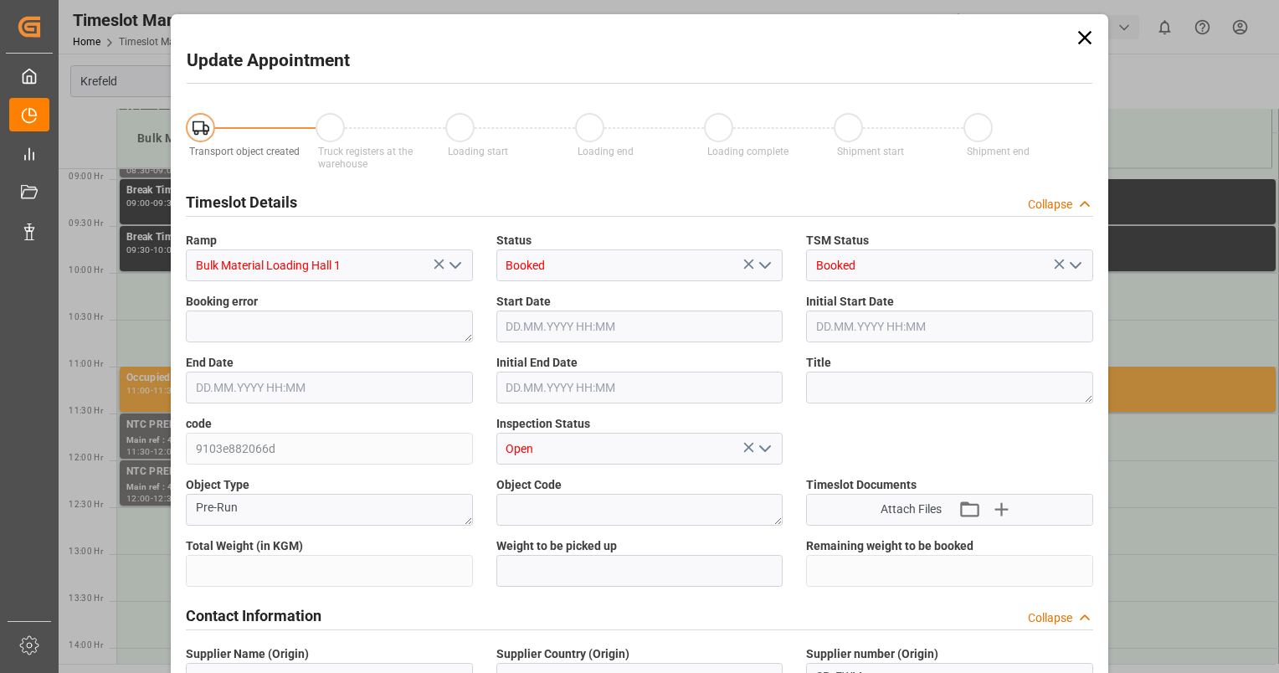
type input "26500"
type input "0"
type input "[DATE] 12:30"
type input "[DATE] 13:00"
type input "[DATE] 08:15"
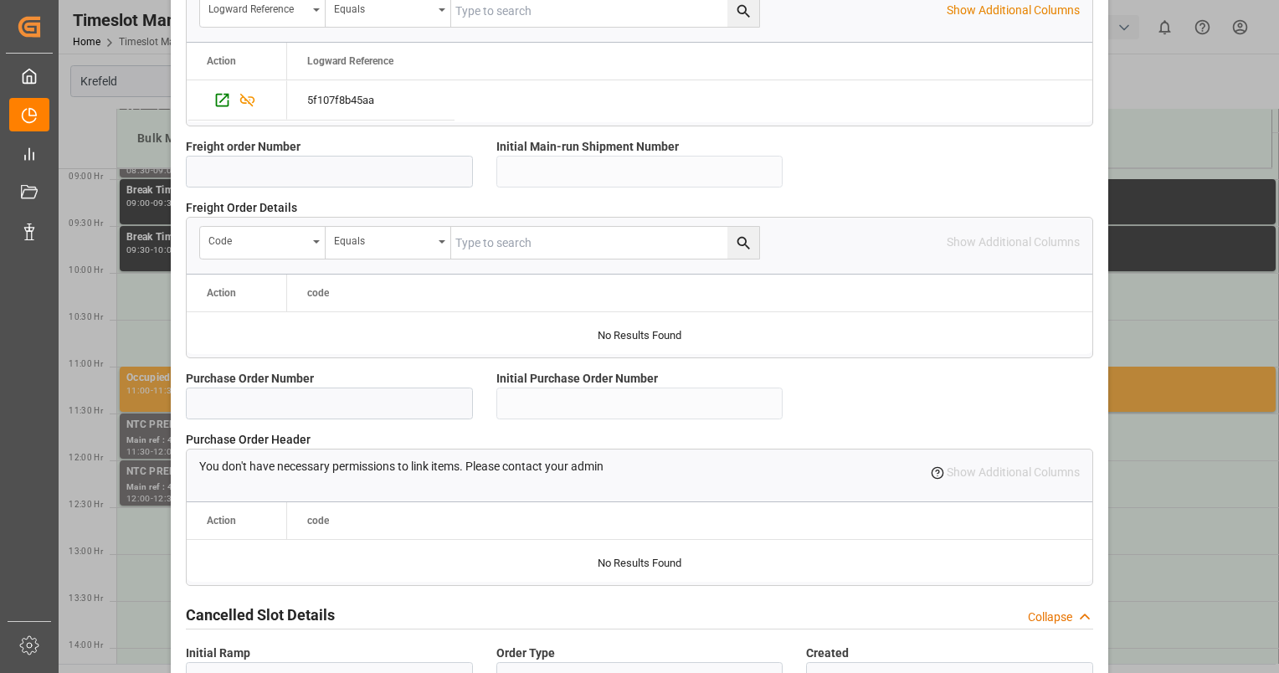
scroll to position [1533, 0]
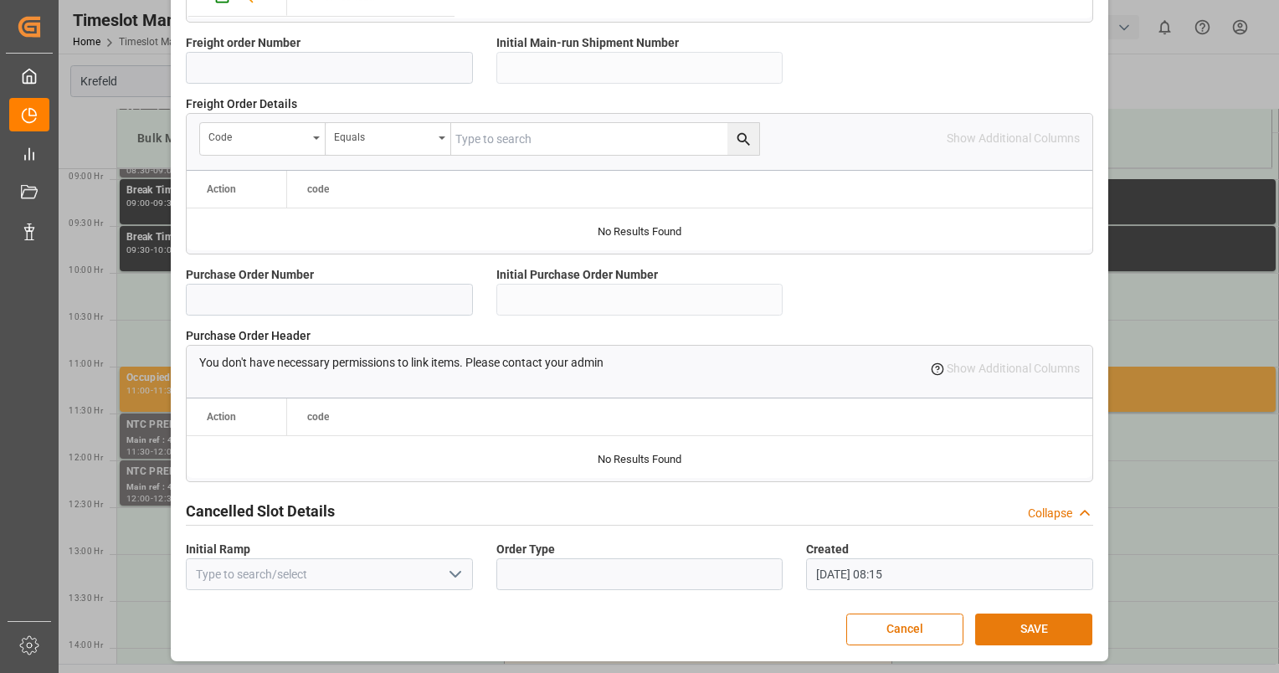
click at [1032, 623] on button "SAVE" at bounding box center [1033, 630] width 117 height 32
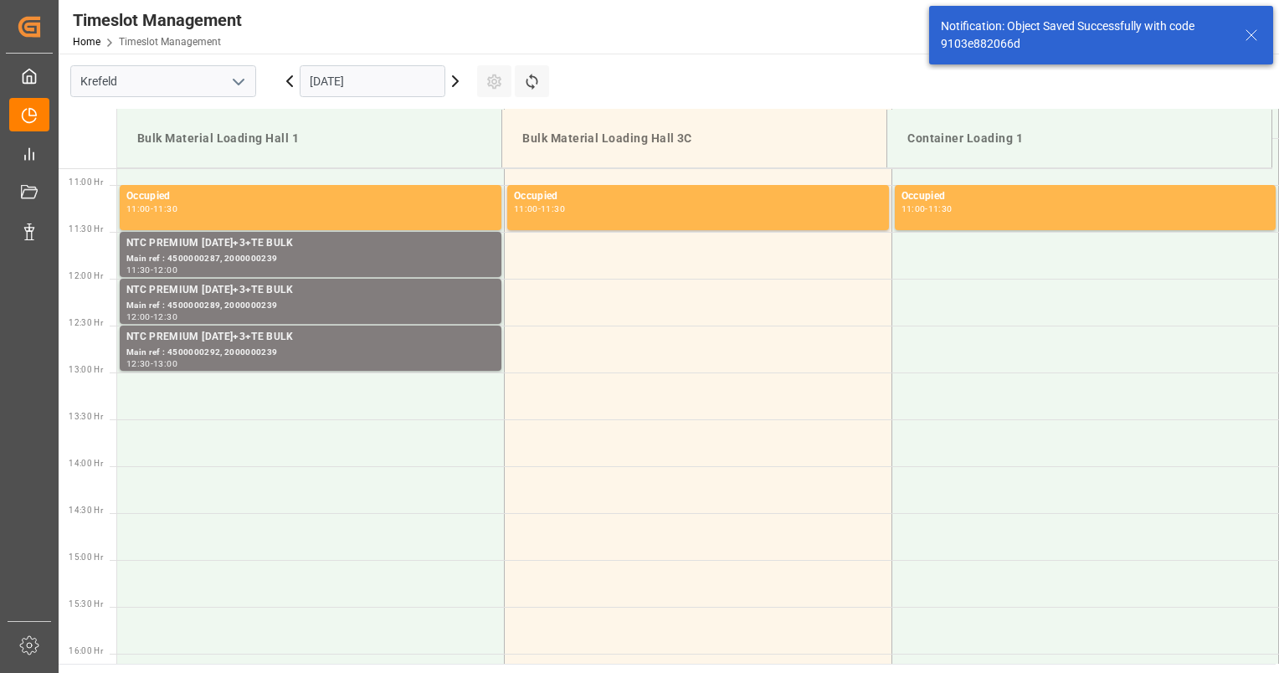
scroll to position [1020, 0]
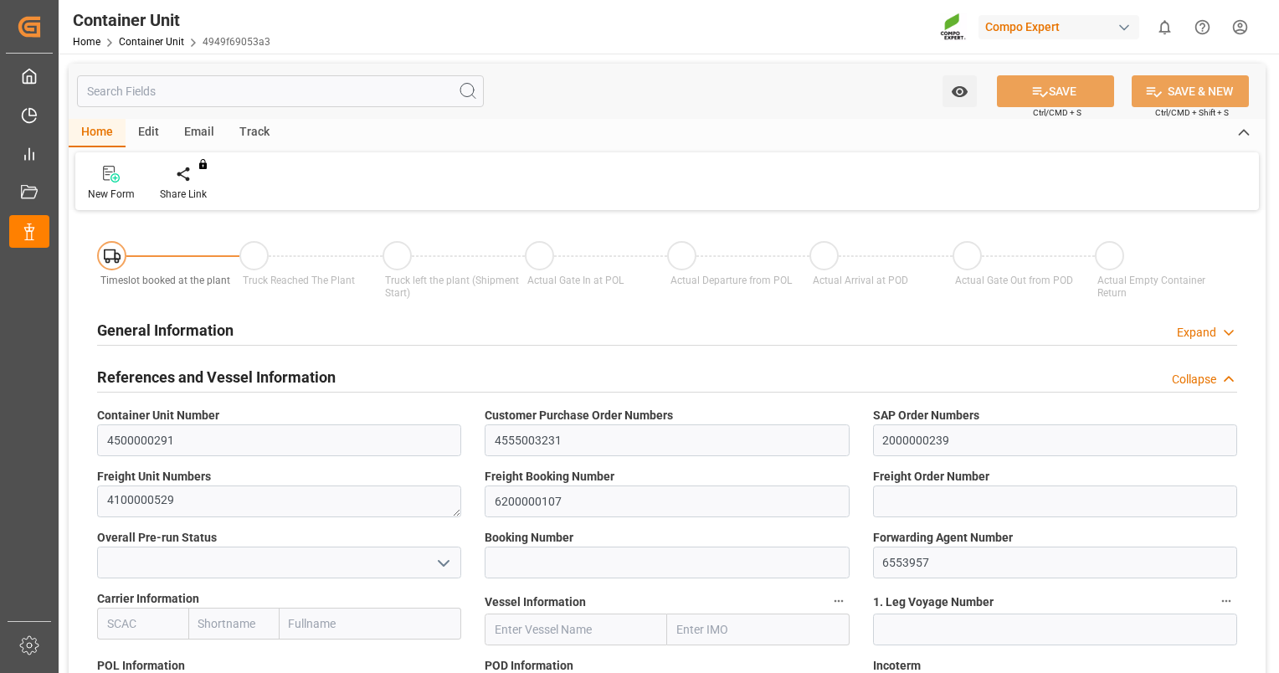
type input "VNVTG"
type input "0"
type input "26500"
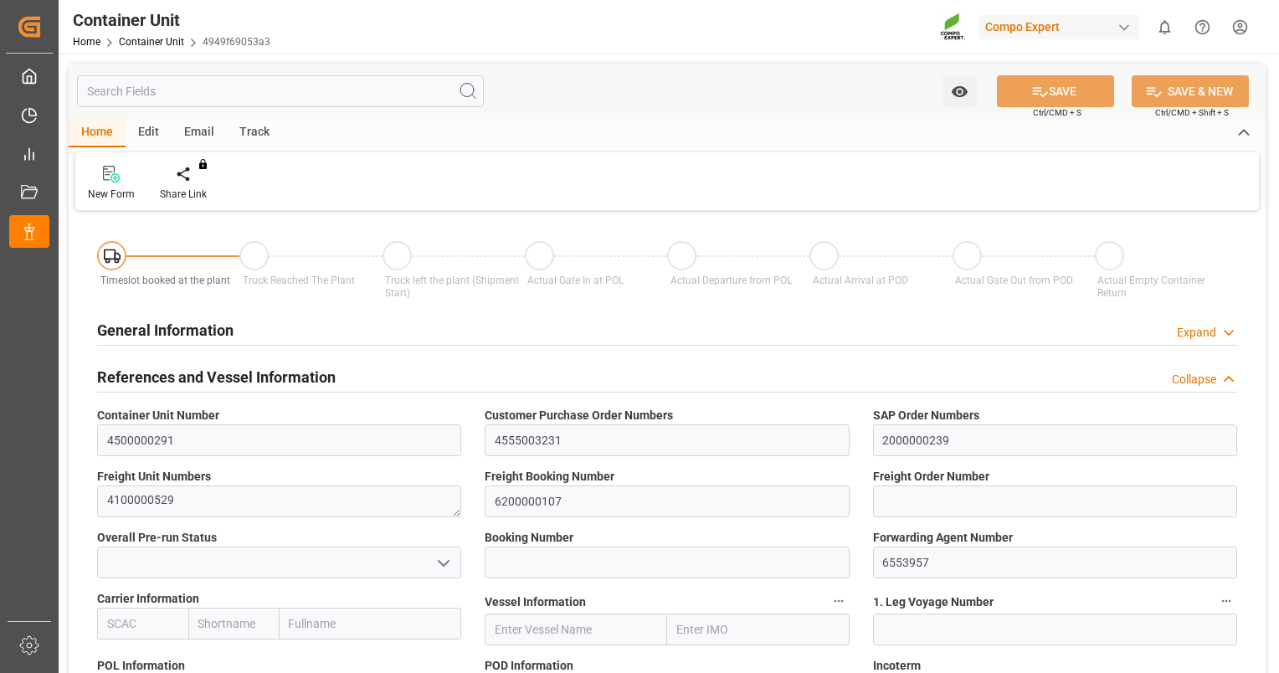
type input "29.08.2025"
click at [194, 160] on div "New Form Create Timeslot Share Link You don't have permission for this feature.…" at bounding box center [667, 181] width 1184 height 58
click at [193, 174] on icon at bounding box center [196, 173] width 12 height 14
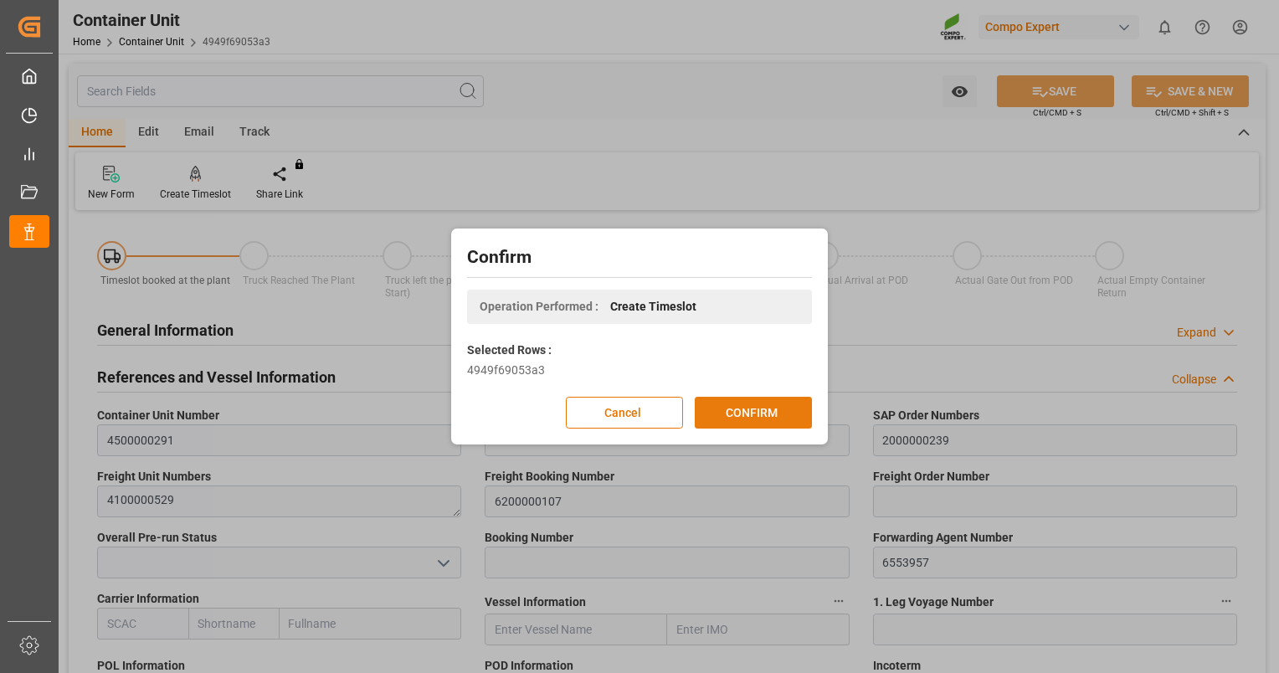
click at [759, 412] on button "CONFIRM" at bounding box center [753, 413] width 117 height 32
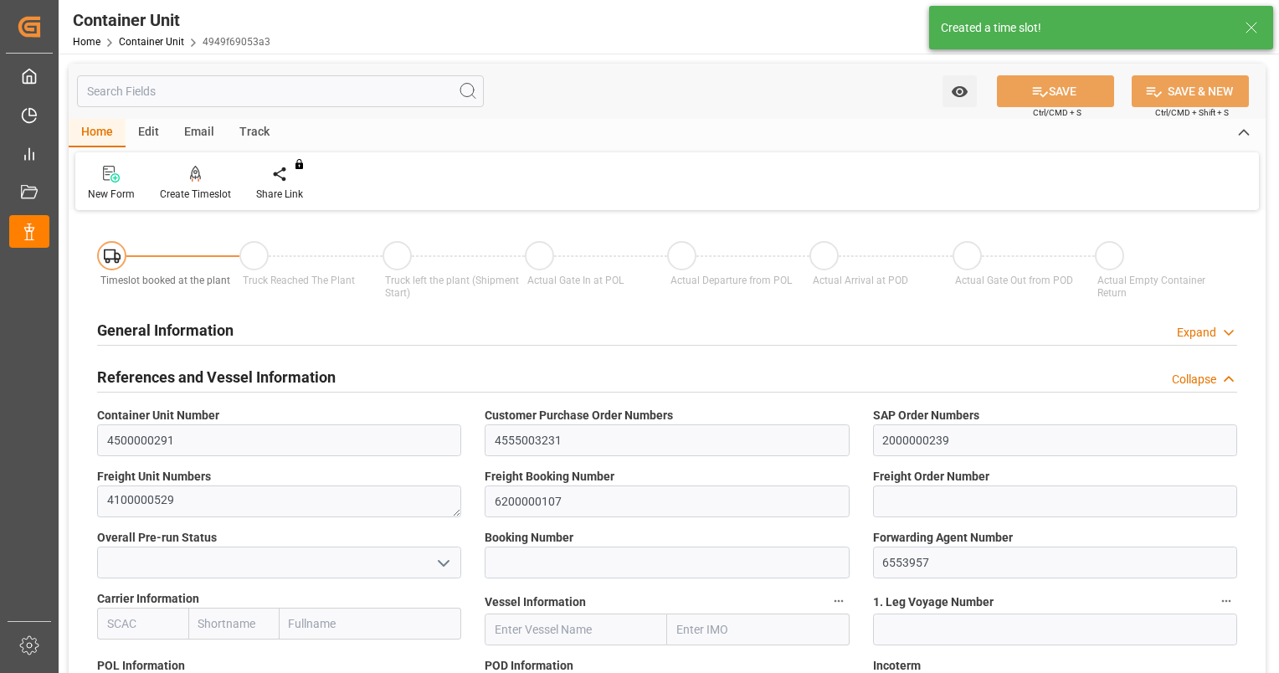
type input "VNVTG"
type input "0"
type input "26500"
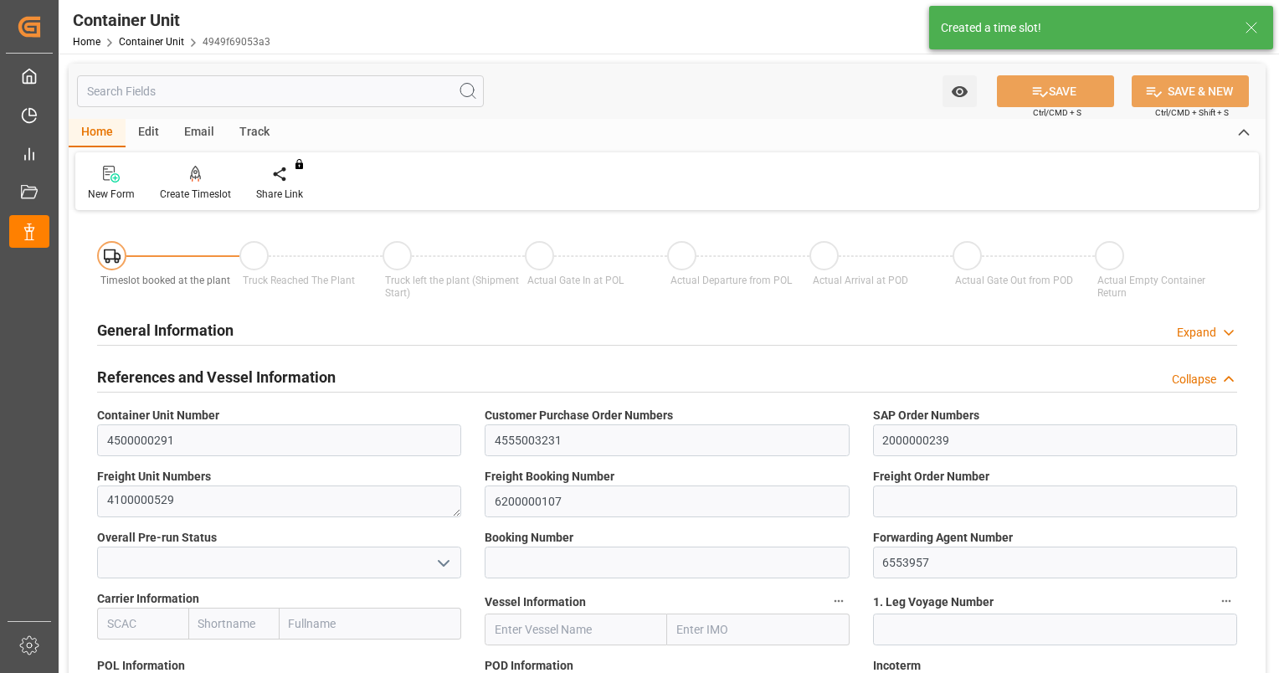
type input "29.08.2025"
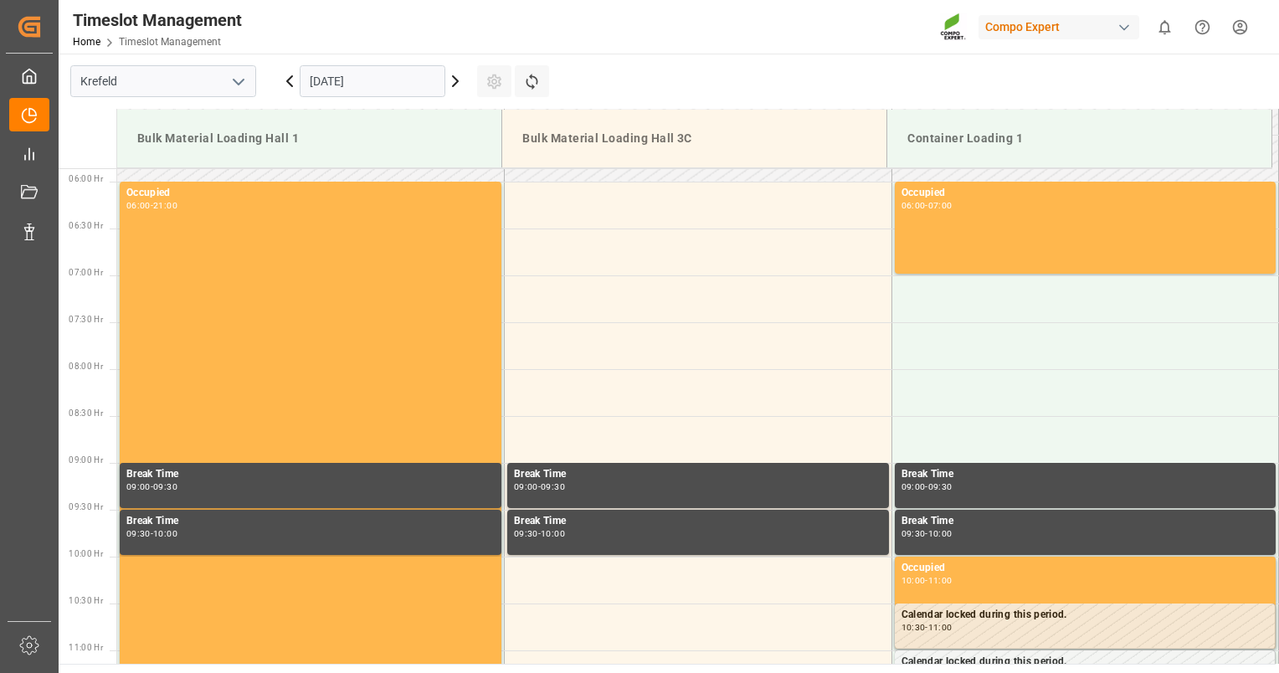
scroll to position [833, 0]
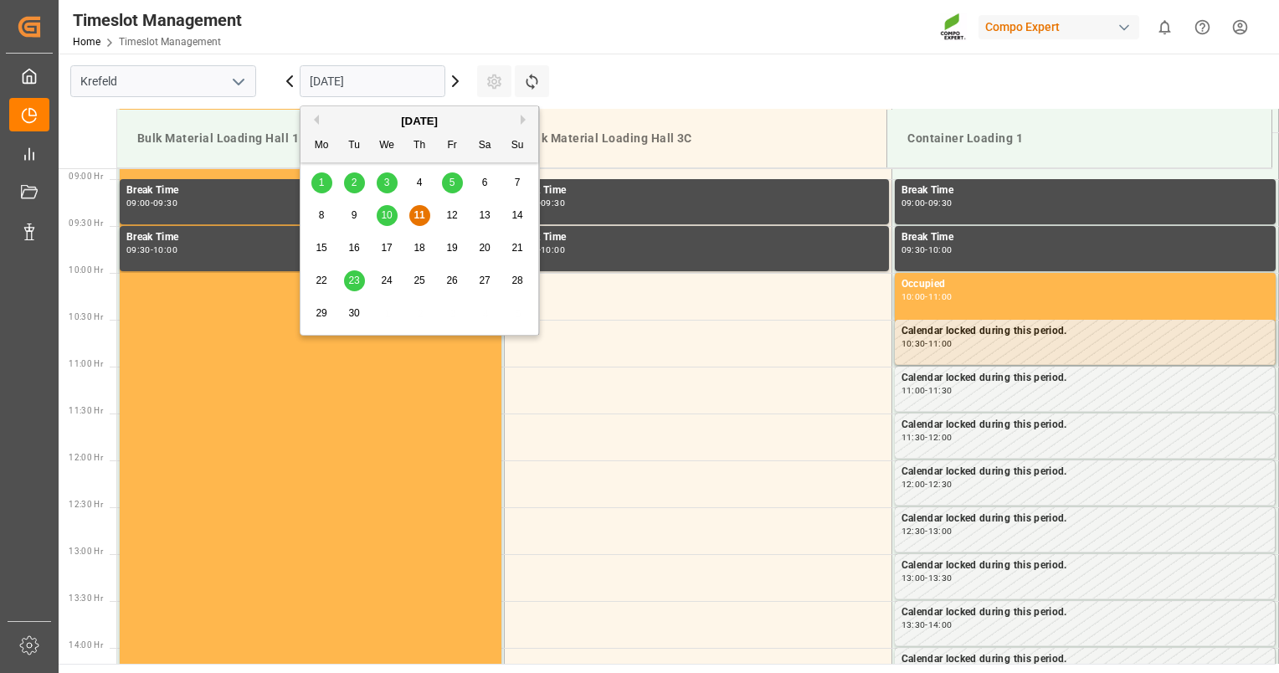
click at [387, 74] on input "[DATE]" at bounding box center [373, 81] width 146 height 32
click at [352, 275] on span "23" at bounding box center [353, 281] width 11 height 12
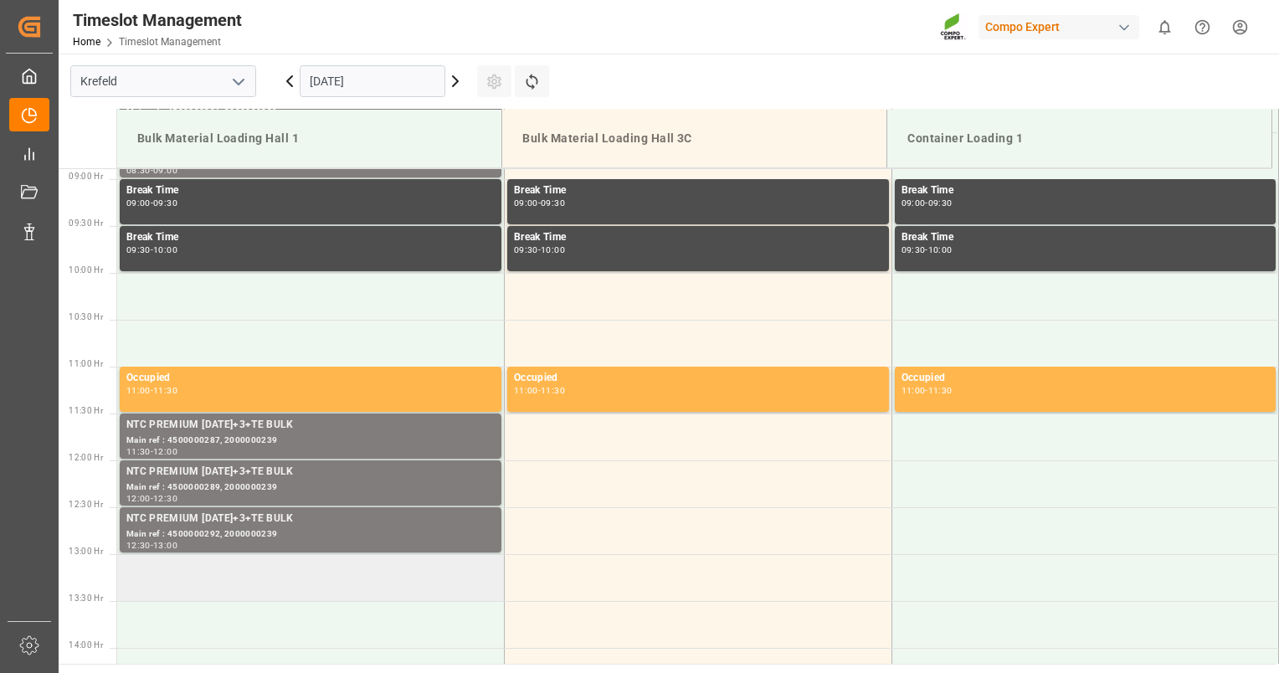
click at [379, 568] on td at bounding box center [311, 577] width 388 height 47
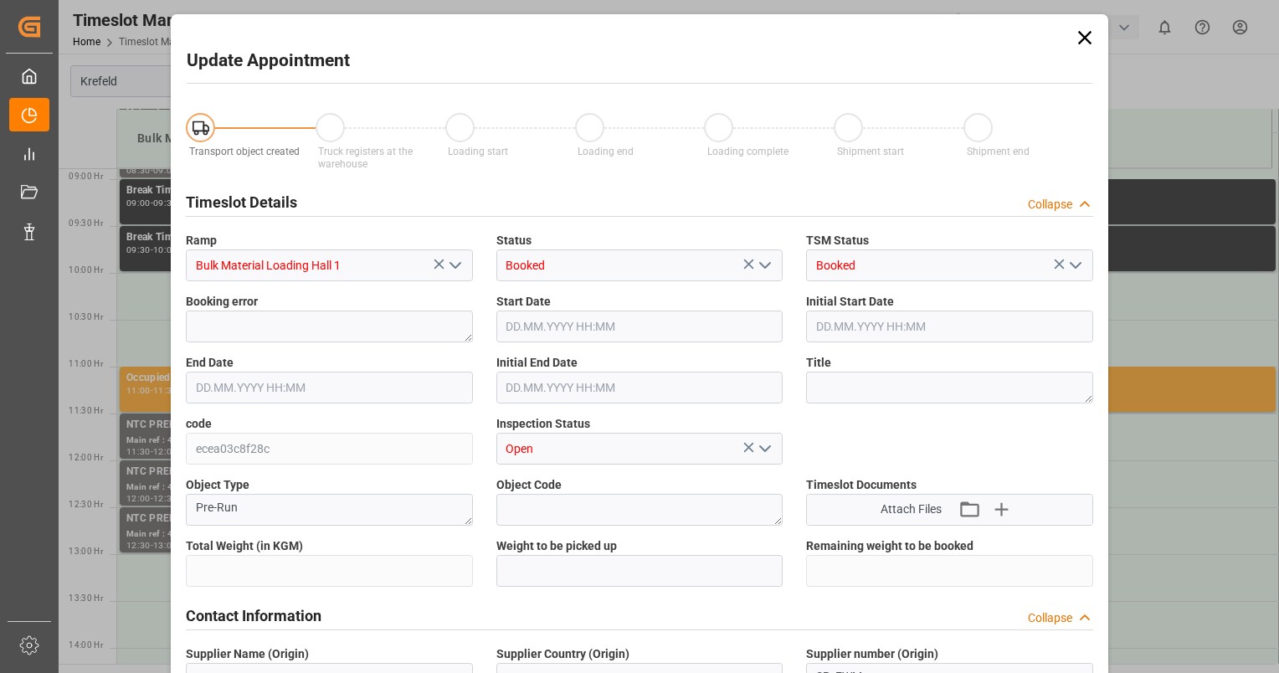
type input "26500"
type input "0"
type input "[DATE] 13:00"
type input "23.09.2025 13:30"
type input "11.09.2025 08:15"
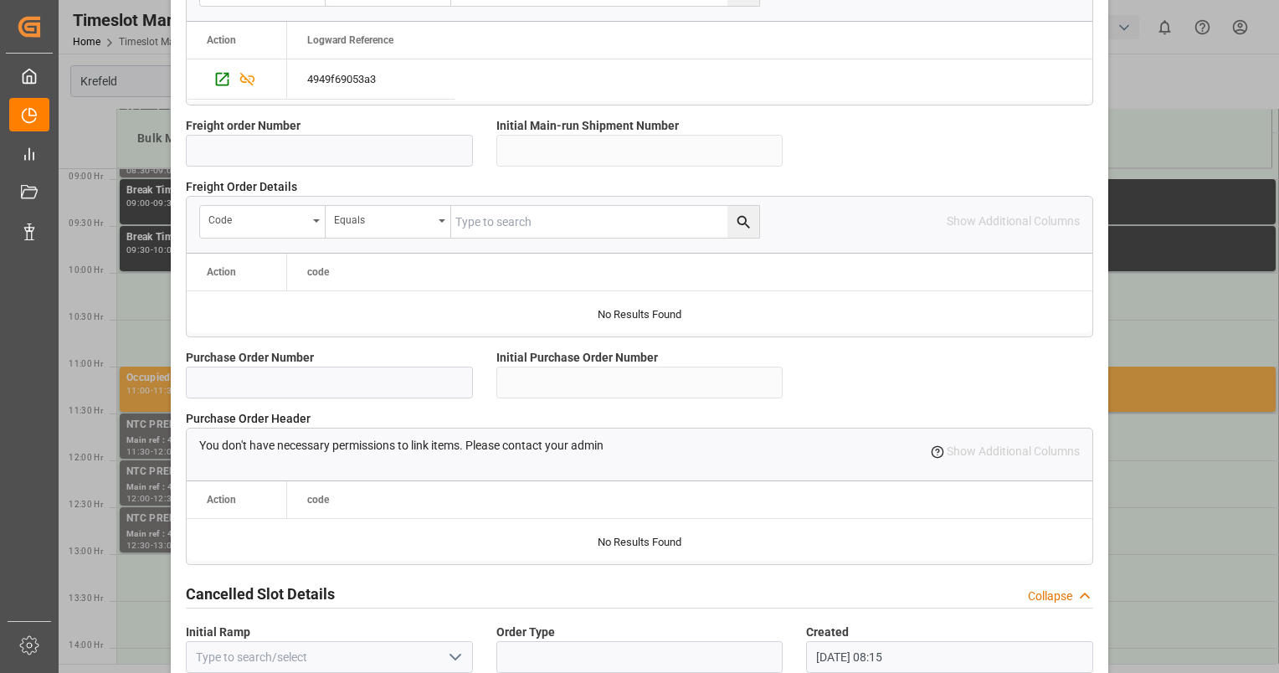
scroll to position [1507, 0]
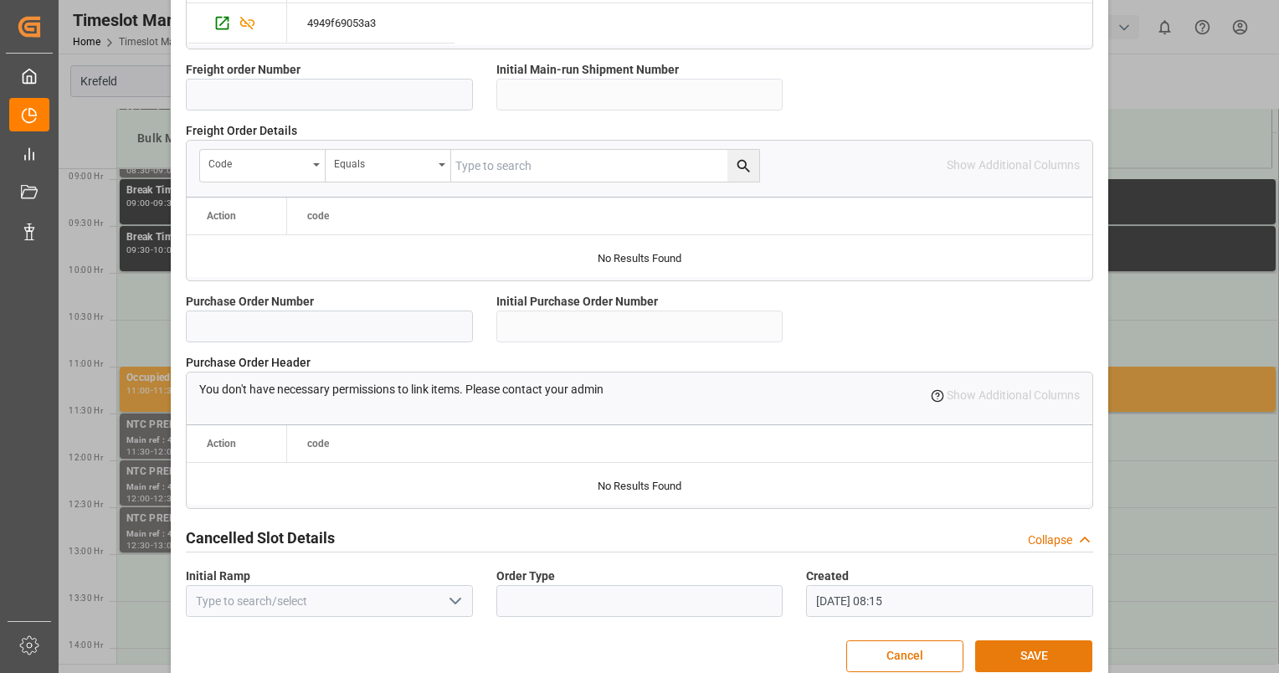
click at [1029, 655] on button "SAVE" at bounding box center [1033, 656] width 117 height 32
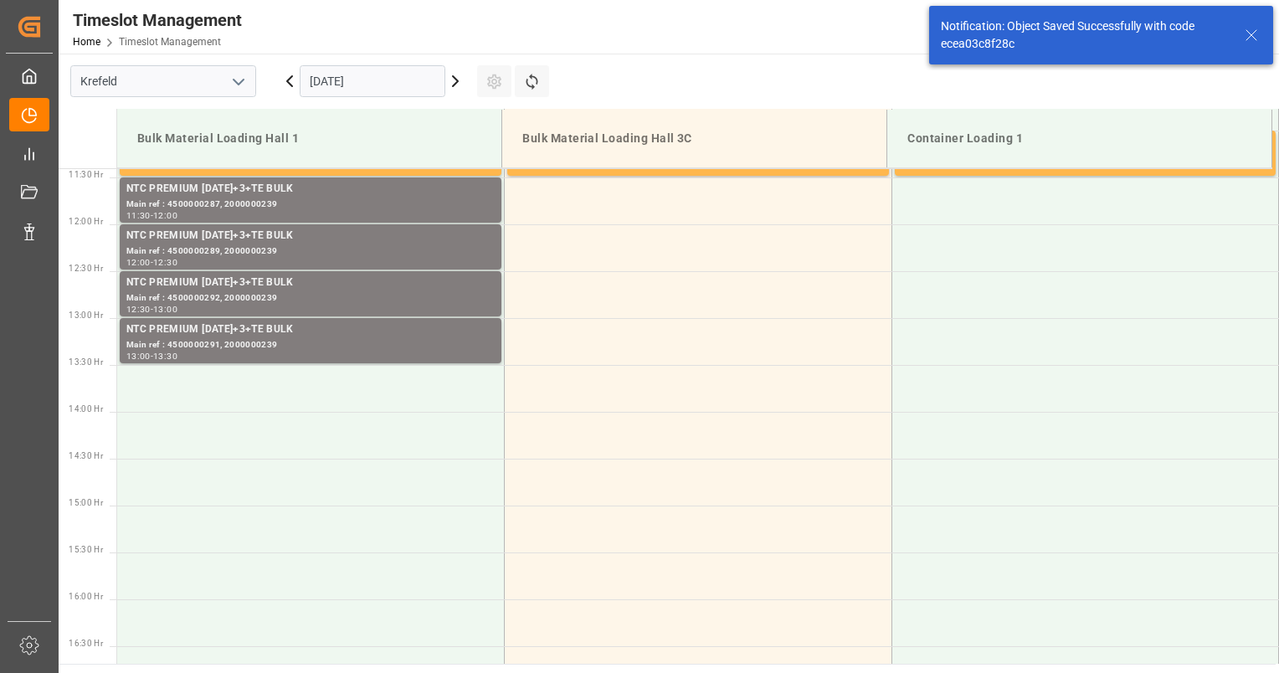
scroll to position [1114, 0]
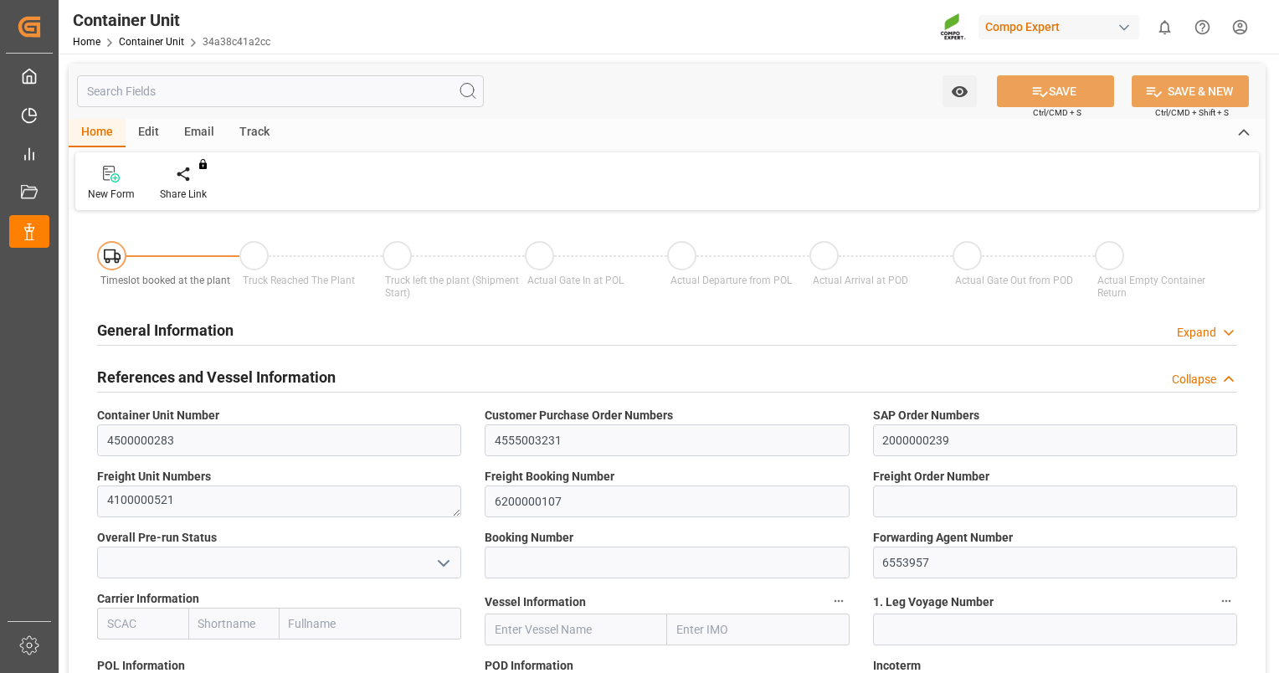
type input "VNVTG"
type input "0"
type input "26500"
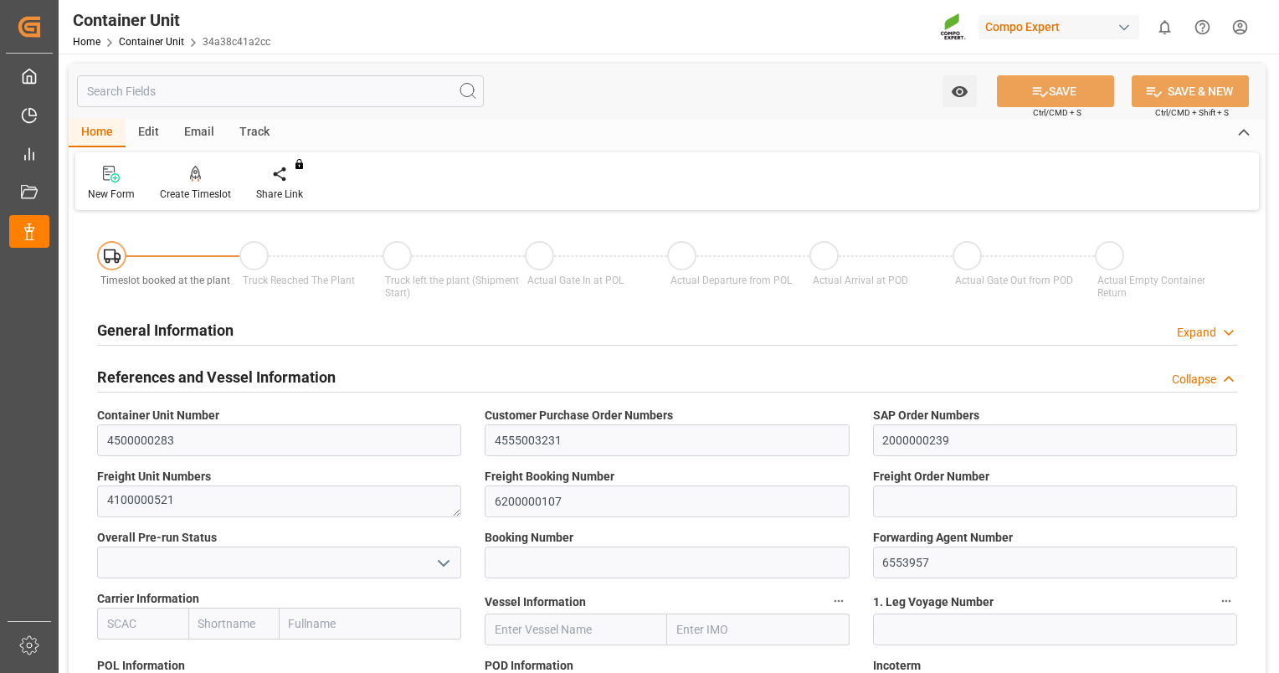
type input "[DATE]"
click at [206, 177] on div at bounding box center [195, 174] width 71 height 18
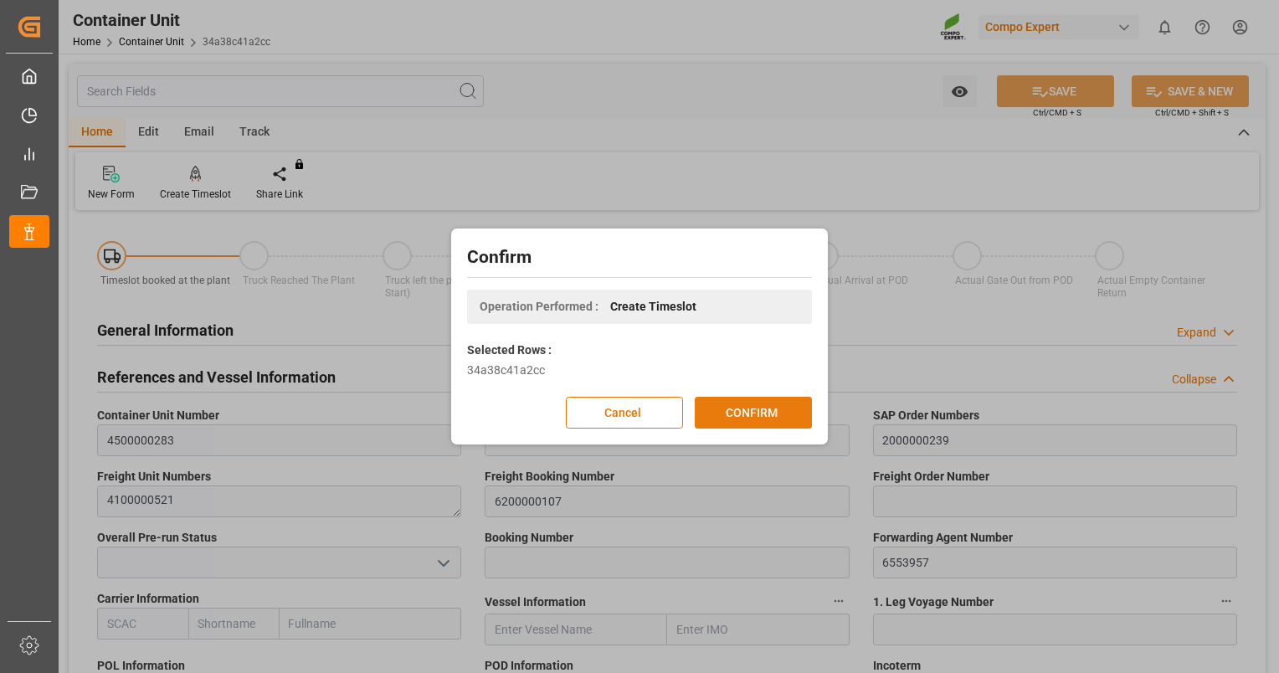
click at [753, 416] on button "CONFIRM" at bounding box center [753, 413] width 117 height 32
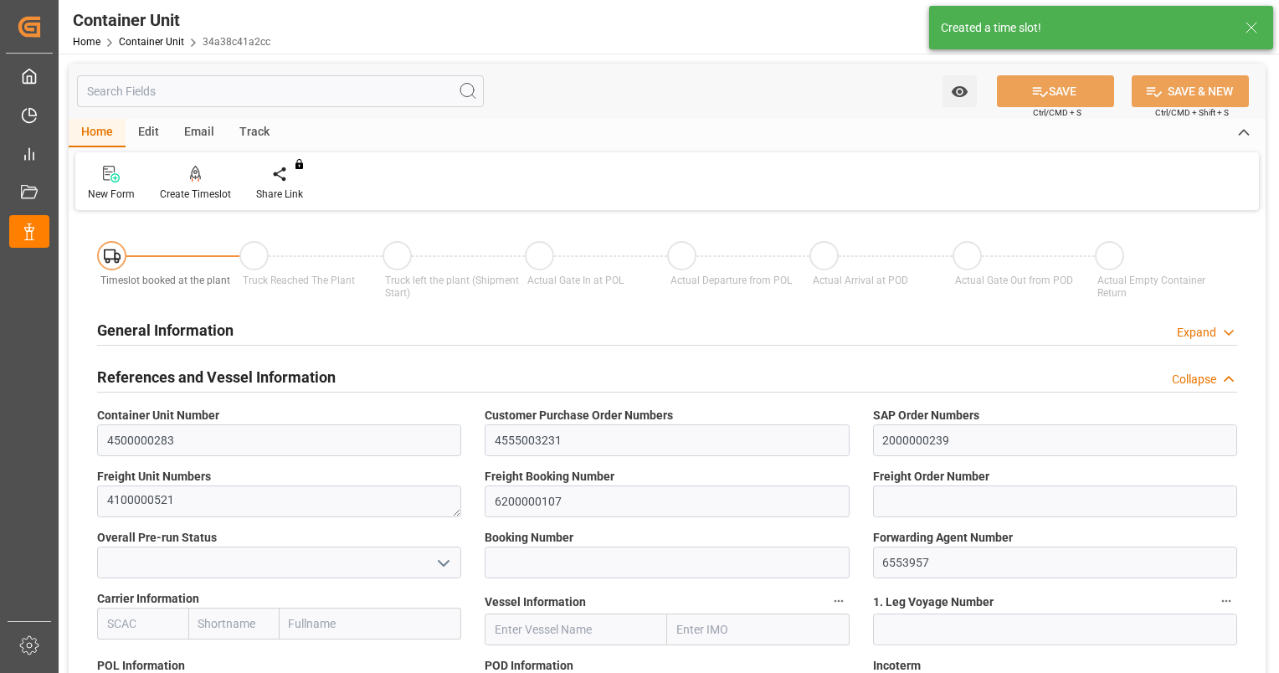
type input "VNVTG"
type input "0"
type input "26500"
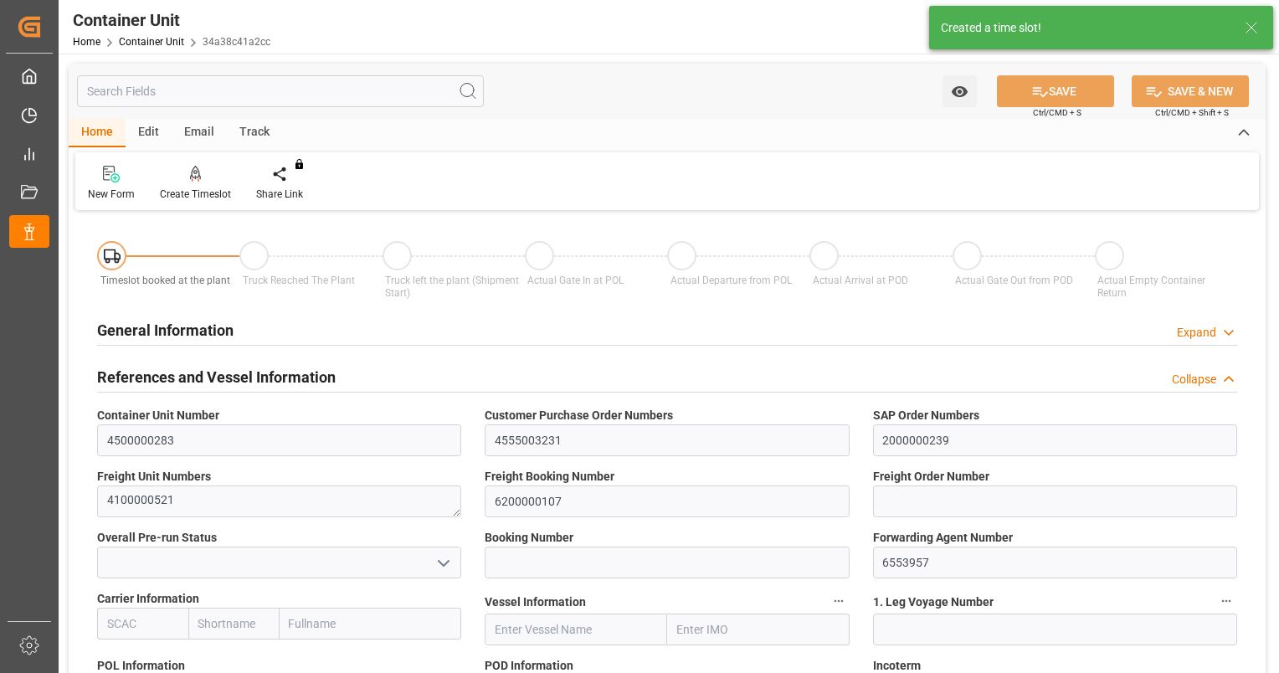
type input "29.08.2025"
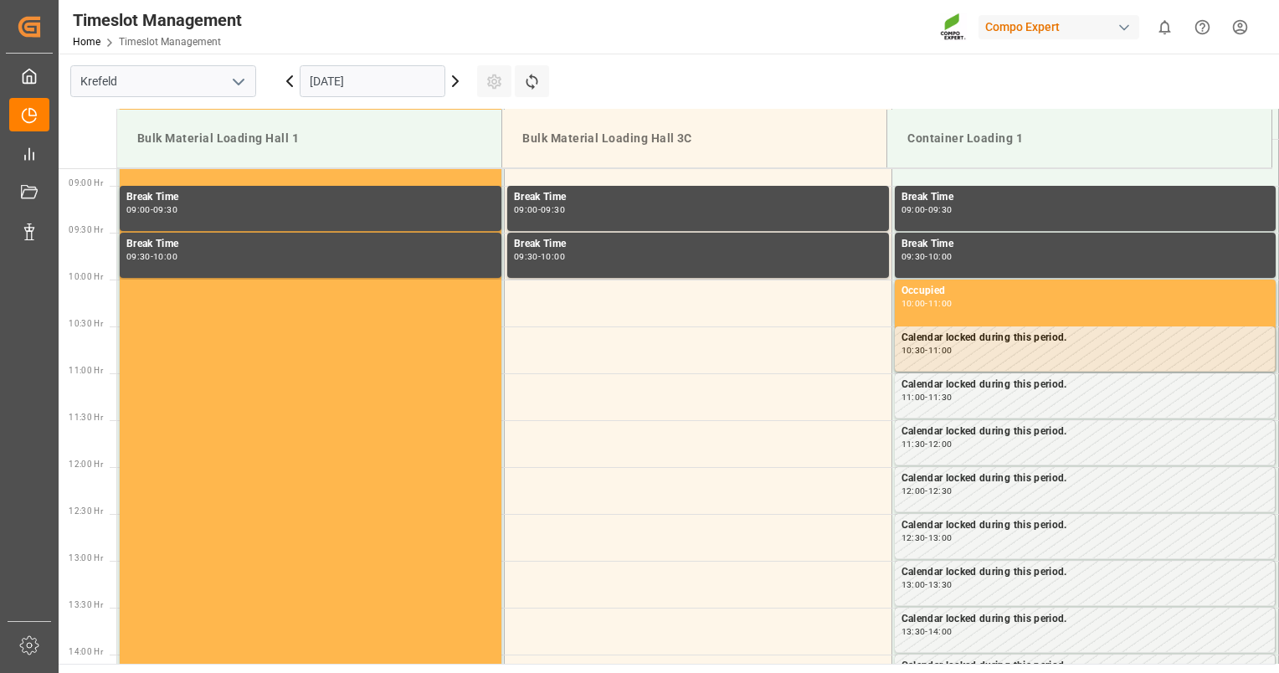
scroll to position [833, 0]
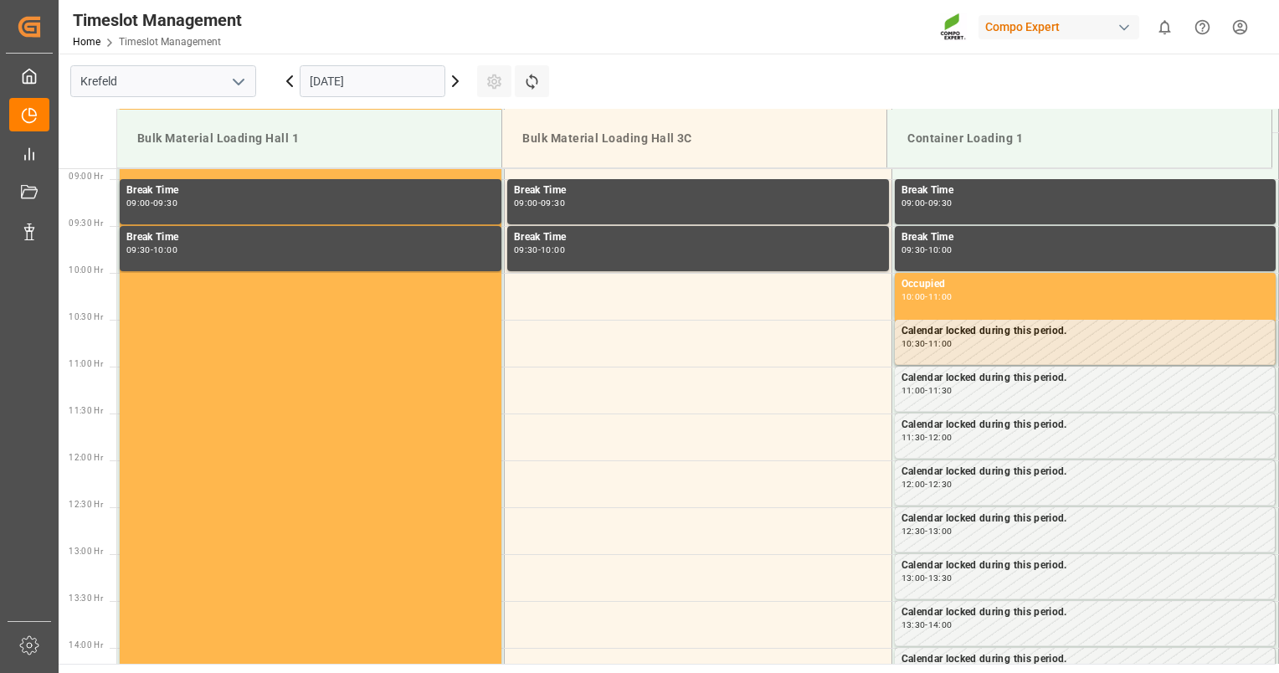
click at [392, 87] on input "[DATE]" at bounding box center [373, 81] width 146 height 32
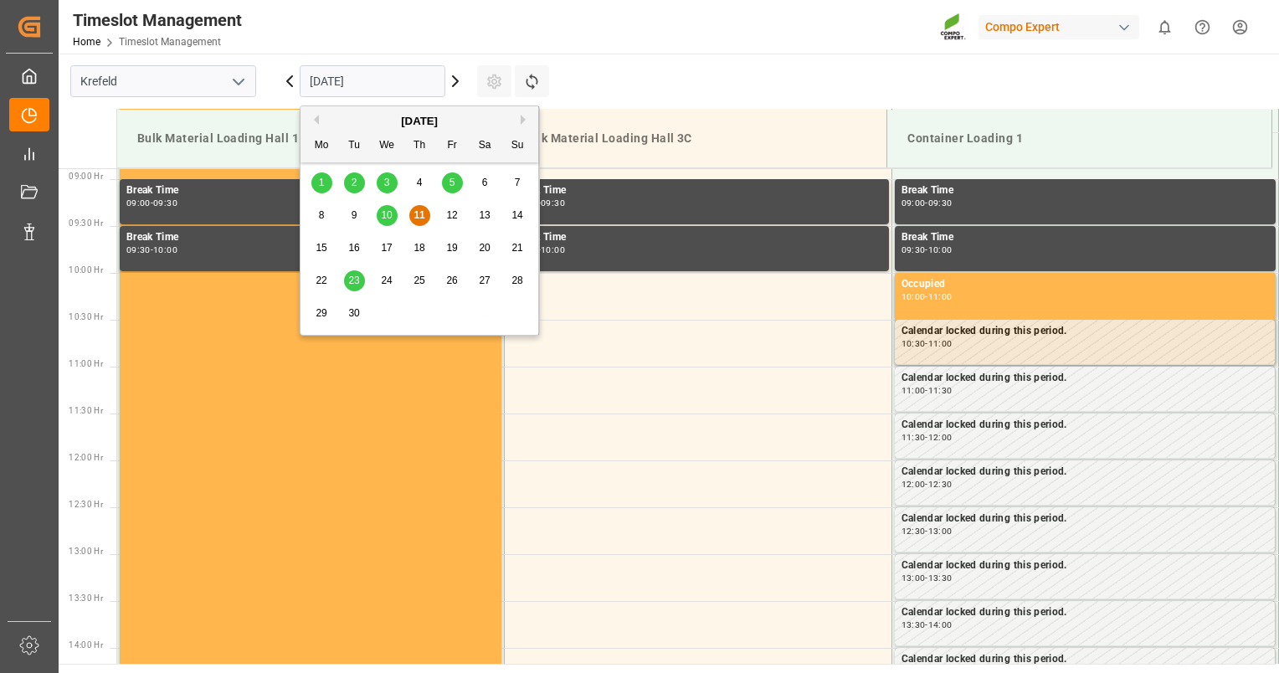
click at [357, 281] on span "23" at bounding box center [353, 281] width 11 height 12
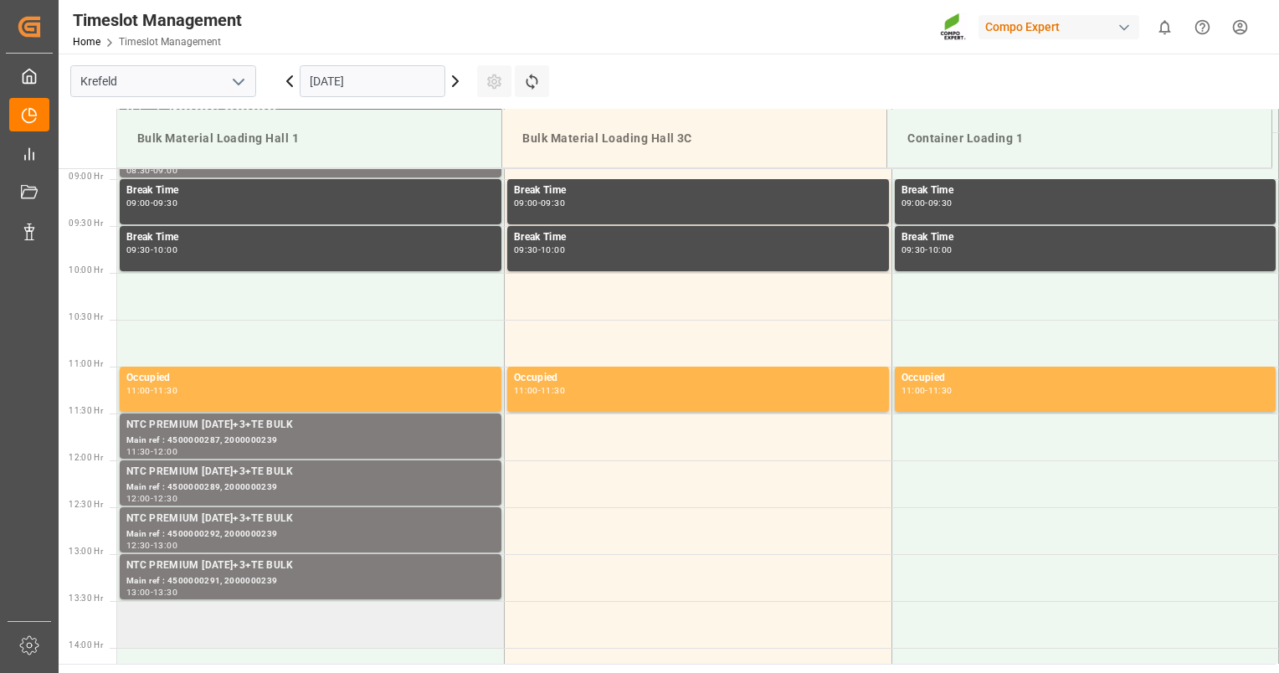
click at [295, 618] on td at bounding box center [311, 624] width 388 height 47
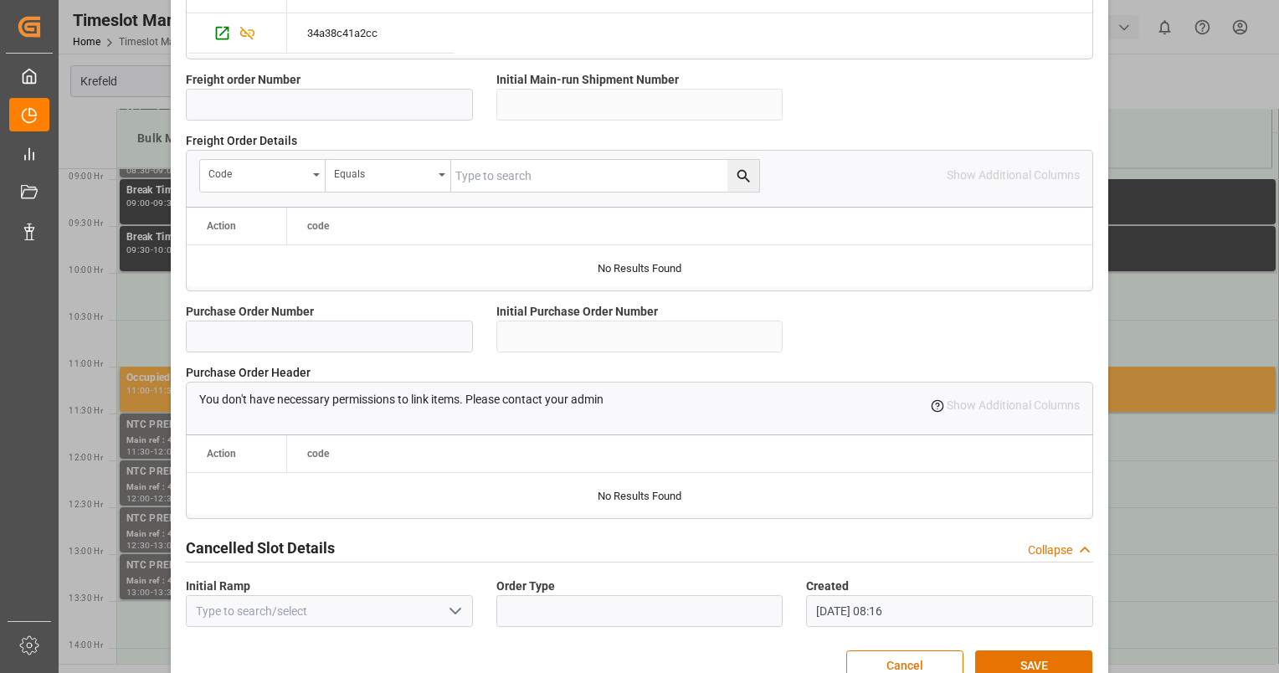
scroll to position [1533, 0]
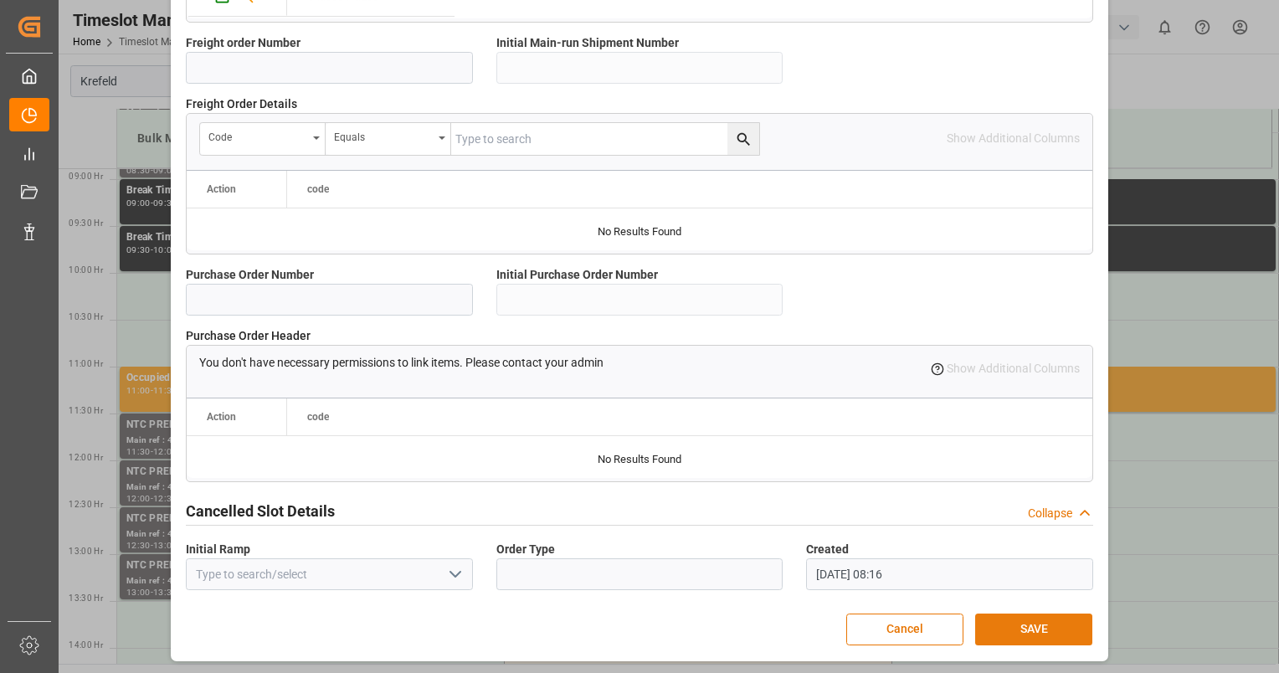
click at [1068, 639] on button "SAVE" at bounding box center [1033, 630] width 117 height 32
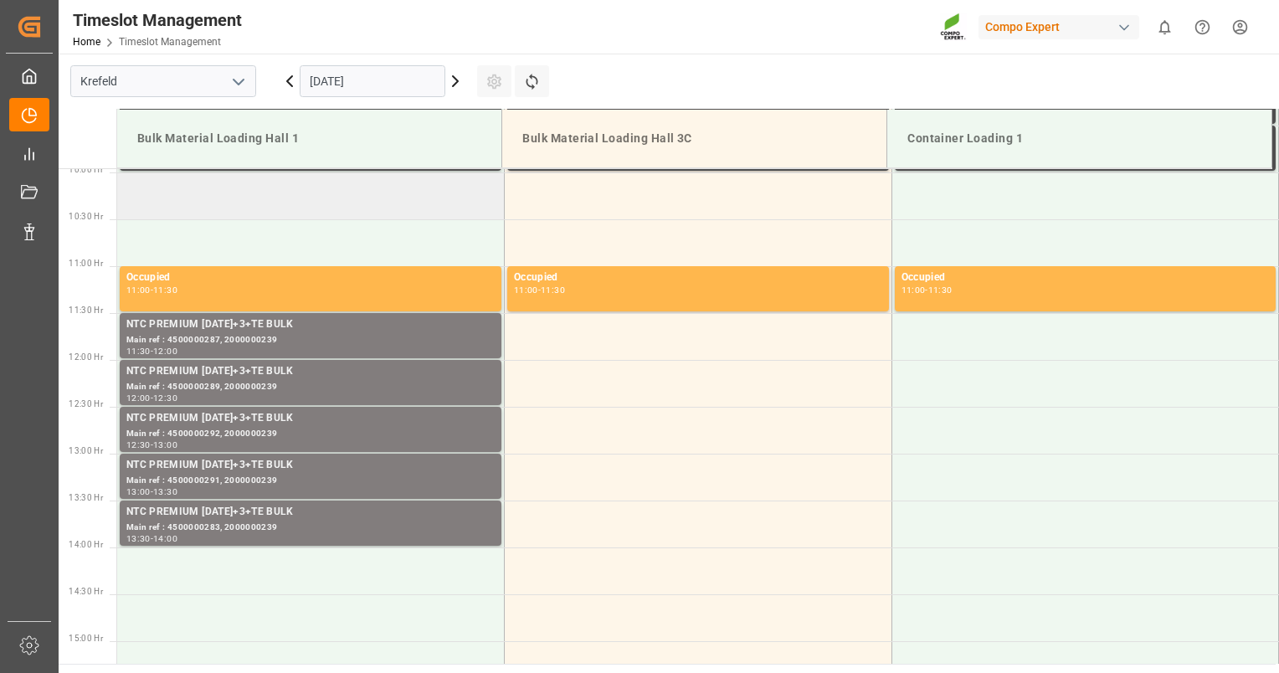
scroll to position [1030, 0]
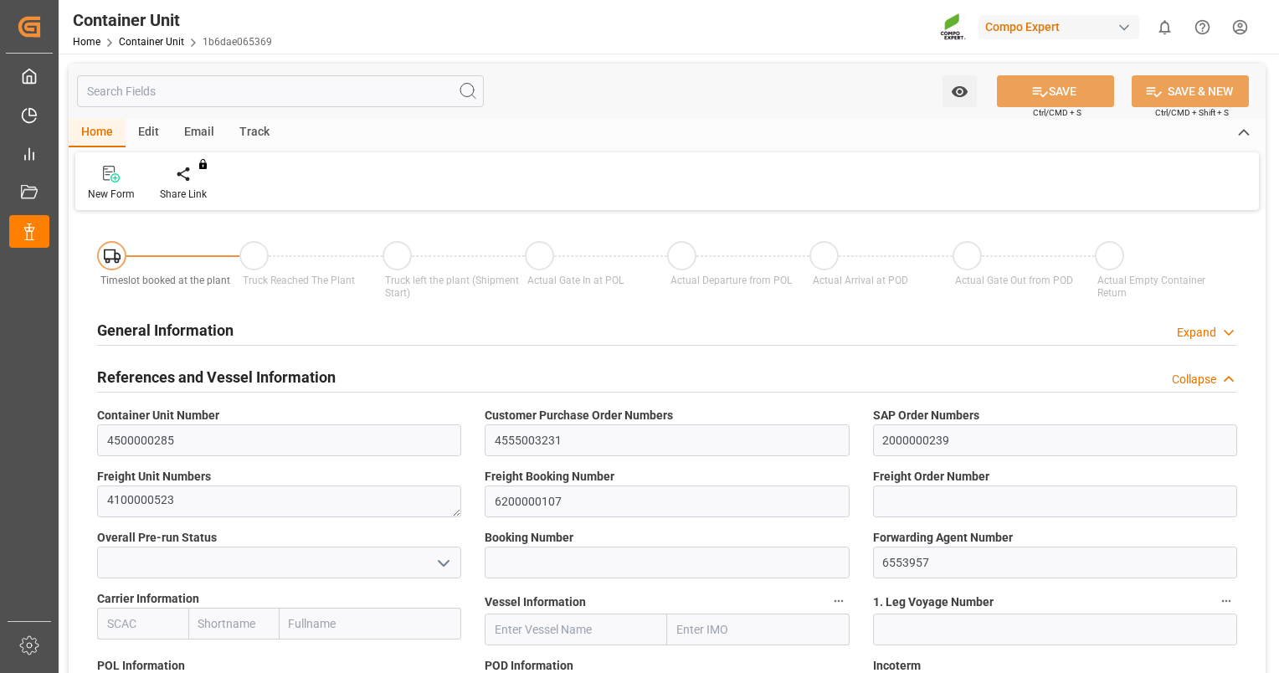
type input "VNVTG"
type input "0"
type input "26500"
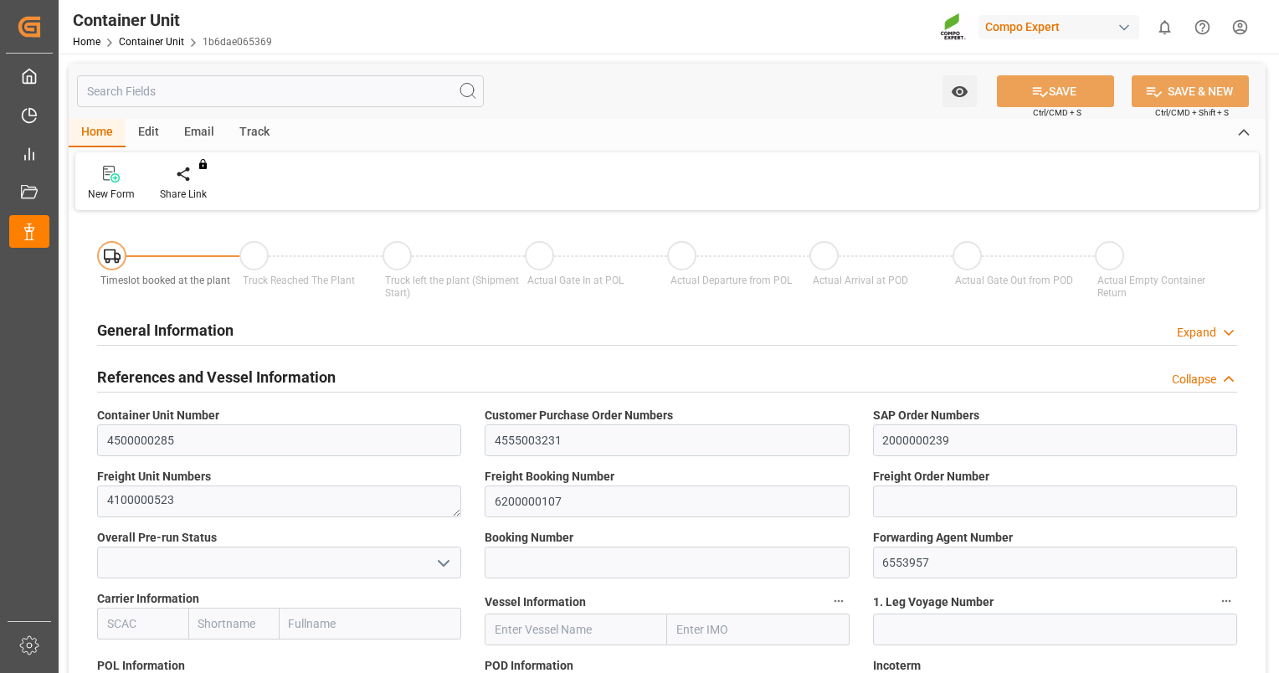
type input "29.08.2025"
click at [208, 190] on div "Create Timeslot" at bounding box center [195, 194] width 71 height 15
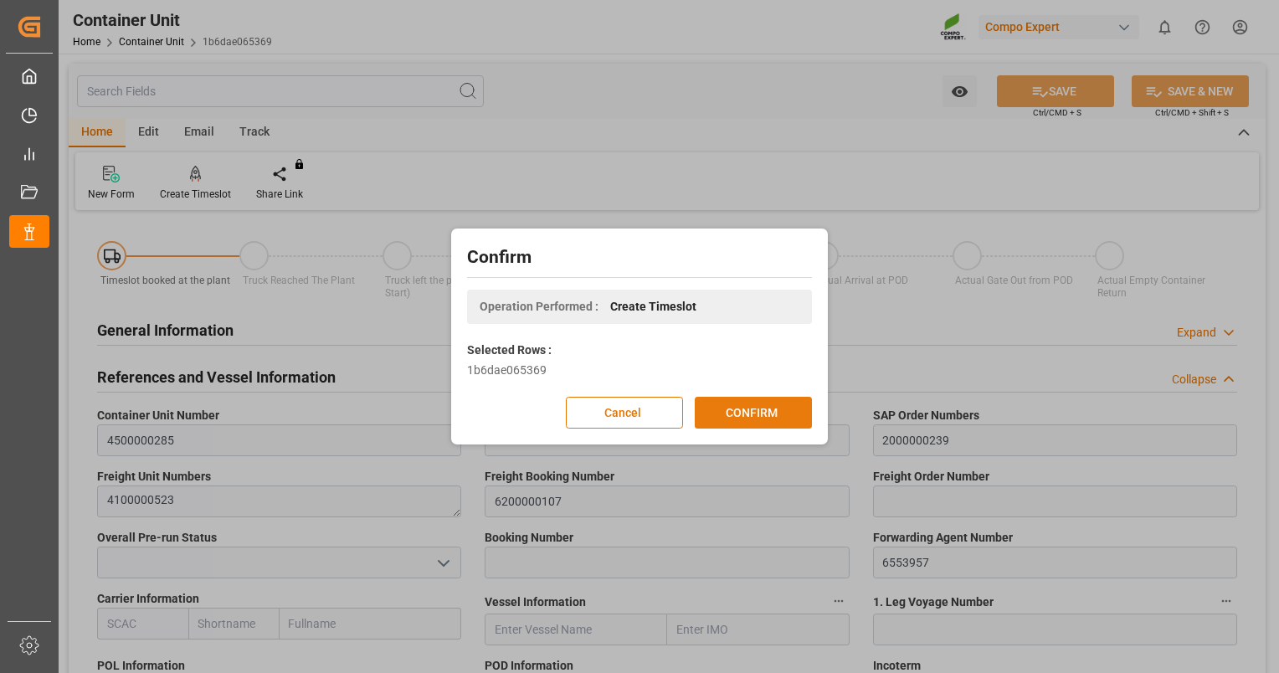
click at [757, 407] on button "CONFIRM" at bounding box center [753, 413] width 117 height 32
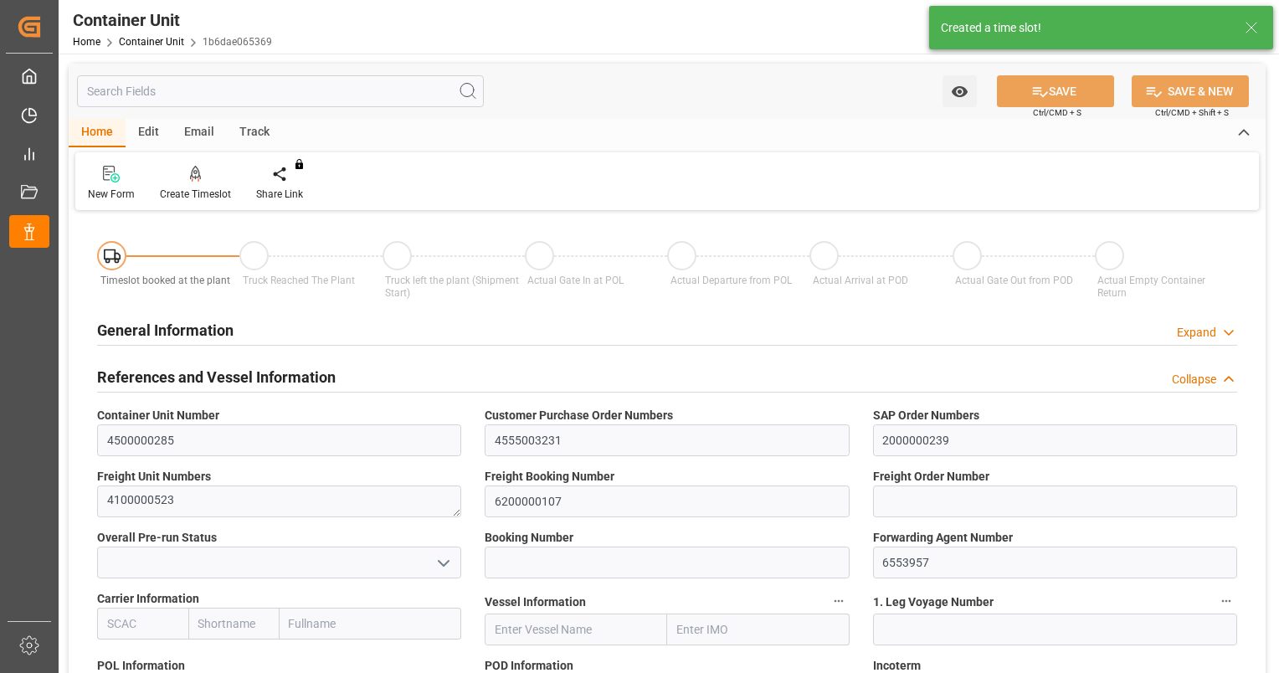
type input "VNVTG"
type input "0"
type input "26500"
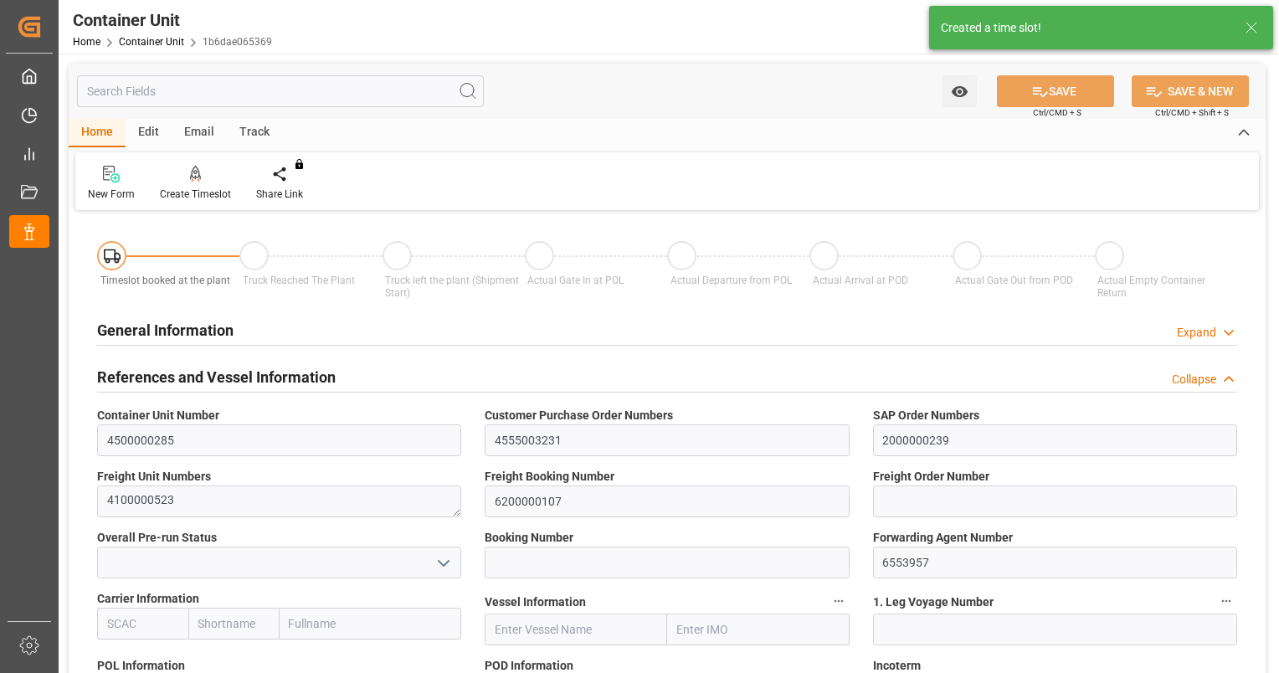
type input "29.08.2025"
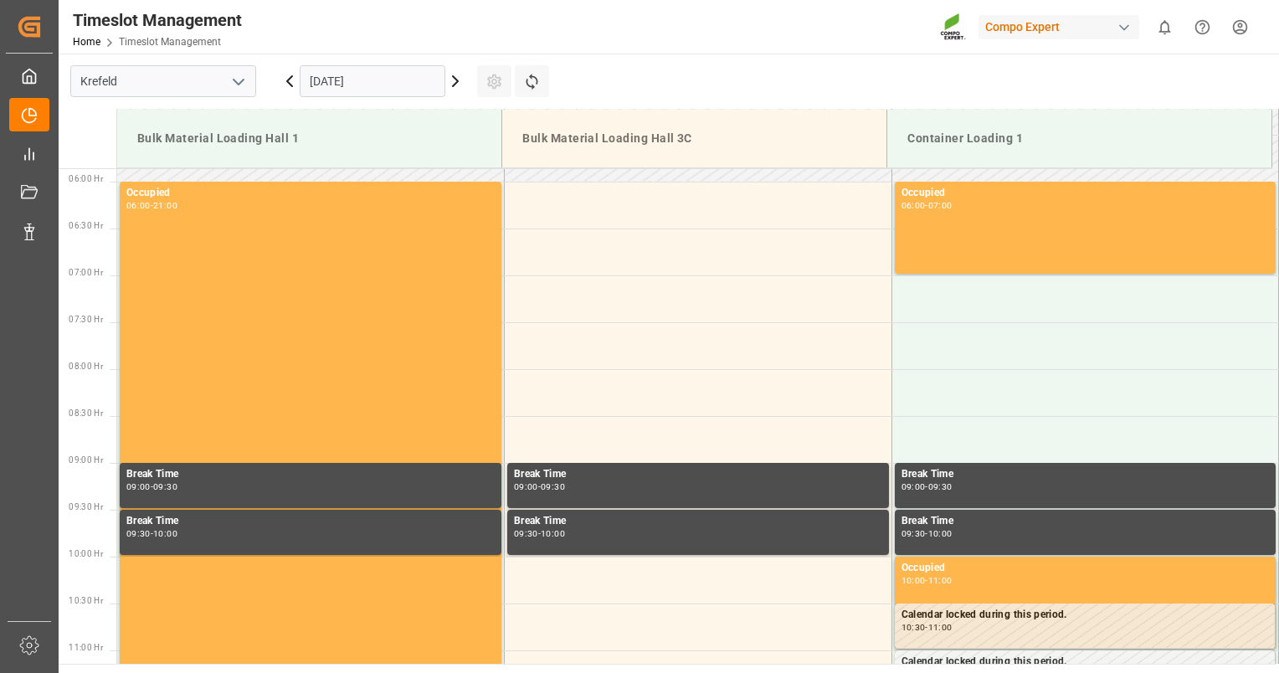
scroll to position [833, 0]
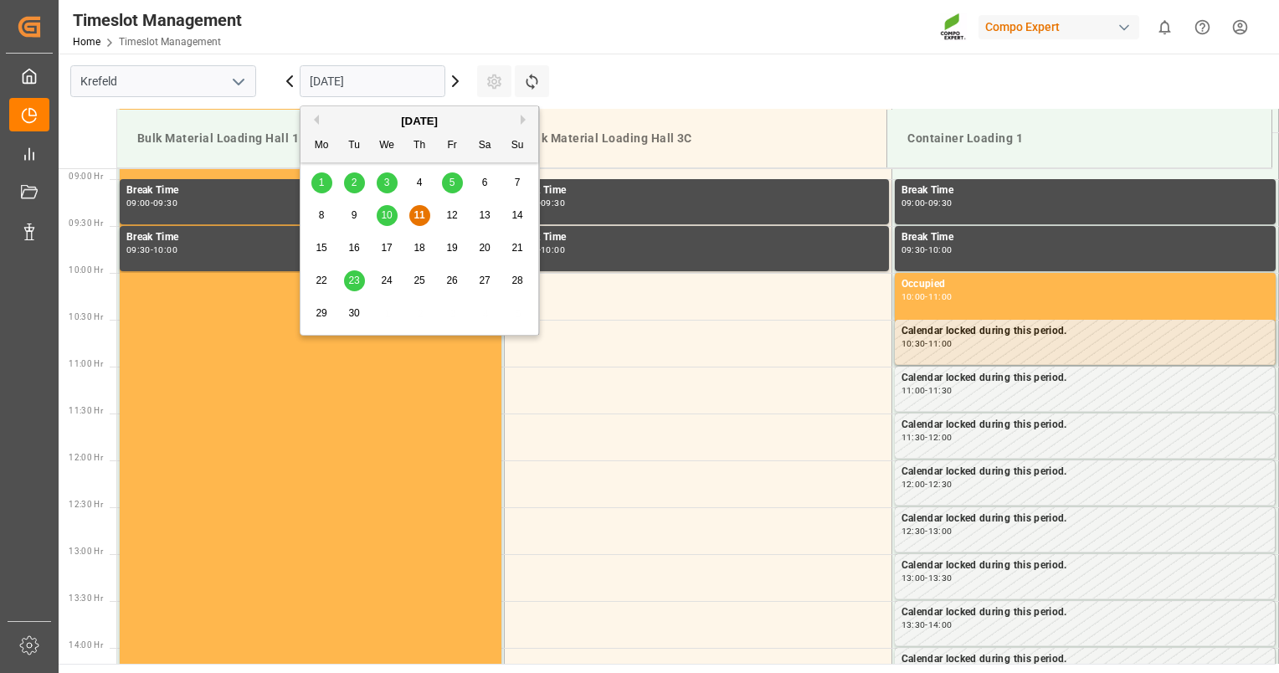
click at [323, 74] on input "[DATE]" at bounding box center [373, 81] width 146 height 32
click at [352, 278] on span "23" at bounding box center [353, 281] width 11 height 12
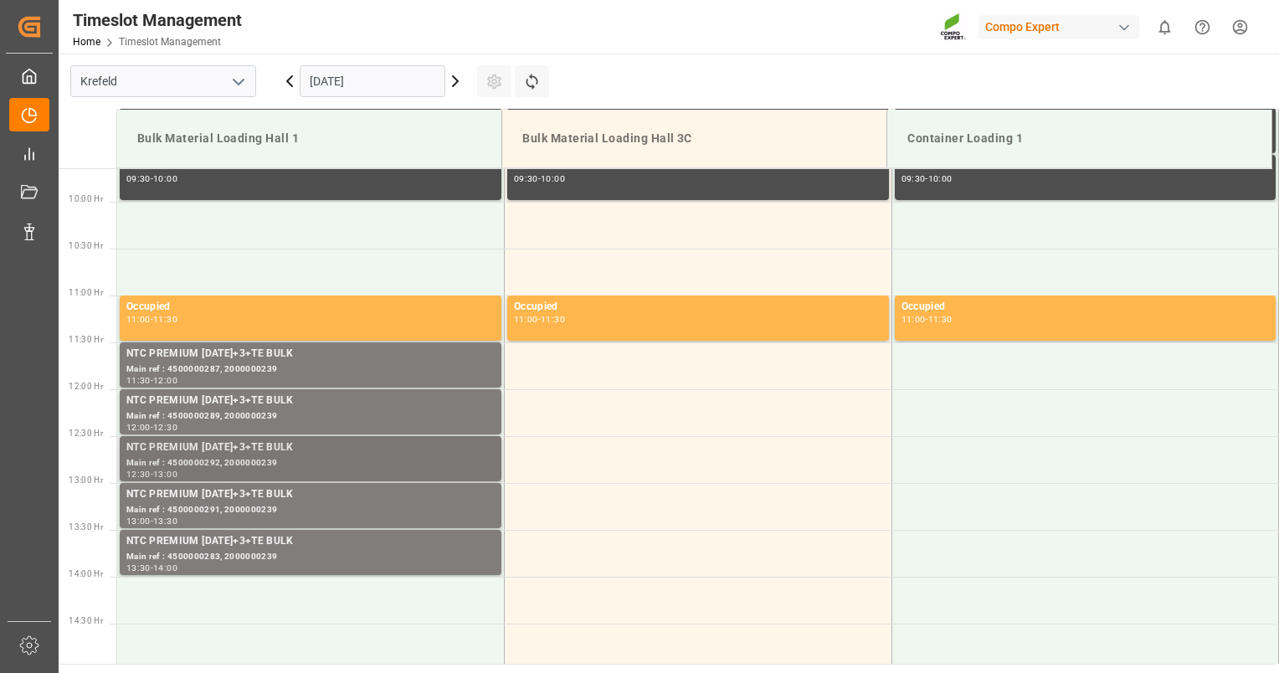
scroll to position [1000, 0]
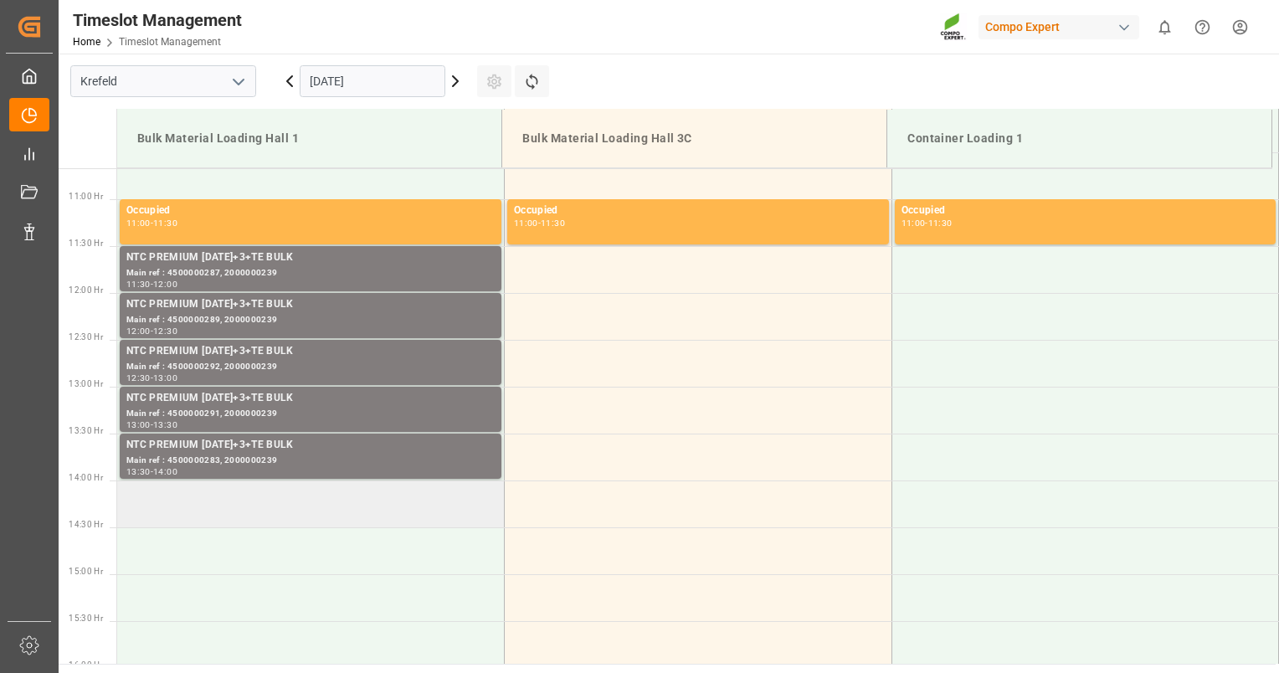
click at [308, 499] on td at bounding box center [311, 503] width 388 height 47
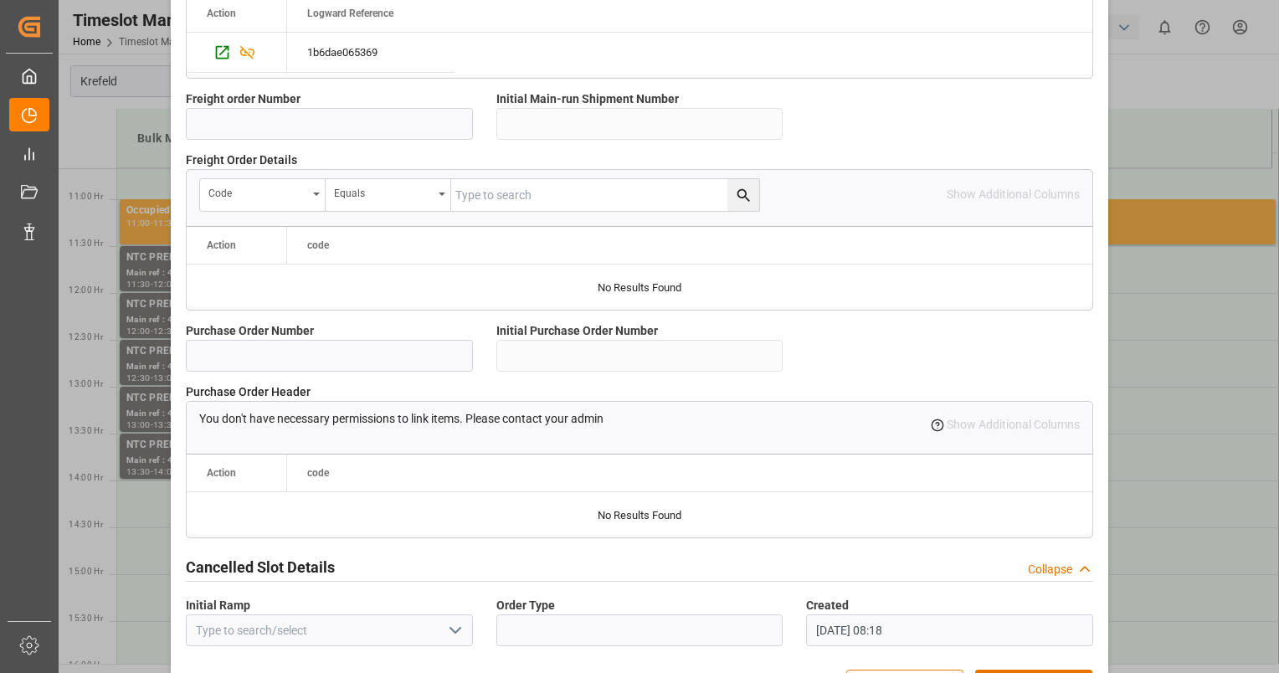
scroll to position [1533, 0]
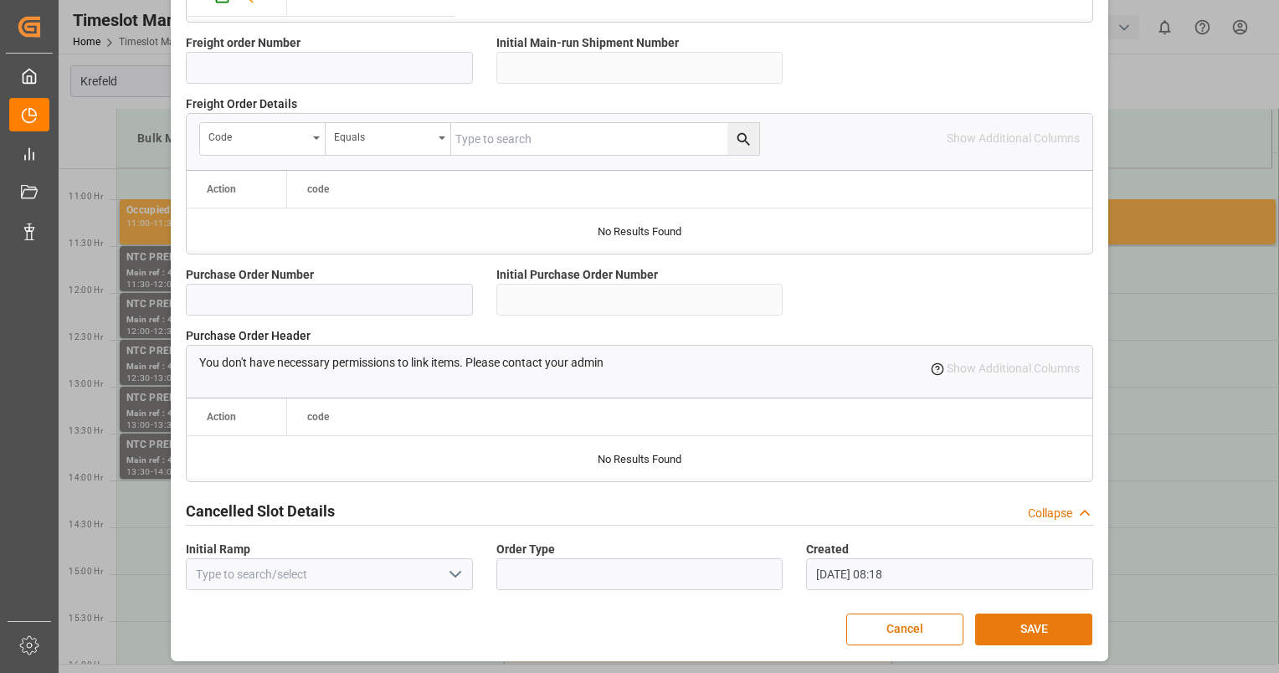
click at [1038, 623] on button "SAVE" at bounding box center [1033, 630] width 117 height 32
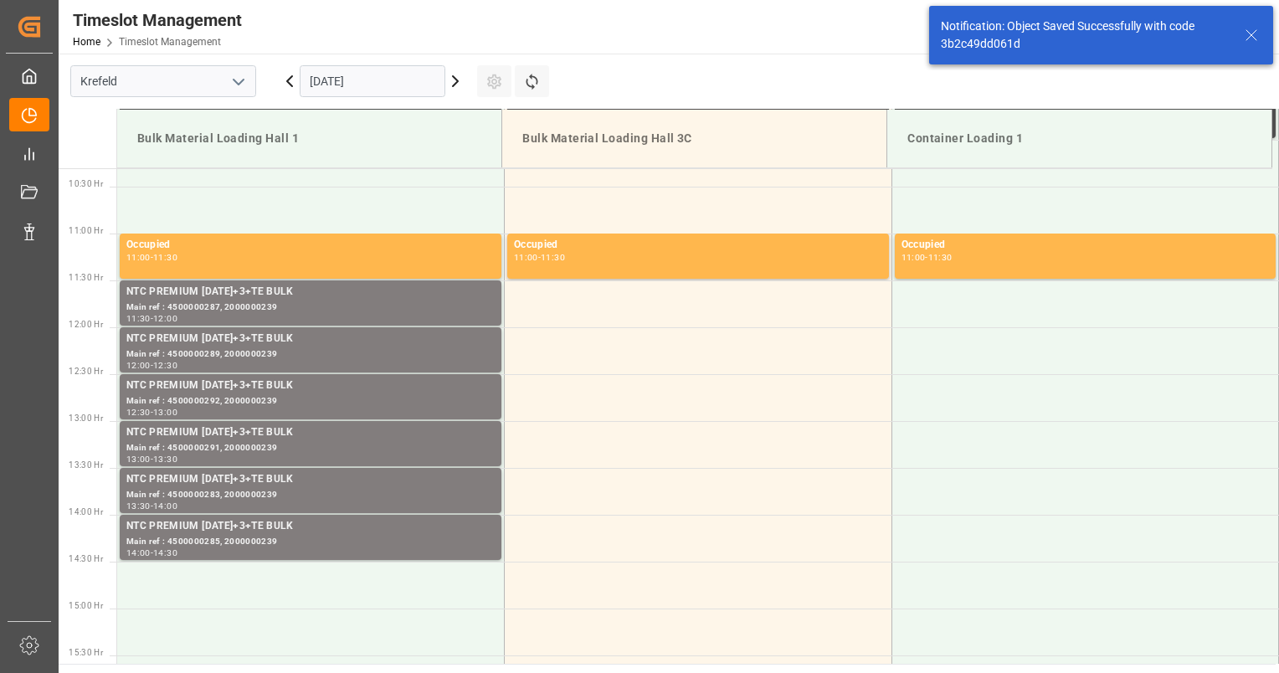
scroll to position [1208, 0]
